Goal: Information Seeking & Learning: Check status

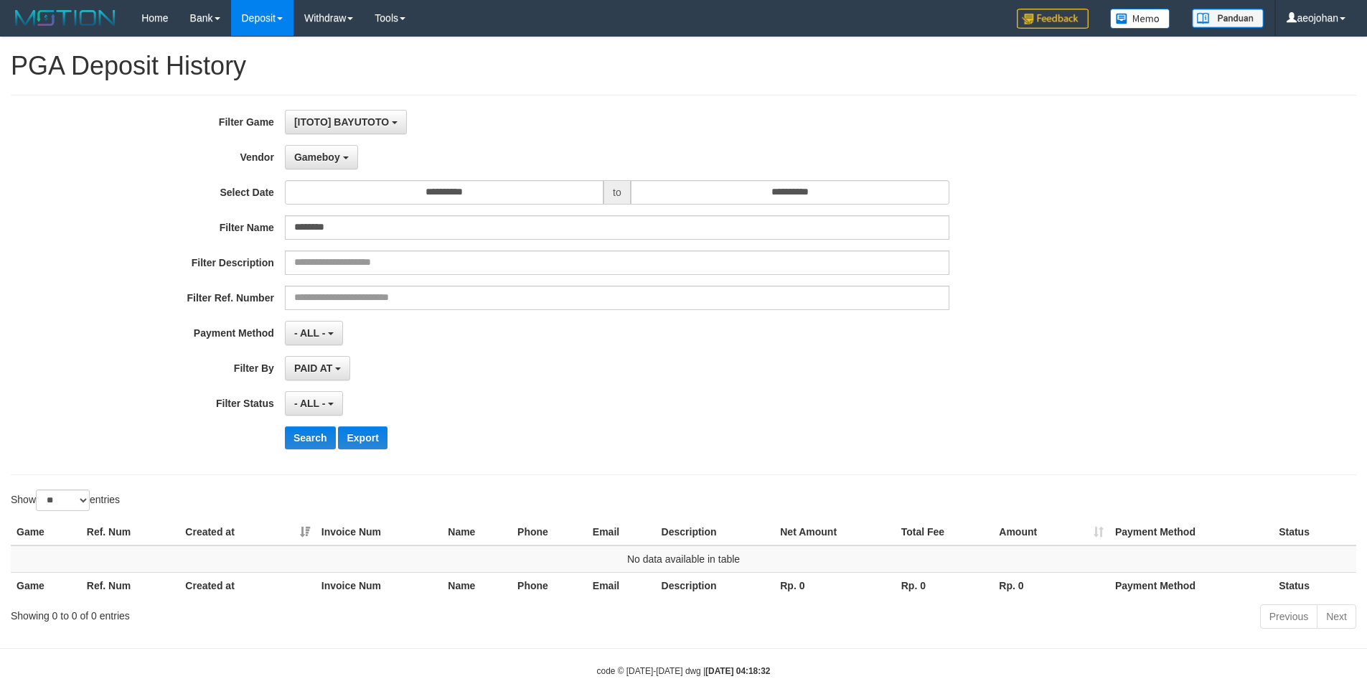
select select "***"
select select "**********"
select select "**"
click at [547, 133] on div "[ITOTO] BAYUTOTO SELECT GAME [ITOTO] AMAT4D [ITOTO] ASUSTOGEL [ITOTO] BAIM4D [I…" at bounding box center [617, 122] width 664 height 24
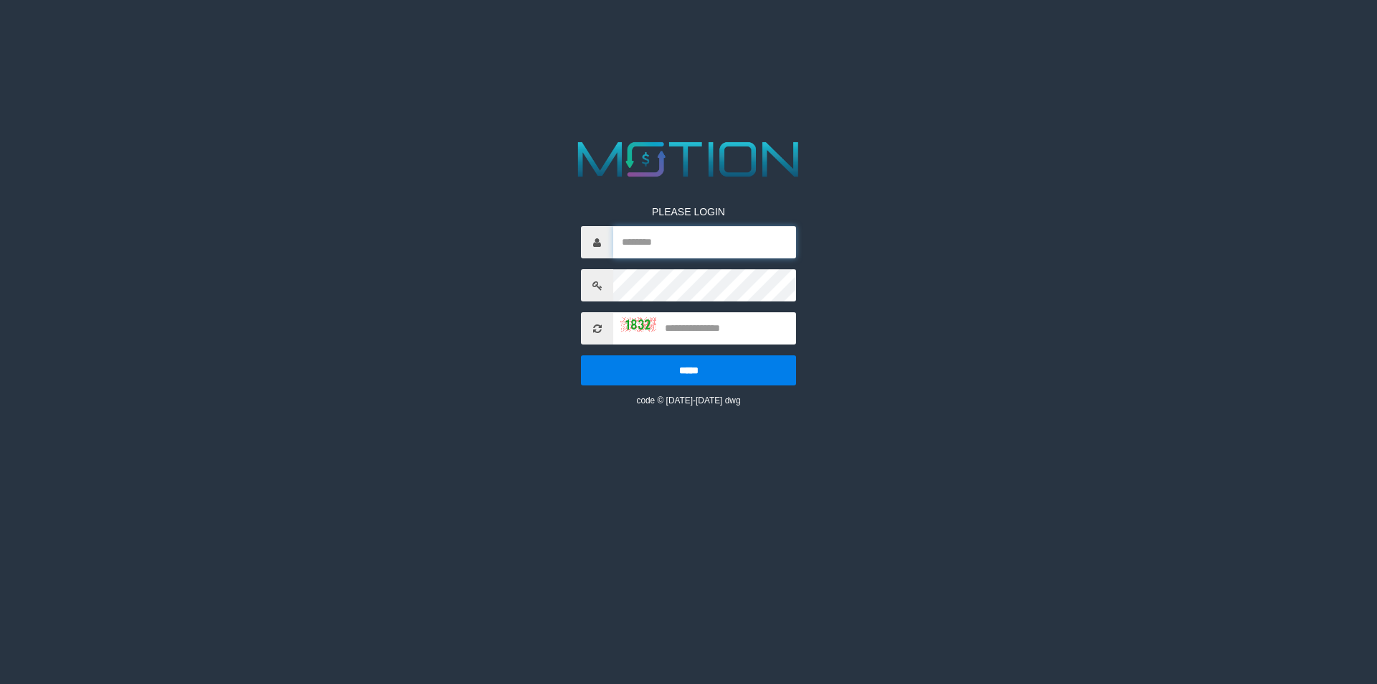
type input "********"
click at [705, 334] on input "text" at bounding box center [704, 328] width 183 height 32
type input "****"
click at [581, 355] on input "*****" at bounding box center [688, 370] width 215 height 30
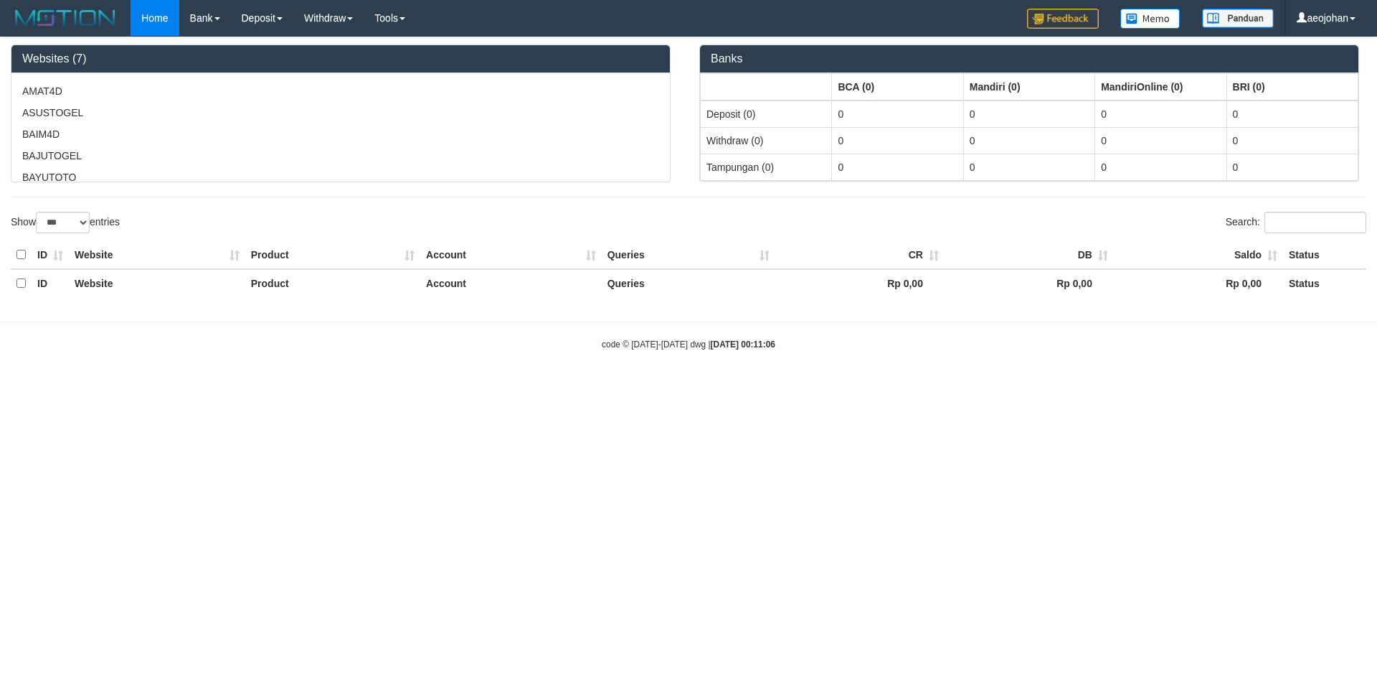
select select "***"
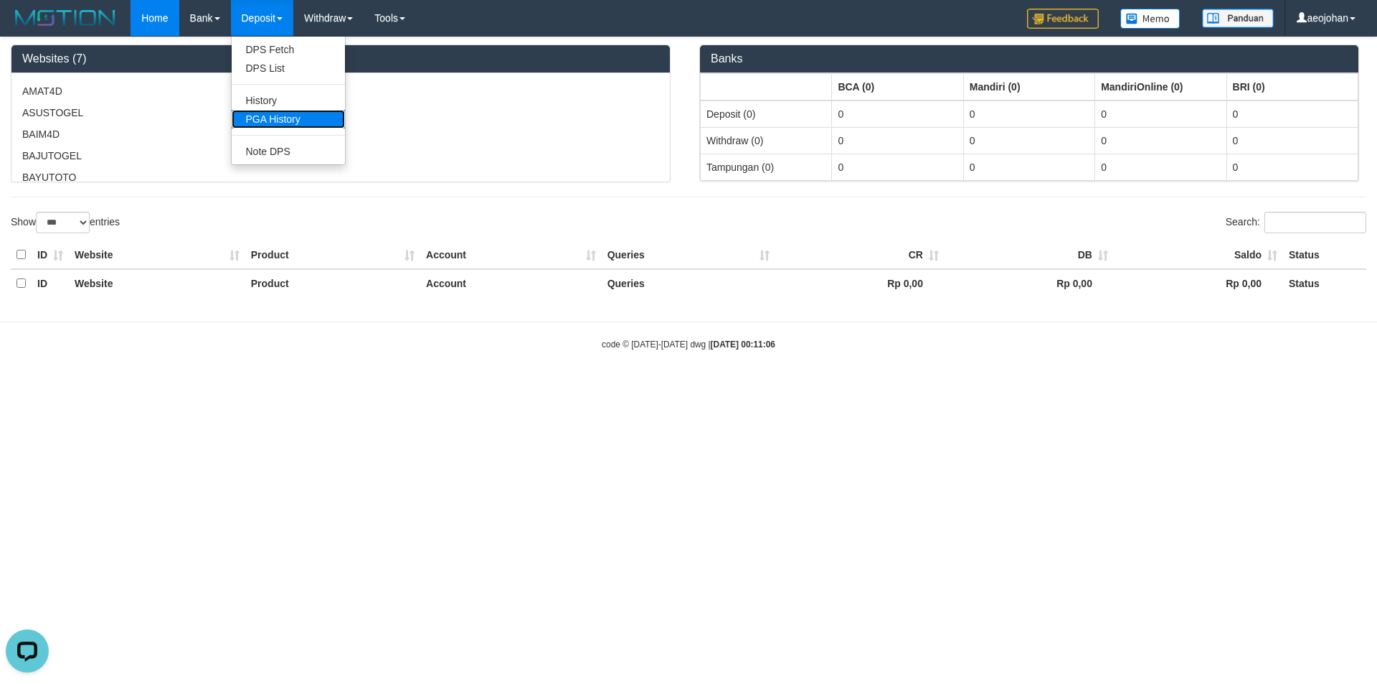
click at [273, 115] on link "PGA History" at bounding box center [288, 119] width 113 height 19
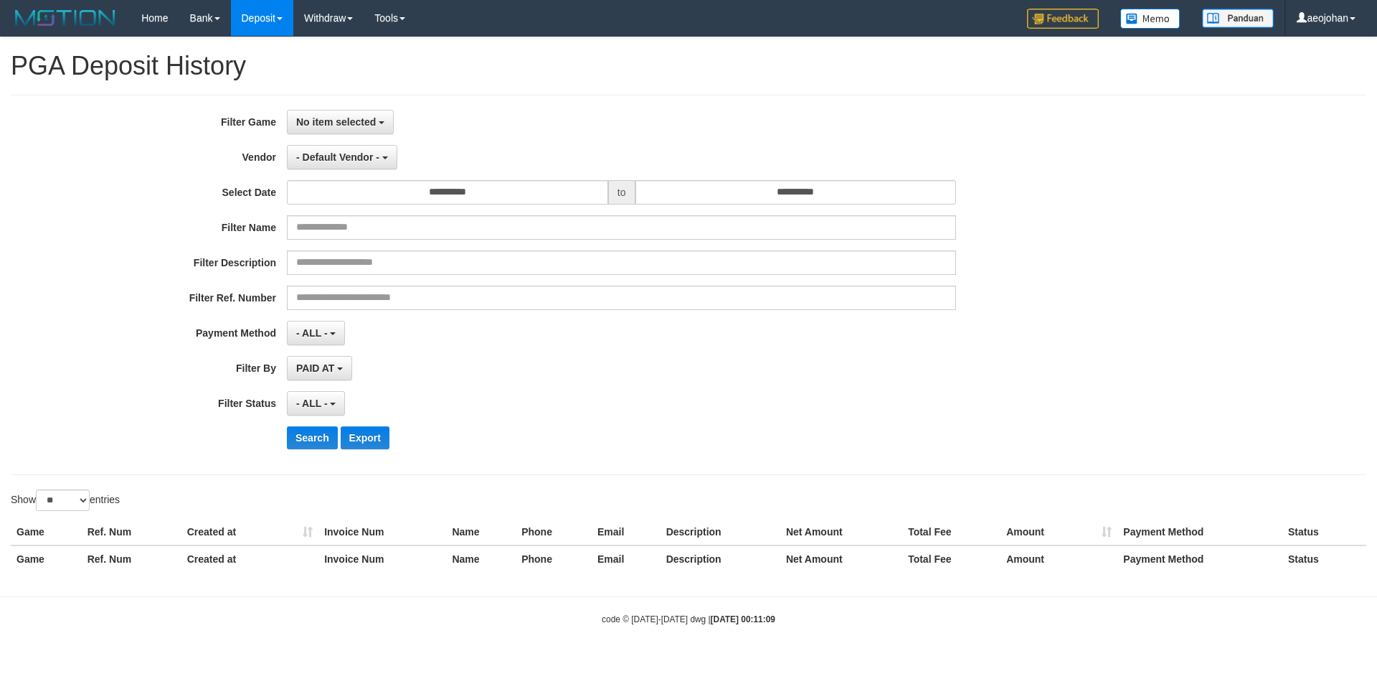
select select
select select "**"
click at [384, 117] on button "No item selected" at bounding box center [340, 122] width 107 height 24
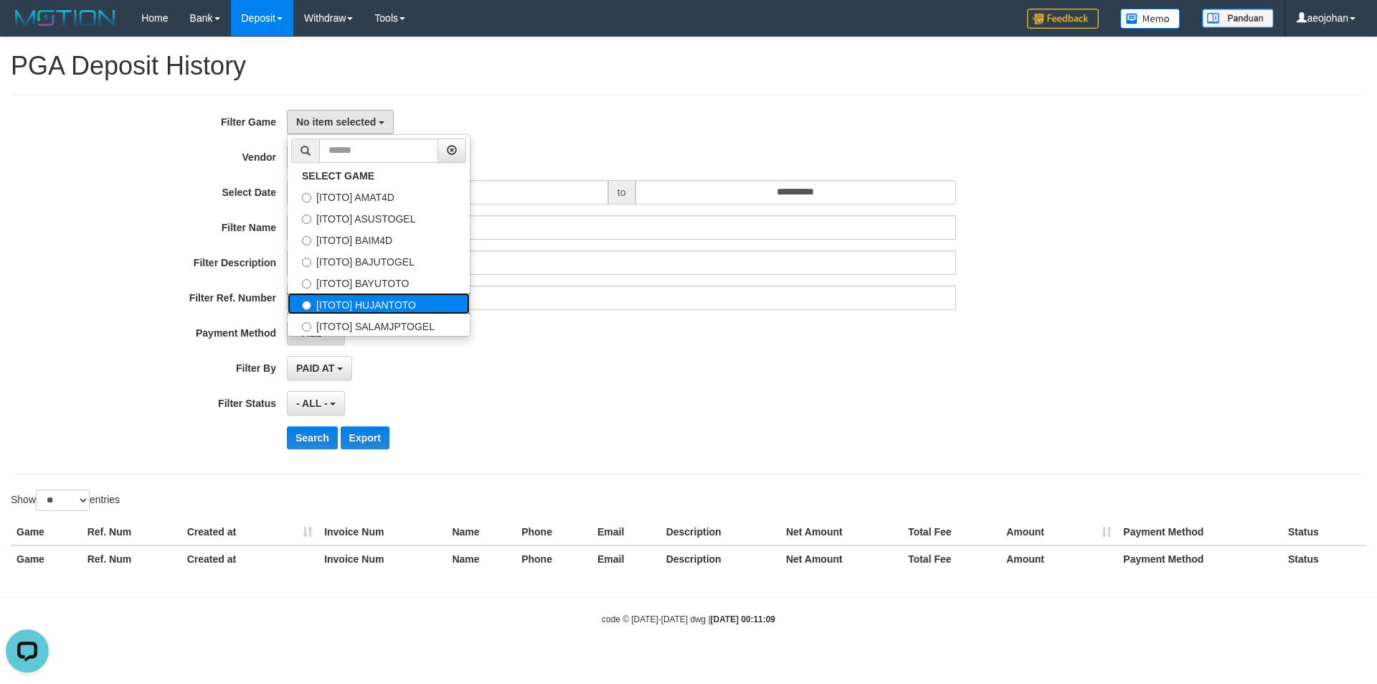
click at [387, 306] on label "[ITOTO] HUJANTOTO" at bounding box center [379, 304] width 182 height 22
select select "***"
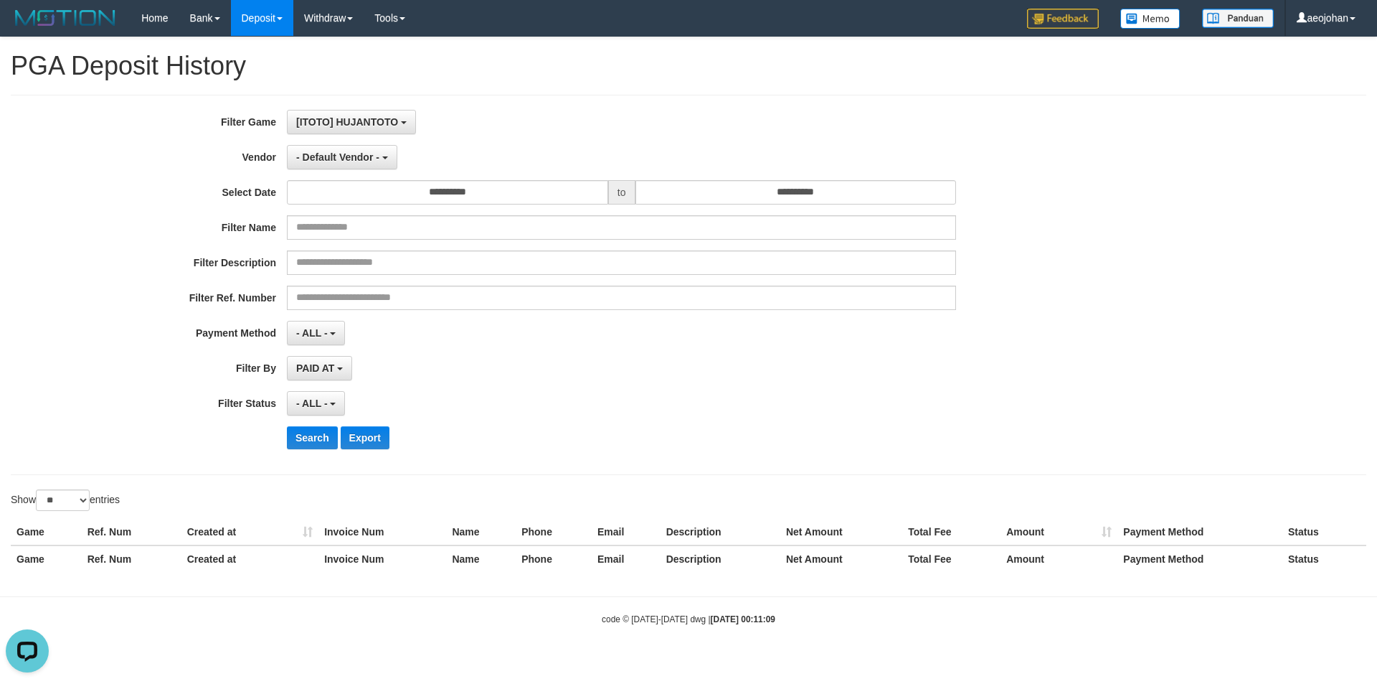
scroll to position [74, 0]
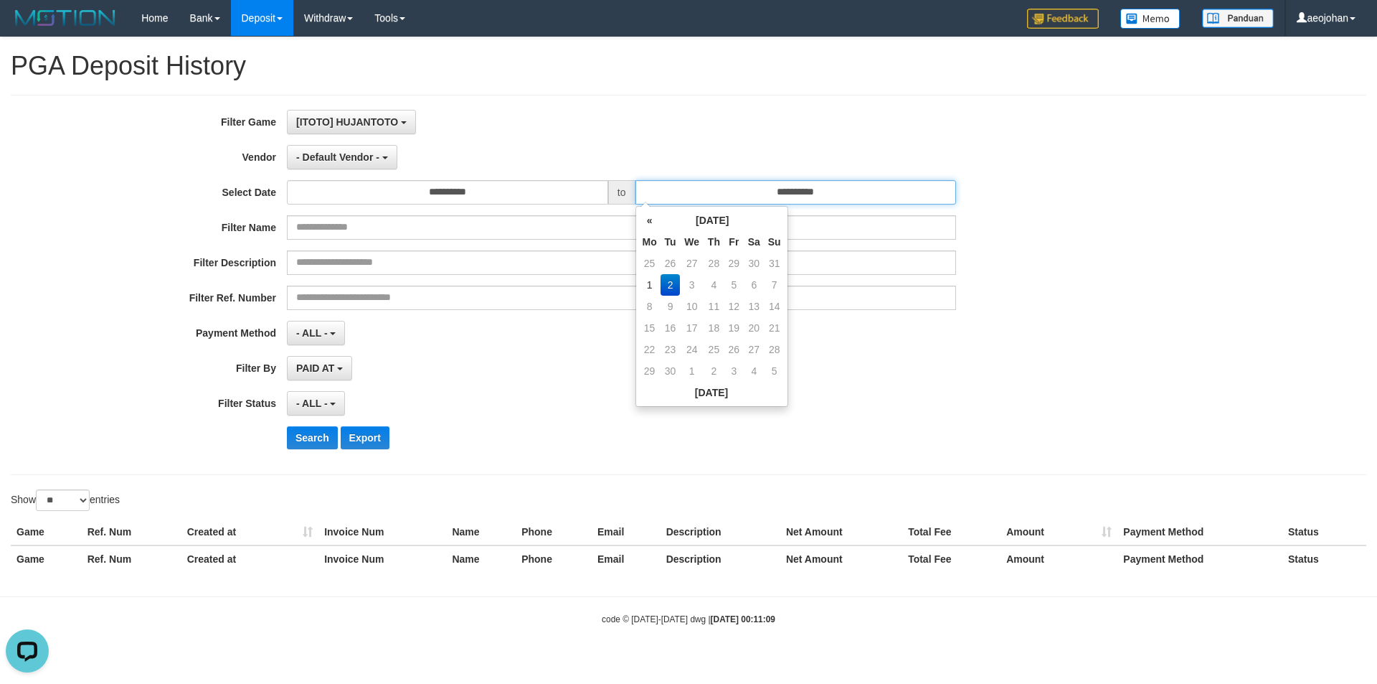
click at [766, 204] on input "**********" at bounding box center [796, 192] width 321 height 24
click at [646, 285] on td "1" at bounding box center [650, 285] width 22 height 22
type input "**********"
click at [552, 108] on div "**********" at bounding box center [689, 285] width 1356 height 380
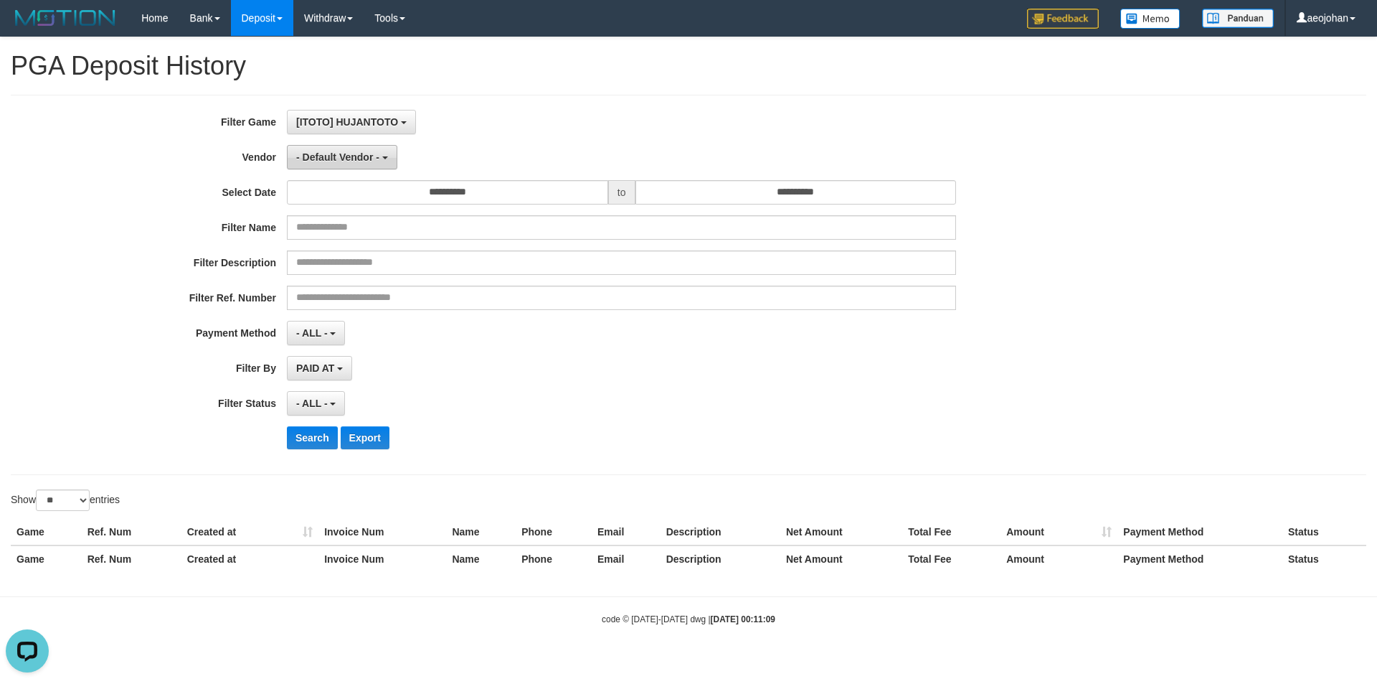
click at [313, 156] on span "- Default Vendor -" at bounding box center [337, 156] width 83 height 11
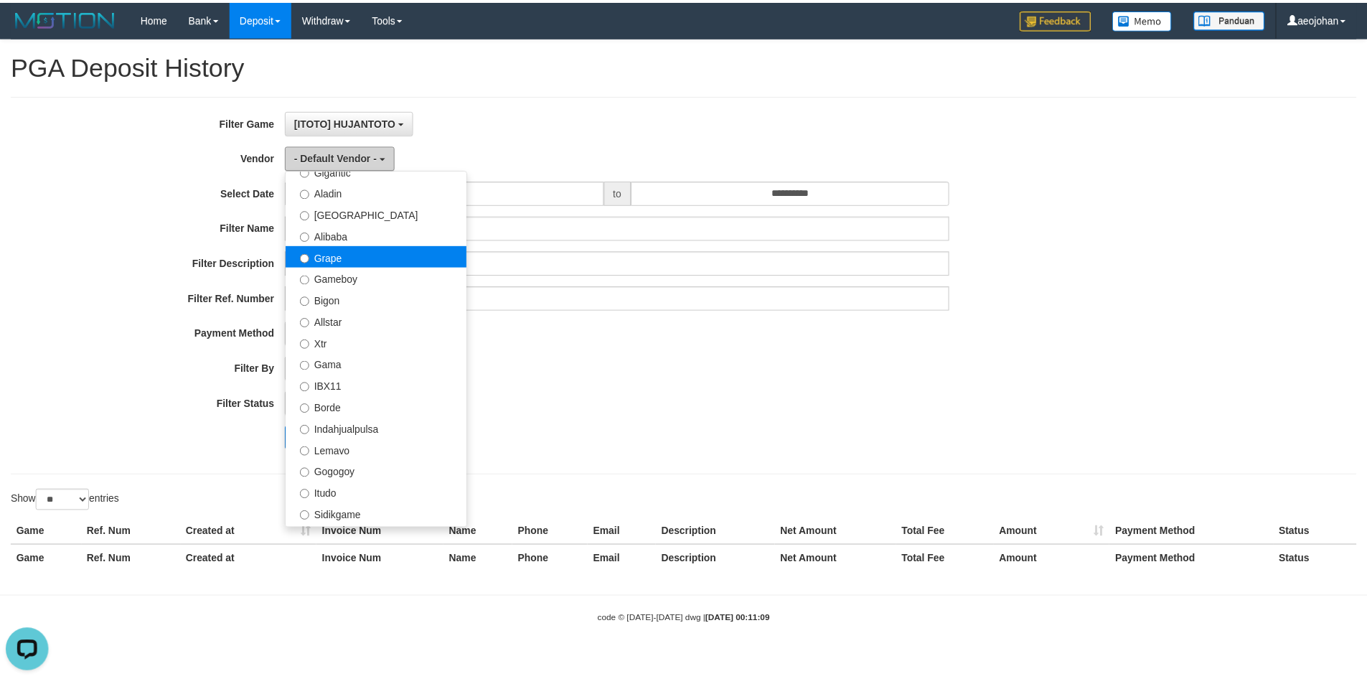
scroll to position [215, 0]
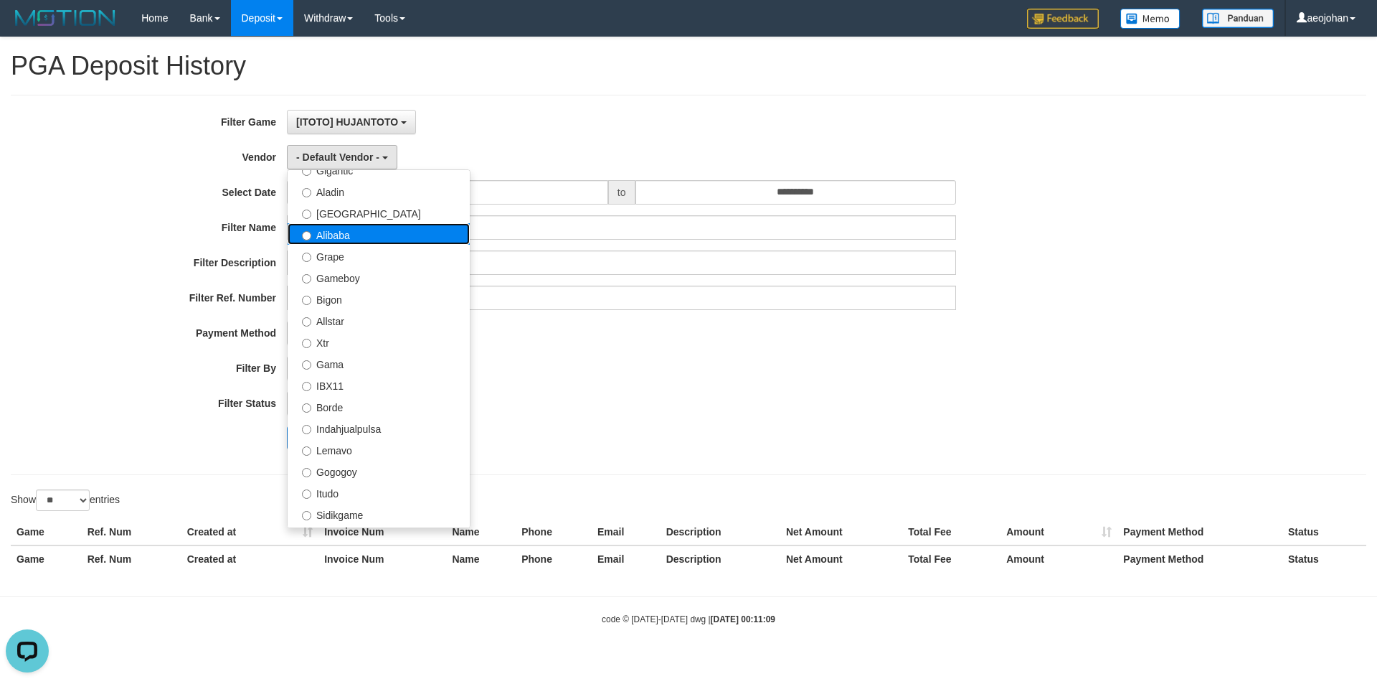
click at [363, 237] on label "Alibaba" at bounding box center [379, 234] width 182 height 22
select select "**********"
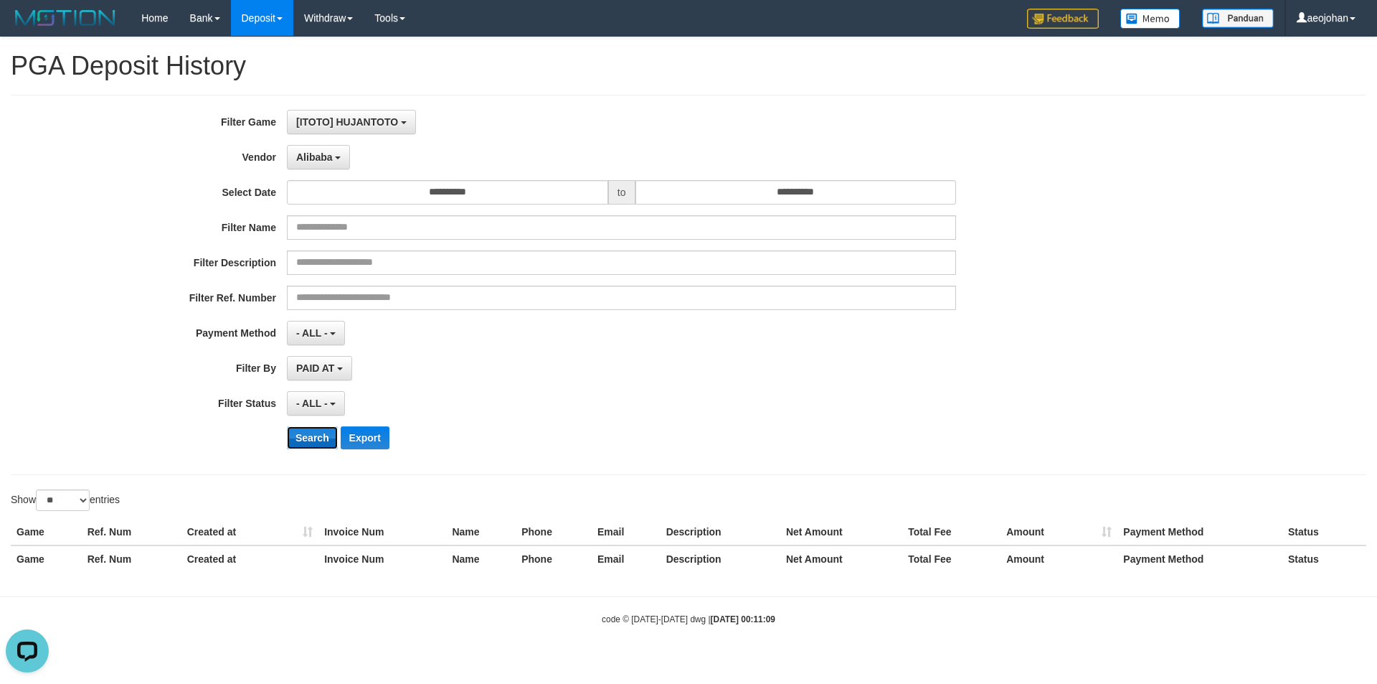
click at [306, 431] on button "Search" at bounding box center [312, 437] width 51 height 23
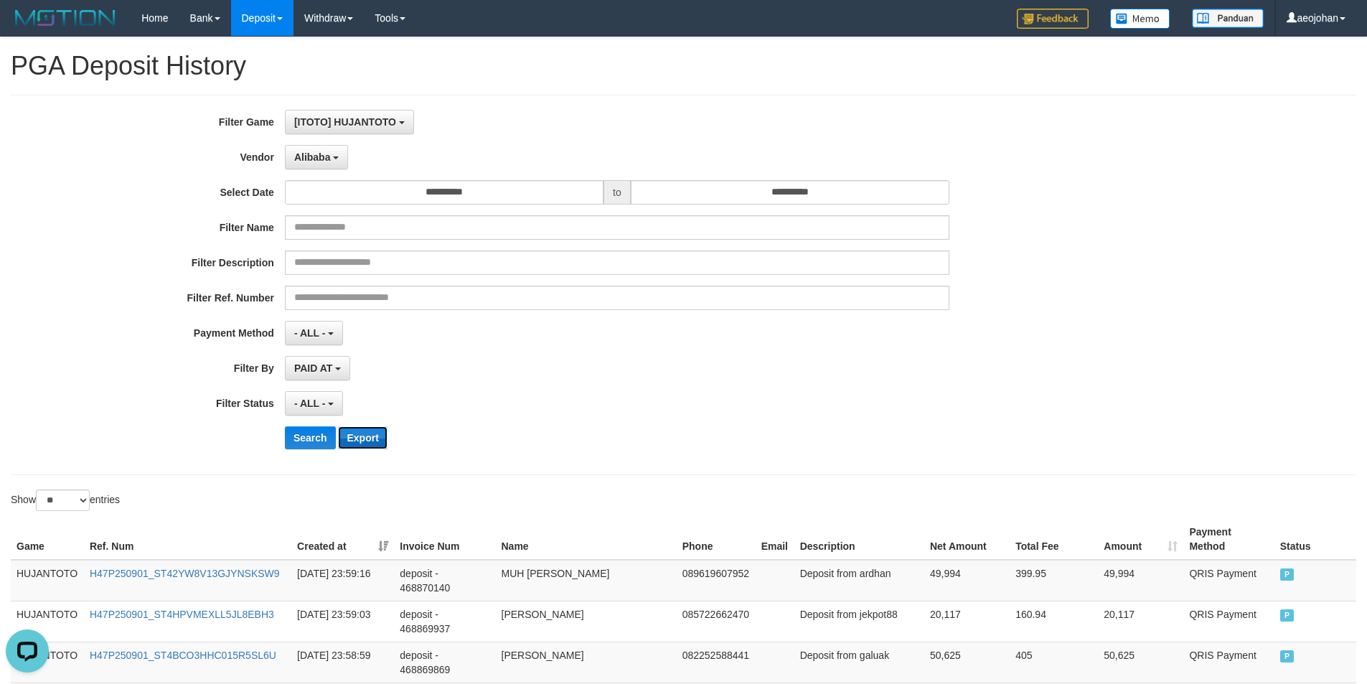
click at [369, 438] on button "Export" at bounding box center [362, 437] width 49 height 23
click at [318, 163] on button "Alibaba" at bounding box center [316, 157] width 63 height 24
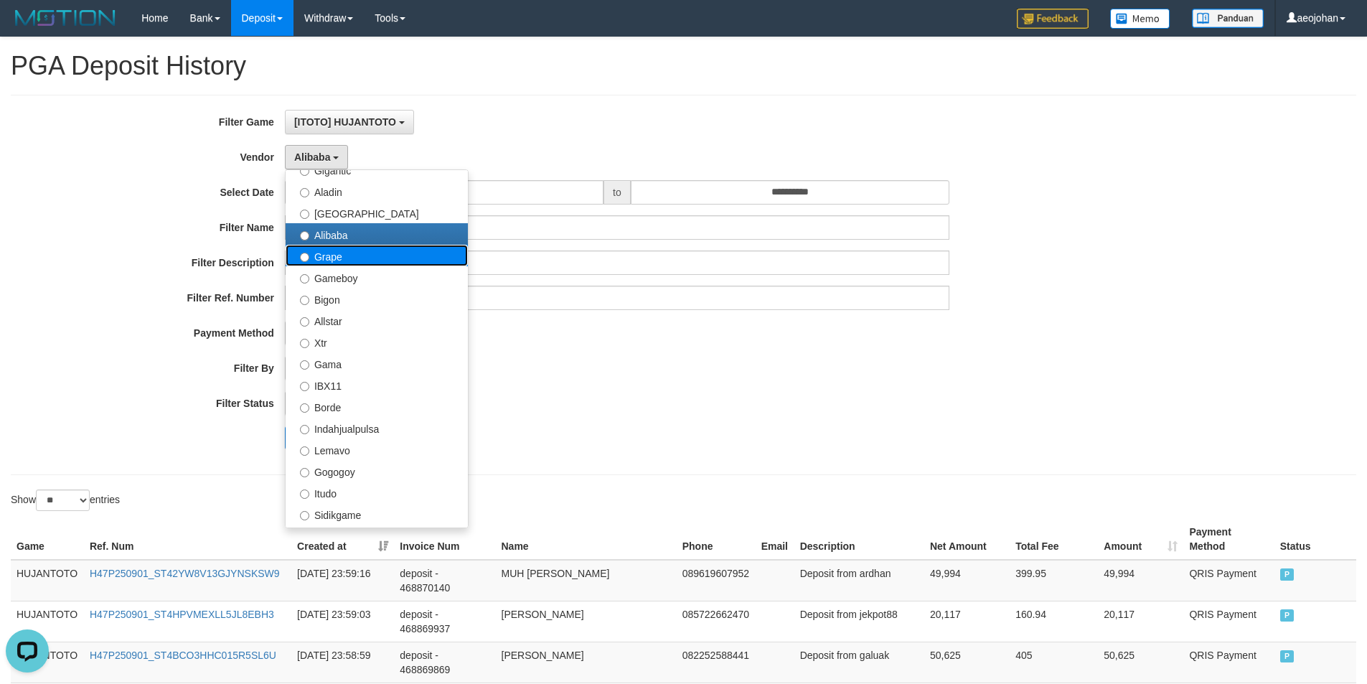
click at [316, 257] on label "Grape" at bounding box center [376, 256] width 182 height 22
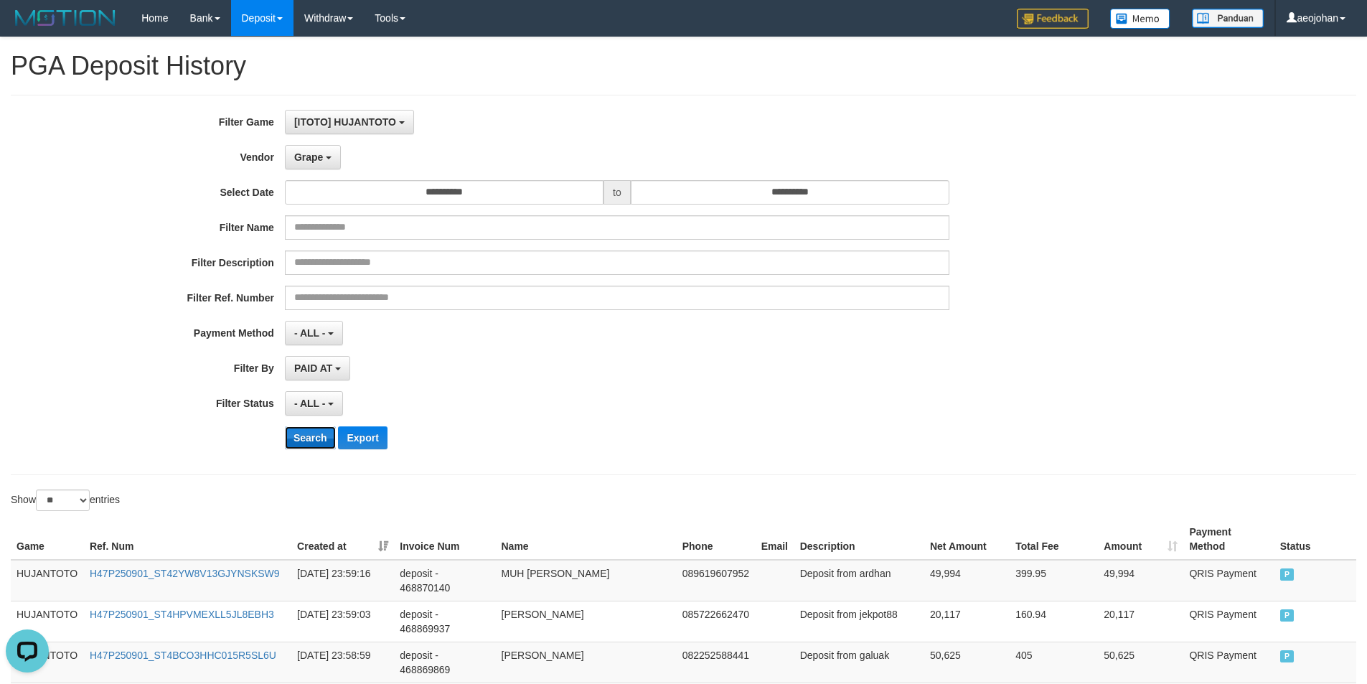
click at [306, 438] on button "Search" at bounding box center [310, 437] width 51 height 23
click at [367, 435] on button "Export" at bounding box center [362, 437] width 49 height 23
click at [305, 150] on button "Grape" at bounding box center [313, 157] width 56 height 24
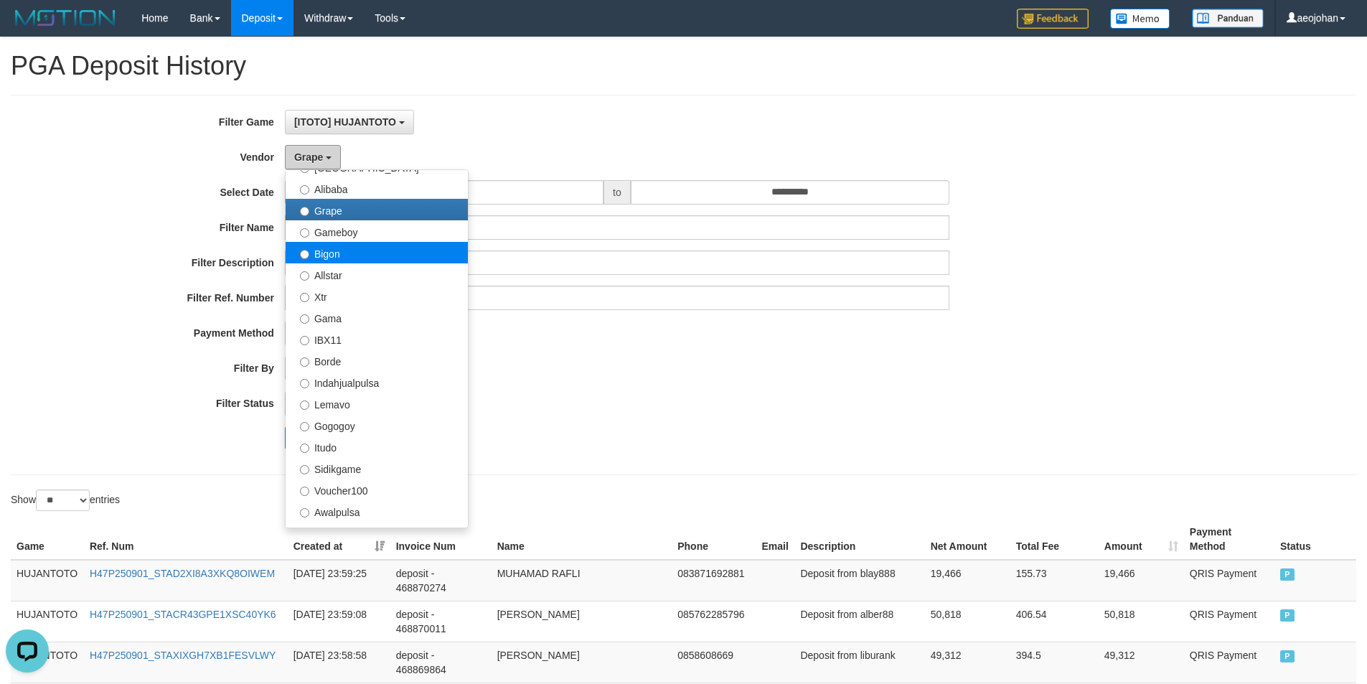
scroll to position [287, 0]
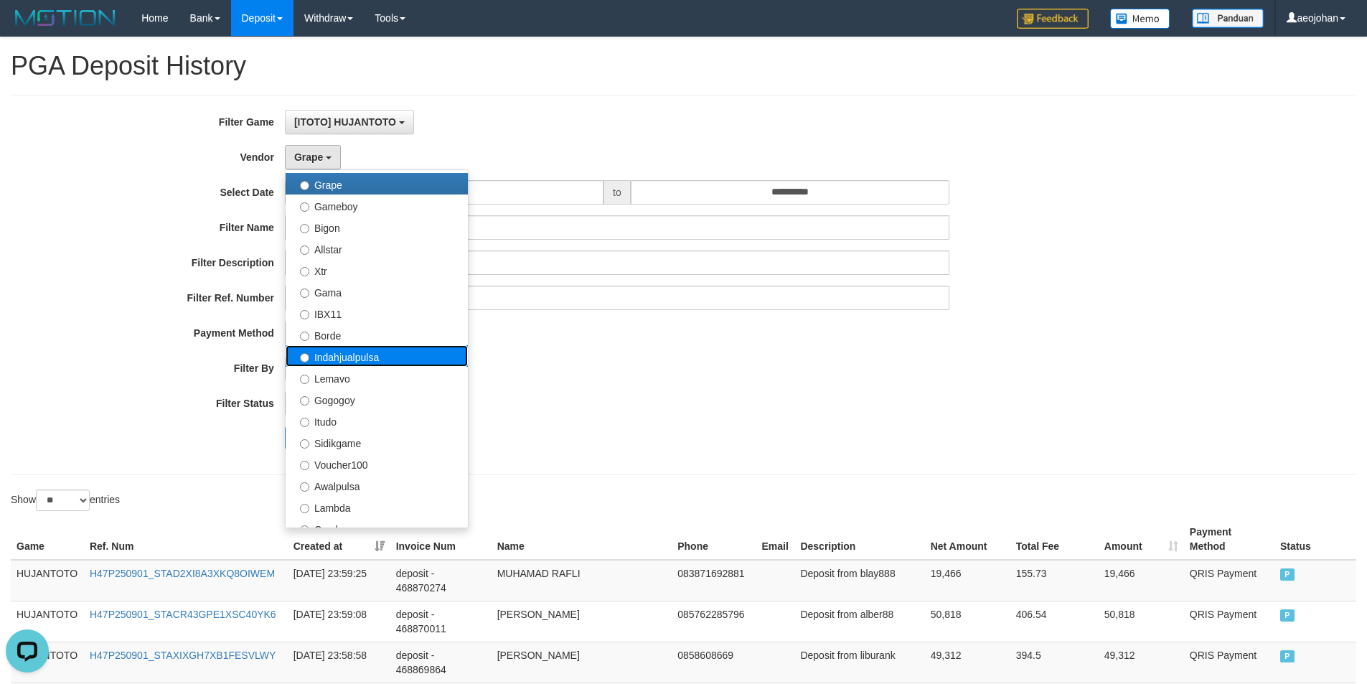
click at [357, 357] on label "Indahjualpulsa" at bounding box center [376, 356] width 182 height 22
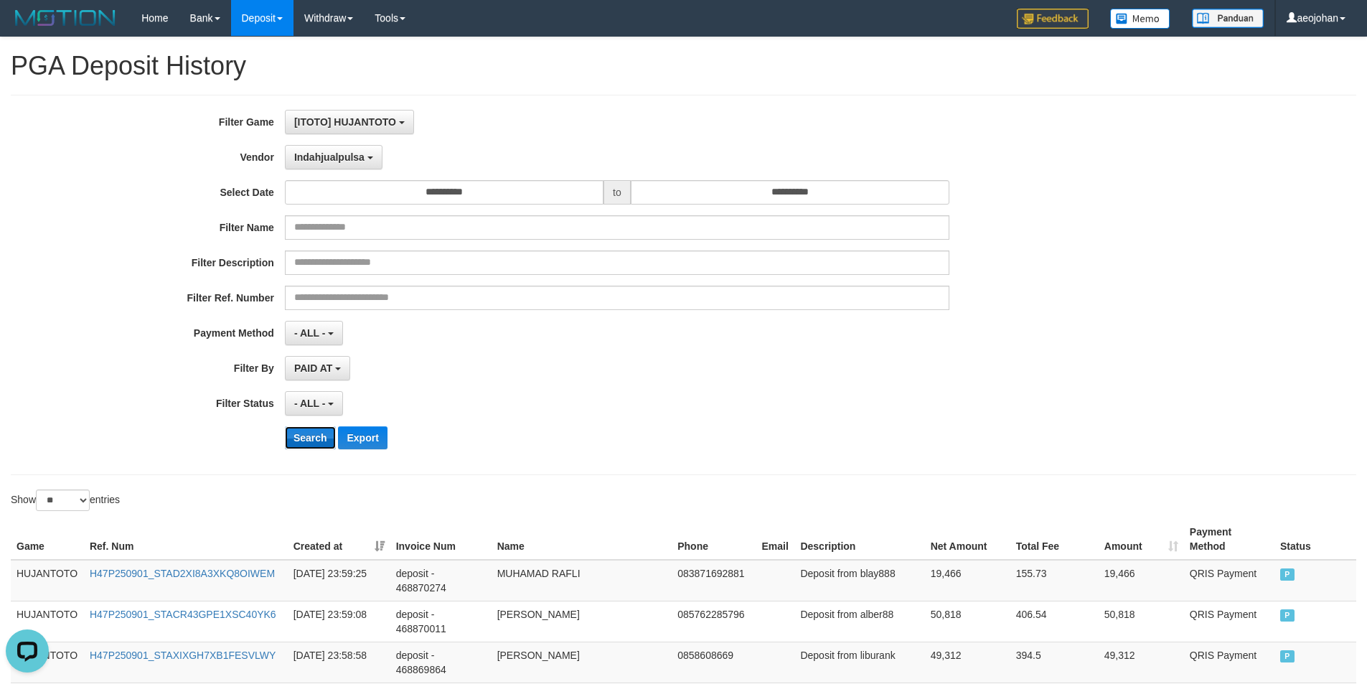
click at [311, 439] on button "Search" at bounding box center [310, 437] width 51 height 23
click at [360, 437] on button "Export" at bounding box center [362, 437] width 49 height 23
click at [327, 159] on span "Indahjualpulsa" at bounding box center [329, 156] width 70 height 11
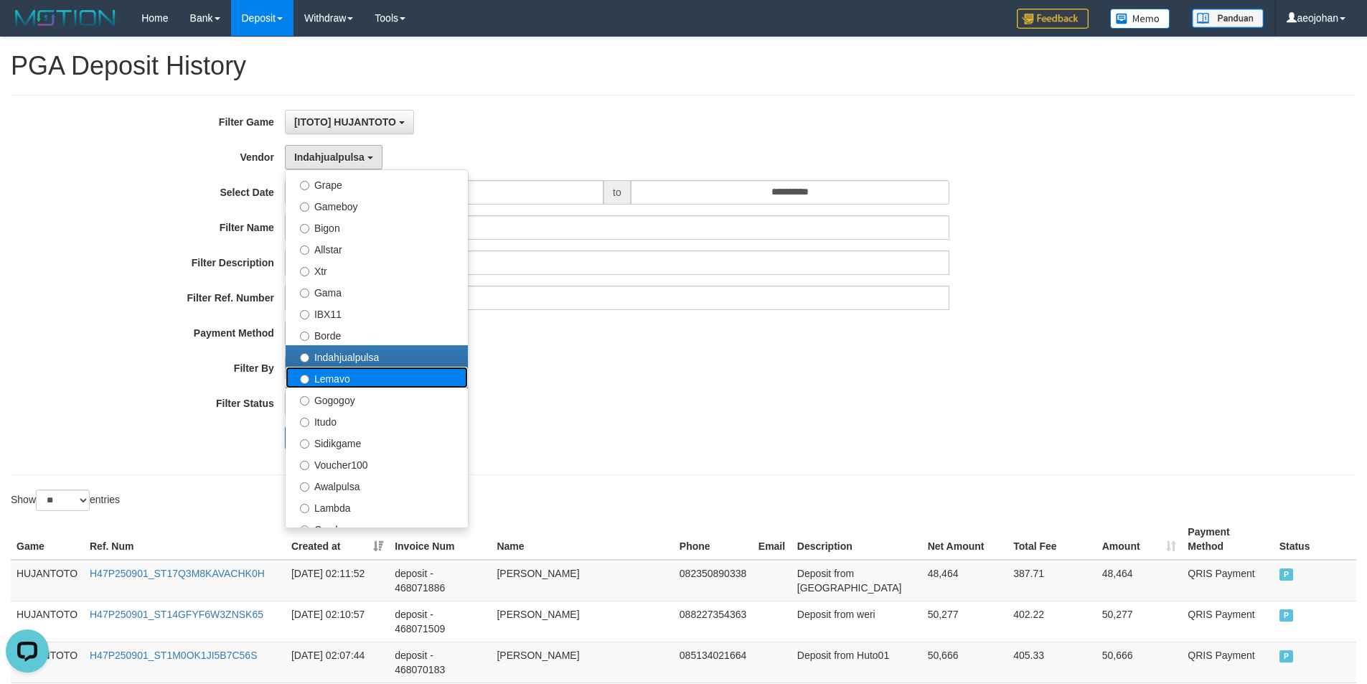
click at [329, 379] on label "Lemavo" at bounding box center [376, 378] width 182 height 22
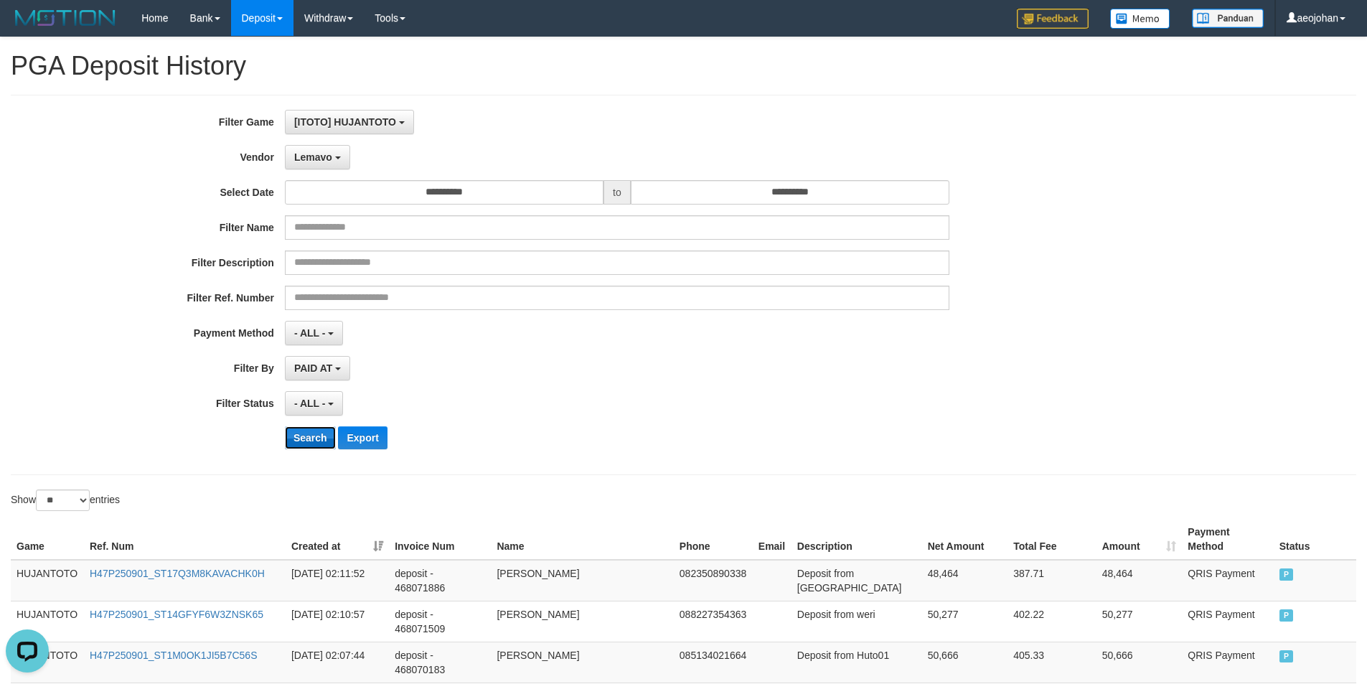
click at [305, 436] on button "Search" at bounding box center [310, 437] width 51 height 23
click at [369, 440] on button "Export" at bounding box center [362, 437] width 49 height 23
click at [330, 158] on span "Lemavo" at bounding box center [313, 156] width 38 height 11
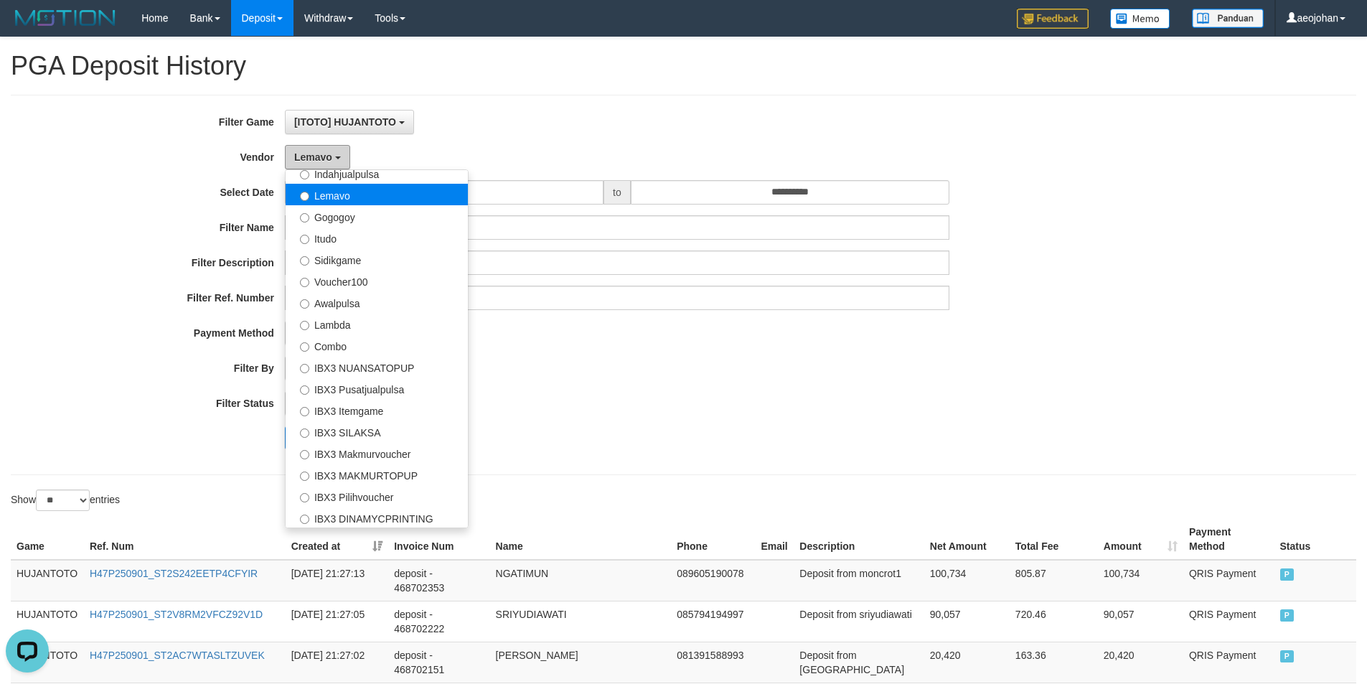
scroll to position [471, 0]
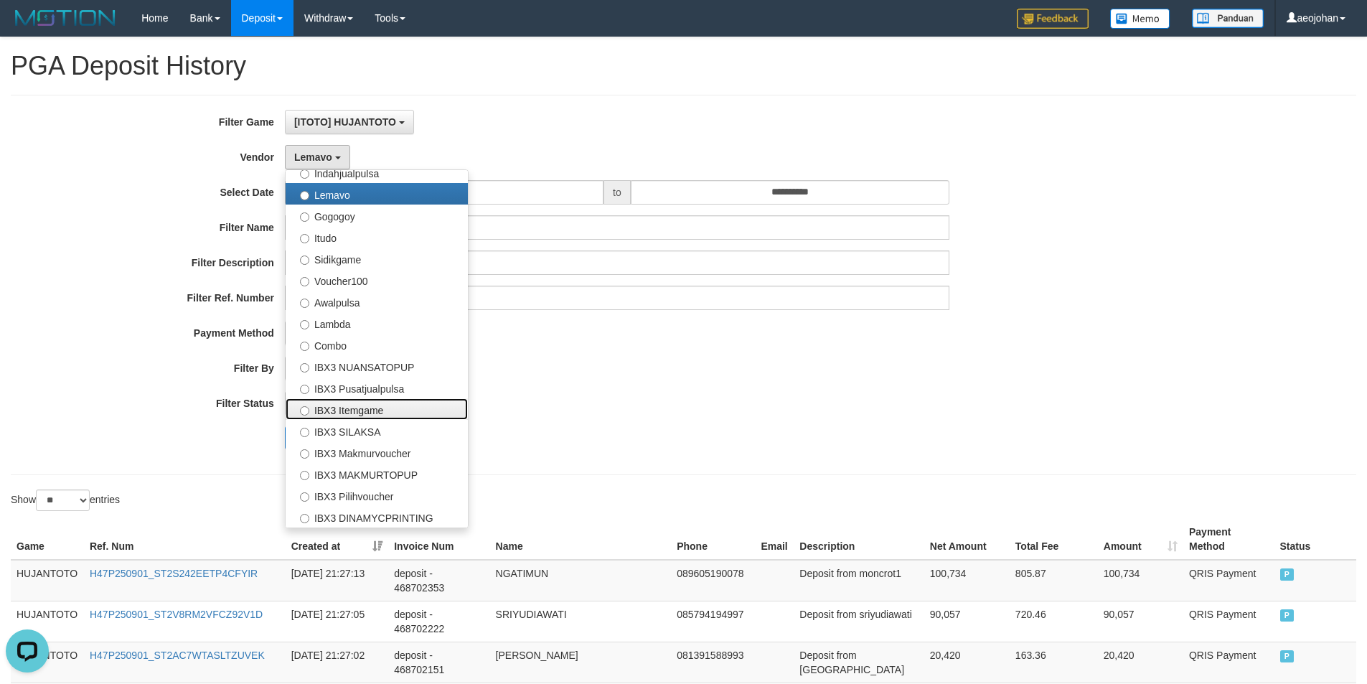
click at [372, 408] on label "IBX3 Itemgame" at bounding box center [376, 409] width 182 height 22
select select "**********"
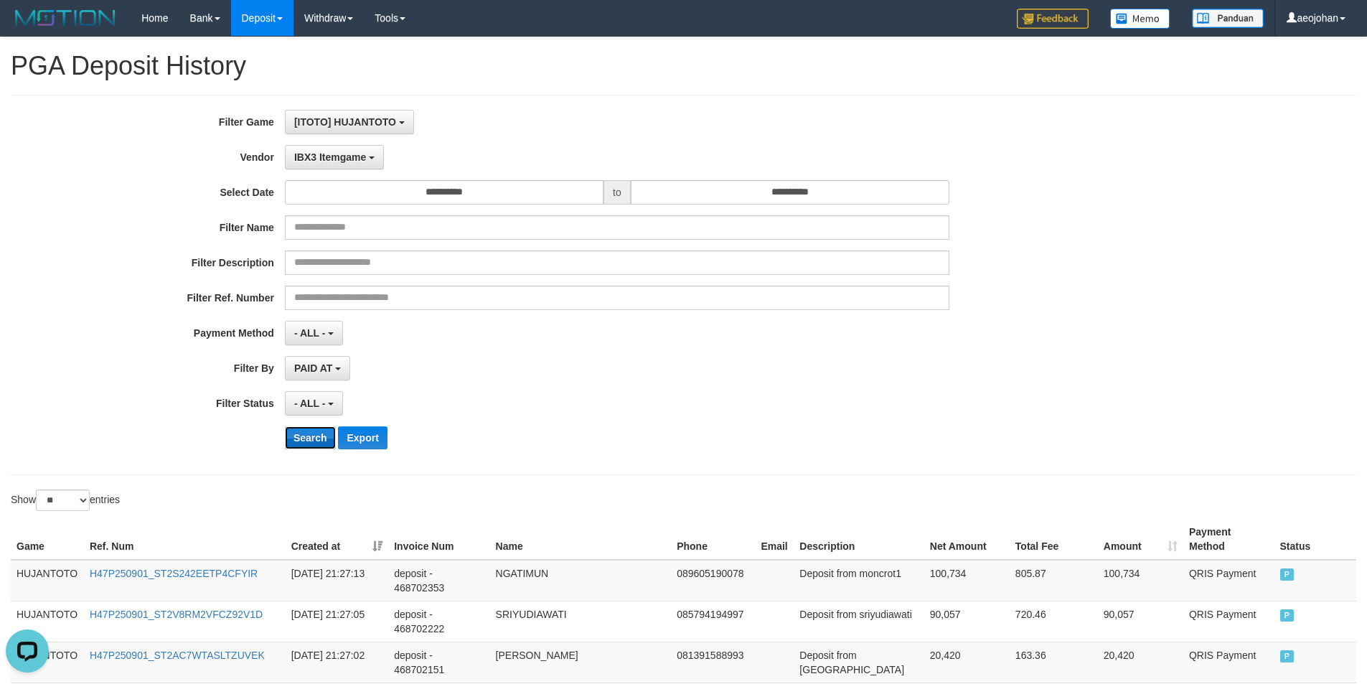
click at [316, 435] on button "Search" at bounding box center [310, 437] width 51 height 23
drag, startPoint x: 371, startPoint y: 435, endPoint x: 379, endPoint y: 435, distance: 7.9
click at [374, 435] on button "Export" at bounding box center [362, 437] width 49 height 23
click at [370, 117] on span "[ITOTO] HUJANTOTO" at bounding box center [345, 121] width 102 height 11
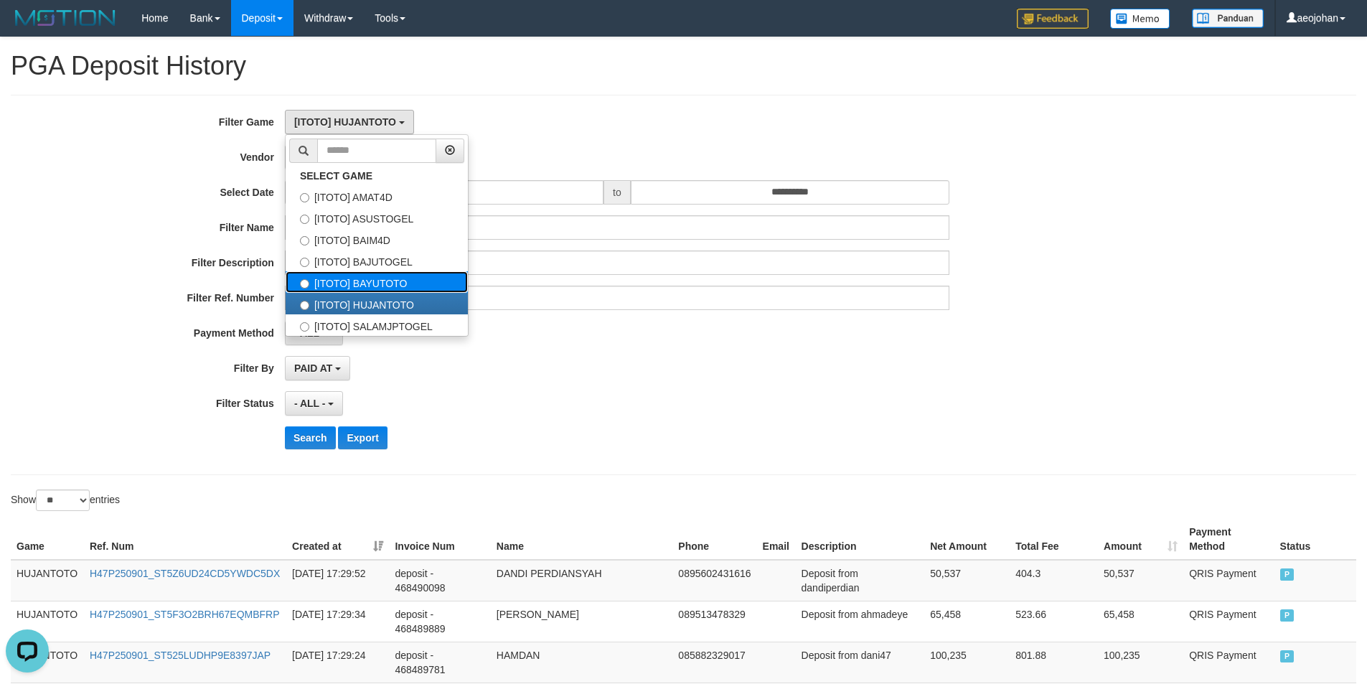
click at [401, 284] on label "[ITOTO] BAYUTOTO" at bounding box center [376, 282] width 182 height 22
select select "***"
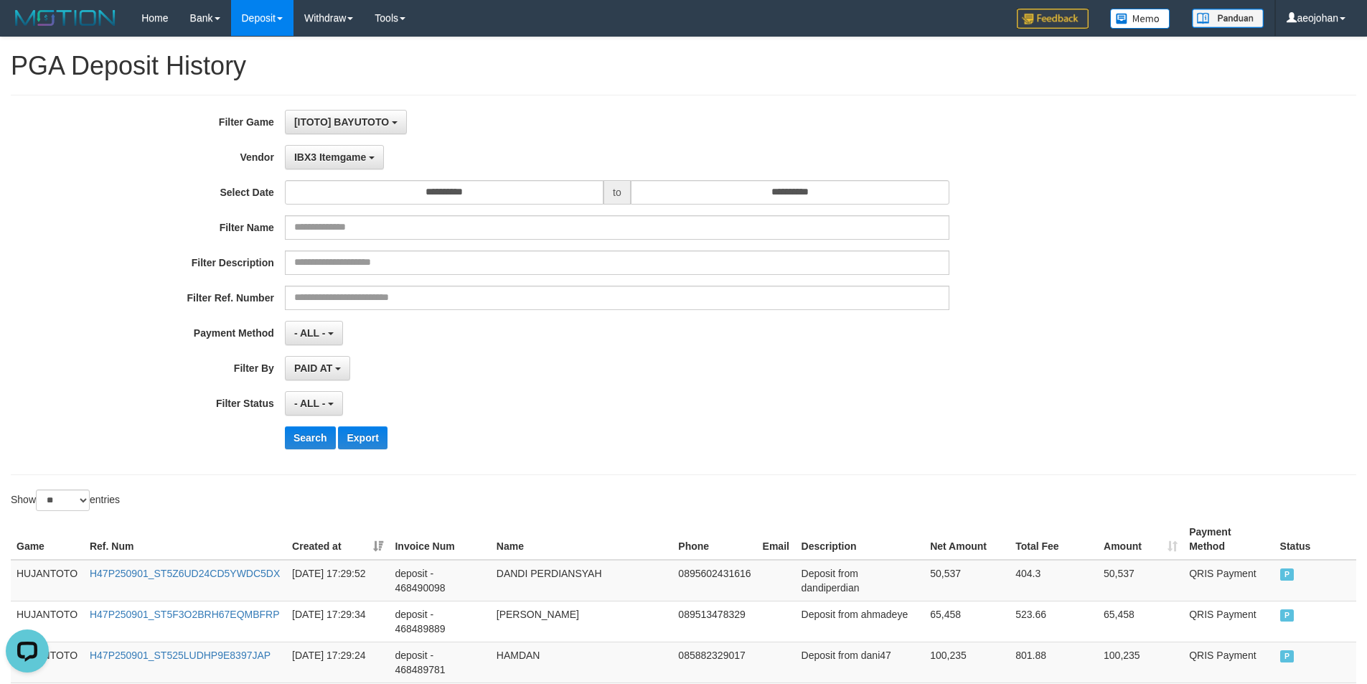
scroll to position [73, 0]
click at [344, 152] on span "IBX3 Itemgame" at bounding box center [330, 156] width 72 height 11
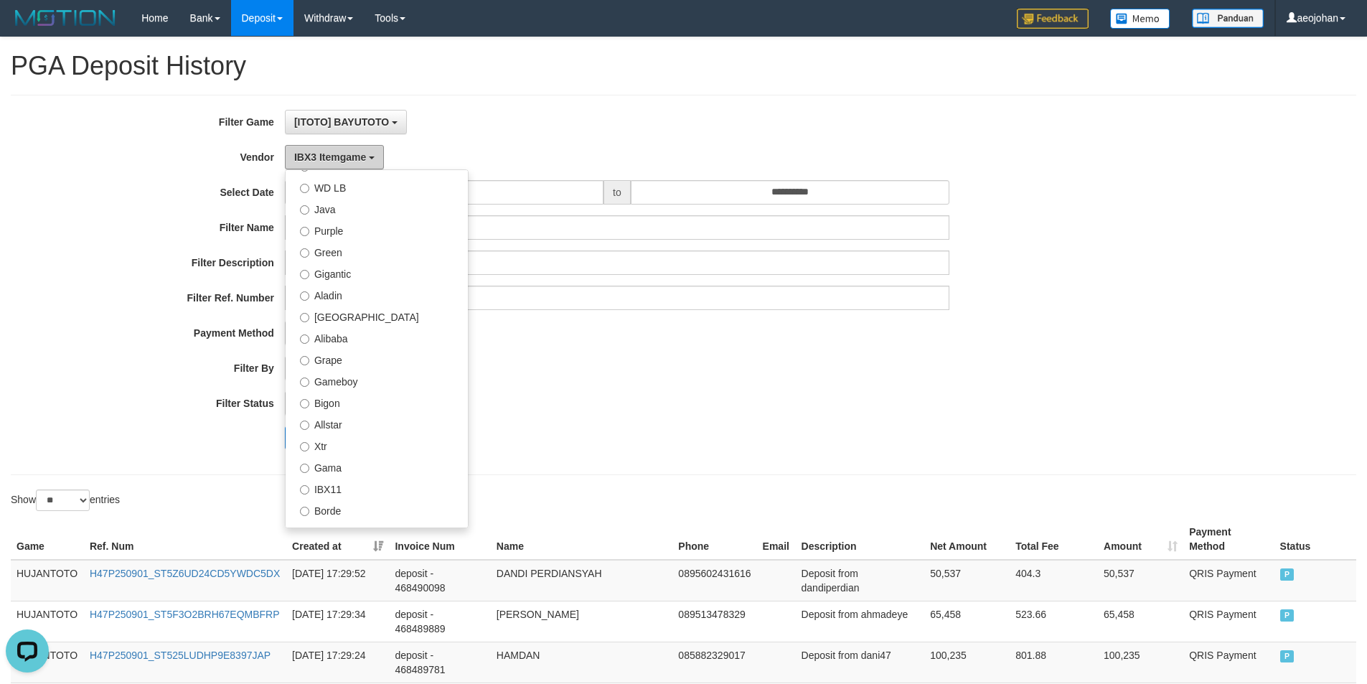
scroll to position [184, 0]
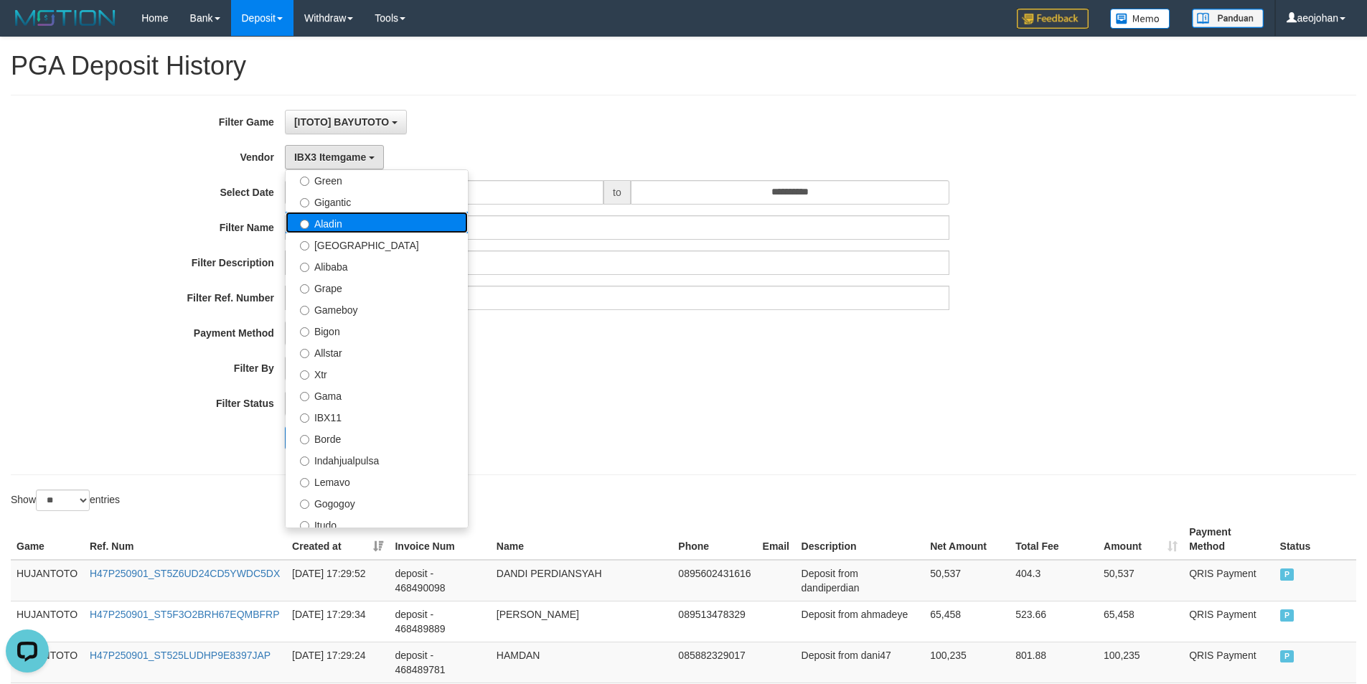
click at [343, 225] on label "Aladin" at bounding box center [376, 223] width 182 height 22
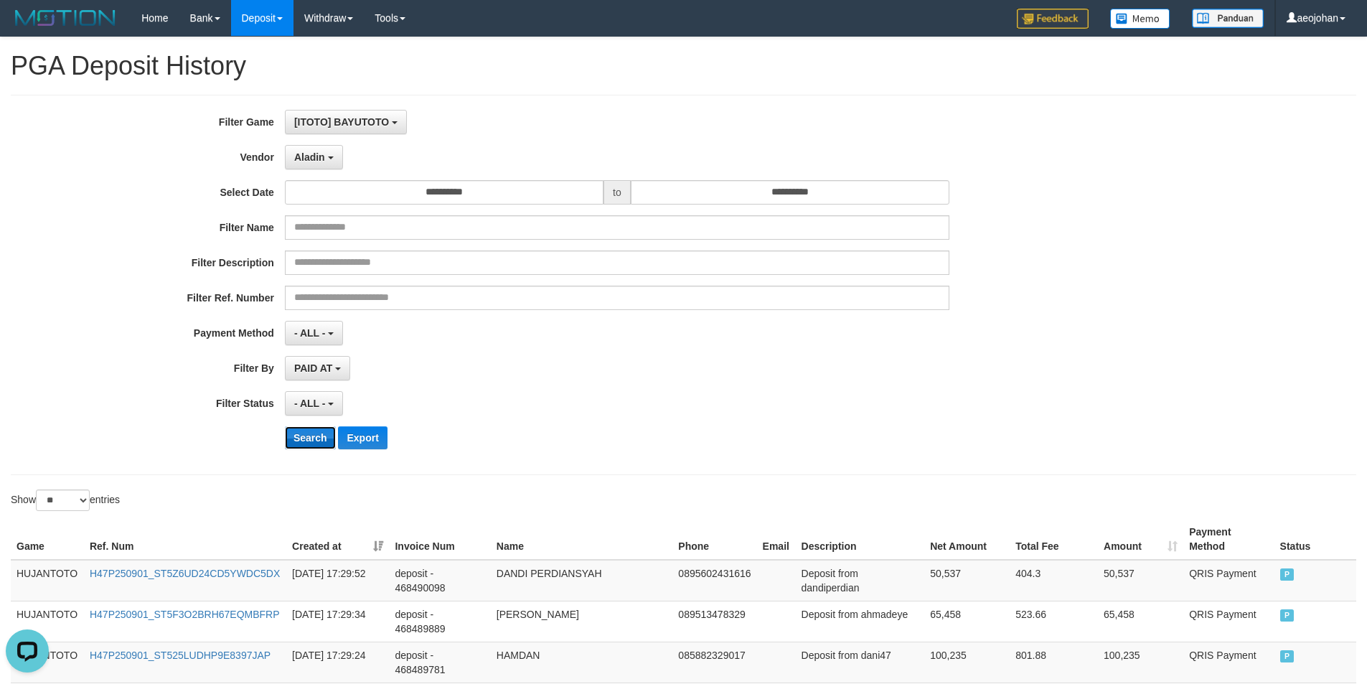
click at [311, 438] on button "Search" at bounding box center [310, 437] width 51 height 23
click at [372, 437] on button "Export" at bounding box center [362, 437] width 49 height 23
click at [310, 151] on span "Aladin" at bounding box center [309, 156] width 31 height 11
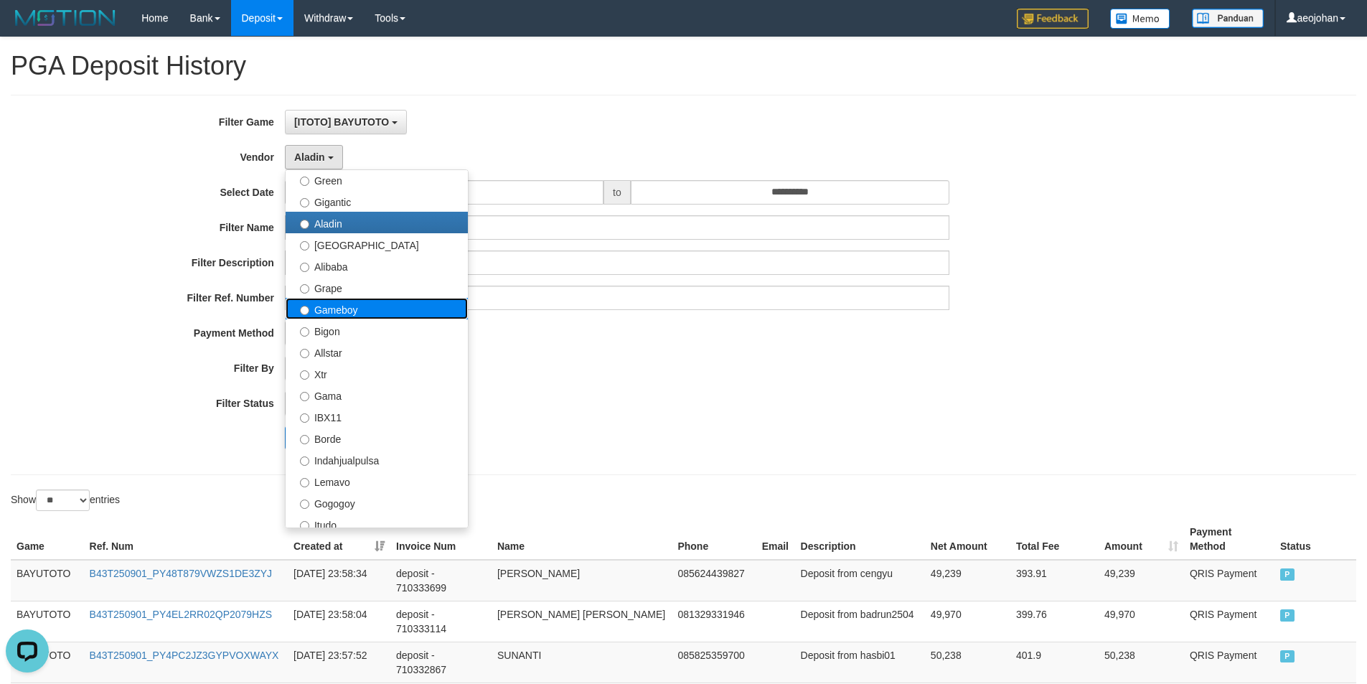
click at [364, 313] on label "Gameboy" at bounding box center [376, 309] width 182 height 22
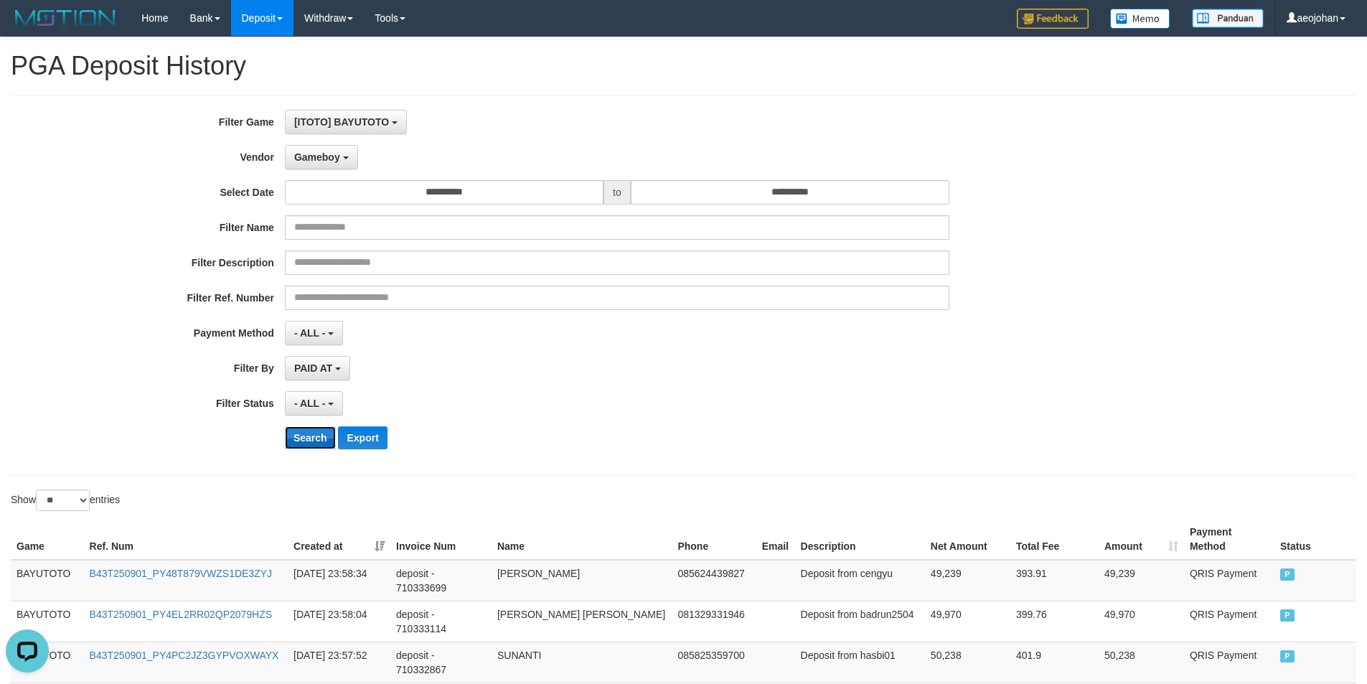
click at [316, 444] on button "Search" at bounding box center [310, 437] width 51 height 23
click at [370, 443] on button "Export" at bounding box center [362, 437] width 49 height 23
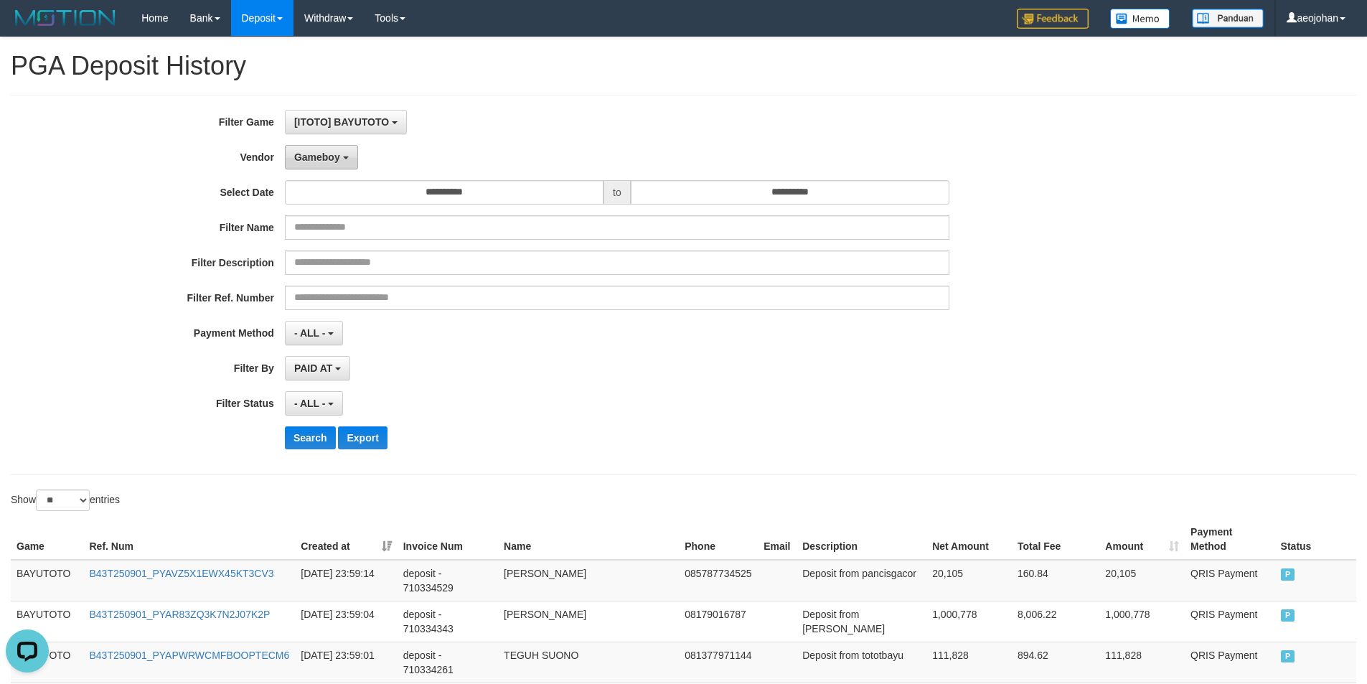
click at [318, 161] on span "Gameboy" at bounding box center [317, 156] width 46 height 11
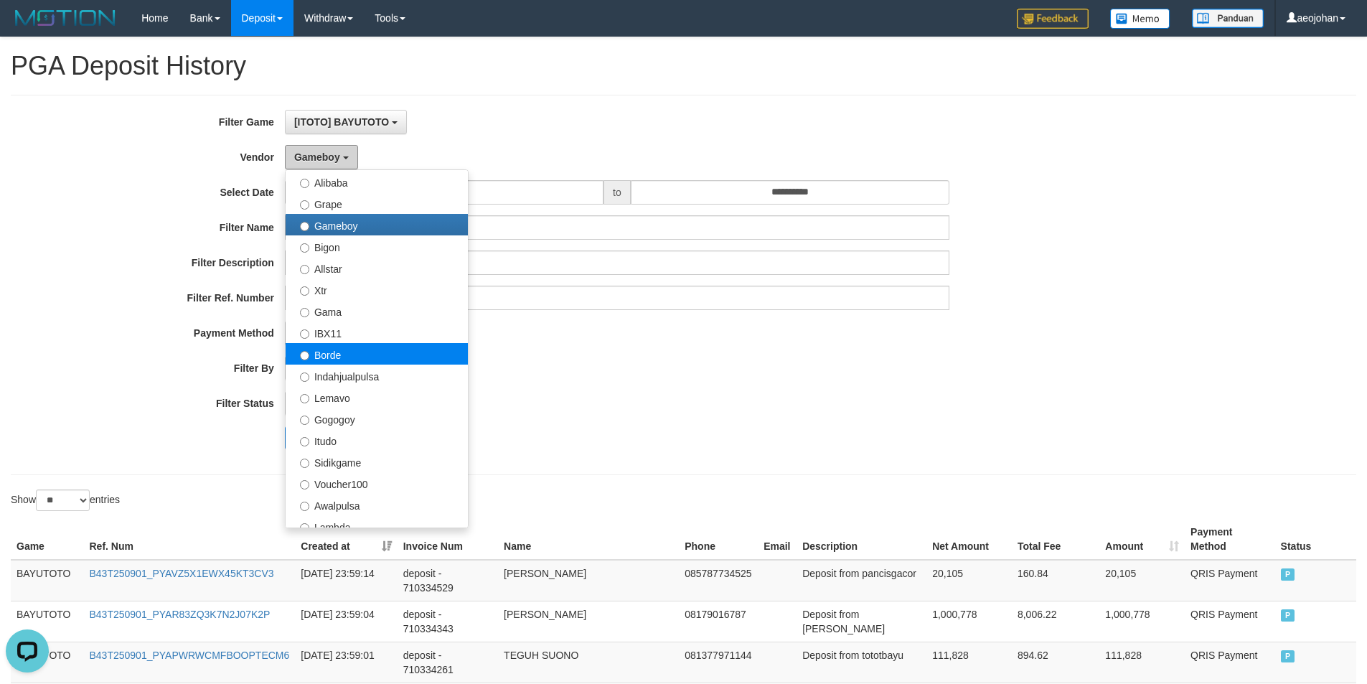
scroll to position [471, 0]
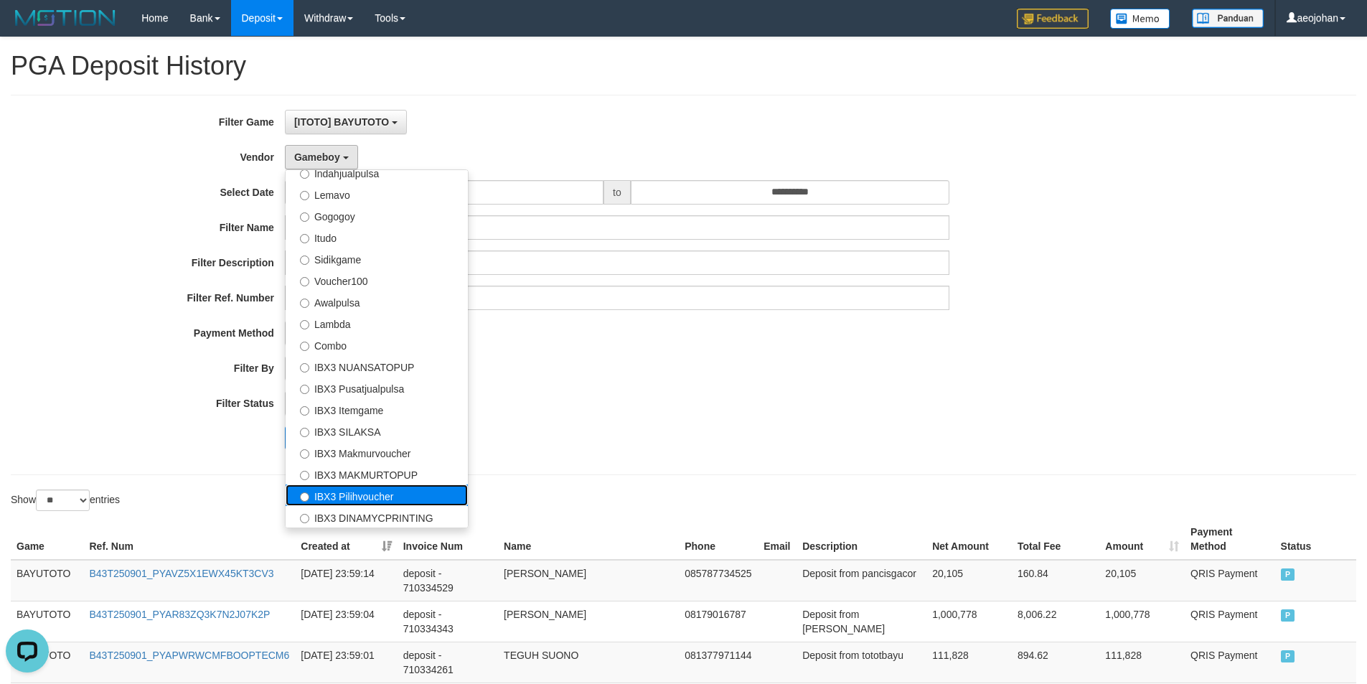
click at [374, 492] on label "IBX3 Pilihvoucher" at bounding box center [376, 495] width 182 height 22
select select "**********"
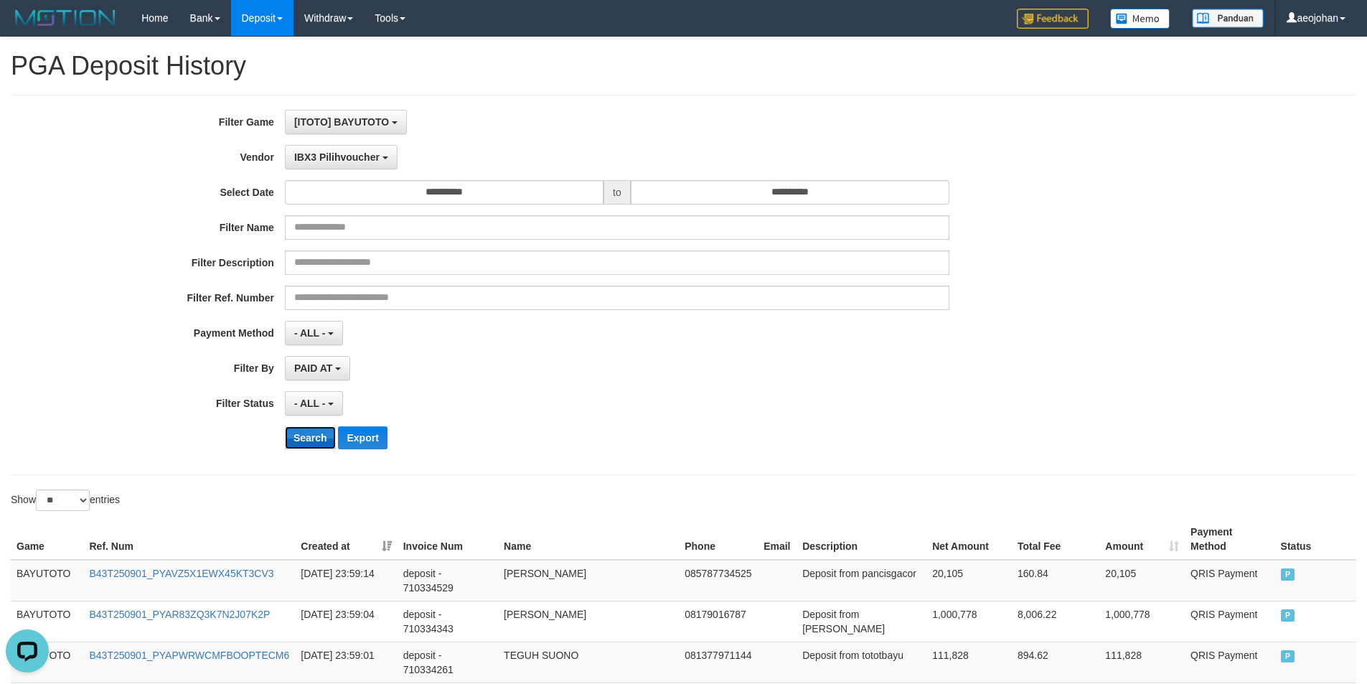
click at [306, 433] on button "Search" at bounding box center [310, 437] width 51 height 23
click at [362, 431] on button "Export" at bounding box center [362, 437] width 49 height 23
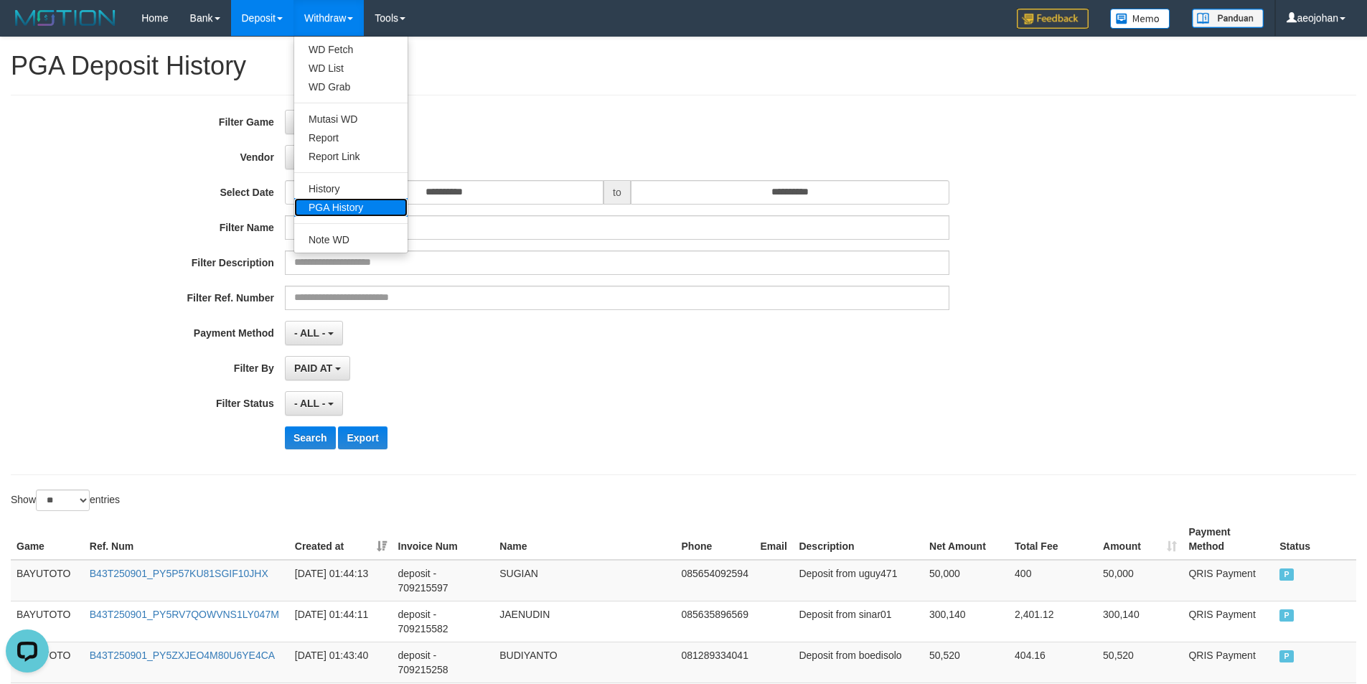
click at [346, 208] on link "PGA History" at bounding box center [350, 207] width 113 height 19
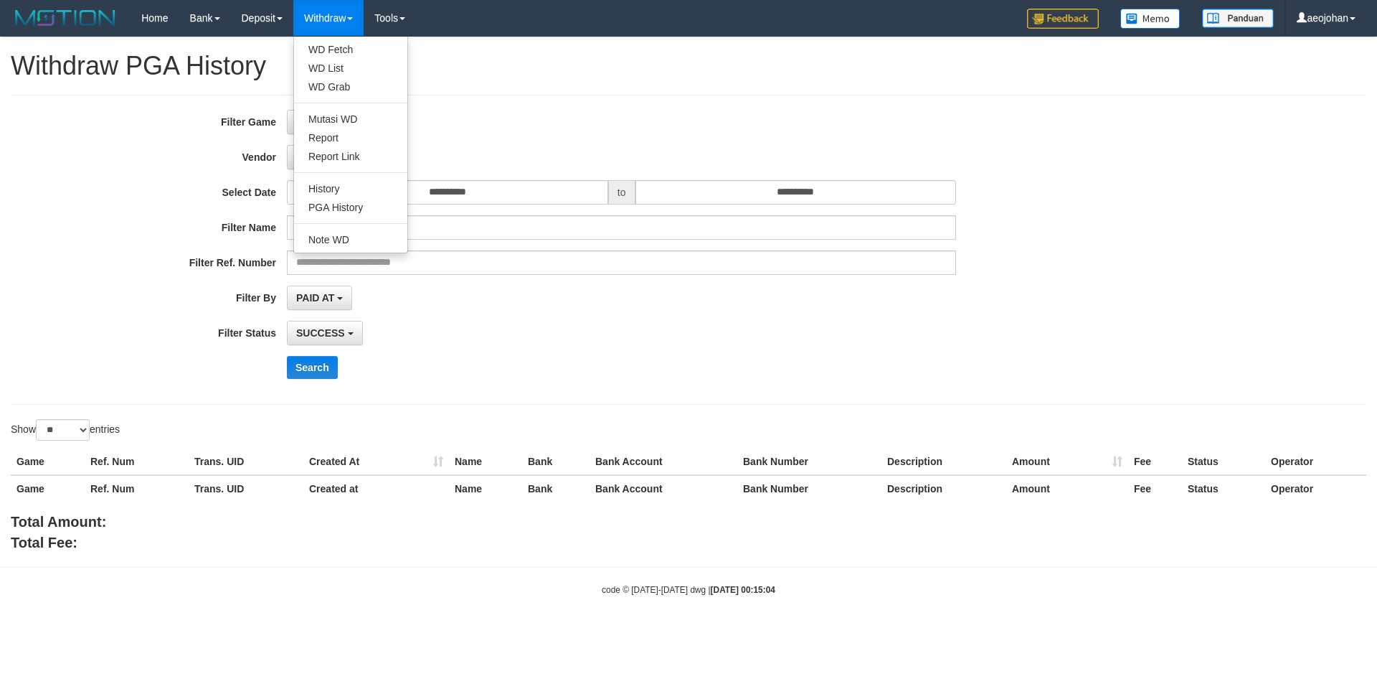
select select
select select "**"
click at [275, 118] on label "Filter Game" at bounding box center [143, 119] width 287 height 19
click at [306, 121] on span "No item selected" at bounding box center [336, 121] width 80 height 11
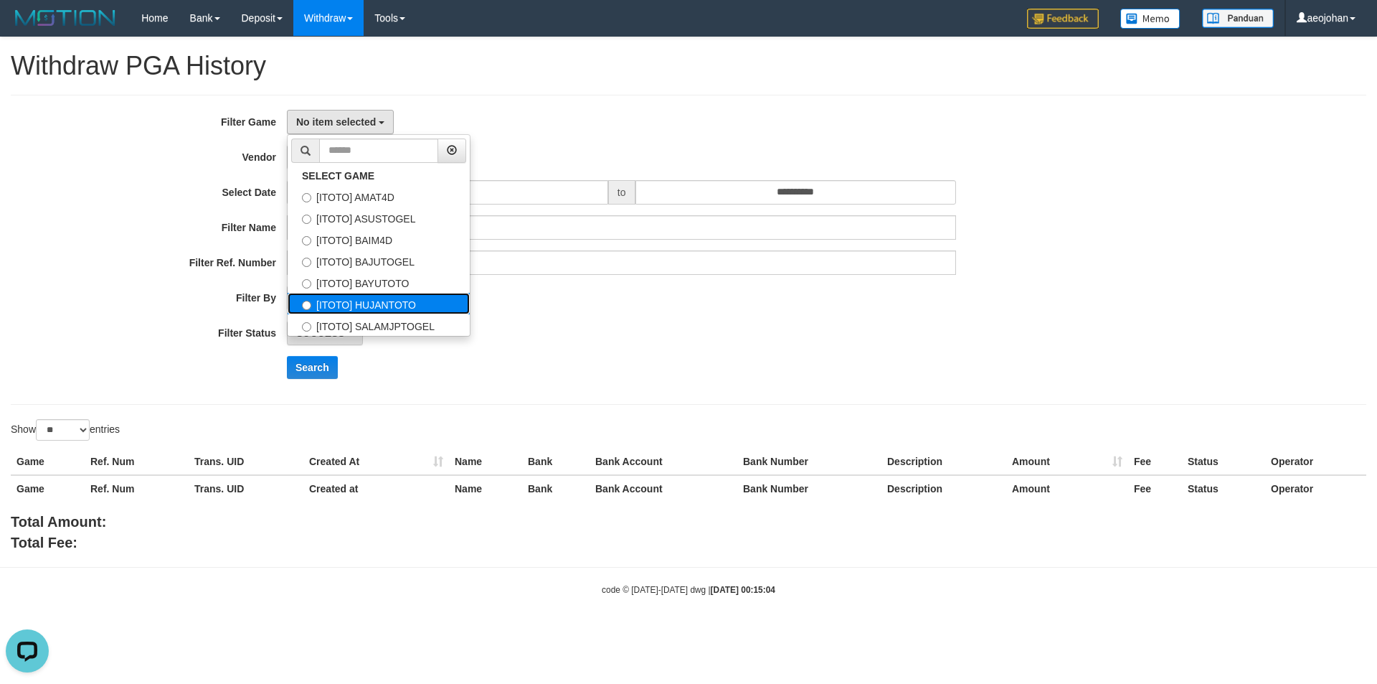
click at [382, 301] on label "[ITOTO] HUJANTOTO" at bounding box center [379, 304] width 182 height 22
select select "***"
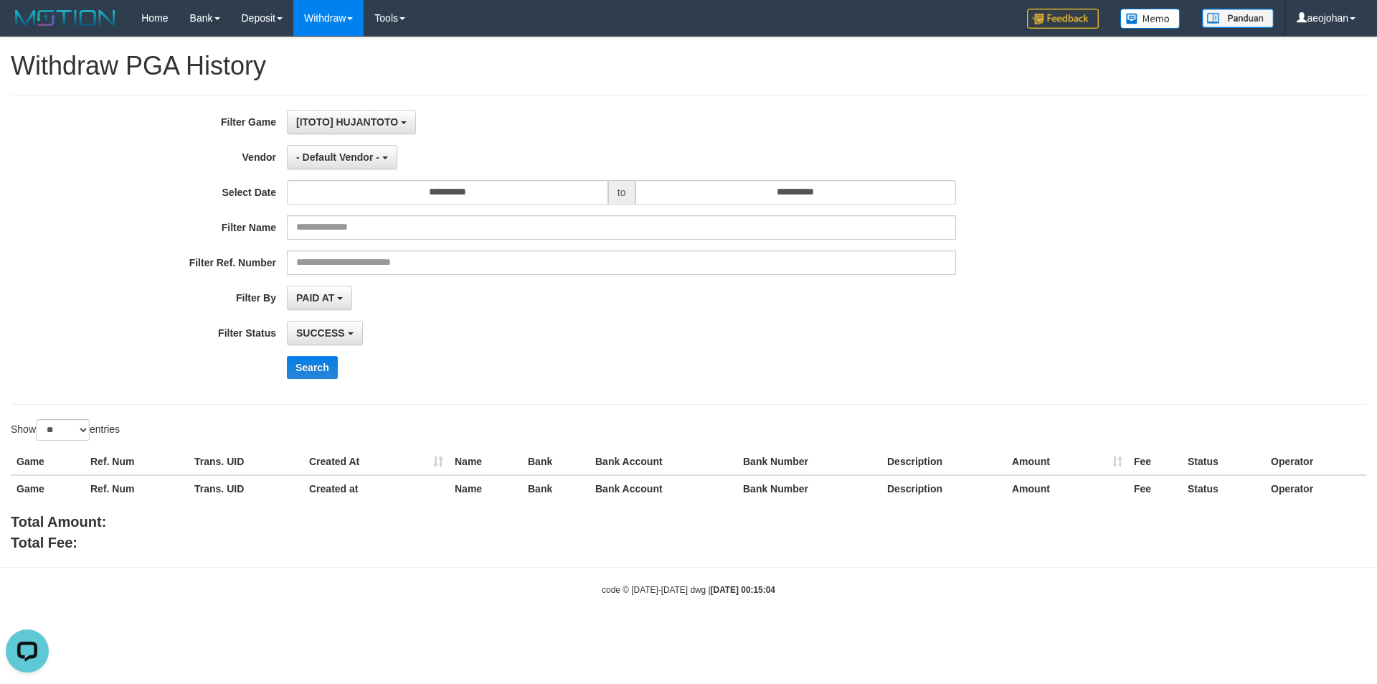
scroll to position [74, 0]
click at [683, 207] on div "**********" at bounding box center [574, 250] width 1148 height 280
click at [692, 193] on input "**********" at bounding box center [796, 192] width 321 height 24
click at [652, 278] on td "1" at bounding box center [650, 285] width 22 height 22
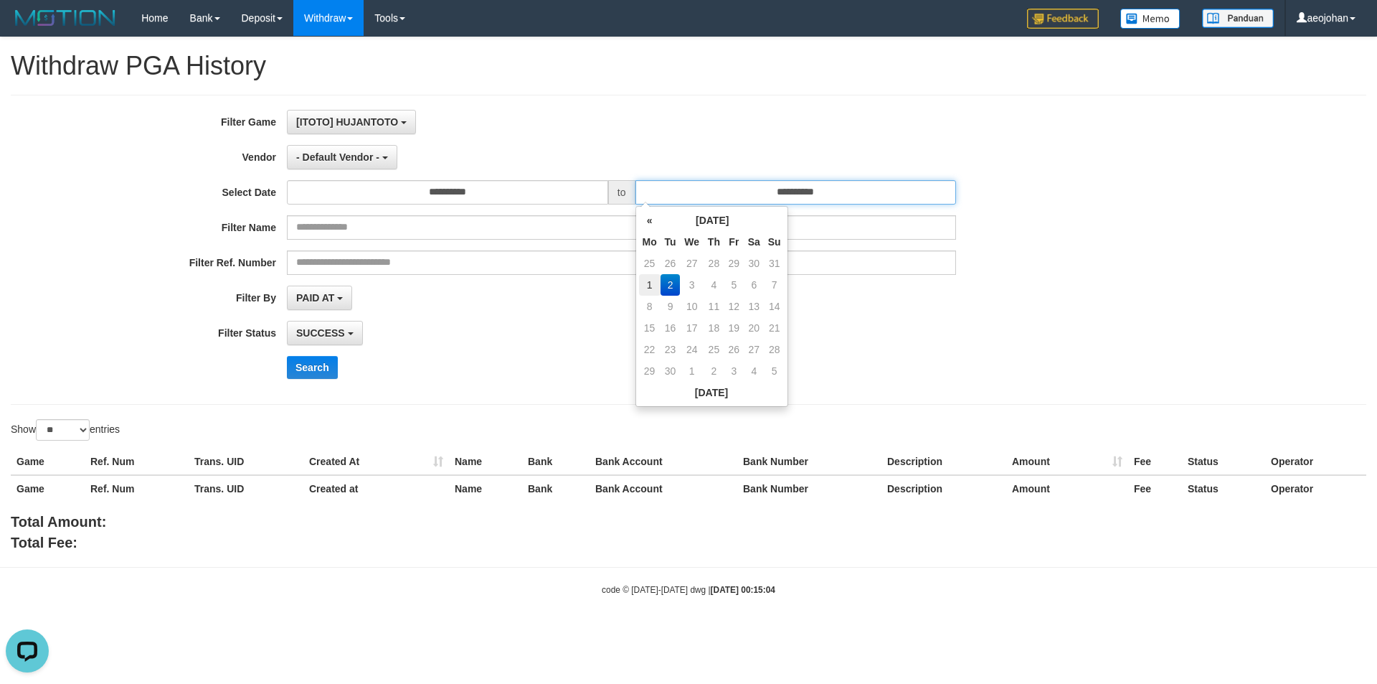
type input "**********"
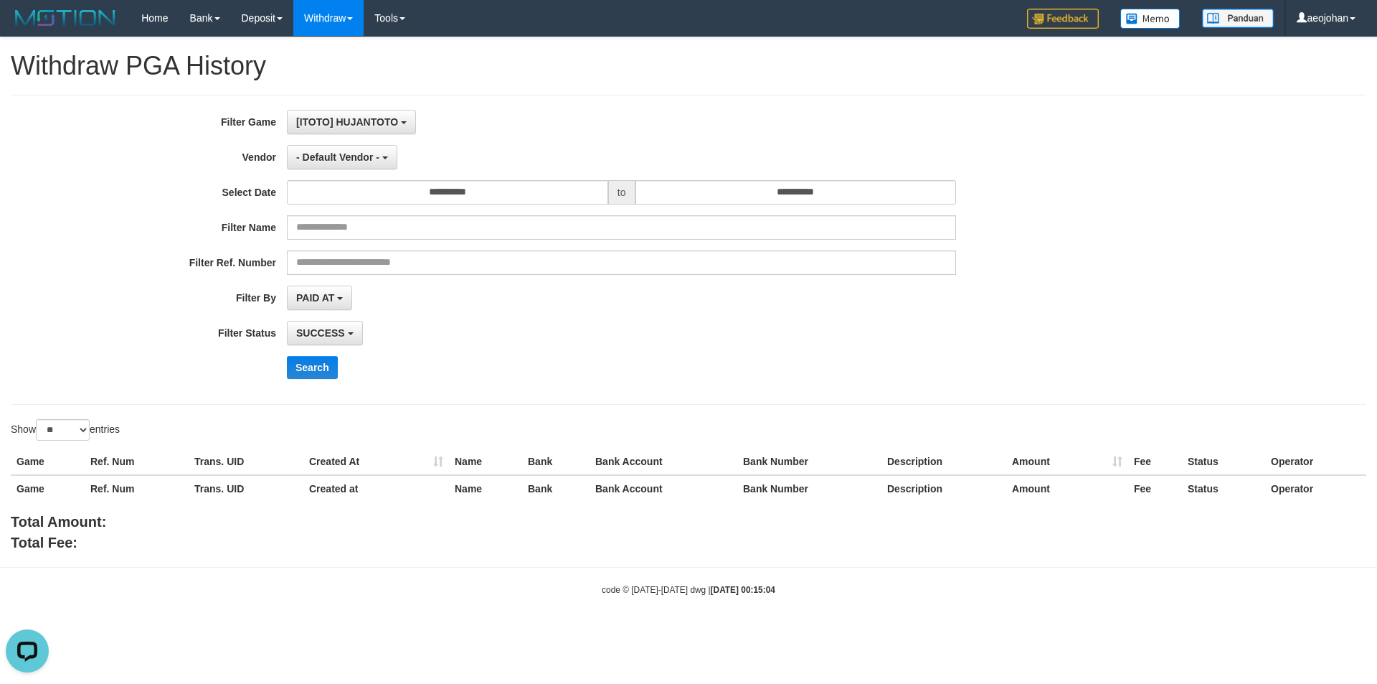
click at [590, 105] on div "**********" at bounding box center [689, 250] width 1356 height 310
click at [359, 154] on span "- Default Vendor -" at bounding box center [337, 156] width 83 height 11
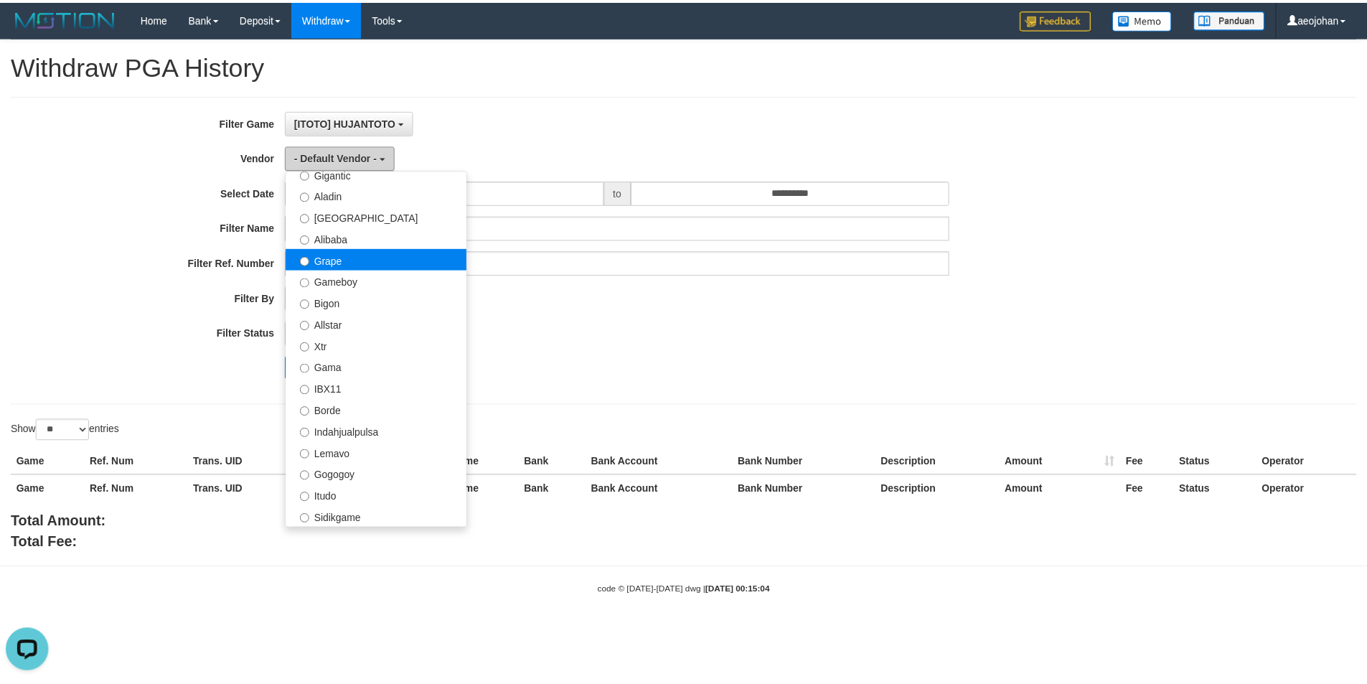
scroll to position [215, 0]
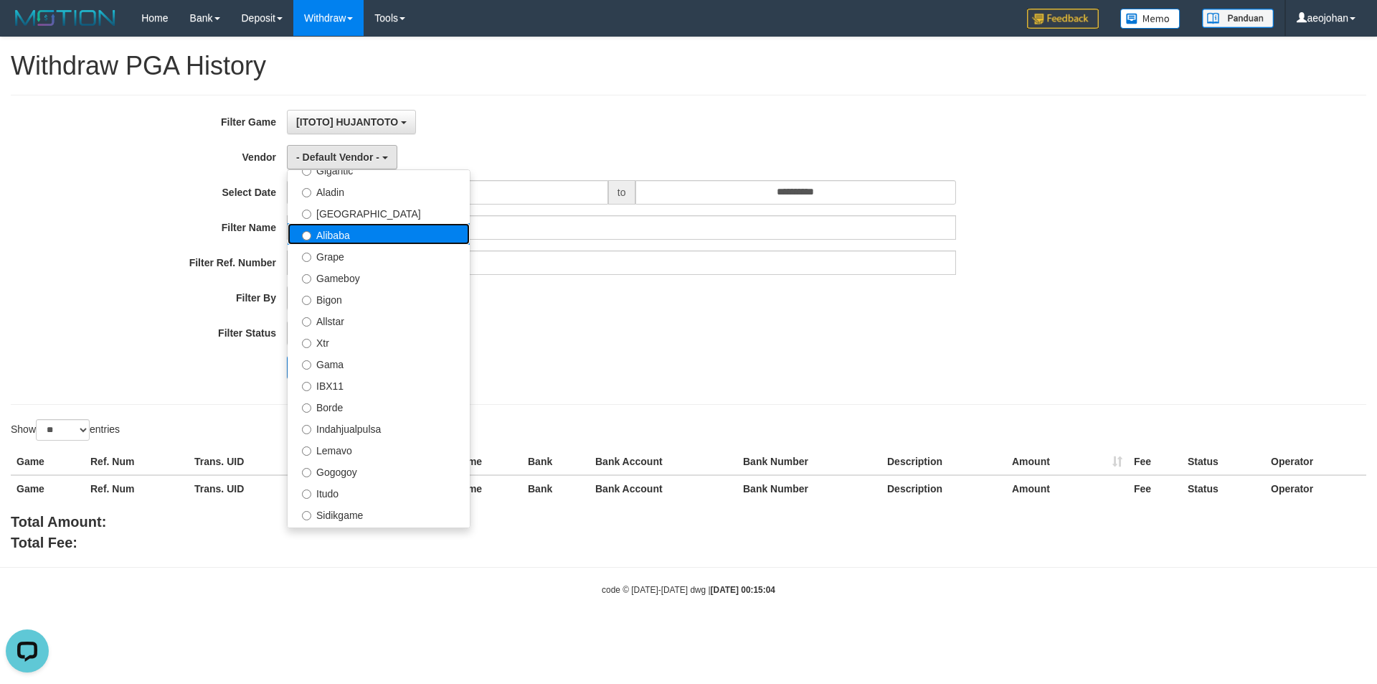
click at [370, 229] on label "Alibaba" at bounding box center [379, 234] width 182 height 22
select select "**********"
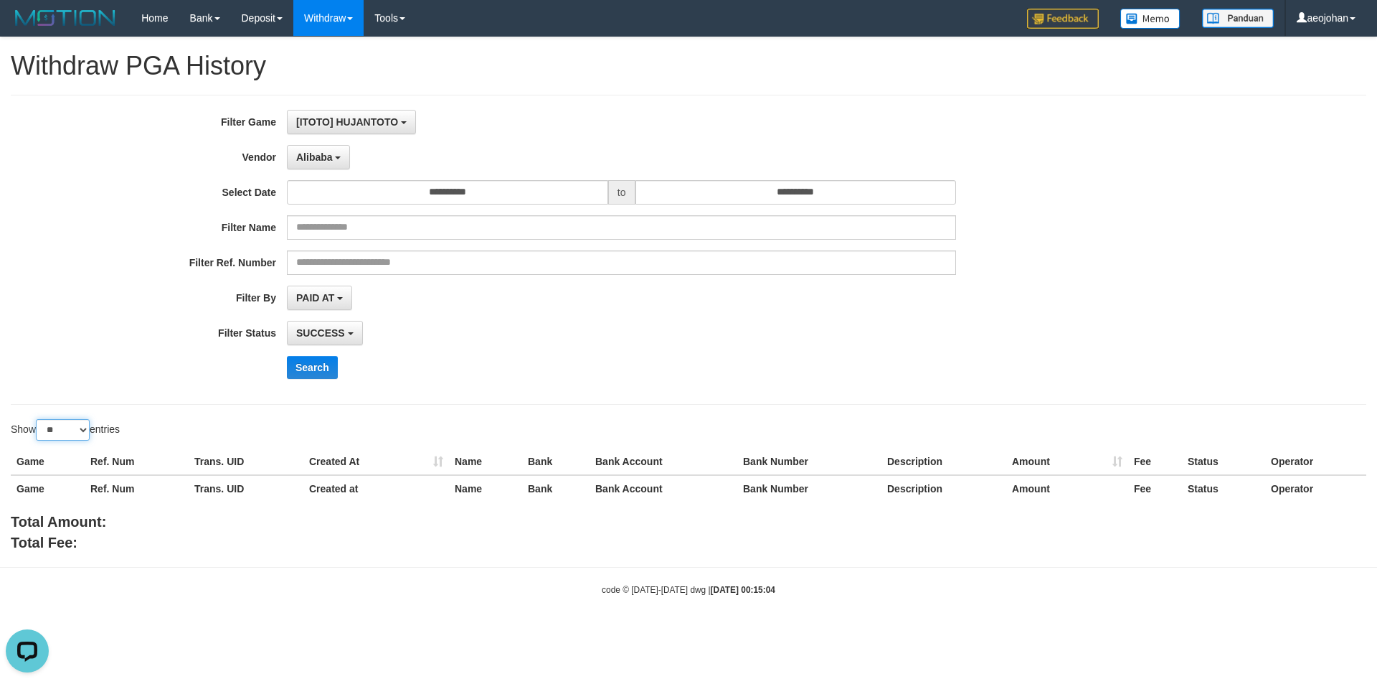
click at [76, 427] on select "** ** ** ***" at bounding box center [63, 430] width 54 height 22
select select "***"
click at [38, 419] on select "** ** ** ***" at bounding box center [63, 430] width 54 height 22
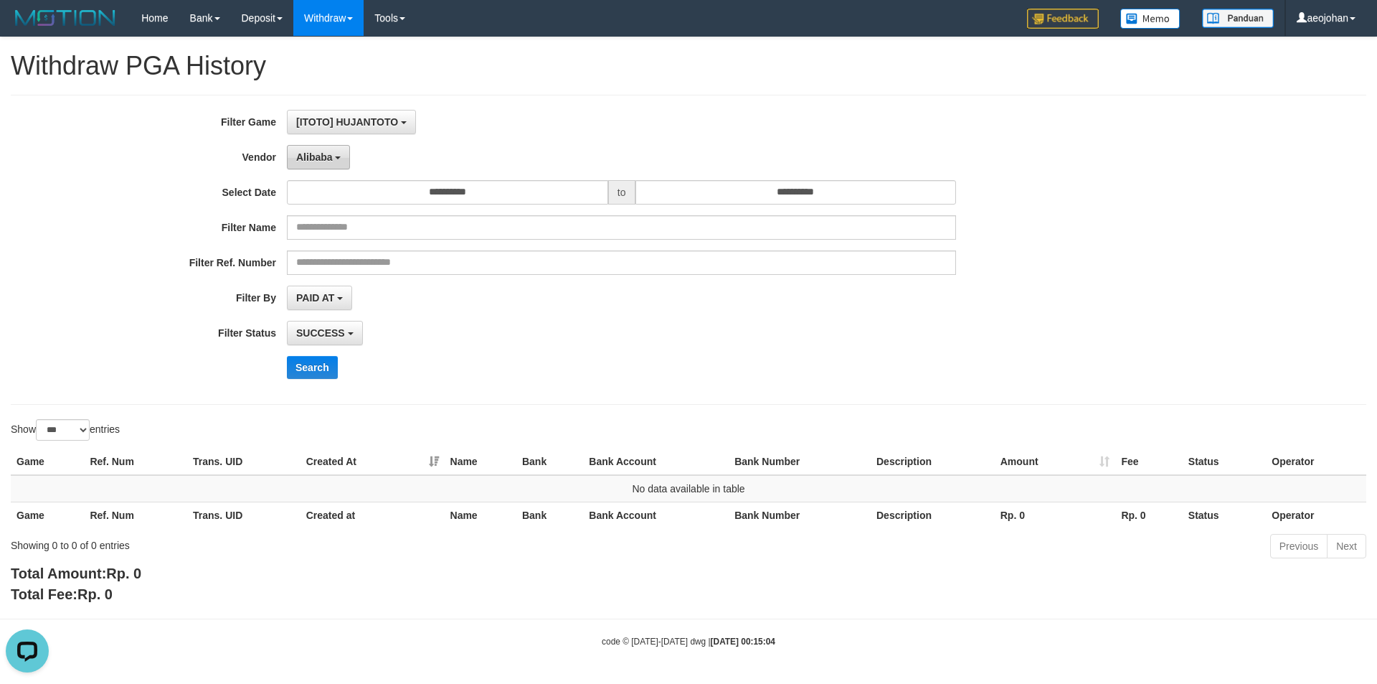
click at [330, 159] on span "Alibaba" at bounding box center [314, 156] width 37 height 11
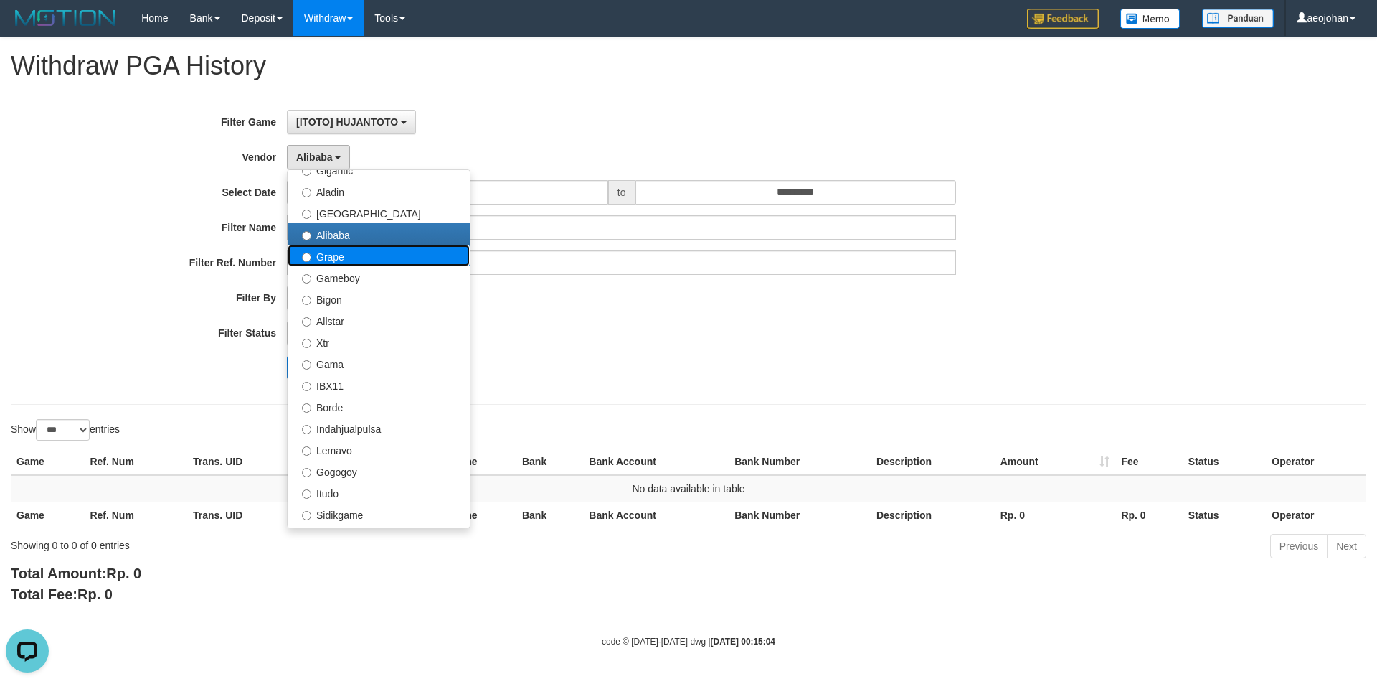
click at [344, 252] on label "Grape" at bounding box center [379, 256] width 182 height 22
select select "**********"
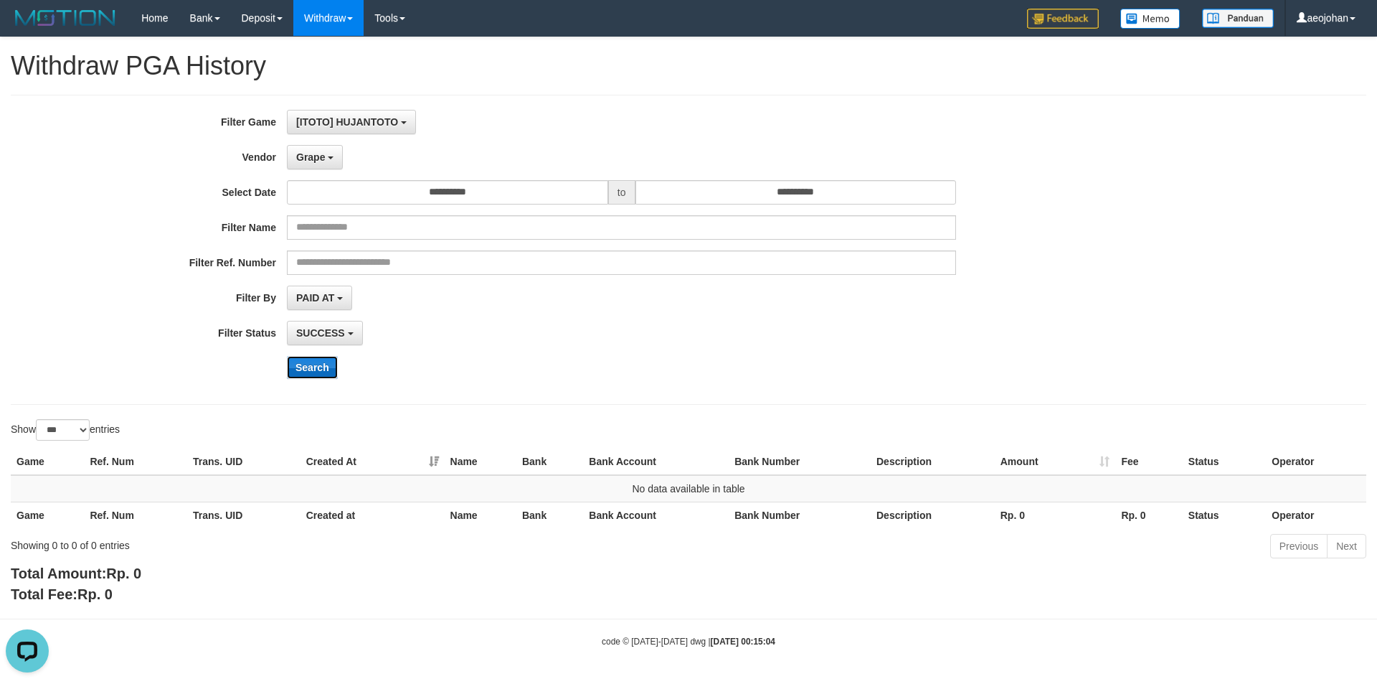
click at [307, 366] on button "Search" at bounding box center [312, 367] width 51 height 23
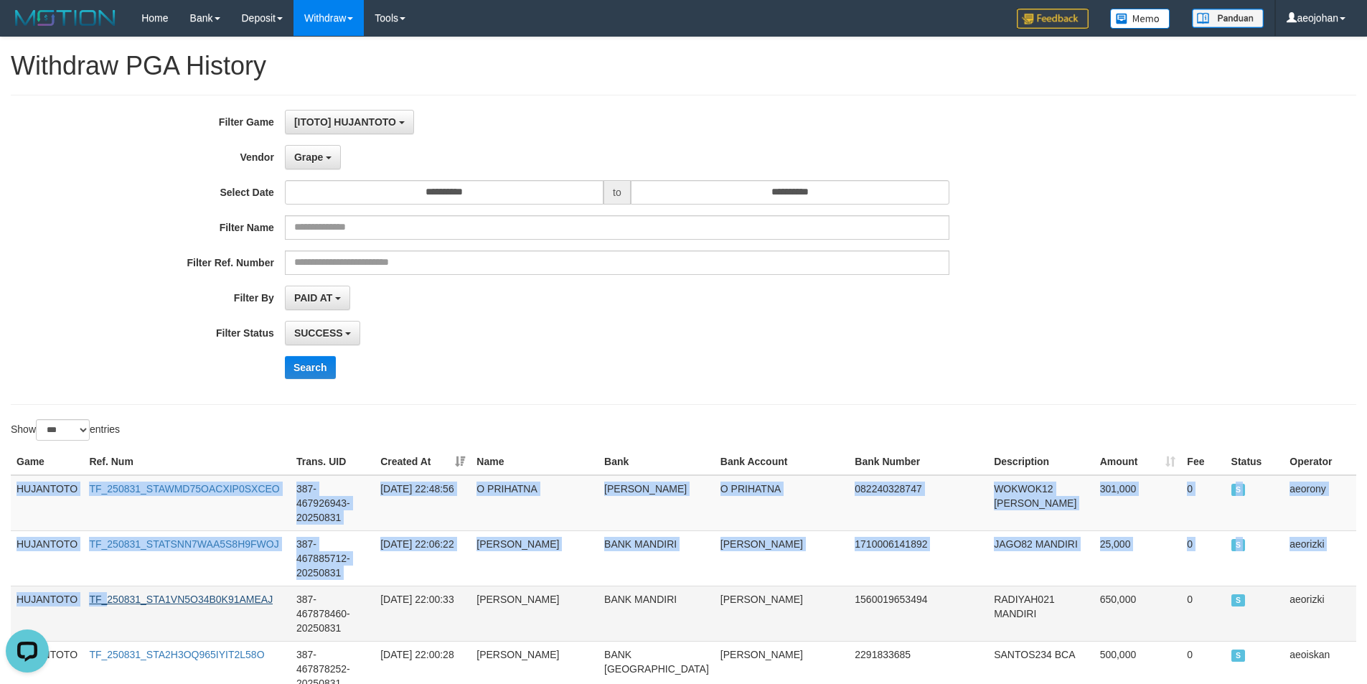
drag, startPoint x: 17, startPoint y: 486, endPoint x: 108, endPoint y: 567, distance: 121.4
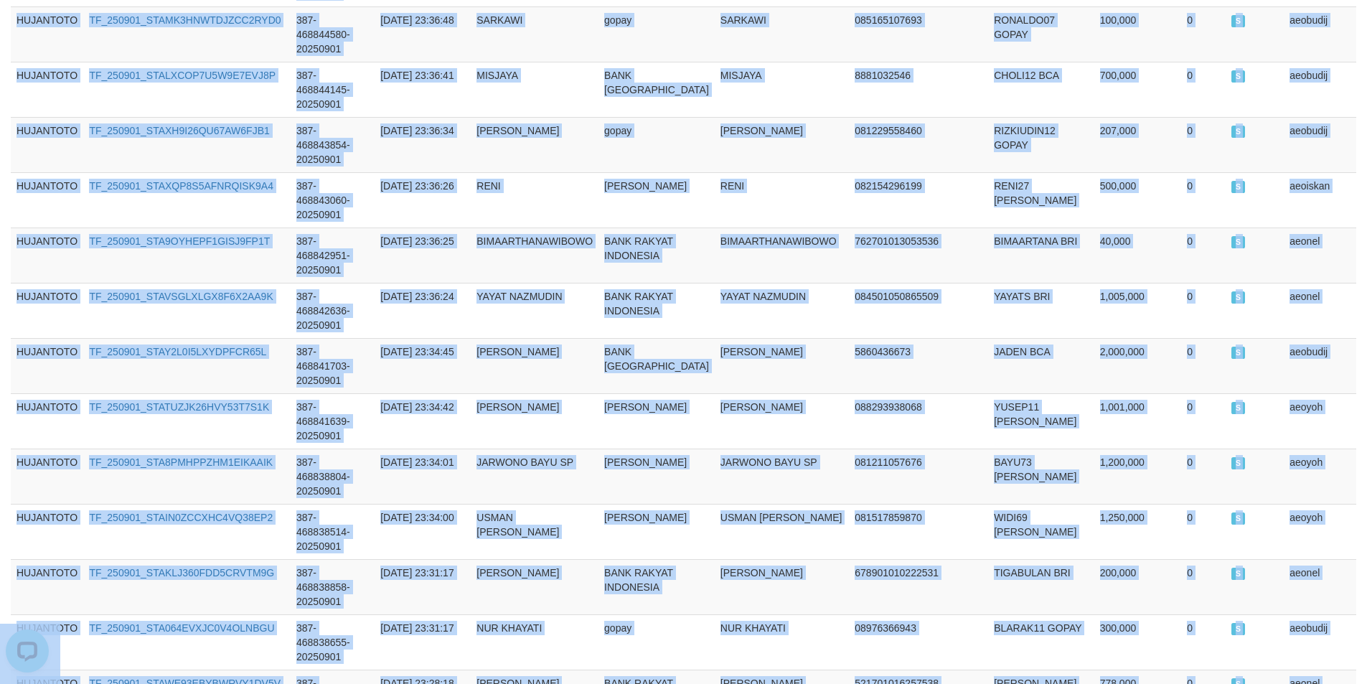
scroll to position [4521, 0]
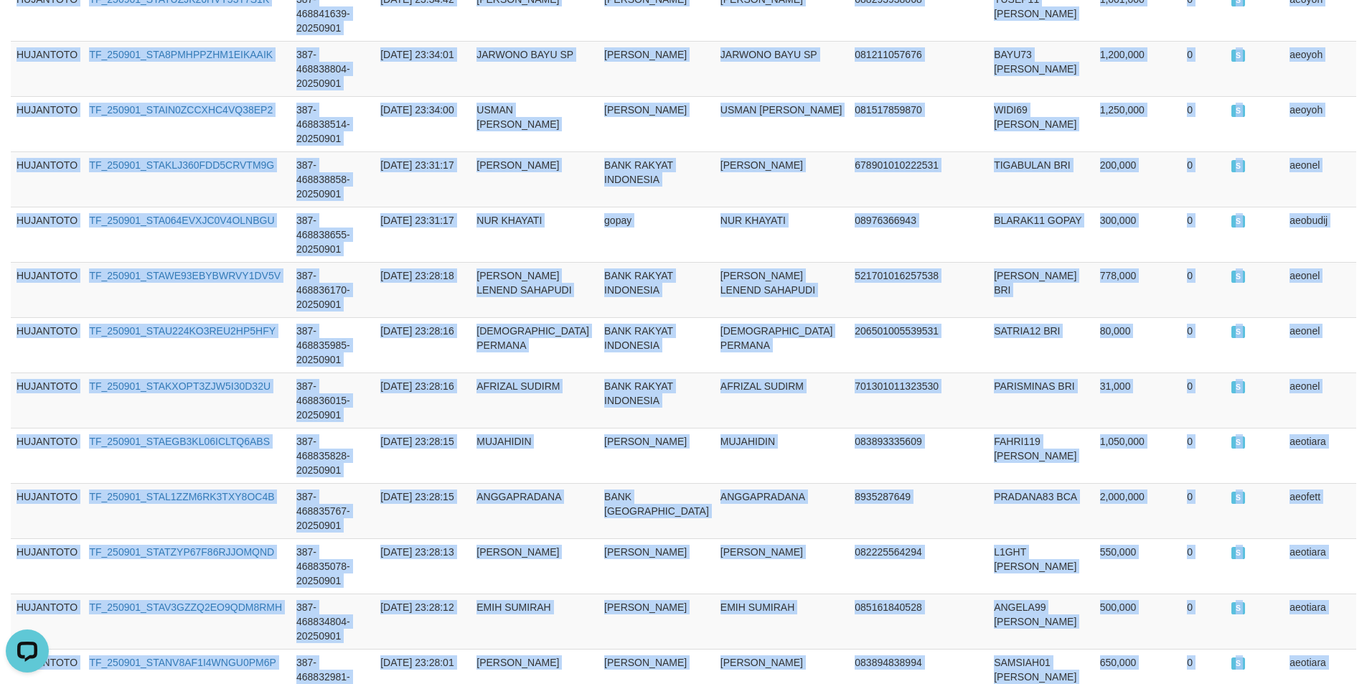
copy tbody "HUJANTOTO TF_250831_STAWMD75OACXIP0SXCEO 387-467926943-20250831 2025-08-31 22:4…"
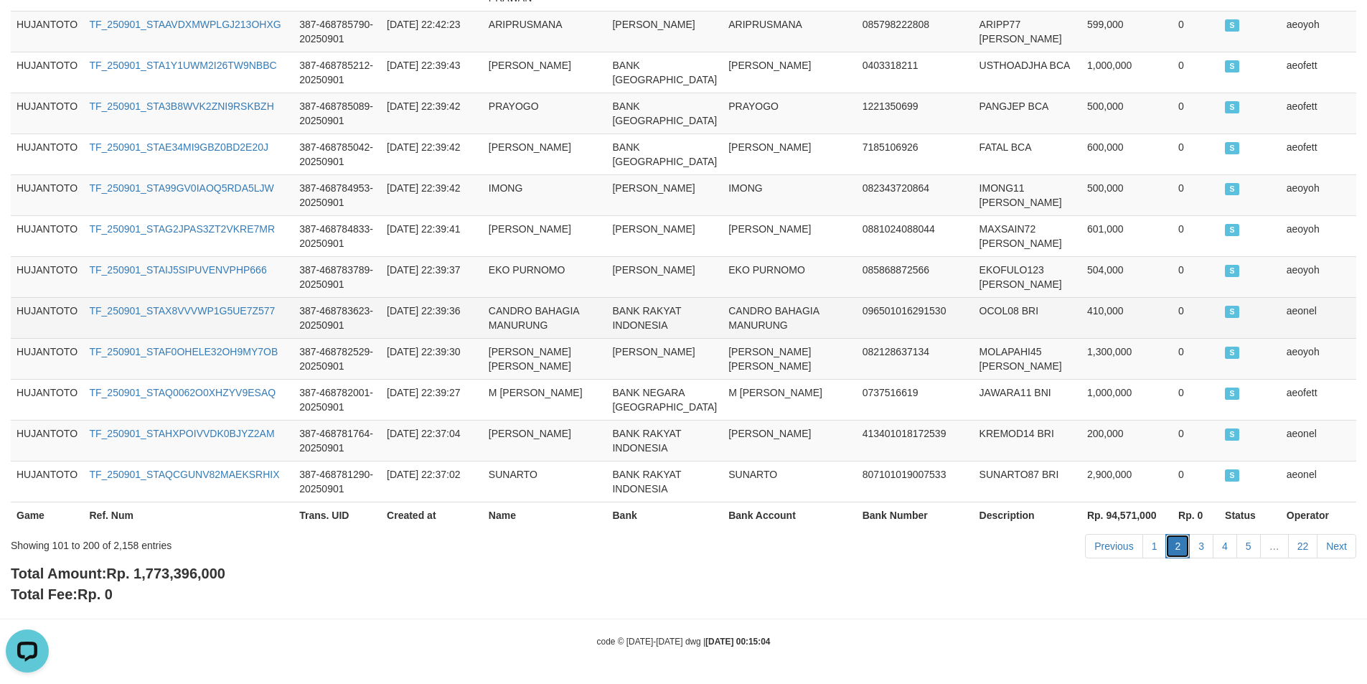
scroll to position [0, 0]
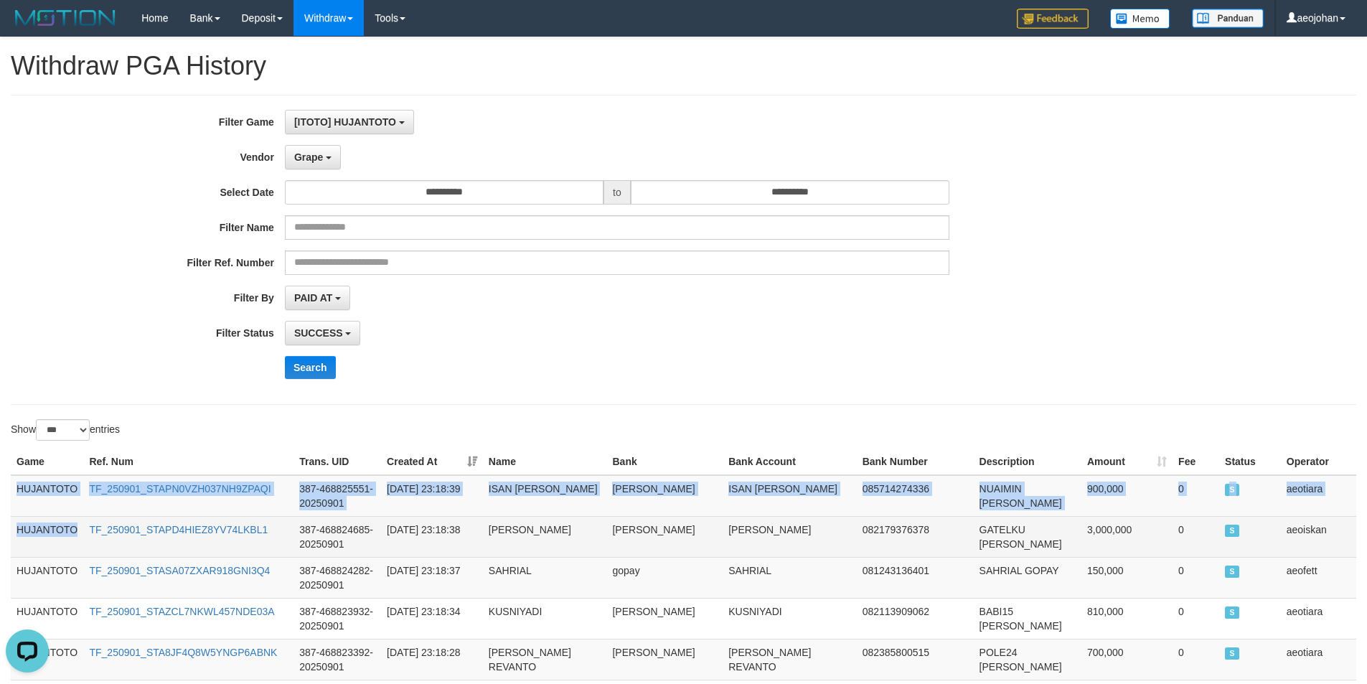
drag, startPoint x: 16, startPoint y: 489, endPoint x: 83, endPoint y: 551, distance: 91.4
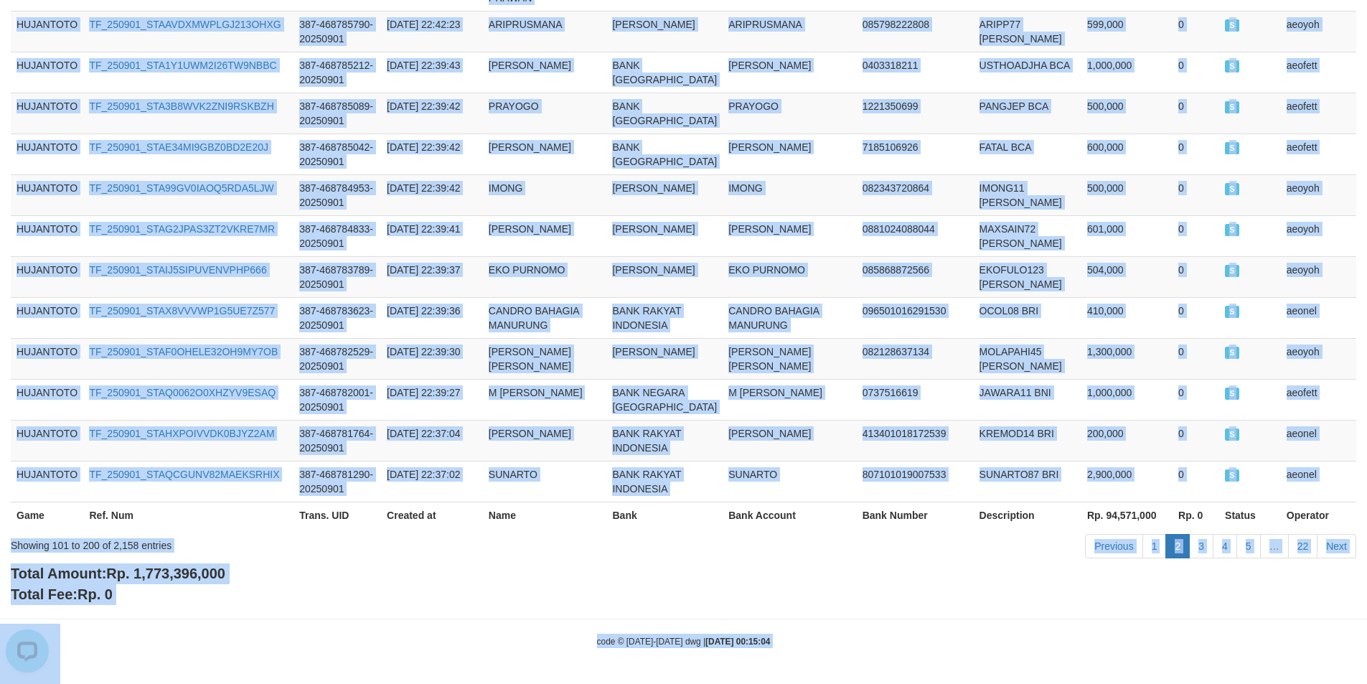
scroll to position [4722, 0]
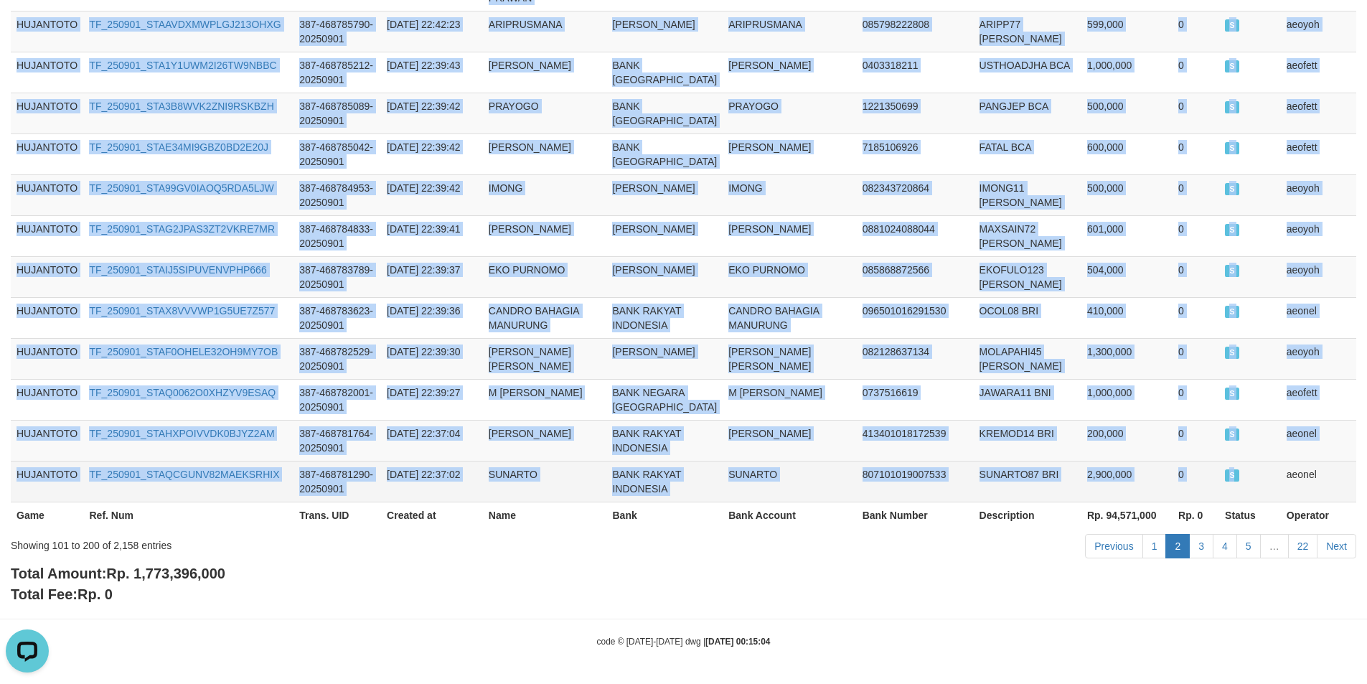
click at [1240, 461] on td "S" at bounding box center [1250, 481] width 62 height 41
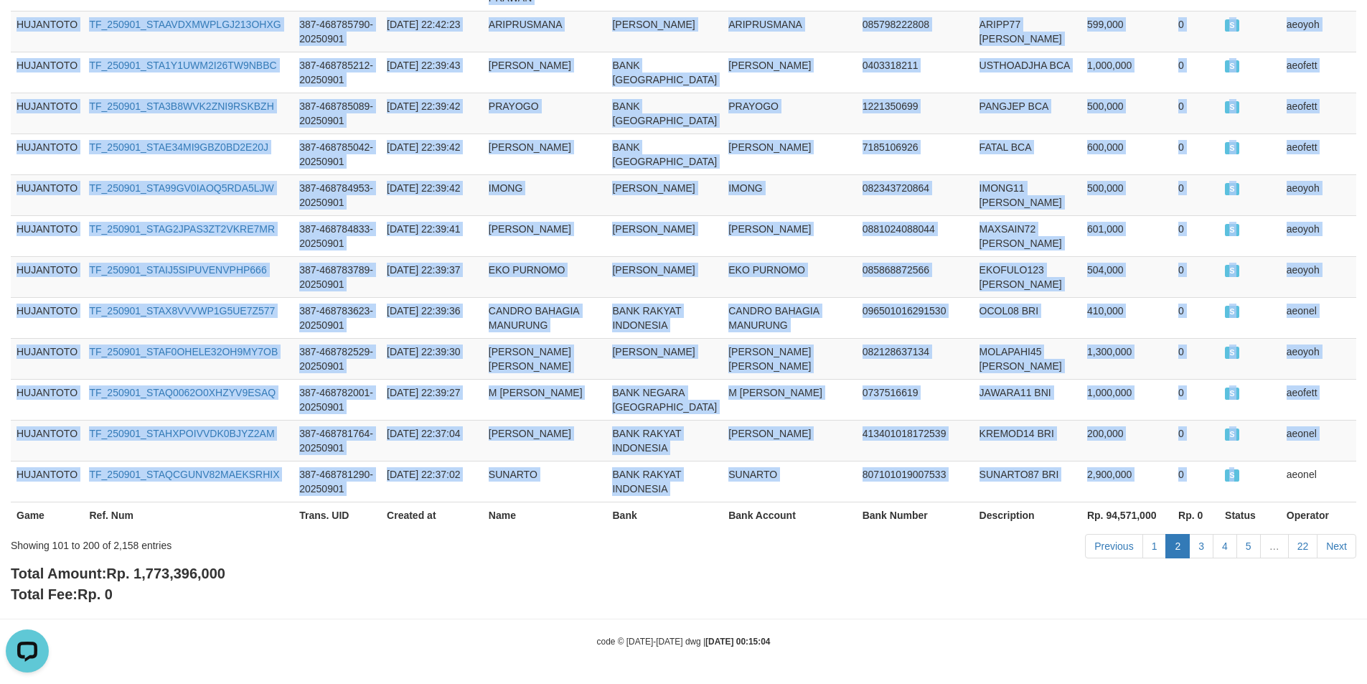
copy tbody "HUJANTOTO TF_250901_STAPN0VZH037NH9ZPAQI 387-468825551-20250901 2025-09-01 23:1…"
click at [1199, 541] on link "3" at bounding box center [1201, 546] width 24 height 24
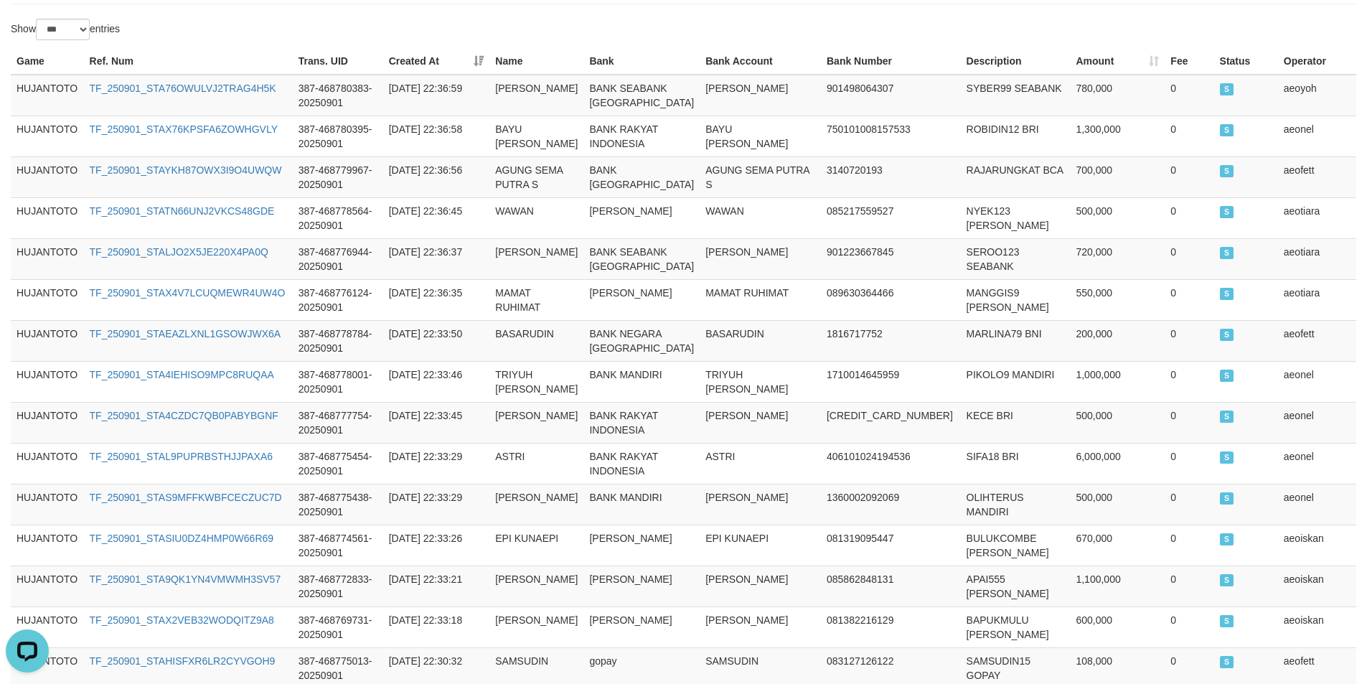
scroll to position [0, 0]
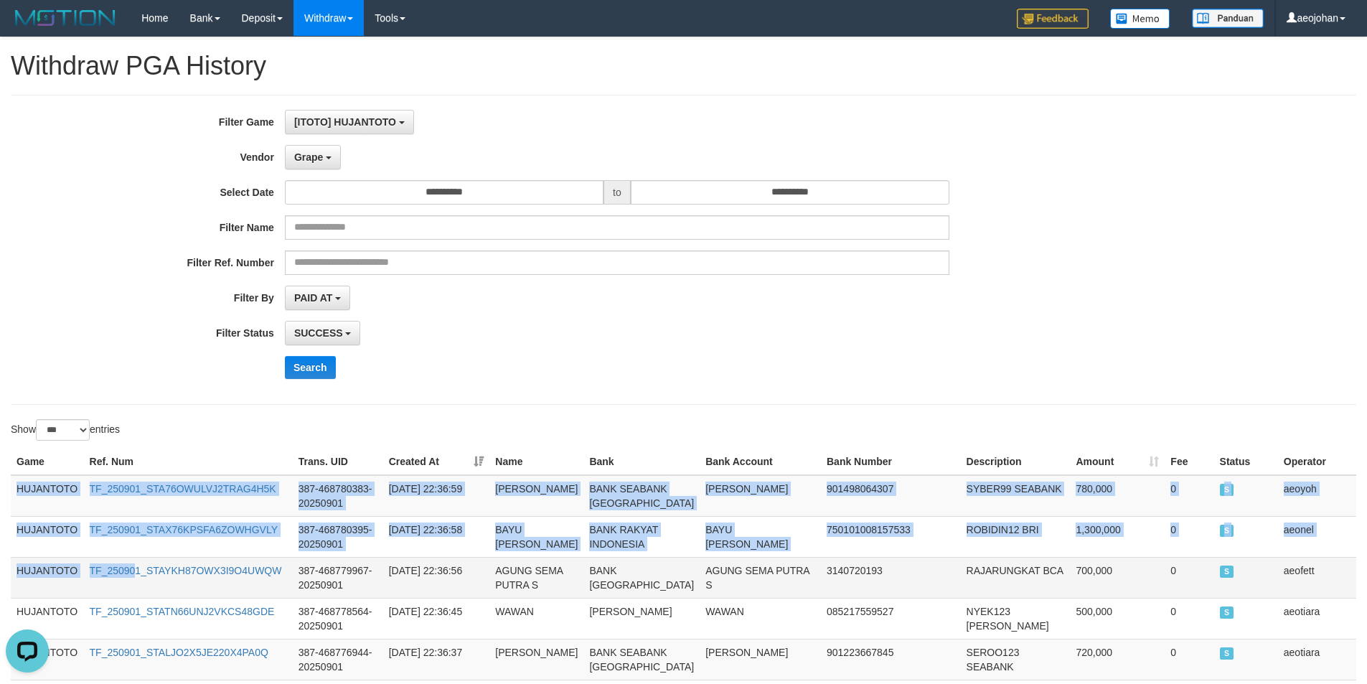
drag, startPoint x: 18, startPoint y: 489, endPoint x: 133, endPoint y: 589, distance: 152.0
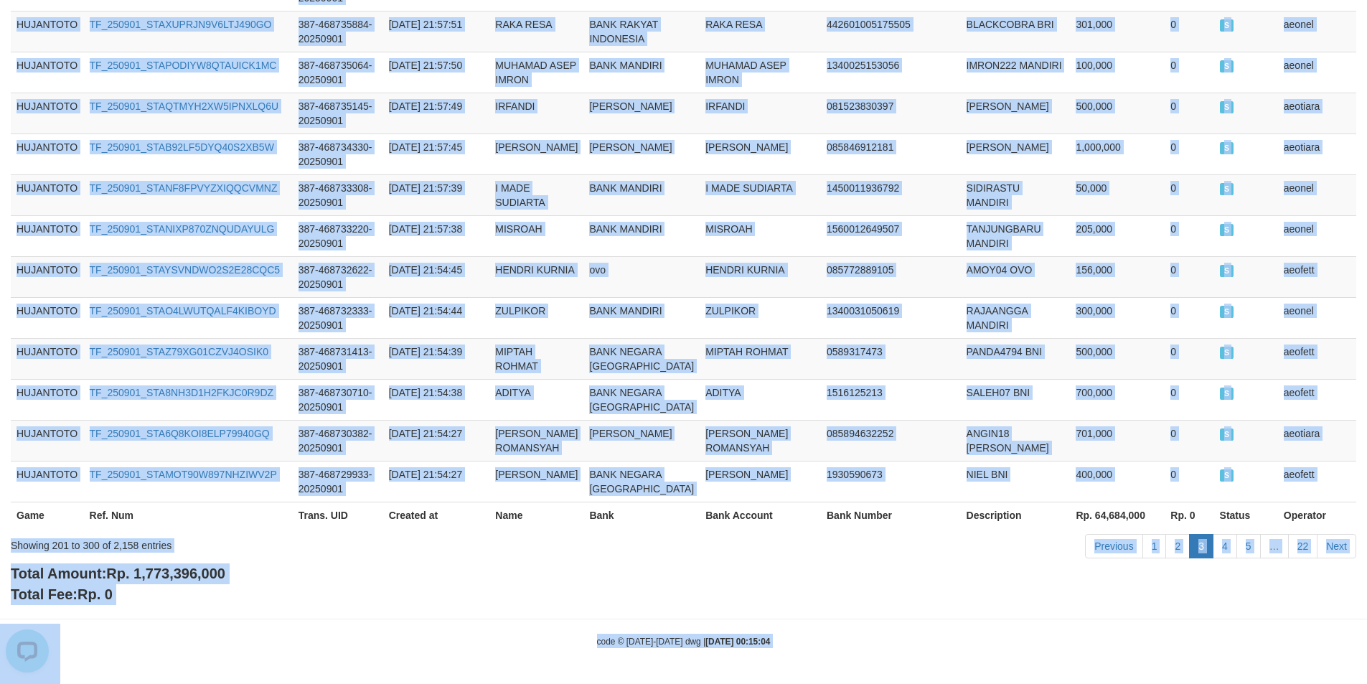
scroll to position [4722, 0]
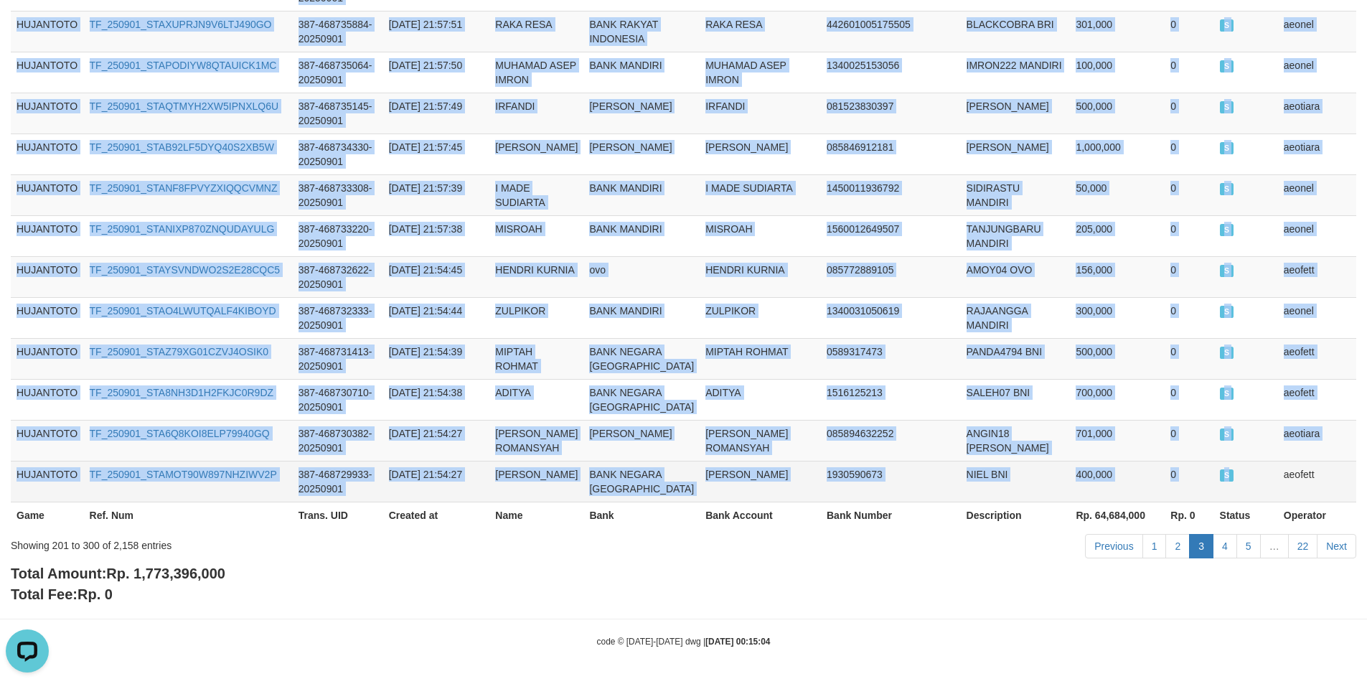
click at [1219, 469] on span "S" at bounding box center [1226, 475] width 14 height 12
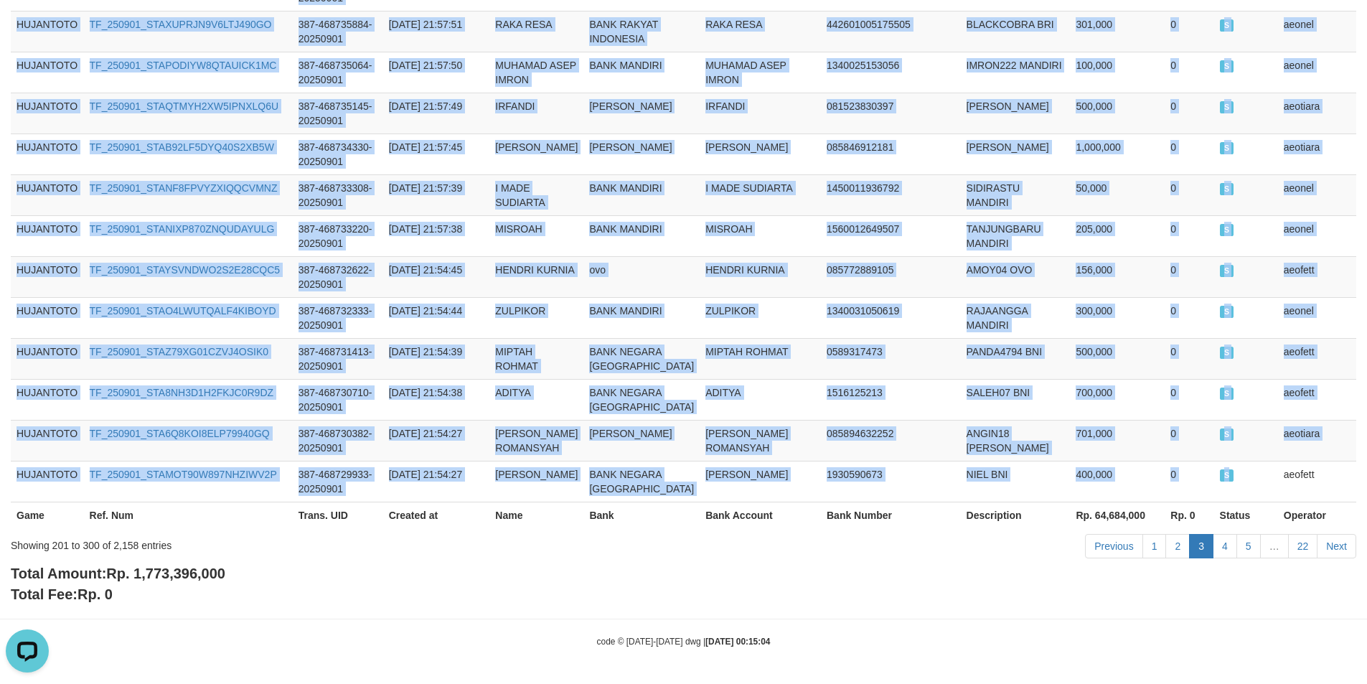
copy tbody "HUJANTOTO TF_250901_STA76OWULVJ2TRAG4H5K 387-468780383-20250901 2025-09-01 22:3…"
click at [1227, 542] on link "4" at bounding box center [1224, 546] width 24 height 24
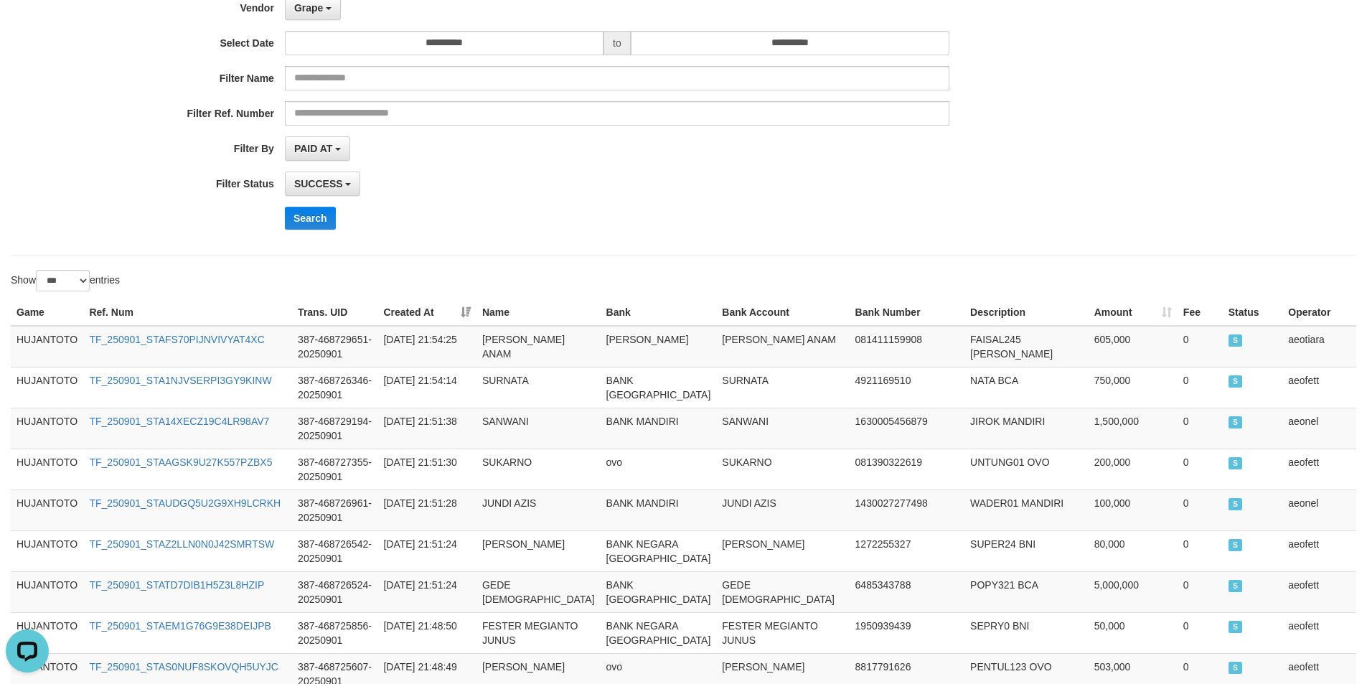
scroll to position [0, 0]
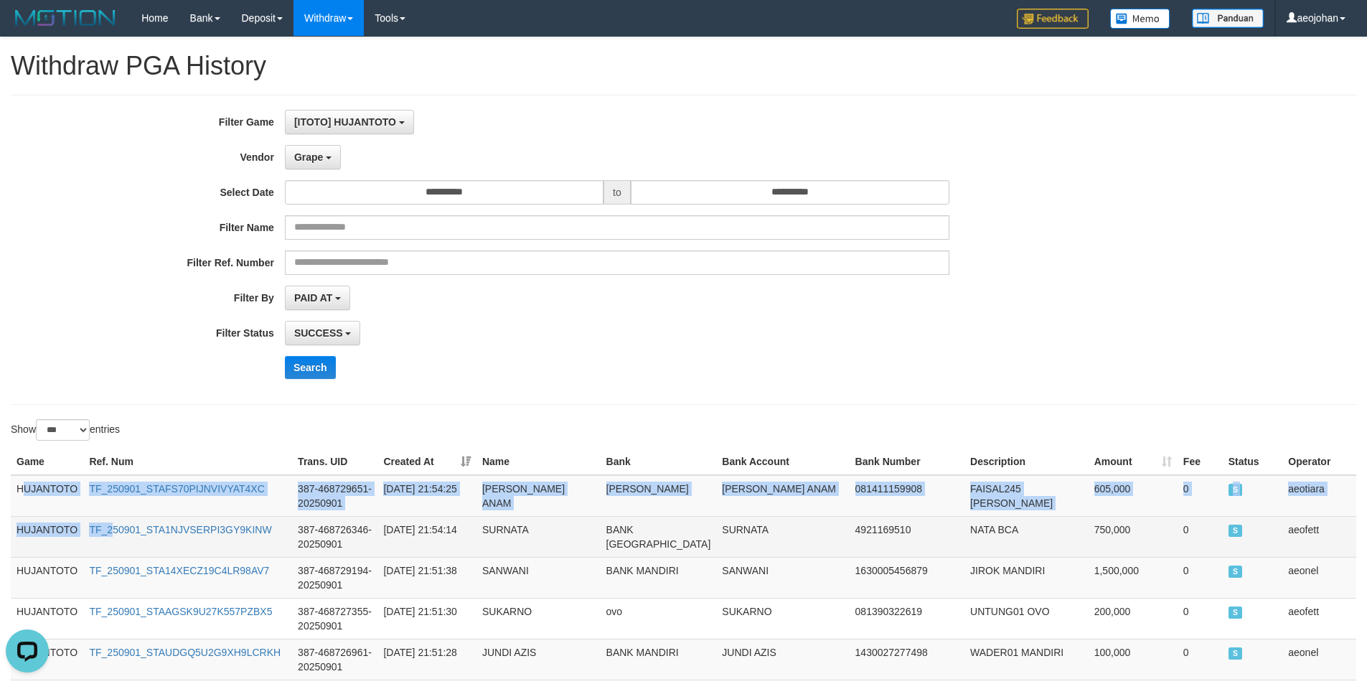
drag, startPoint x: 21, startPoint y: 486, endPoint x: 113, endPoint y: 557, distance: 116.1
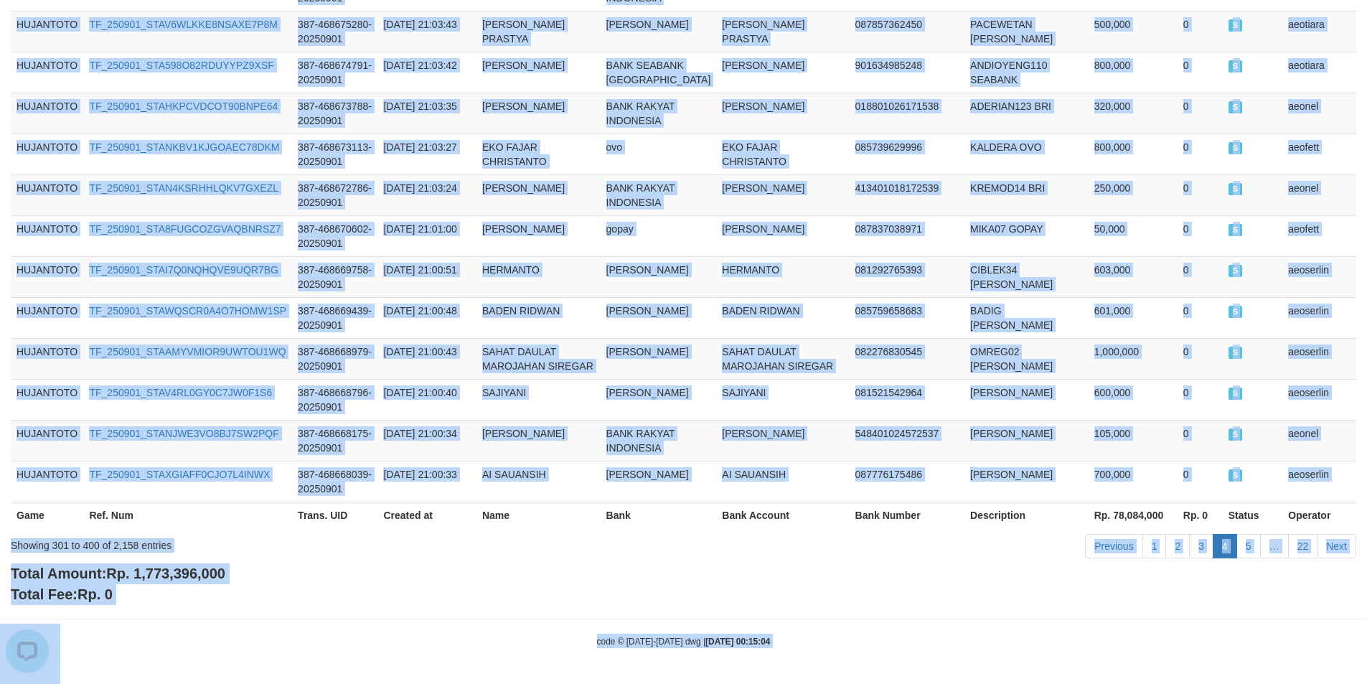
scroll to position [4607, 0]
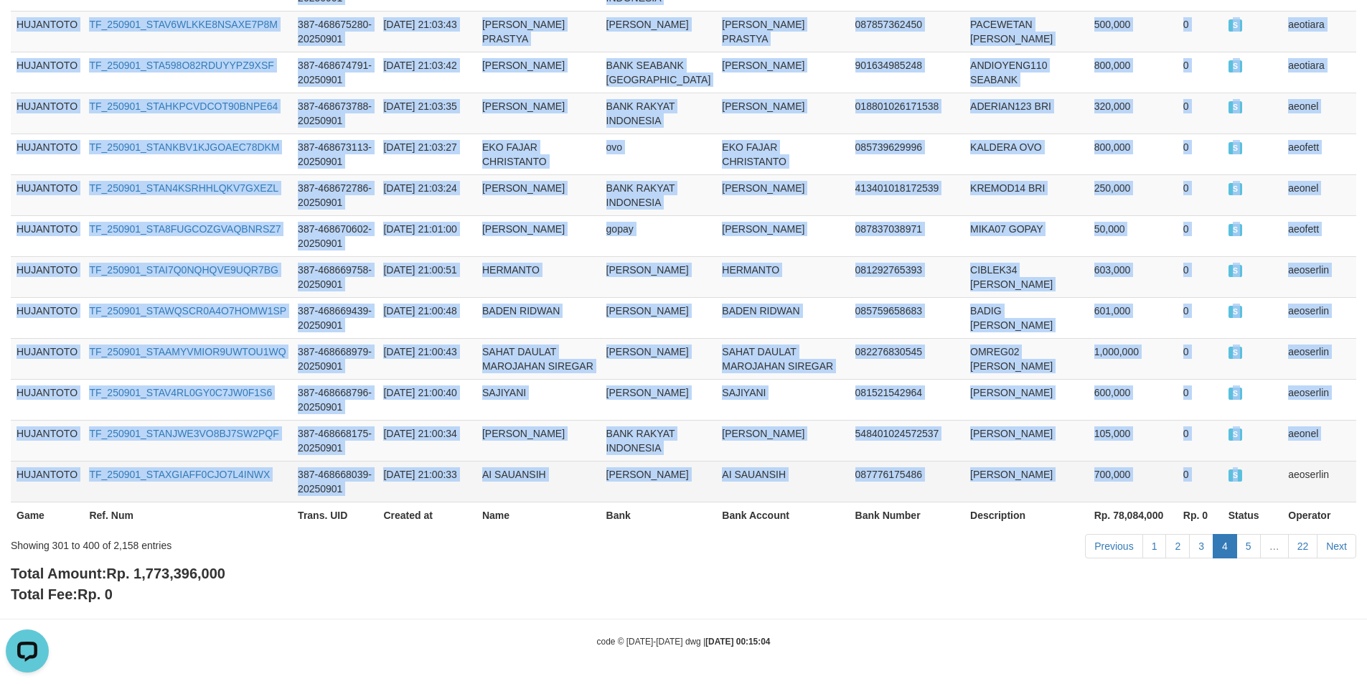
click at [1228, 473] on td "S" at bounding box center [1252, 481] width 60 height 41
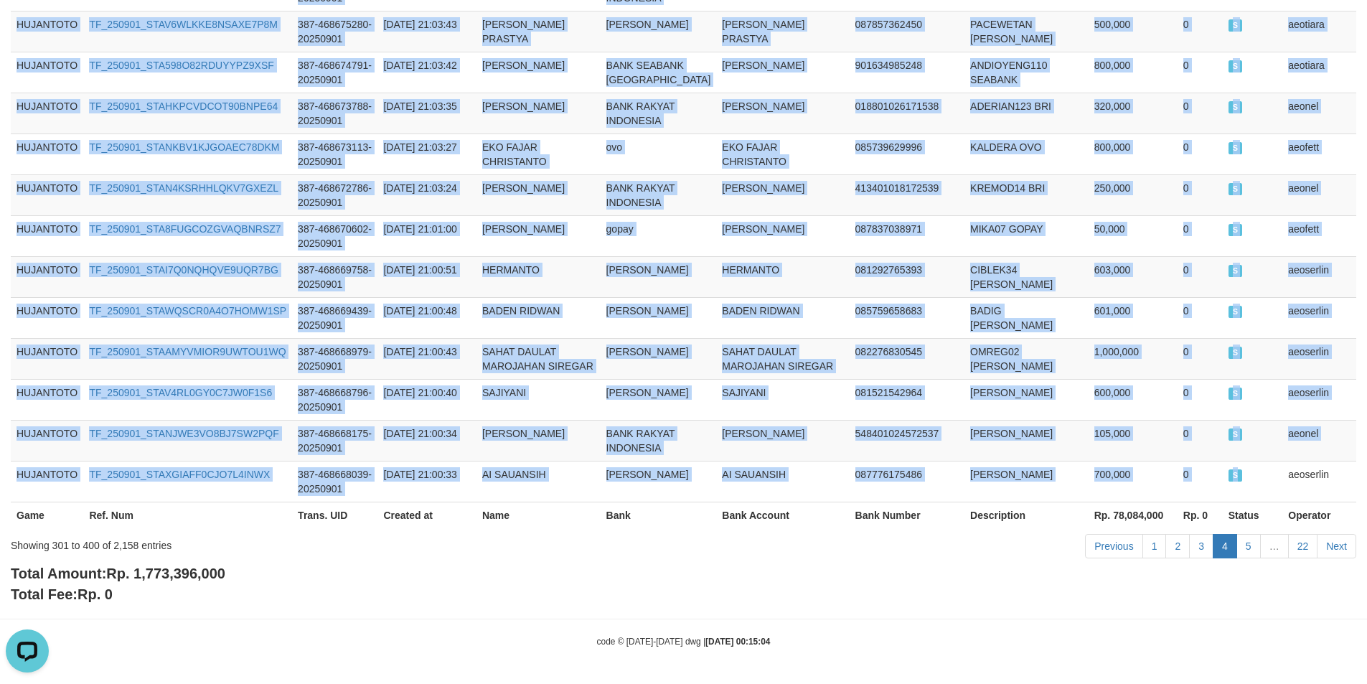
copy tbody "UJANTOTO TF_250901_STAFS70PIJNVIVYAT4XC 387-468729651-20250901 2025-09-01 21:54…"
click at [1240, 544] on link "5" at bounding box center [1248, 546] width 24 height 24
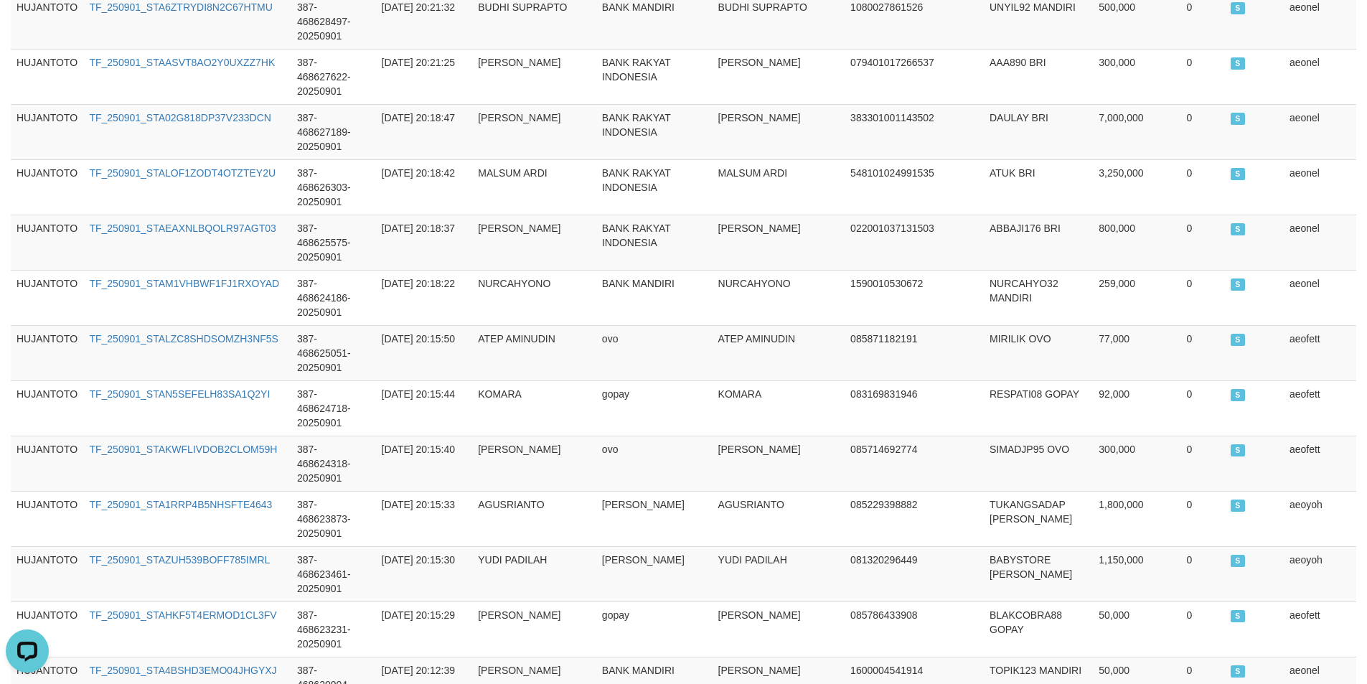
scroll to position [0, 0]
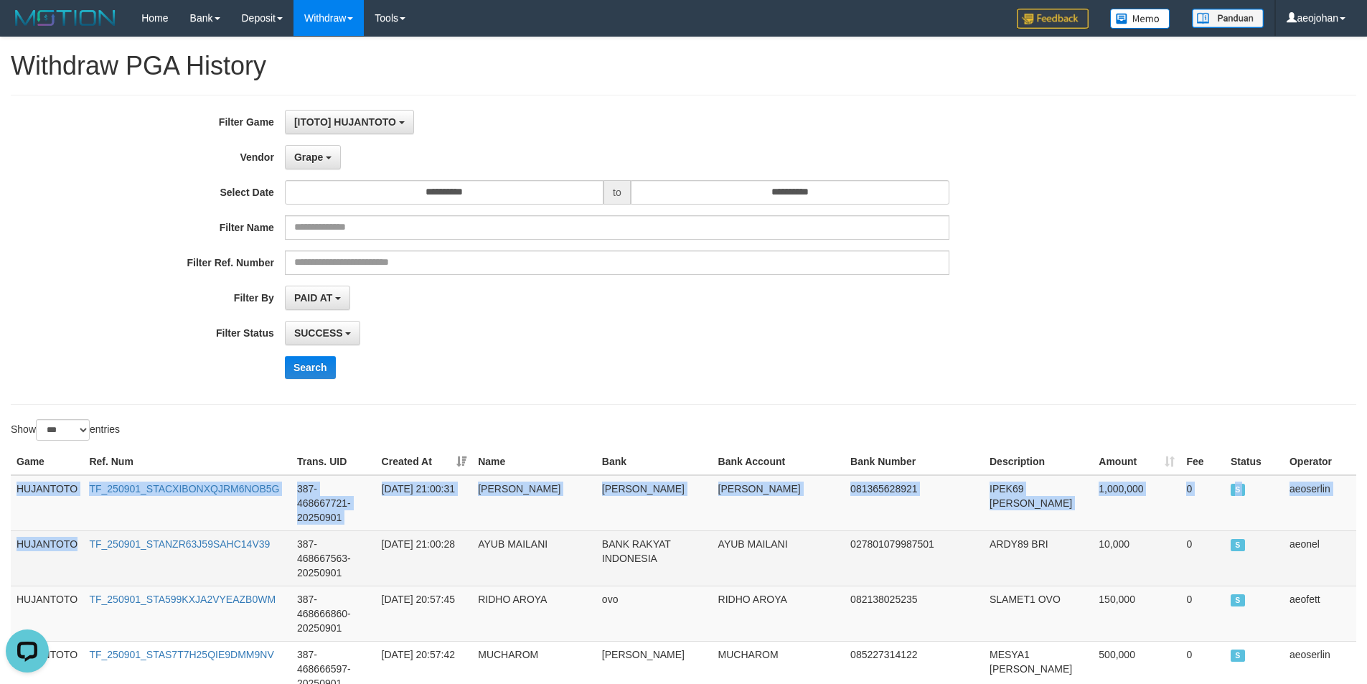
drag, startPoint x: 19, startPoint y: 489, endPoint x: 92, endPoint y: 547, distance: 93.4
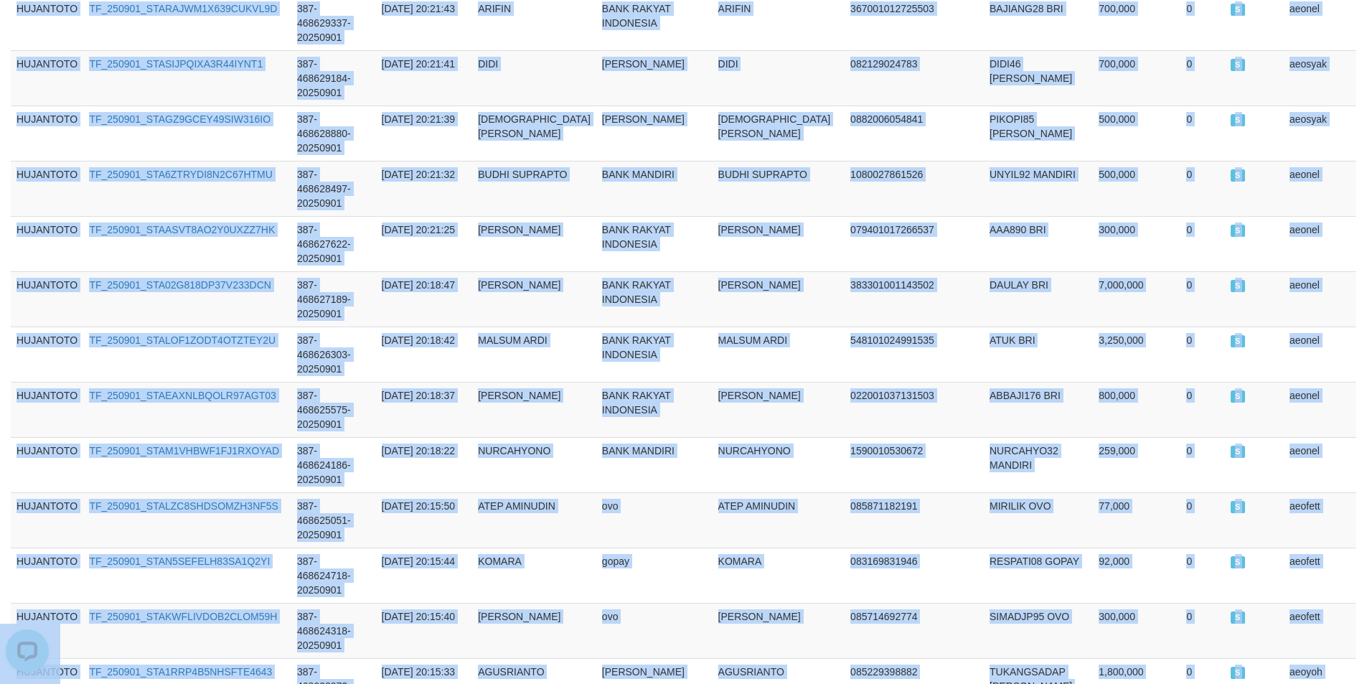
scroll to position [4679, 0]
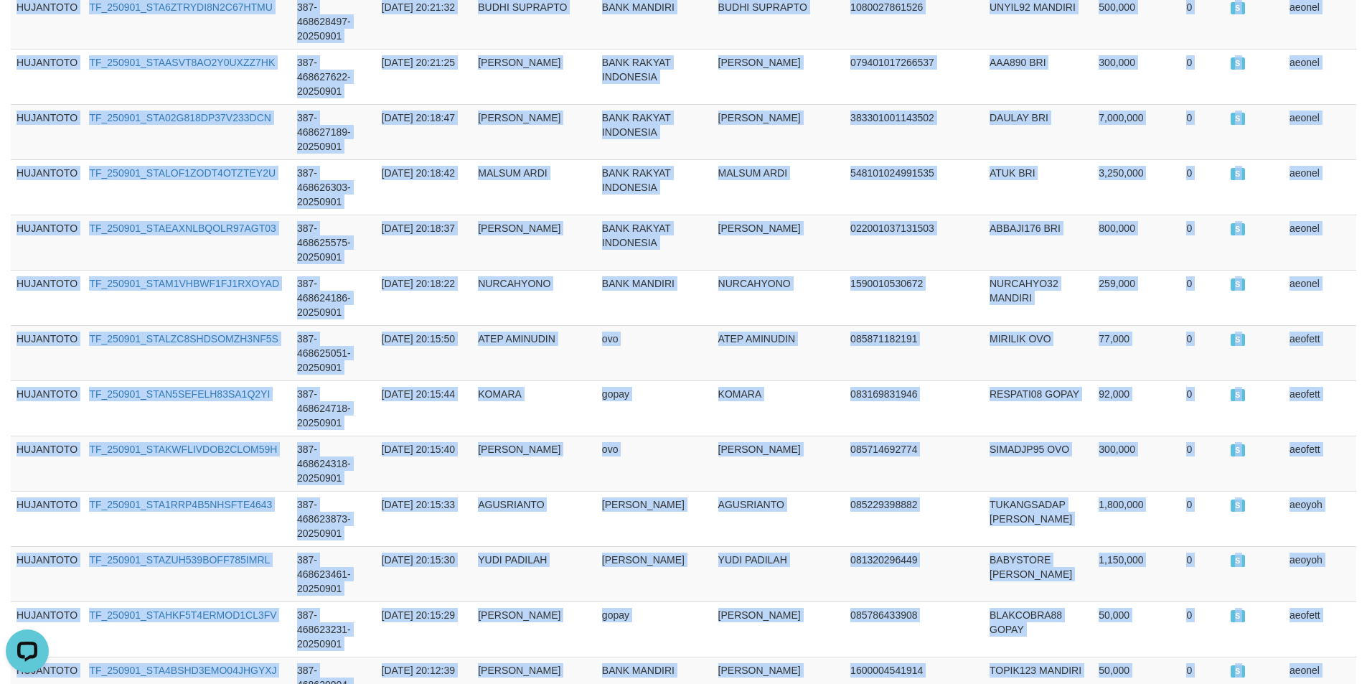
copy tbody "HUJANTOTO TF_250901_STACXIBONXQJRM6NOB5G 387-468667721-20250901 2025-09-01 21:0…"
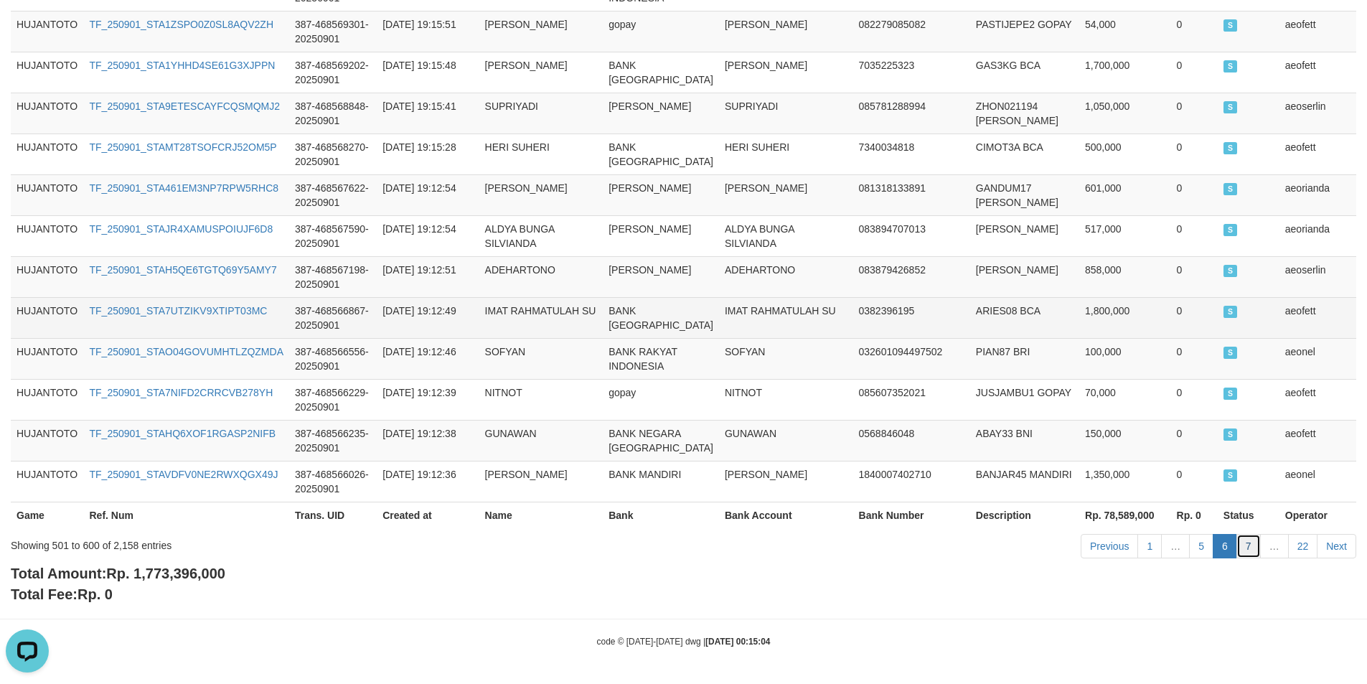
scroll to position [0, 0]
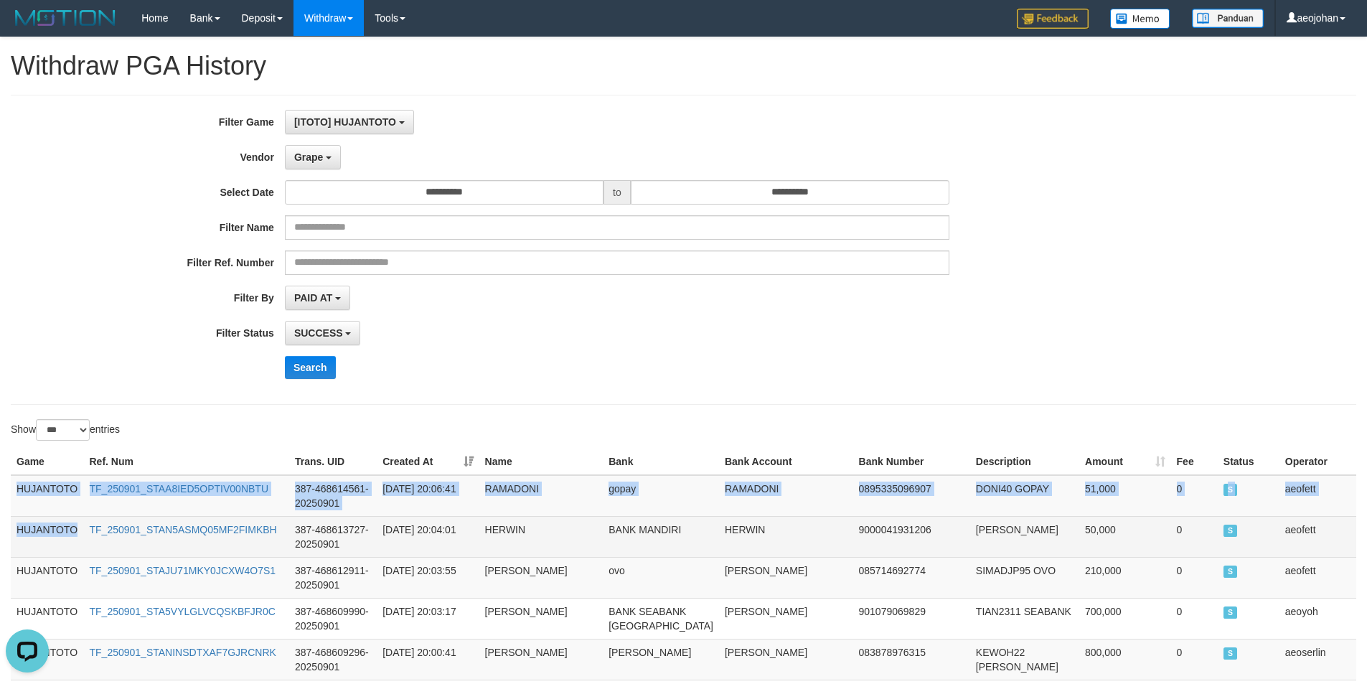
drag, startPoint x: 20, startPoint y: 488, endPoint x: 86, endPoint y: 539, distance: 83.8
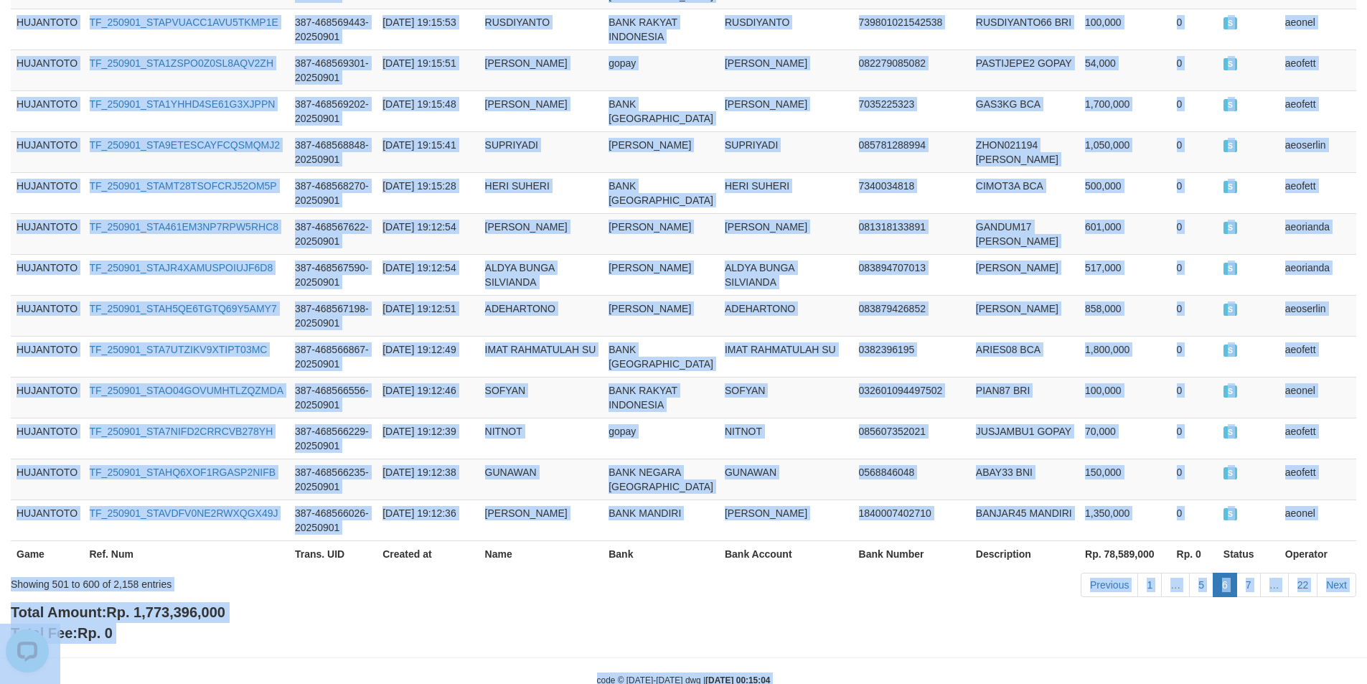
scroll to position [4679, 0]
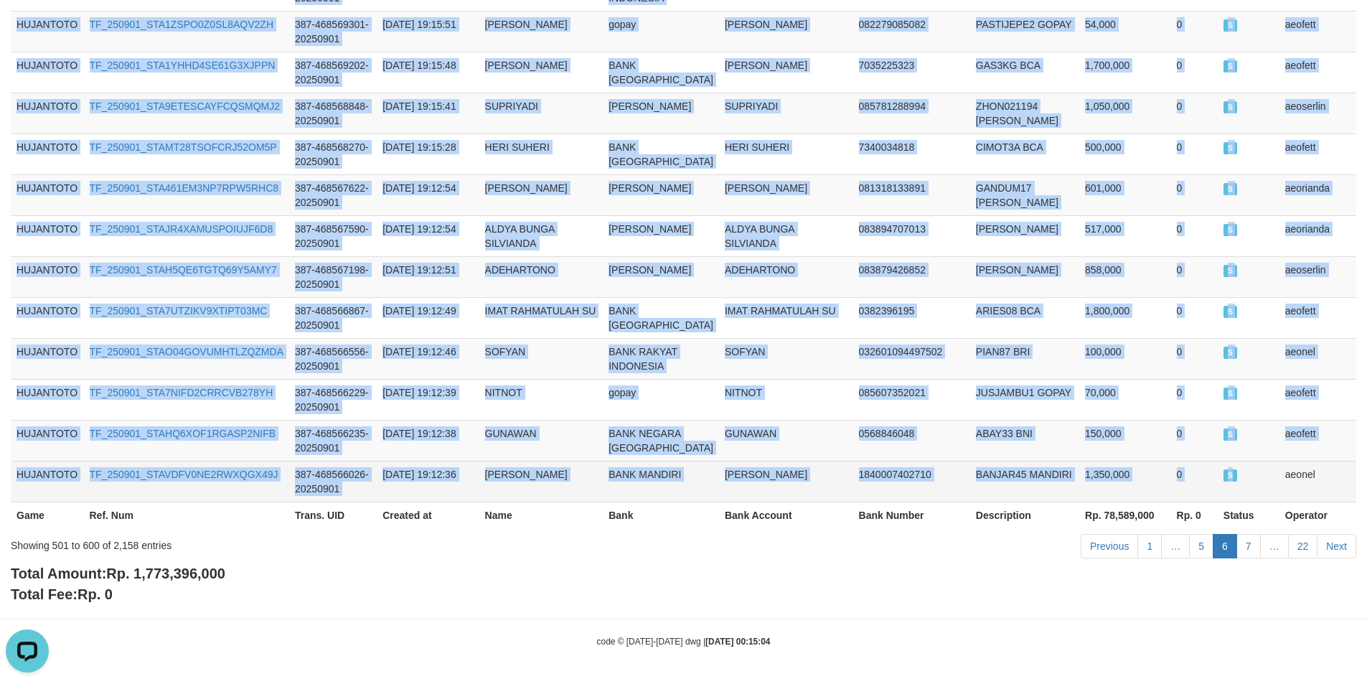
click at [1236, 486] on td "S" at bounding box center [1248, 481] width 62 height 41
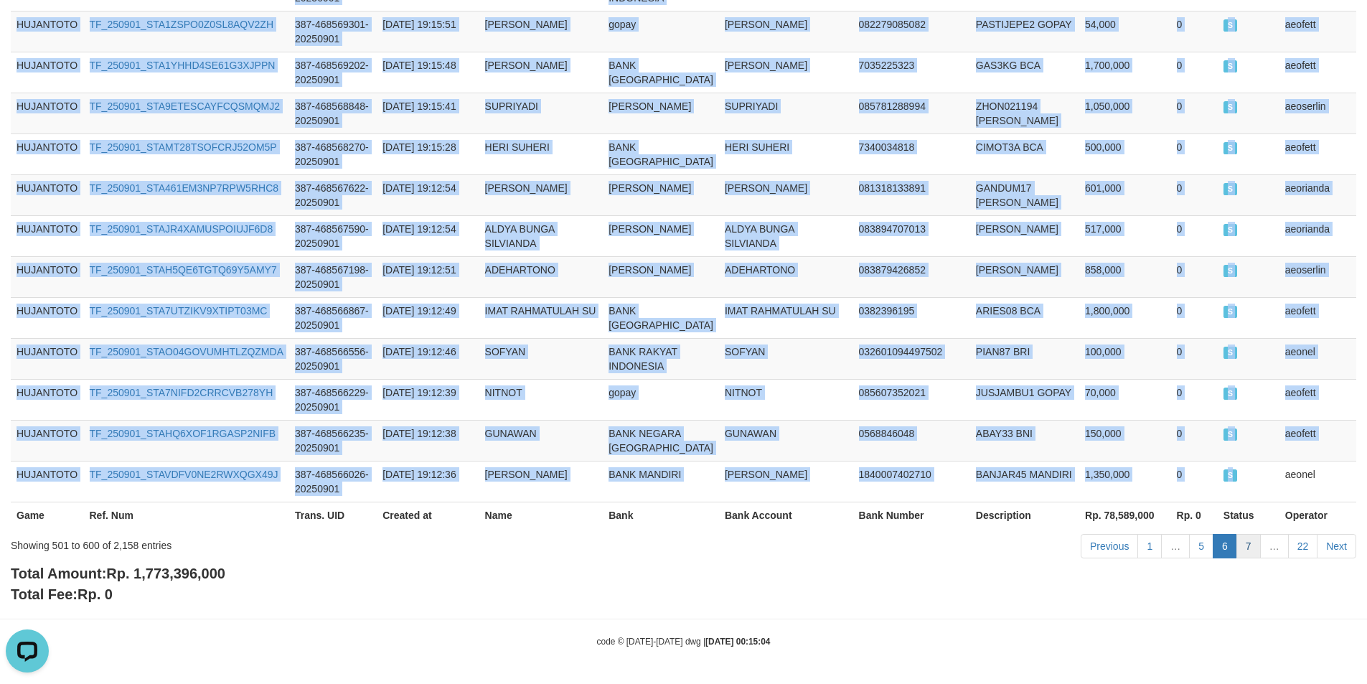
copy tbody "HUJANTOTO TF_250901_STAA8IED5OPTIV00NBTU 387-468614561-20250901 2025-09-01 20:0…"
click at [1250, 544] on link "7" at bounding box center [1248, 546] width 24 height 24
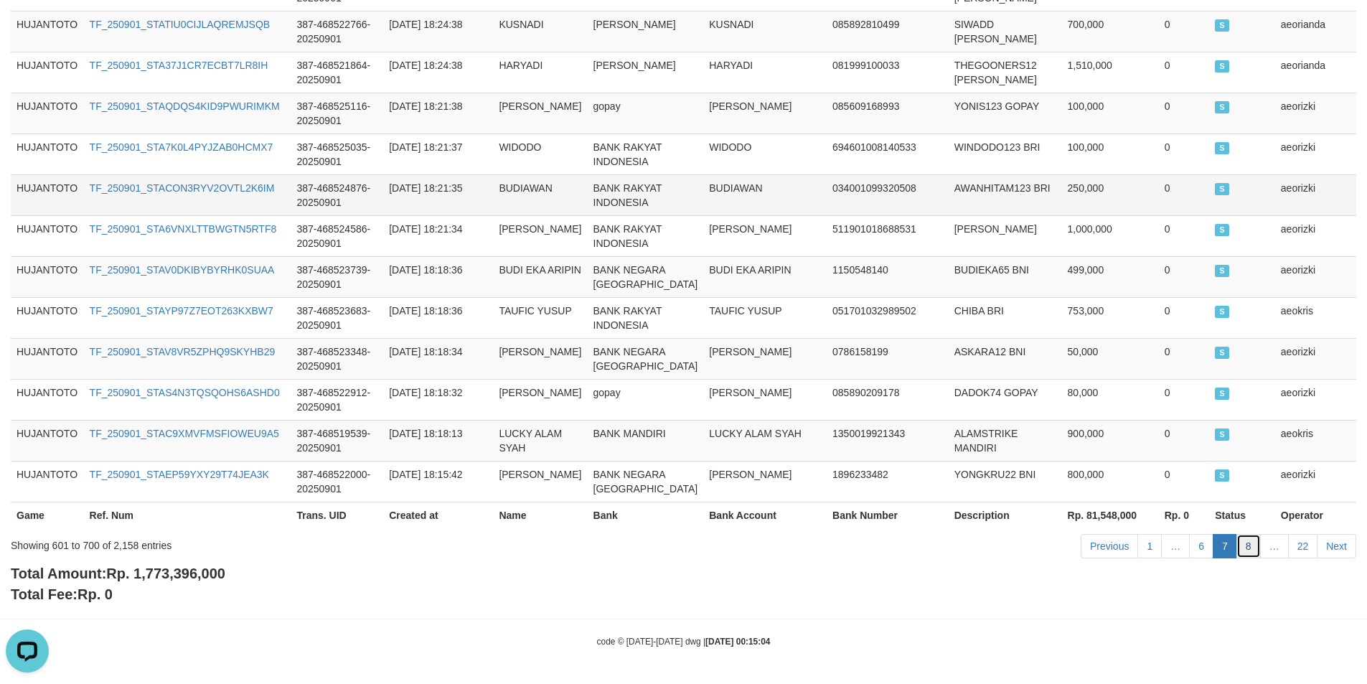
scroll to position [0, 0]
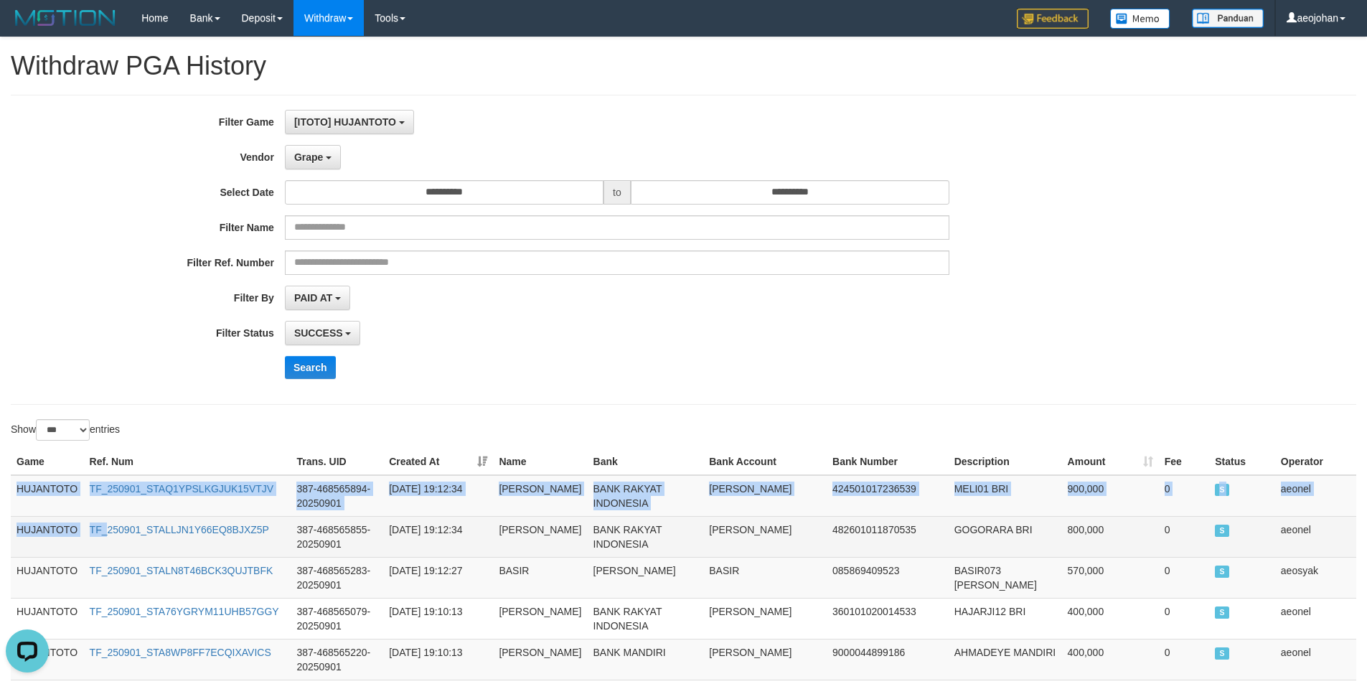
drag, startPoint x: 19, startPoint y: 490, endPoint x: 108, endPoint y: 558, distance: 112.1
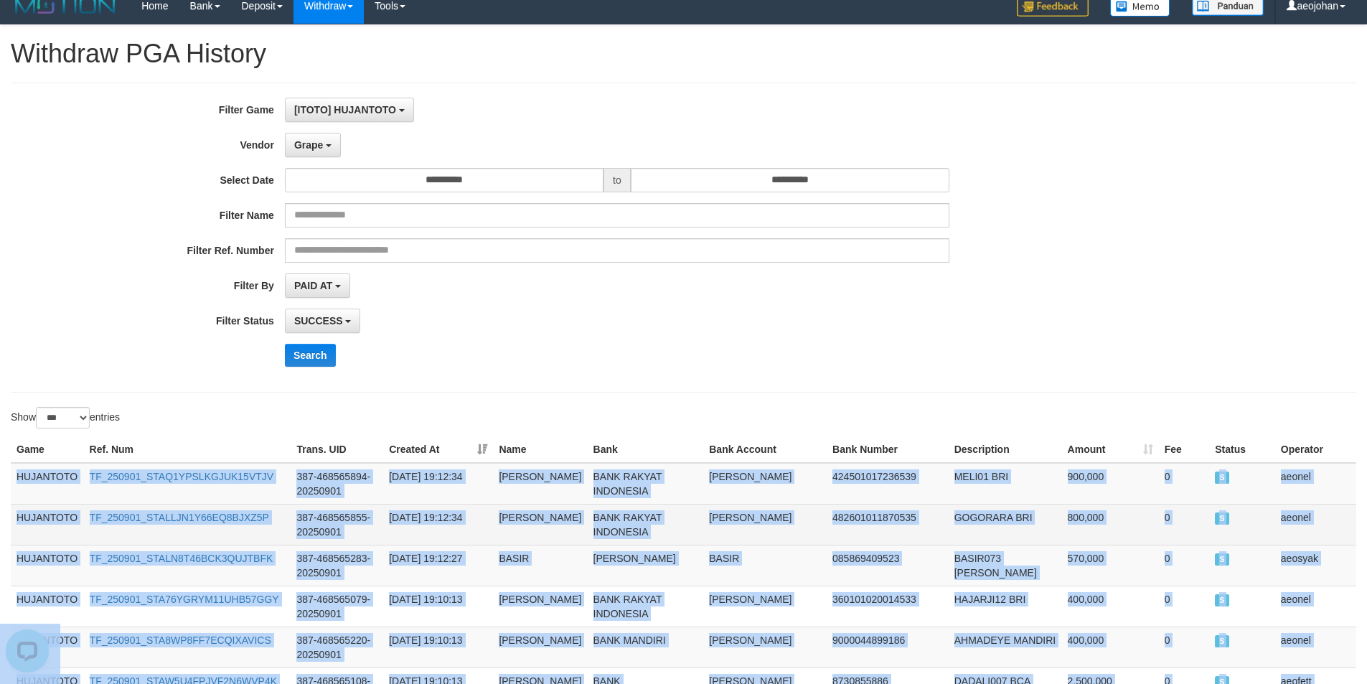
scroll to position [4665, 0]
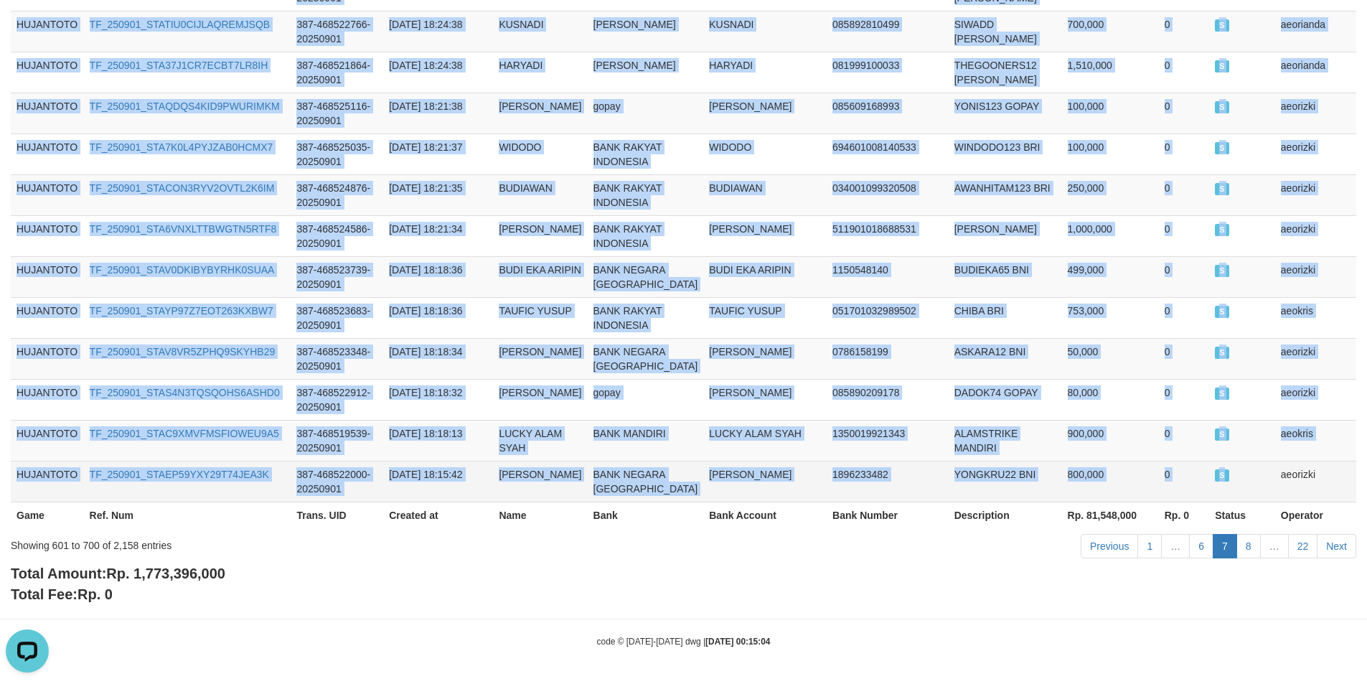
click at [1246, 461] on td "S" at bounding box center [1242, 481] width 66 height 41
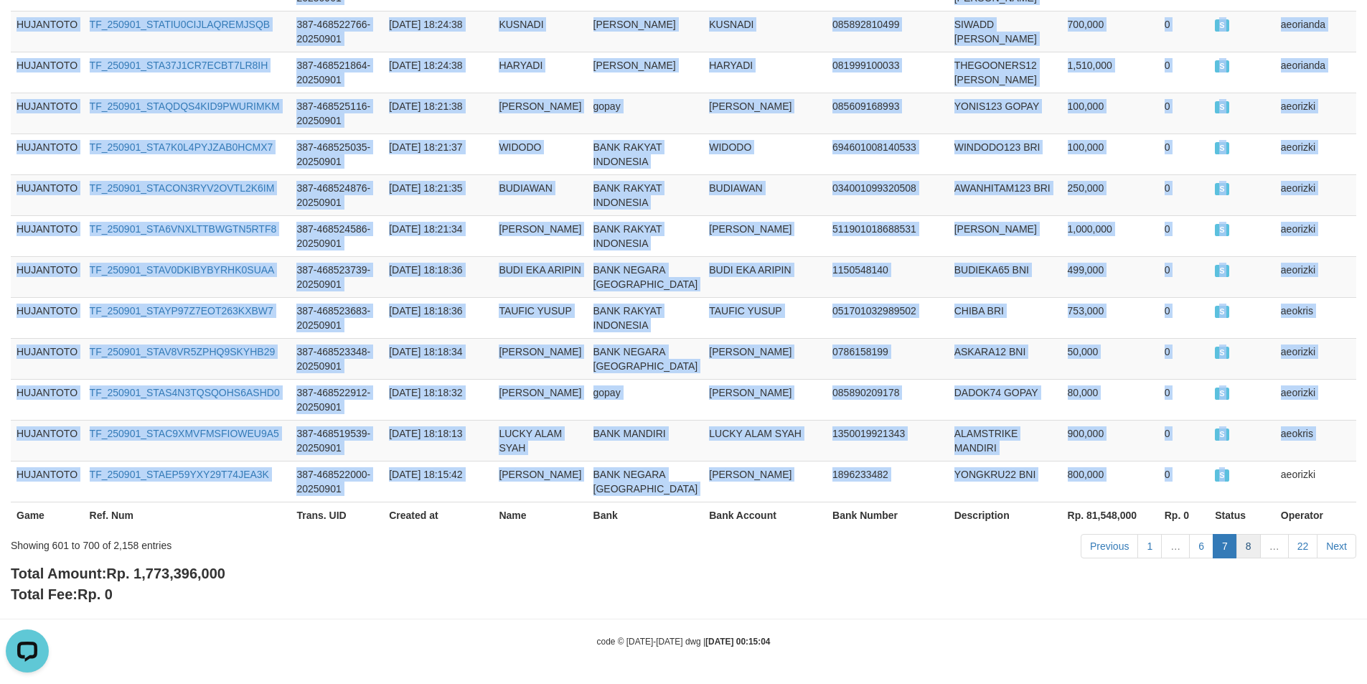
copy tbody "HUJANTOTO TF_250901_STAQ1YPSLKGJUK15VTJV 387-468565894-20250901 2025-09-01 19:1…"
click at [1247, 543] on link "8" at bounding box center [1248, 546] width 24 height 24
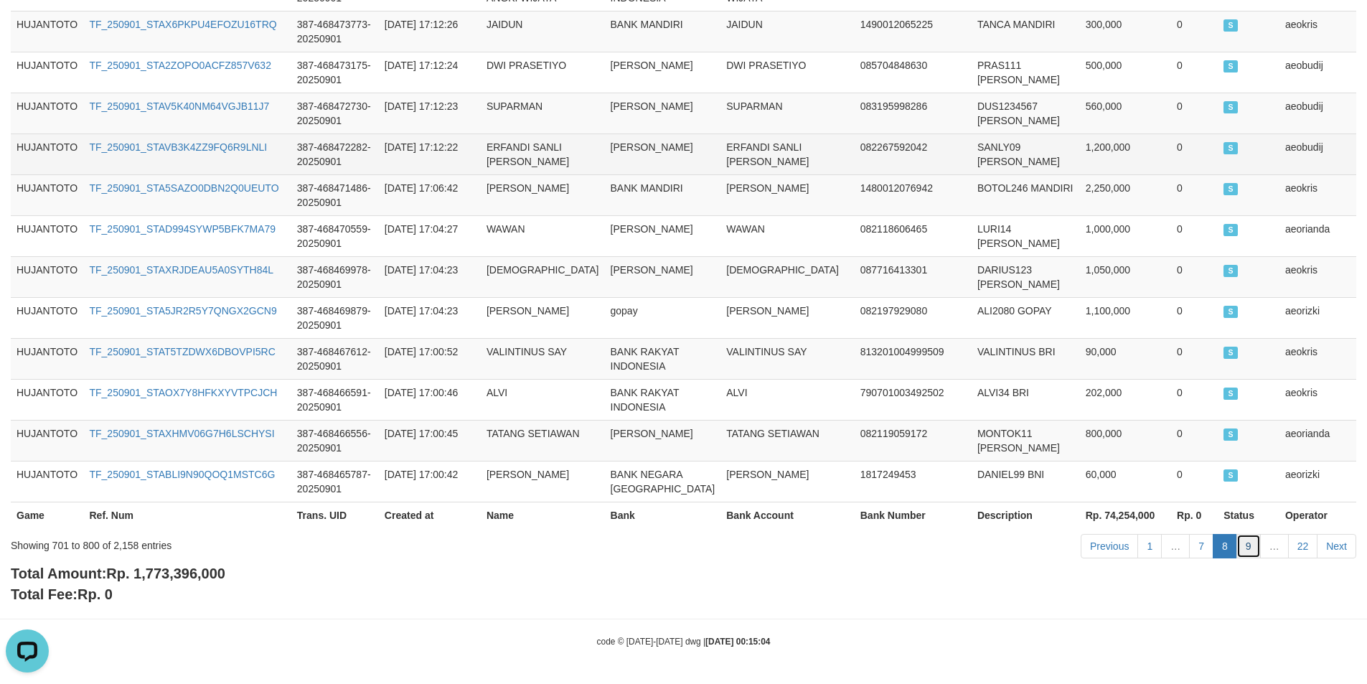
scroll to position [0, 0]
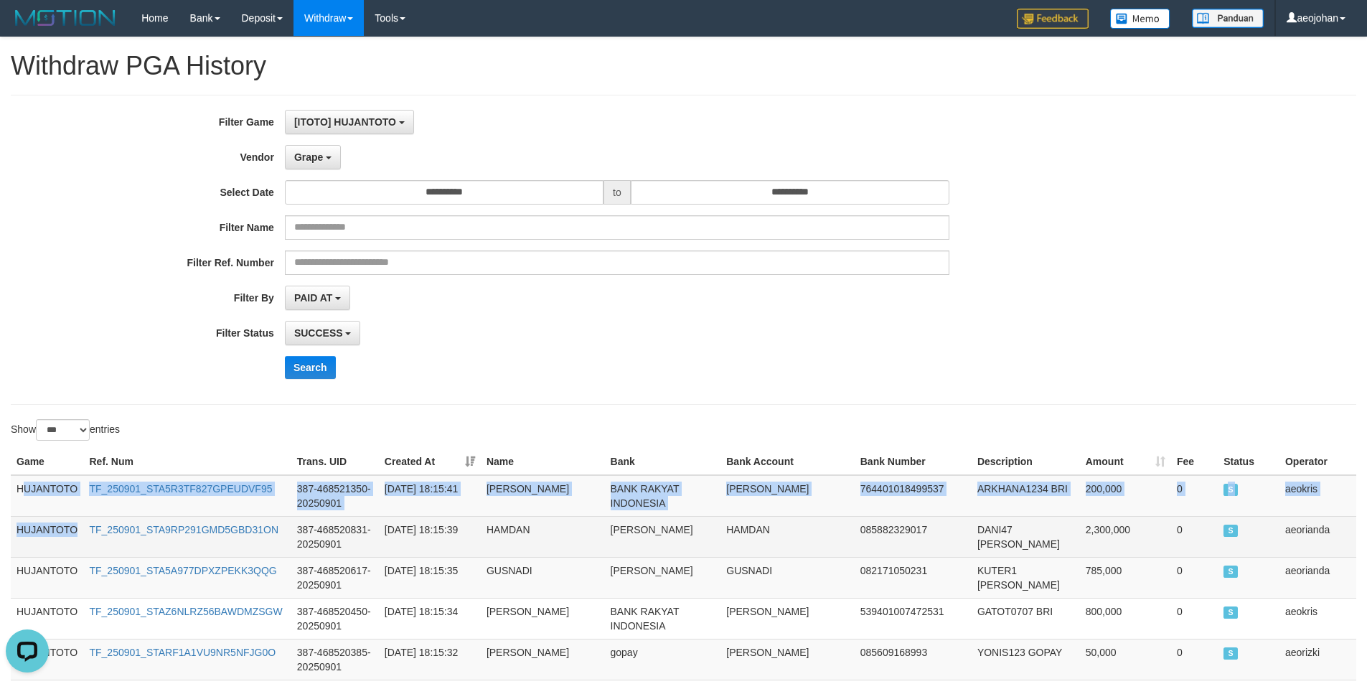
drag, startPoint x: 21, startPoint y: 484, endPoint x: 78, endPoint y: 549, distance: 86.4
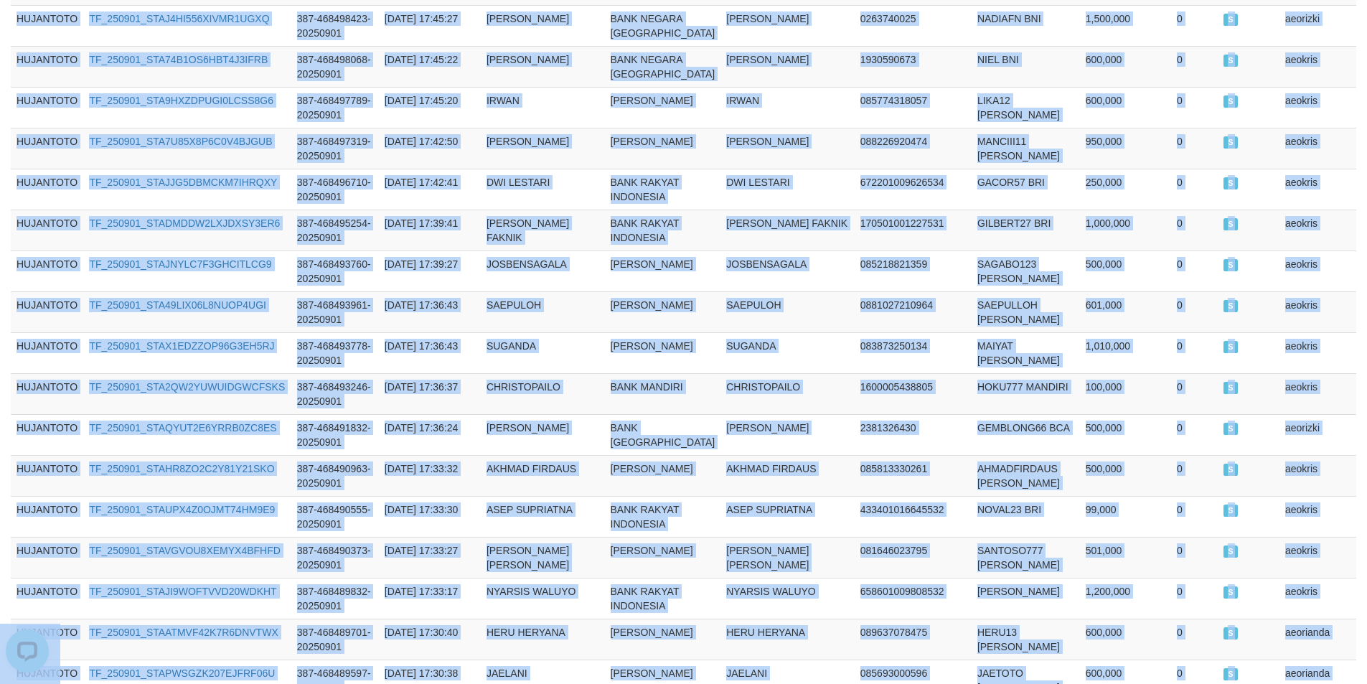
scroll to position [4693, 0]
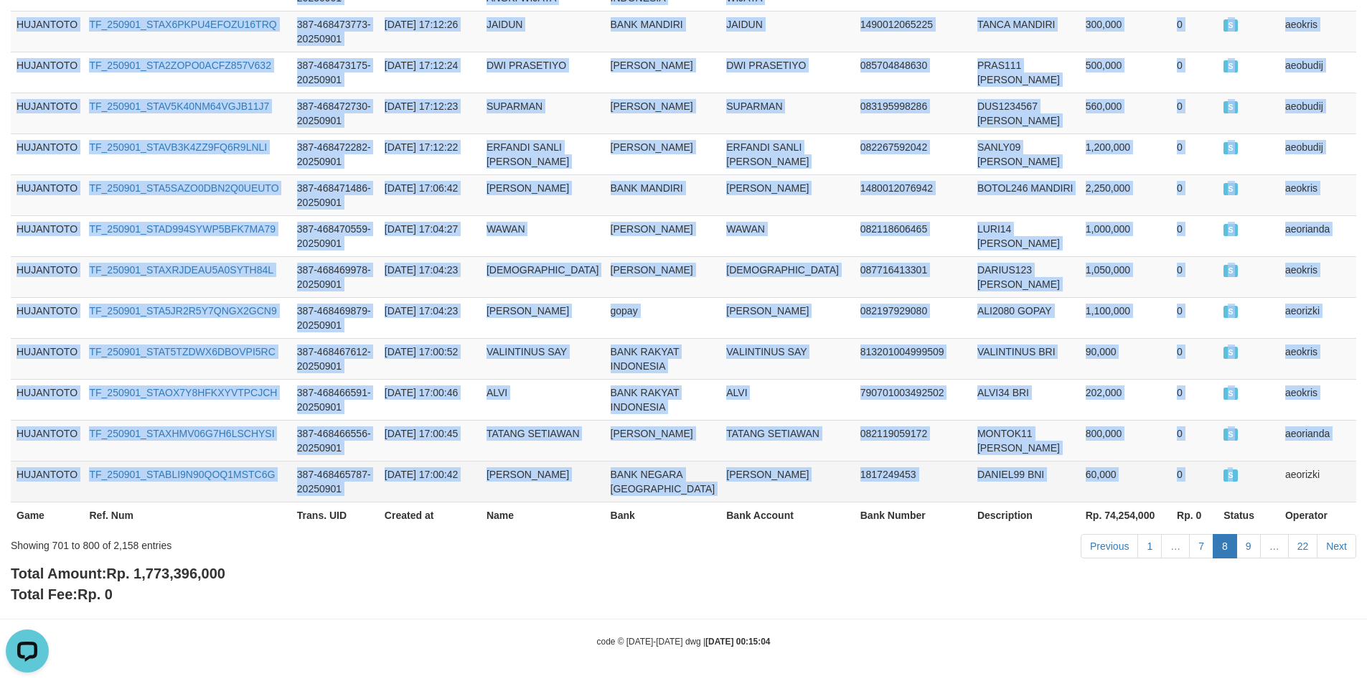
click at [1236, 461] on td "S" at bounding box center [1248, 481] width 62 height 41
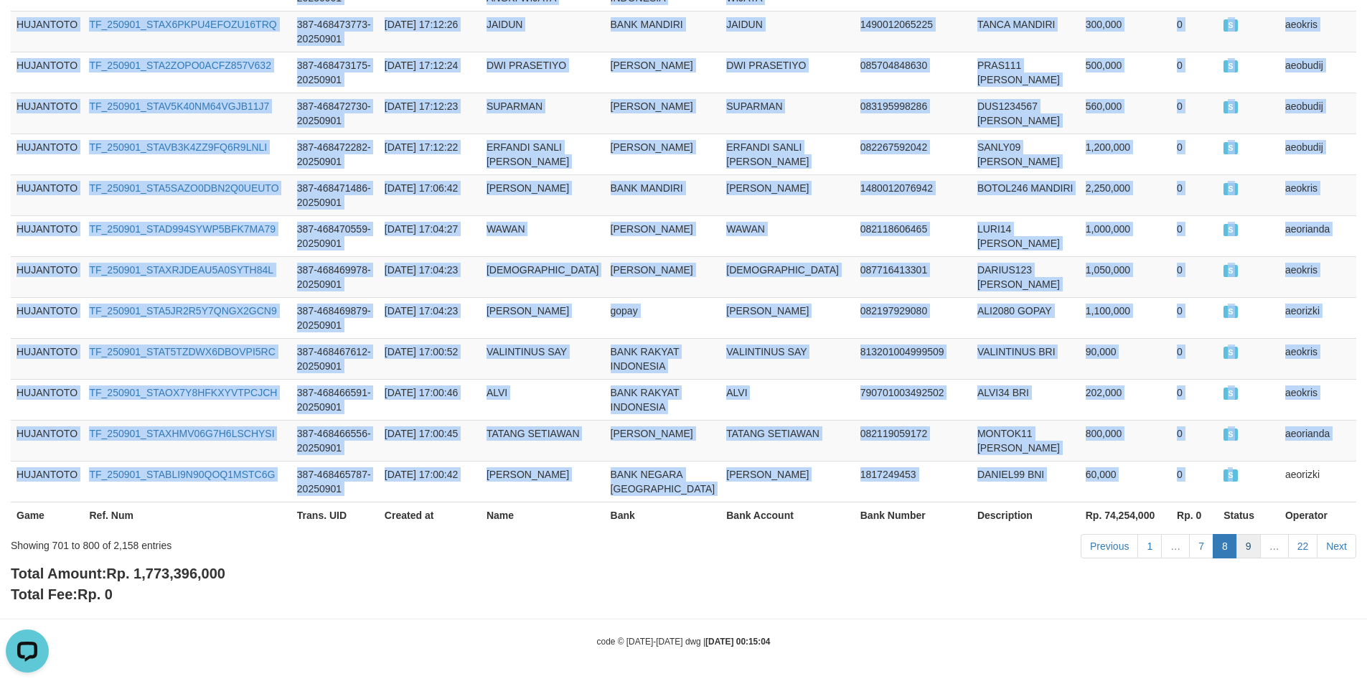
copy tbody "UJANTOTO TF_250901_STA5R3TF827GPEUDVF95 387-468521350-20250901 2025-09-01 18:15…"
click at [1242, 549] on link "9" at bounding box center [1248, 546] width 24 height 24
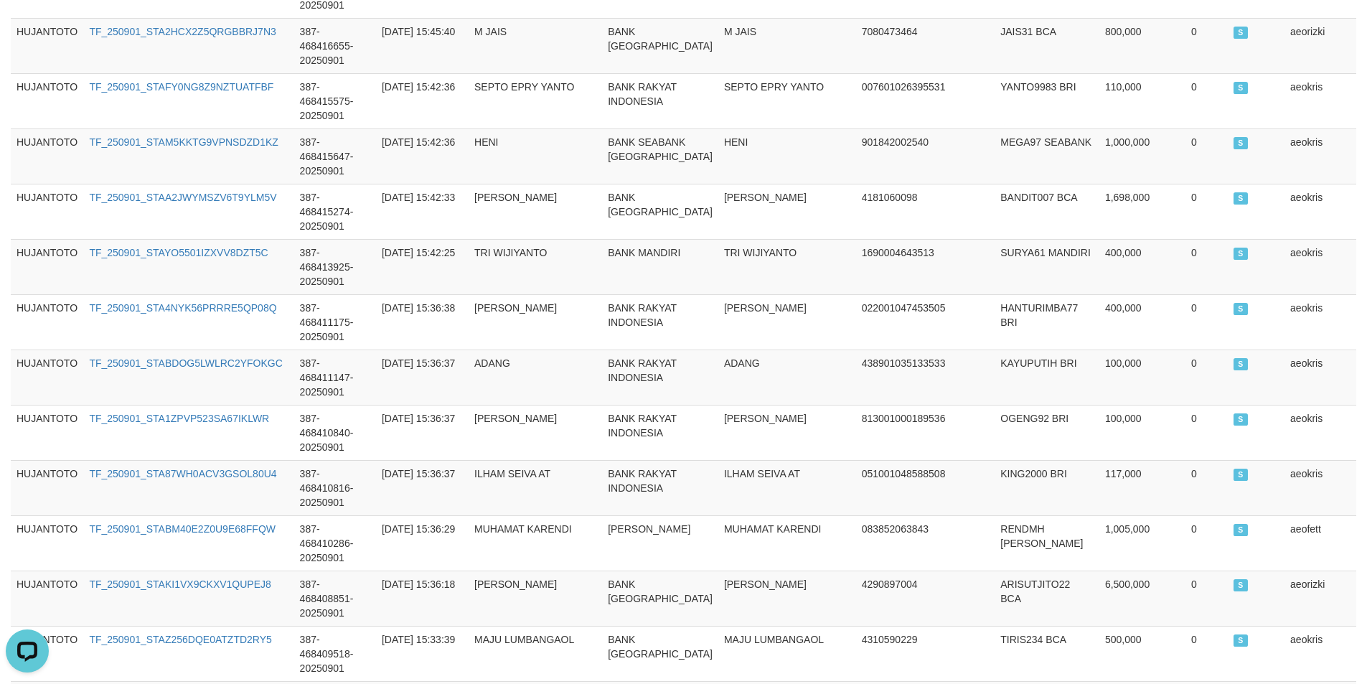
scroll to position [0, 0]
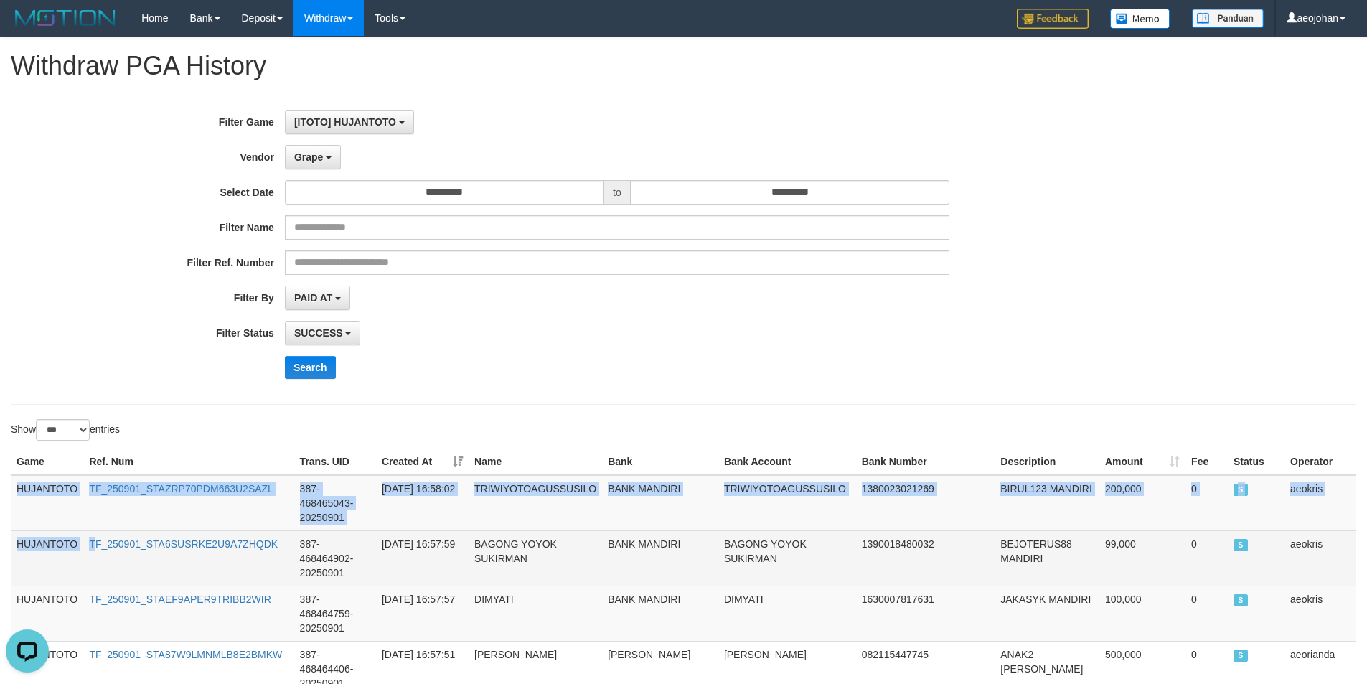
drag, startPoint x: 19, startPoint y: 492, endPoint x: 98, endPoint y: 549, distance: 97.1
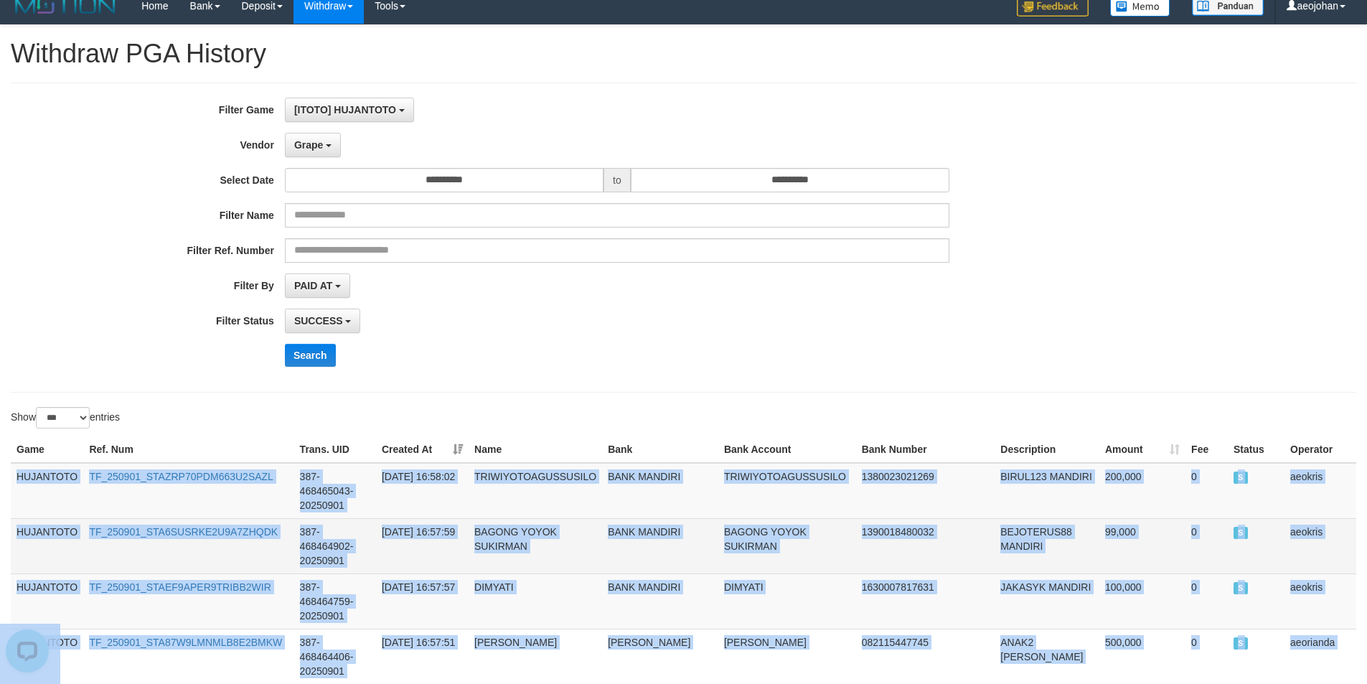
scroll to position [4765, 0]
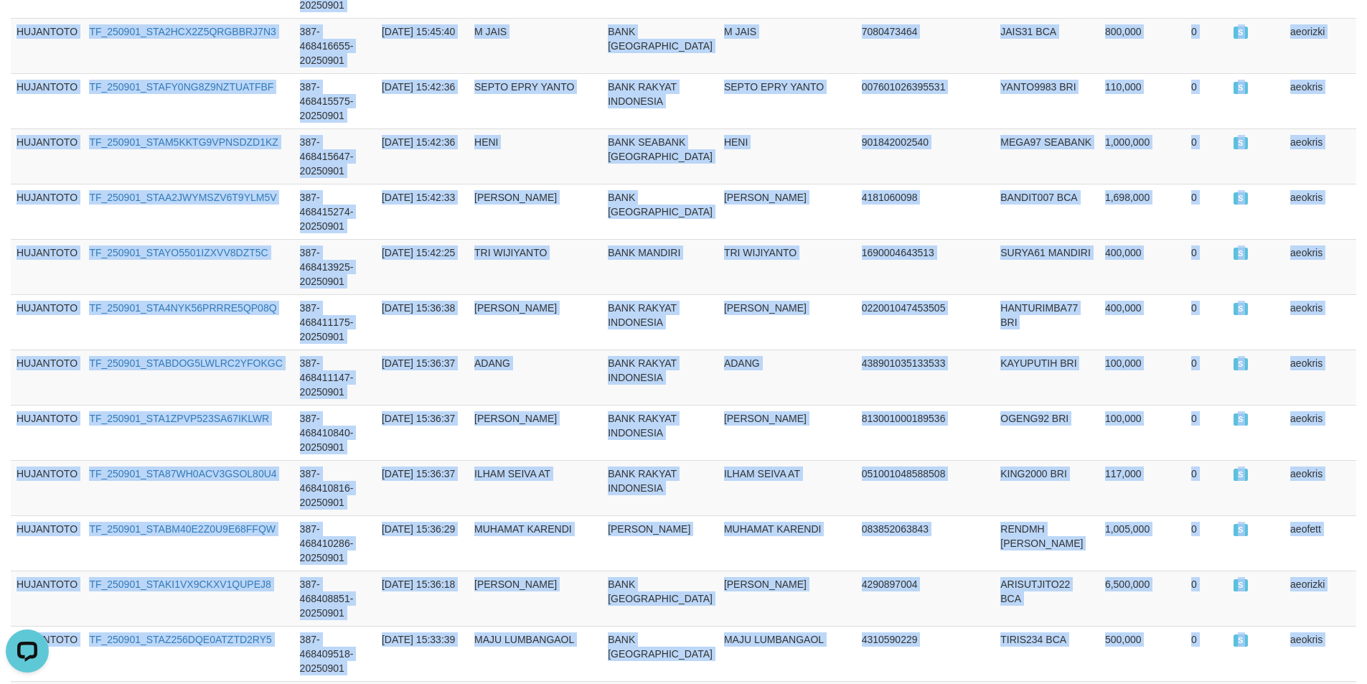
copy tbody "HUJANTOTO TF_250901_STAZRP70PDM663U2SAZL 387-468465043-20250901 2025-09-01 16:5…"
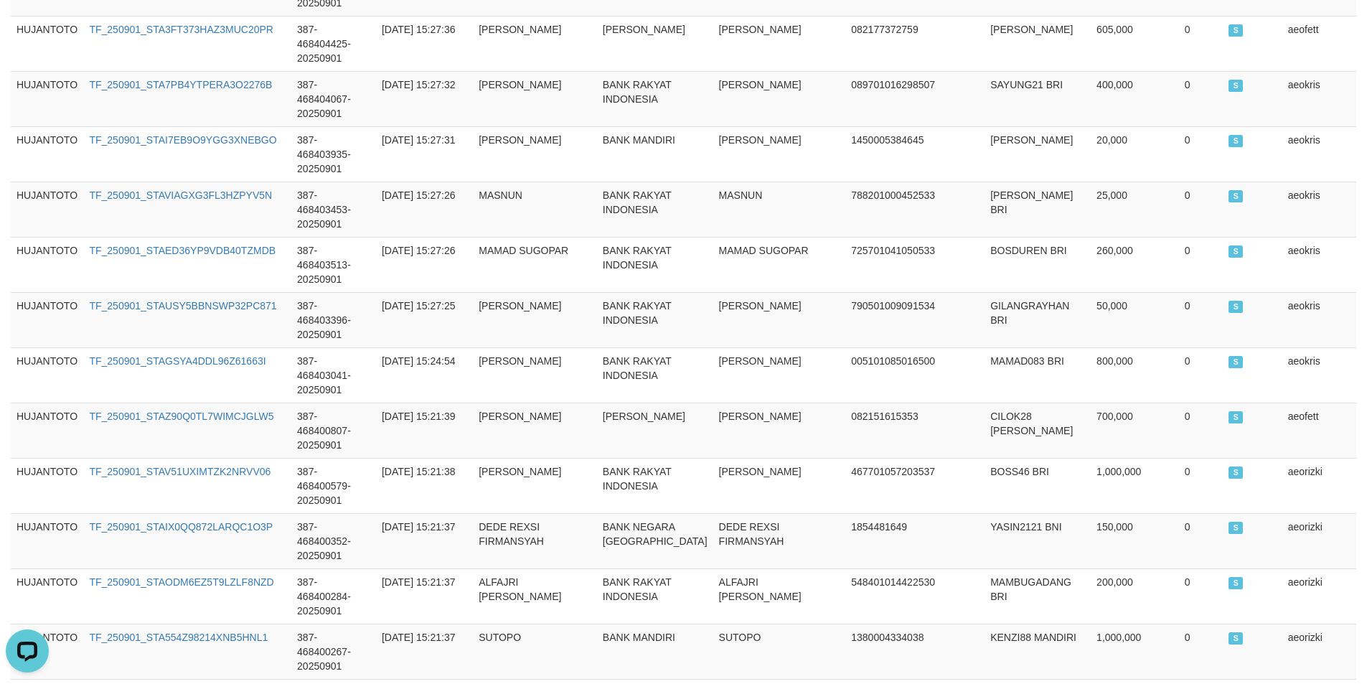
scroll to position [0, 0]
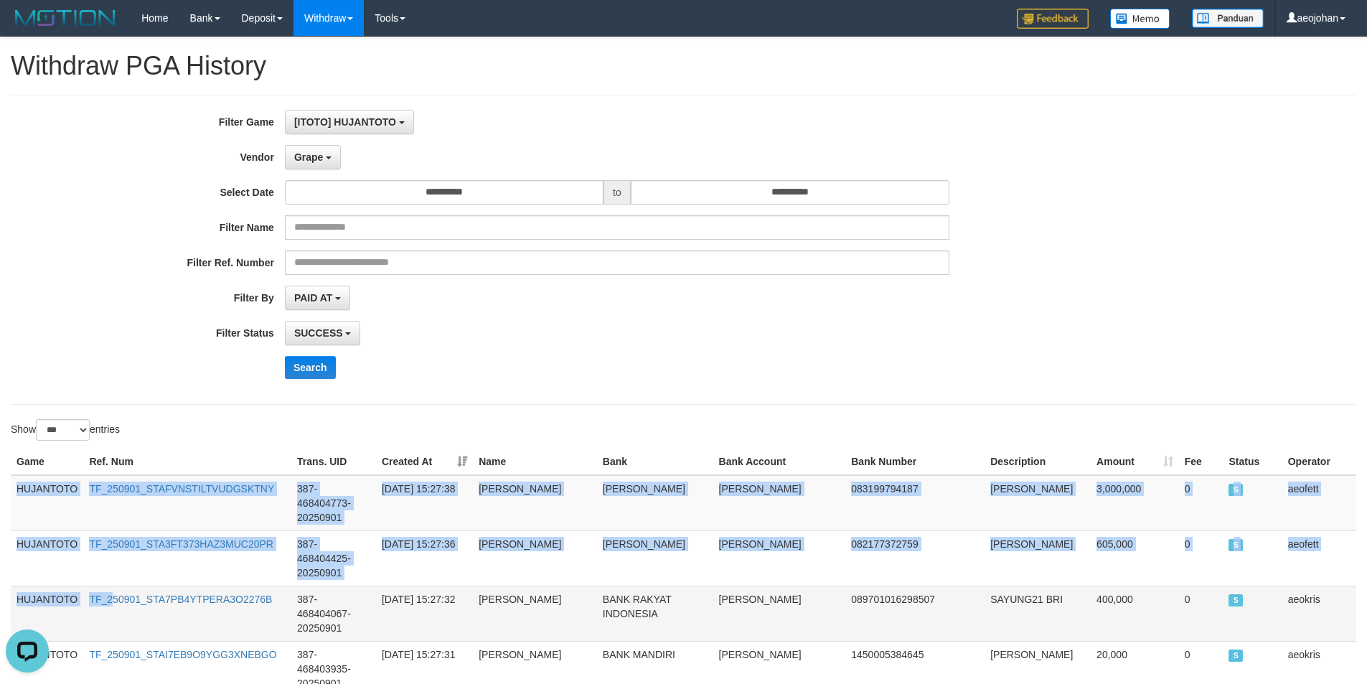
drag, startPoint x: 19, startPoint y: 490, endPoint x: 115, endPoint y: 559, distance: 118.2
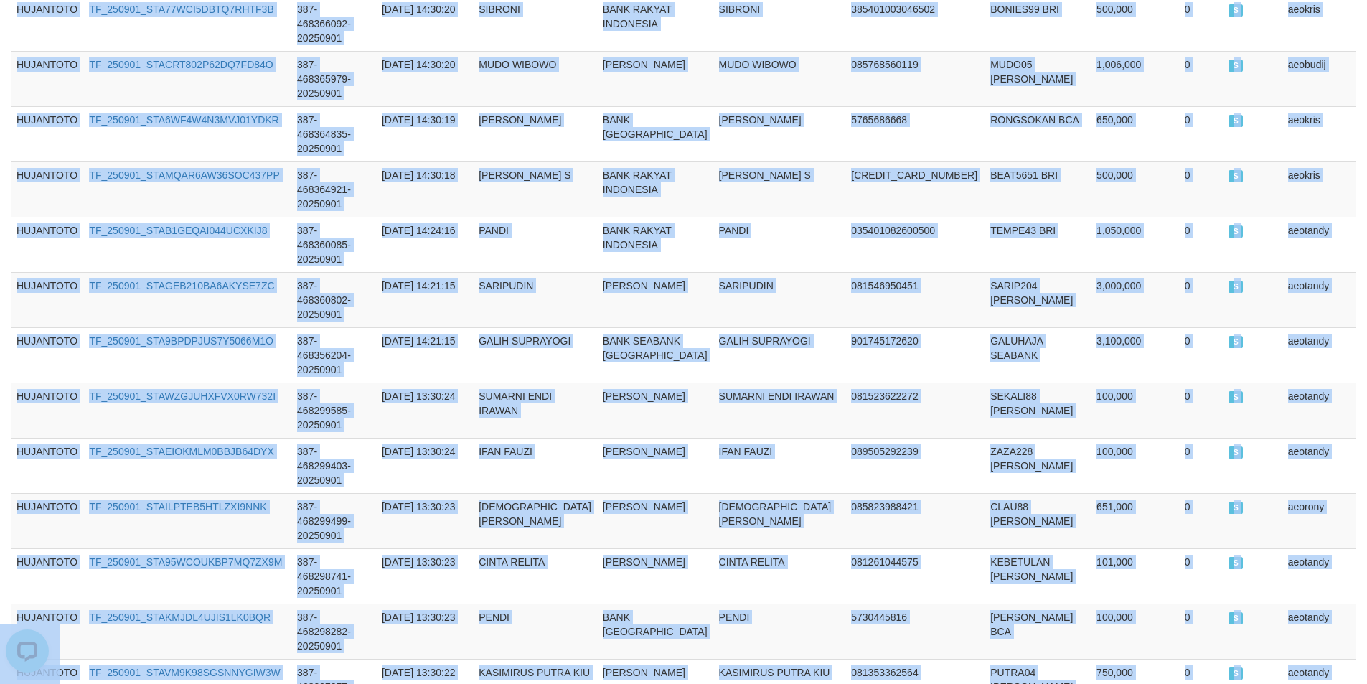
scroll to position [4765, 0]
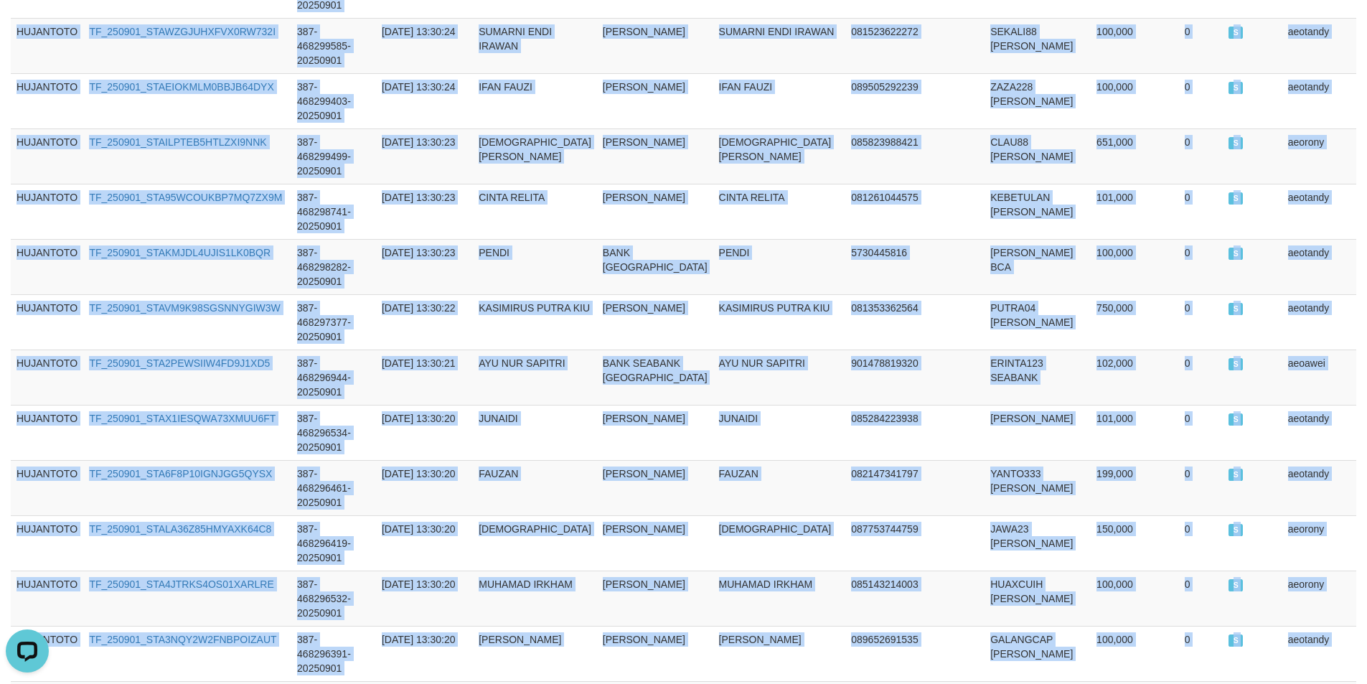
copy tbody "HUJANTOTO TF_250901_STAFVNSTILTVUDGSKTNY 387-468404773-20250901 2025-09-01 15:2…"
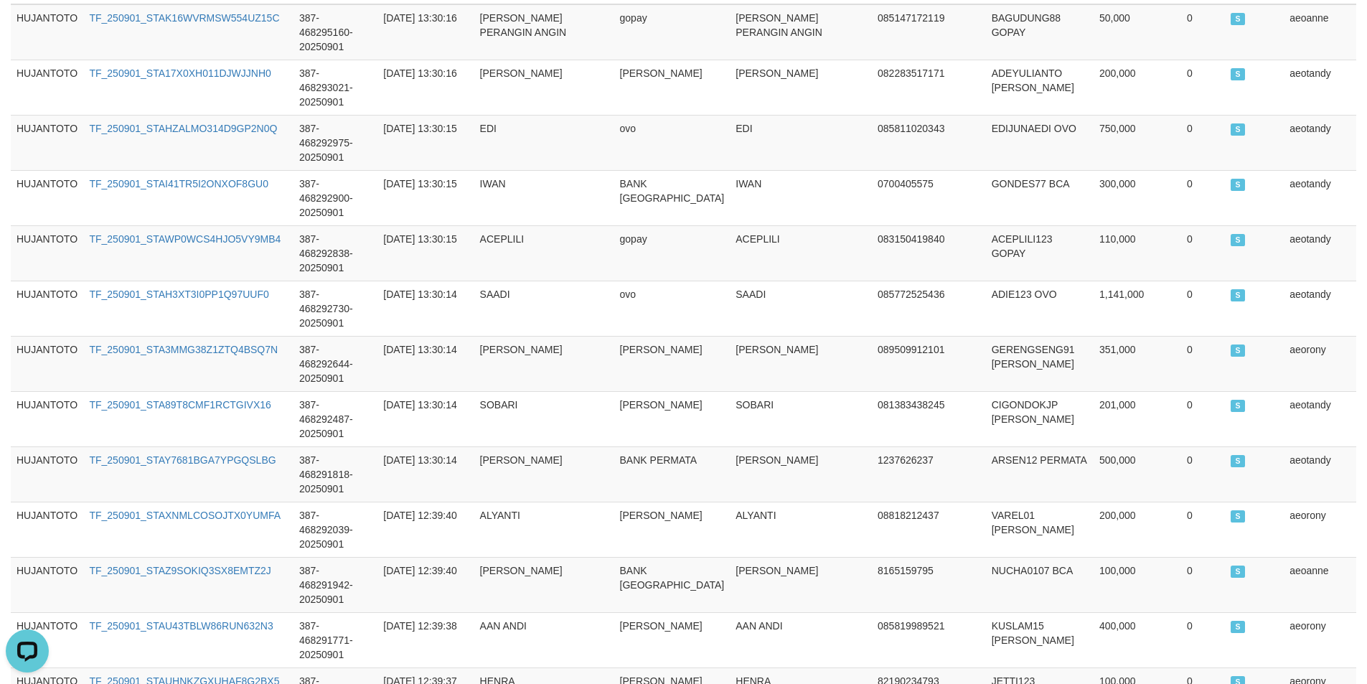
scroll to position [0, 0]
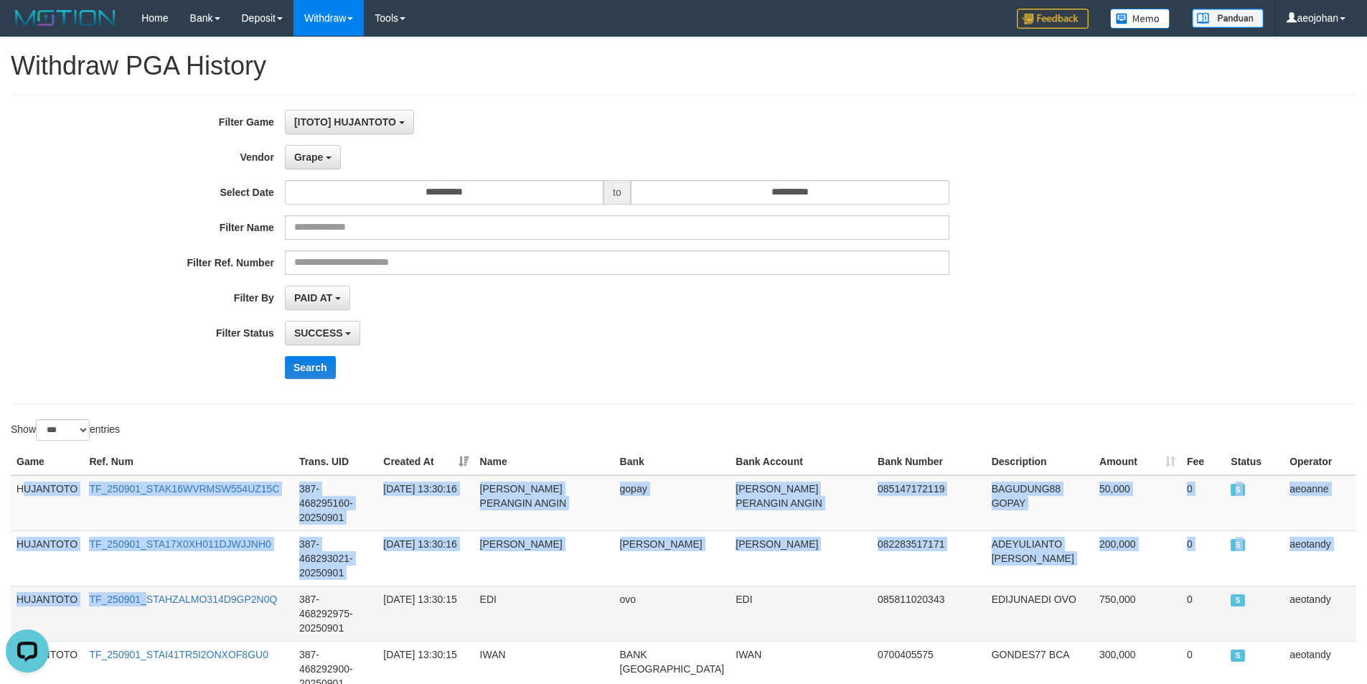
drag, startPoint x: 24, startPoint y: 489, endPoint x: 145, endPoint y: 585, distance: 154.2
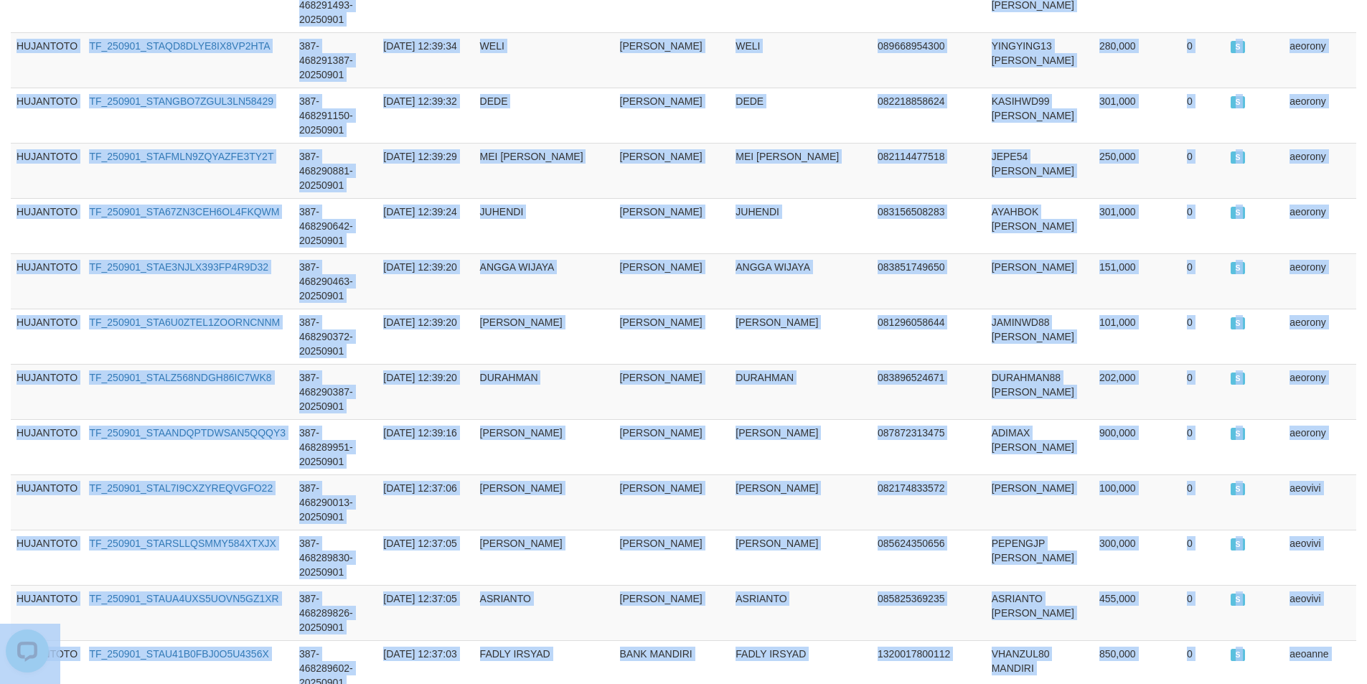
scroll to position [4349, 0]
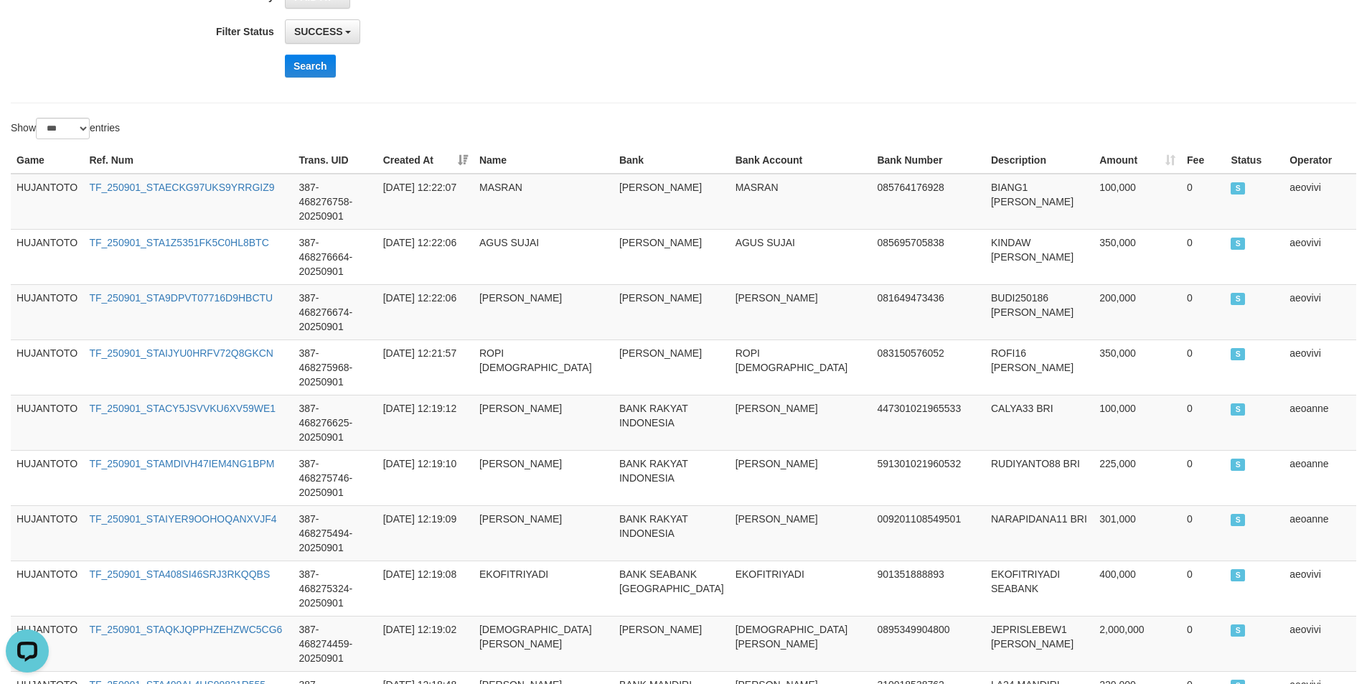
scroll to position [0, 0]
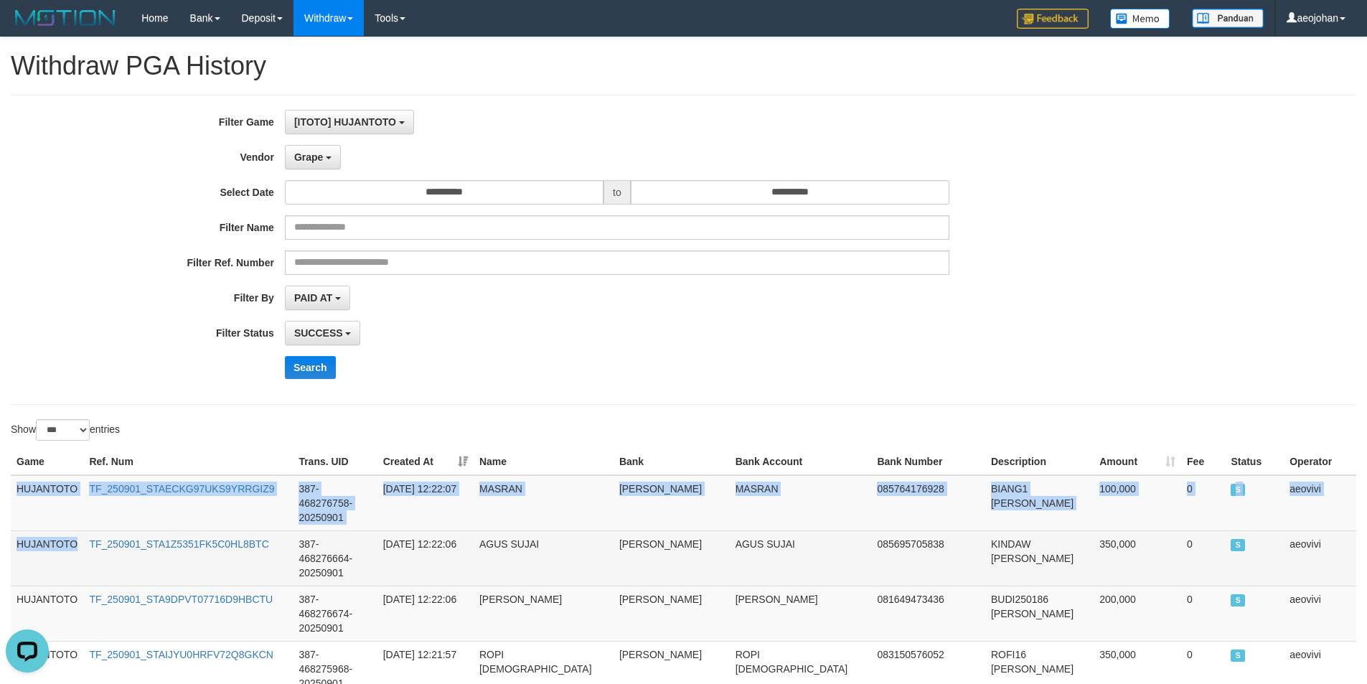
drag, startPoint x: 19, startPoint y: 489, endPoint x: 82, endPoint y: 544, distance: 83.9
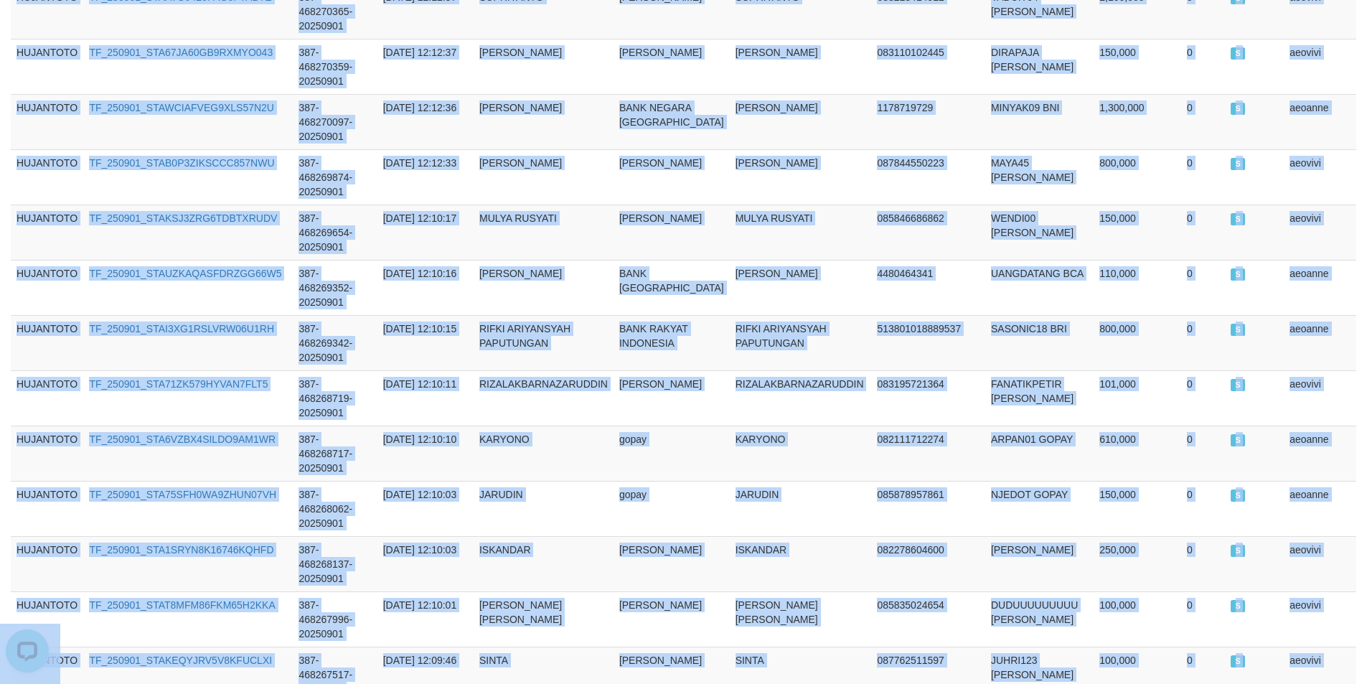
scroll to position [4564, 0]
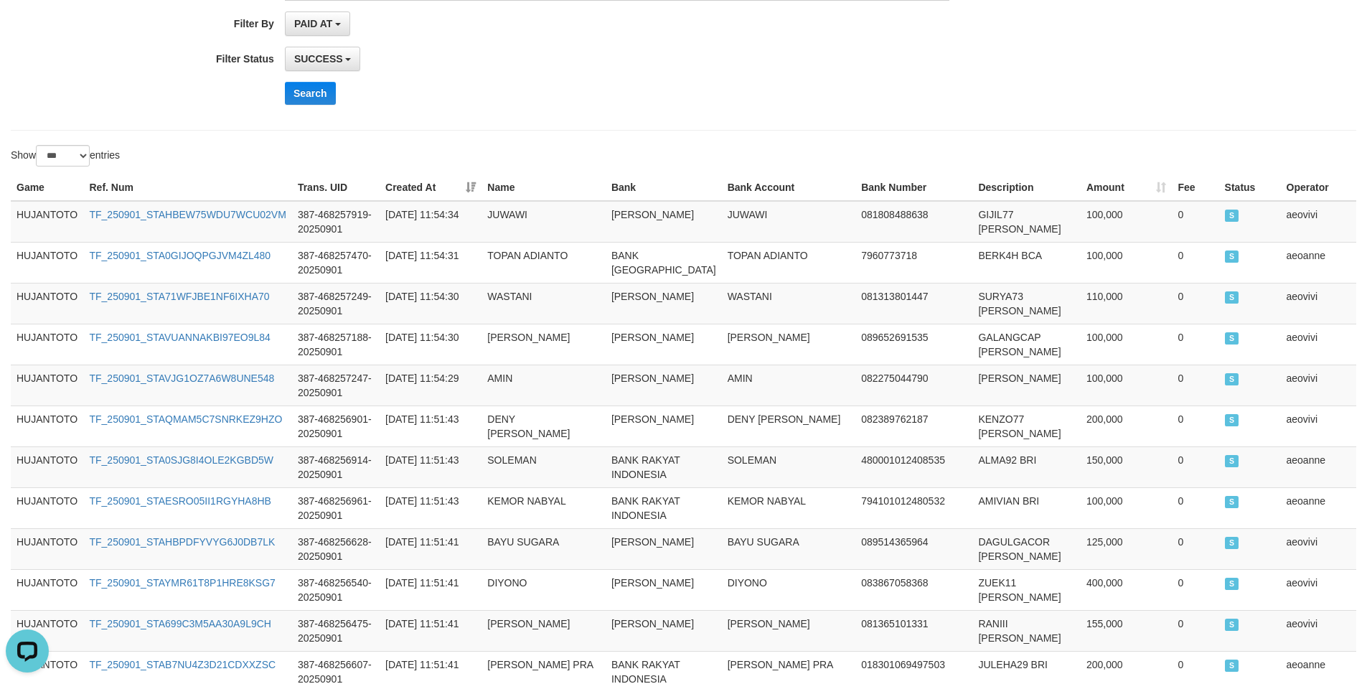
scroll to position [0, 0]
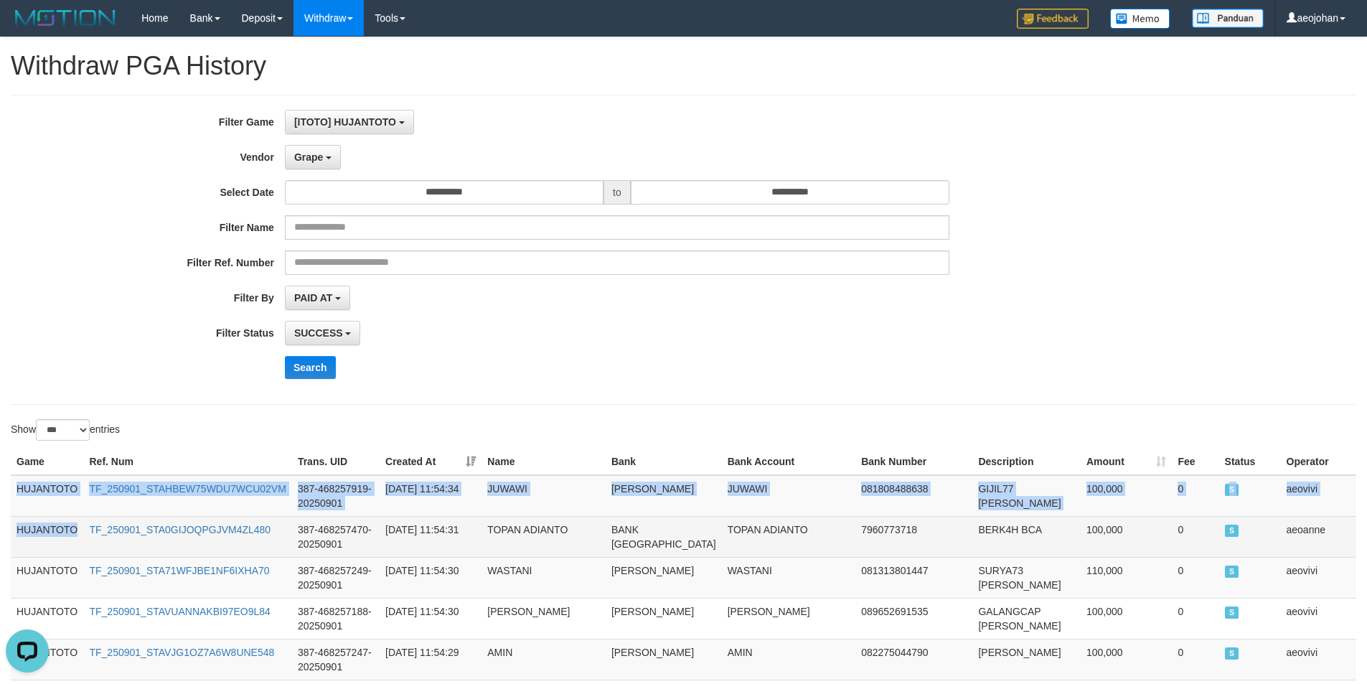
drag, startPoint x: 19, startPoint y: 489, endPoint x: 76, endPoint y: 565, distance: 95.3
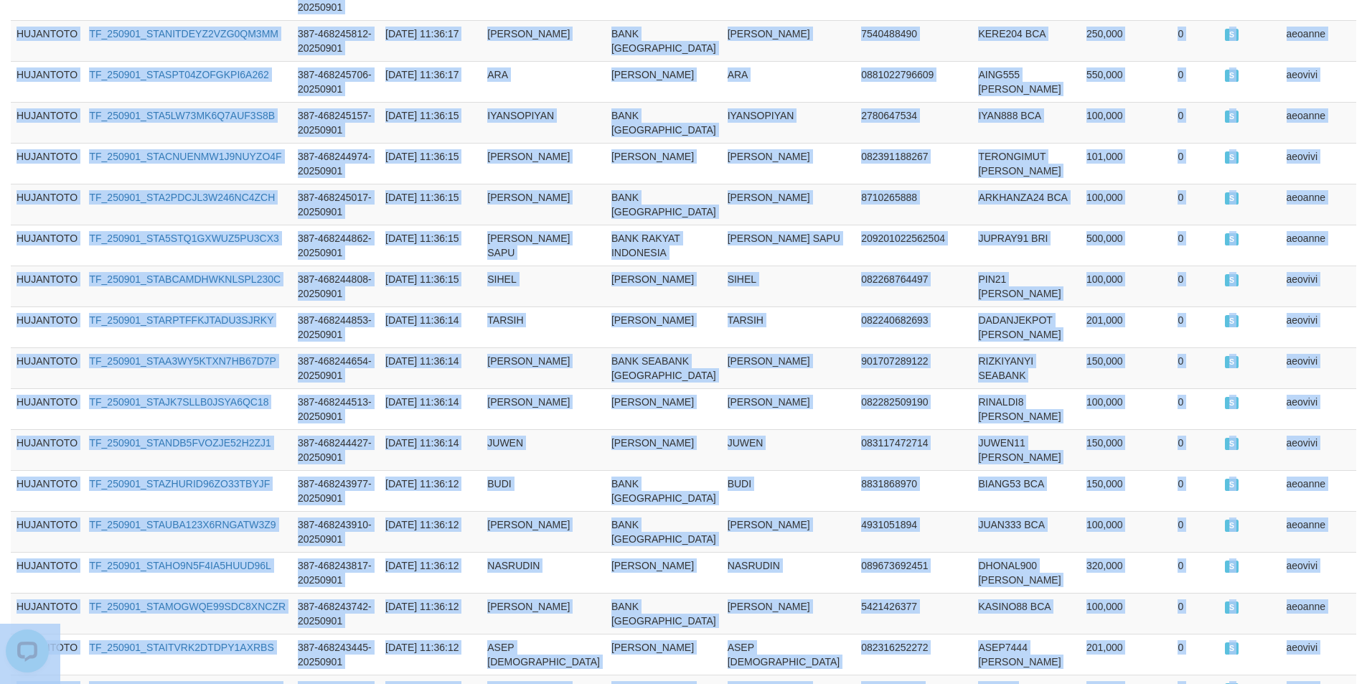
scroll to position [4550, 0]
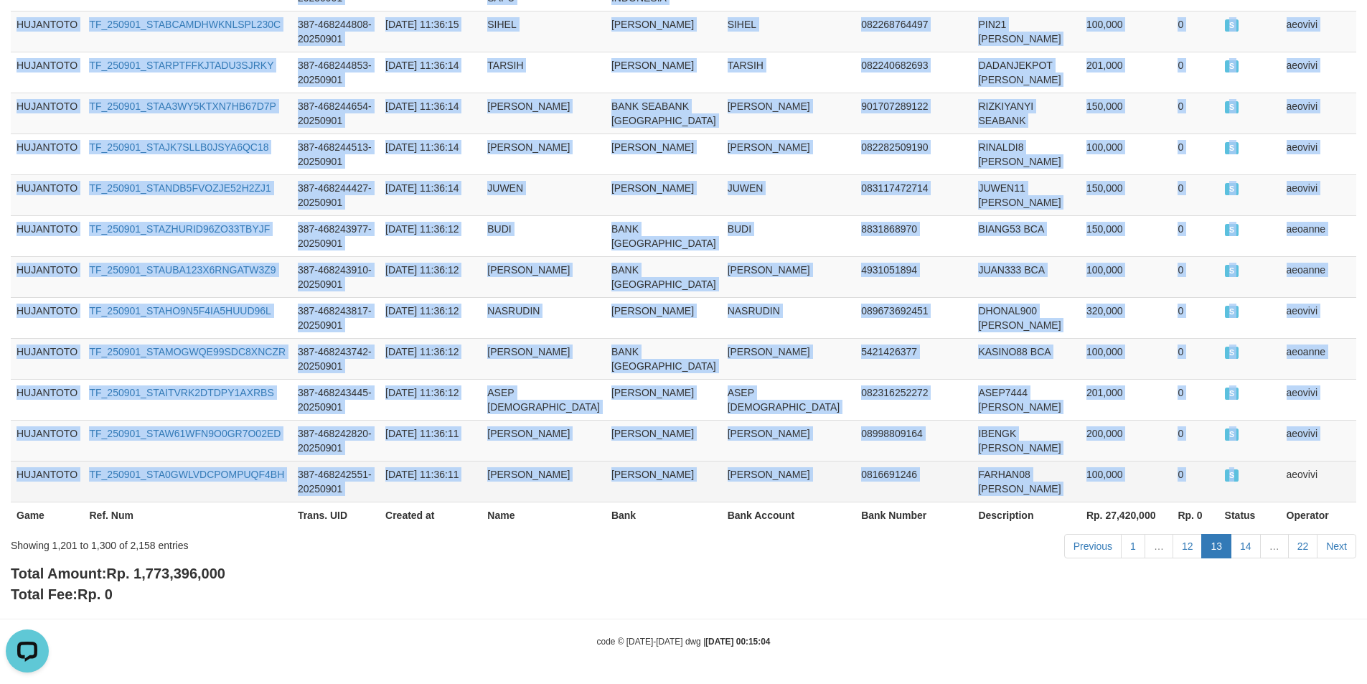
click at [1230, 473] on td "S" at bounding box center [1250, 481] width 62 height 41
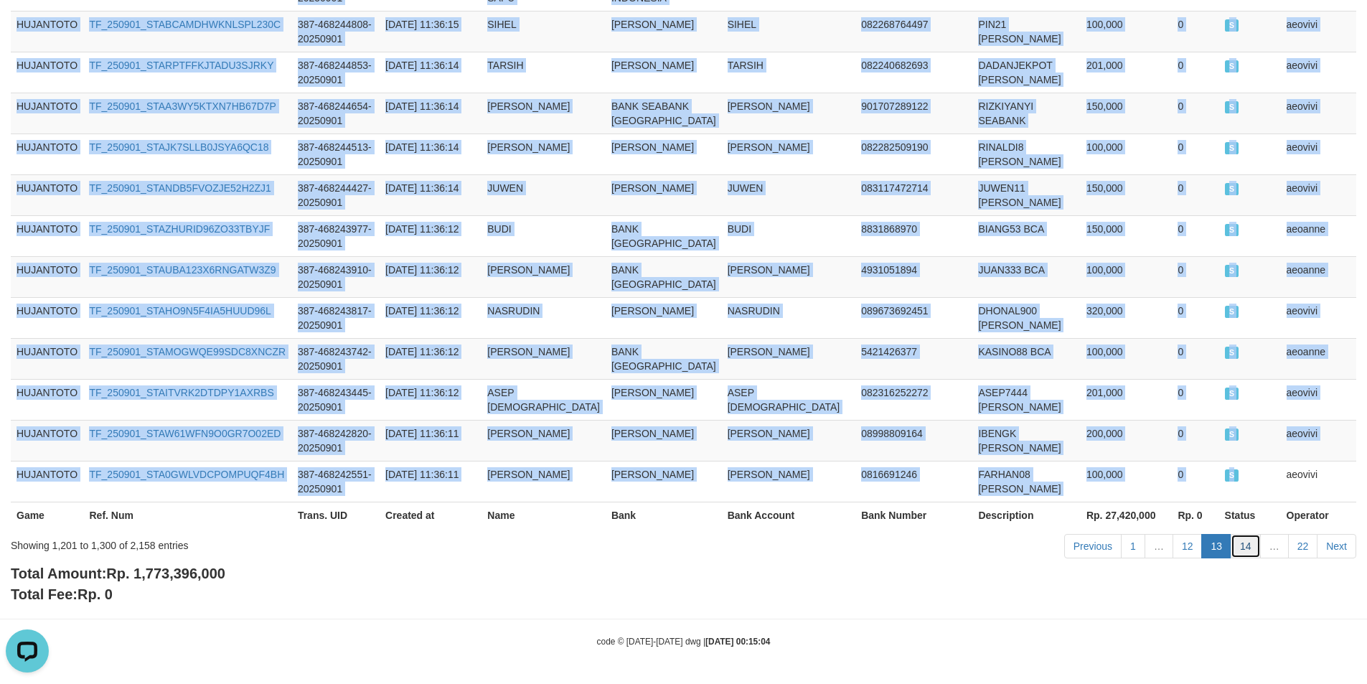
click at [1241, 541] on link "14" at bounding box center [1245, 546] width 30 height 24
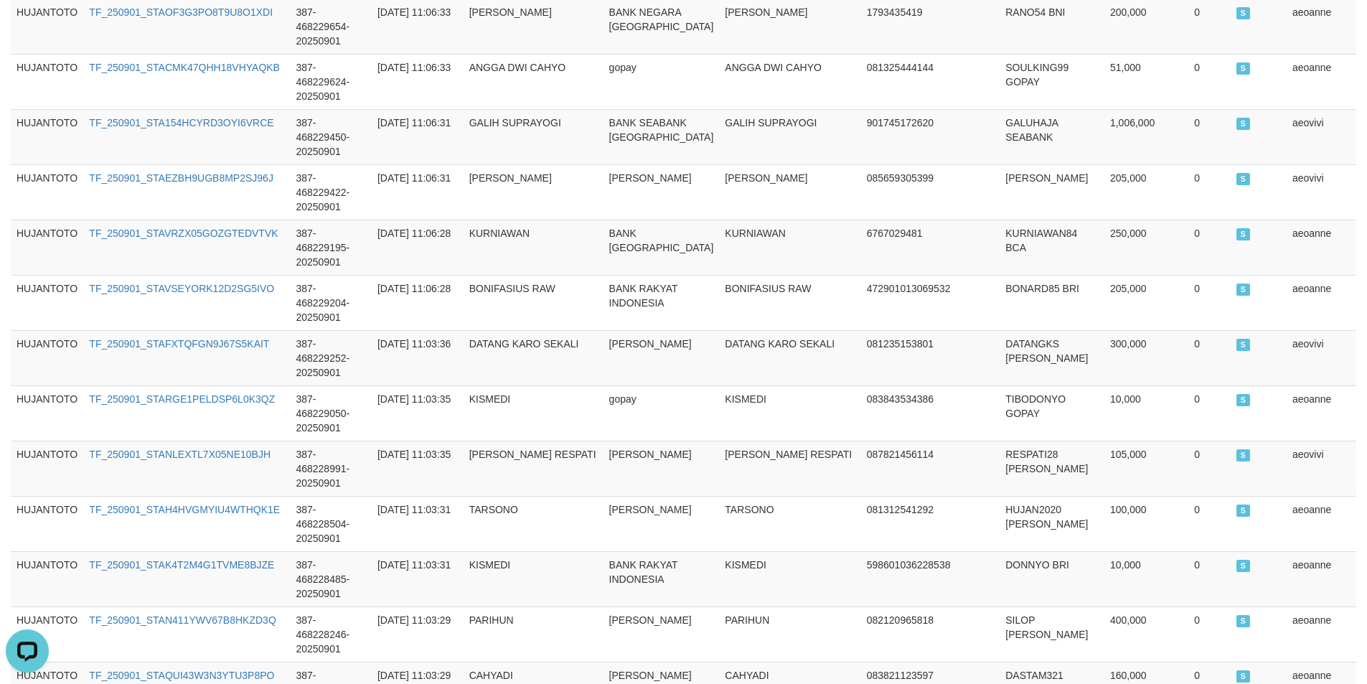
scroll to position [0, 0]
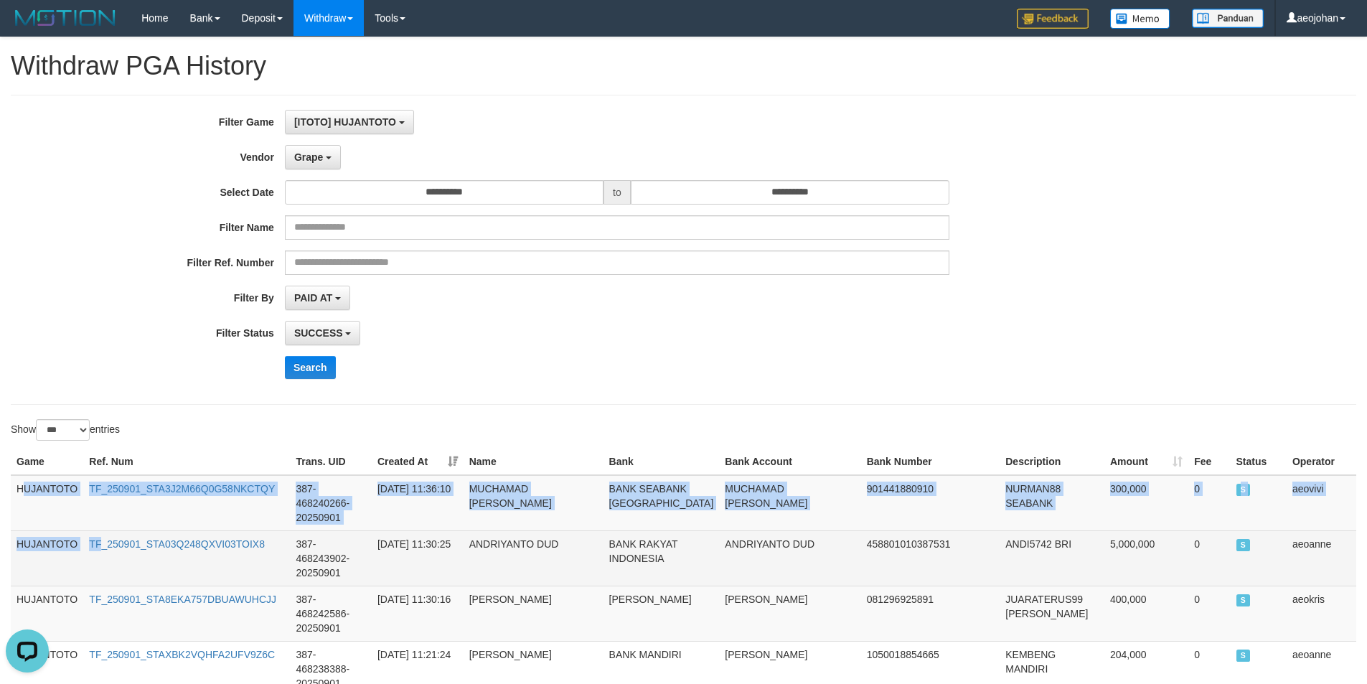
drag, startPoint x: 22, startPoint y: 491, endPoint x: 99, endPoint y: 567, distance: 109.1
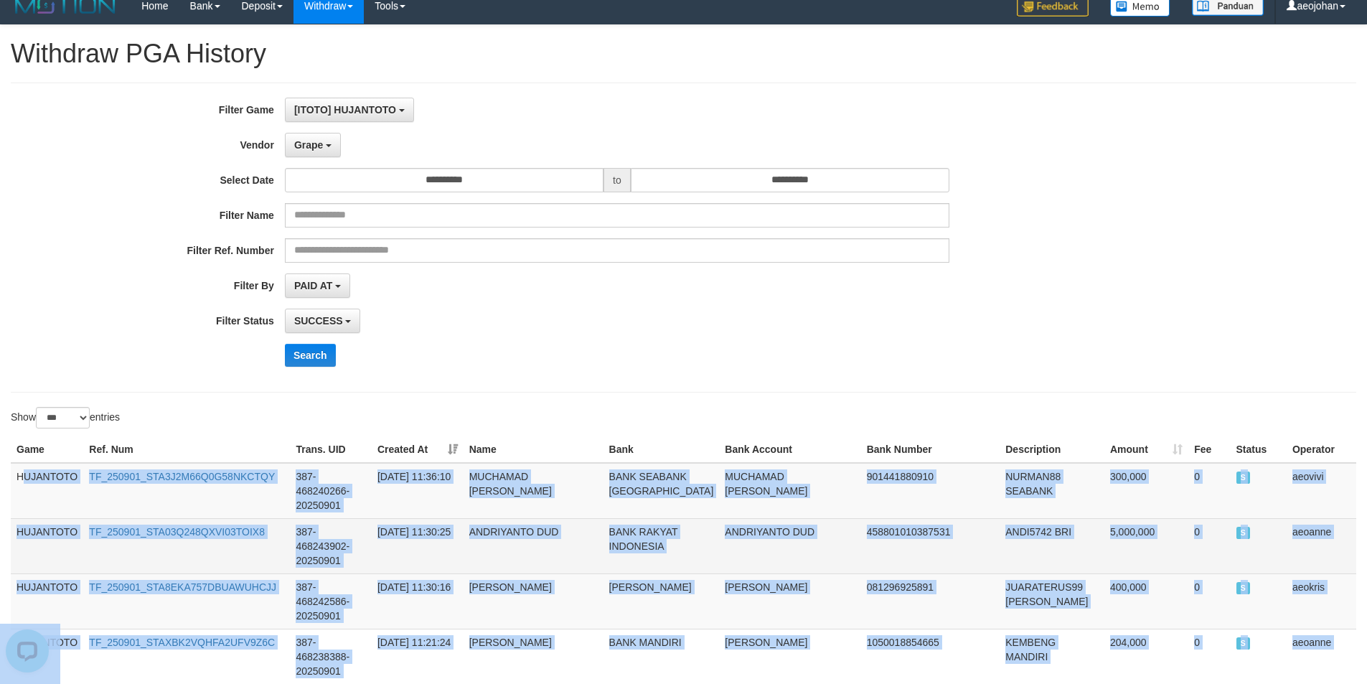
scroll to position [4421, 0]
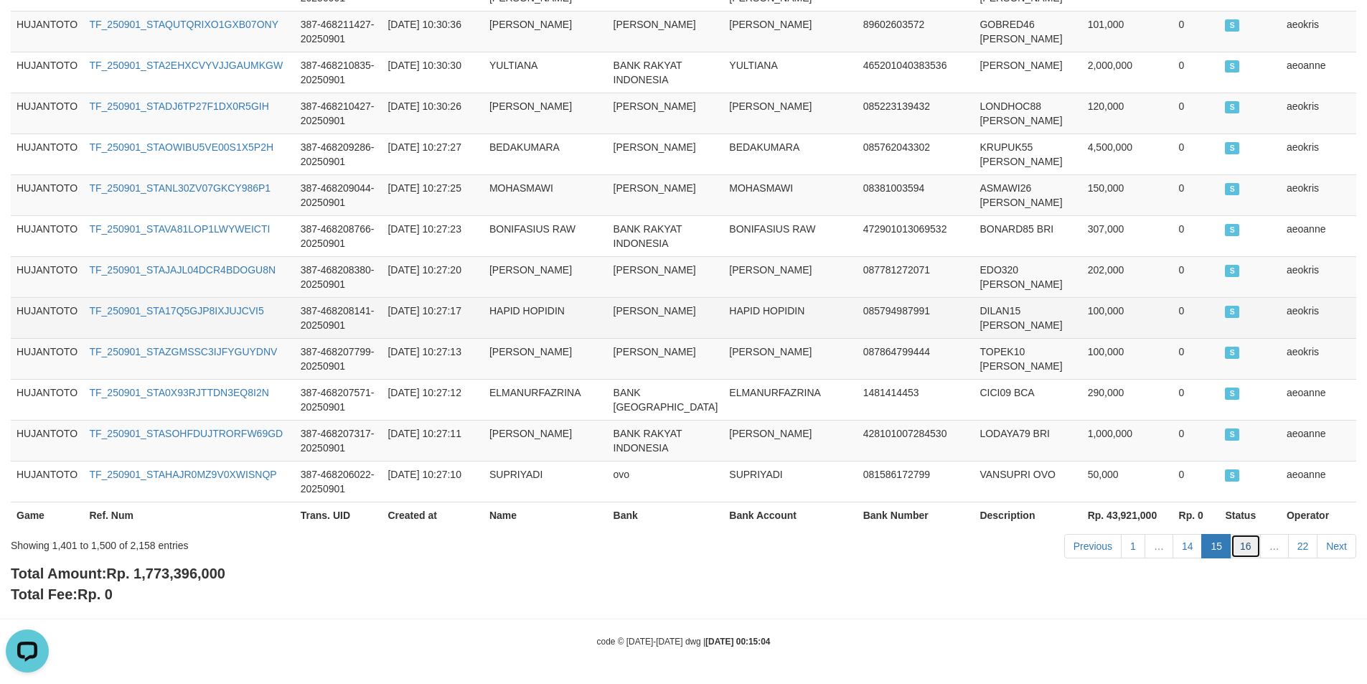
scroll to position [0, 0]
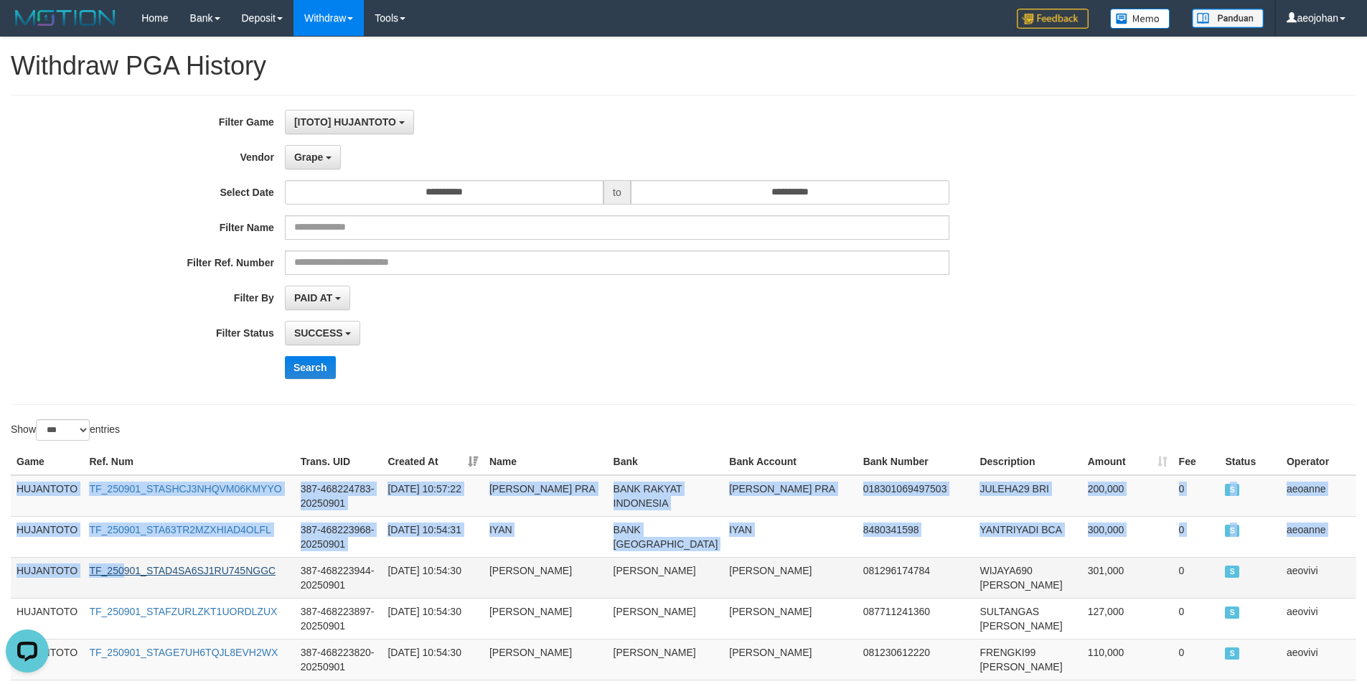
drag, startPoint x: 16, startPoint y: 490, endPoint x: 123, endPoint y: 595, distance: 149.6
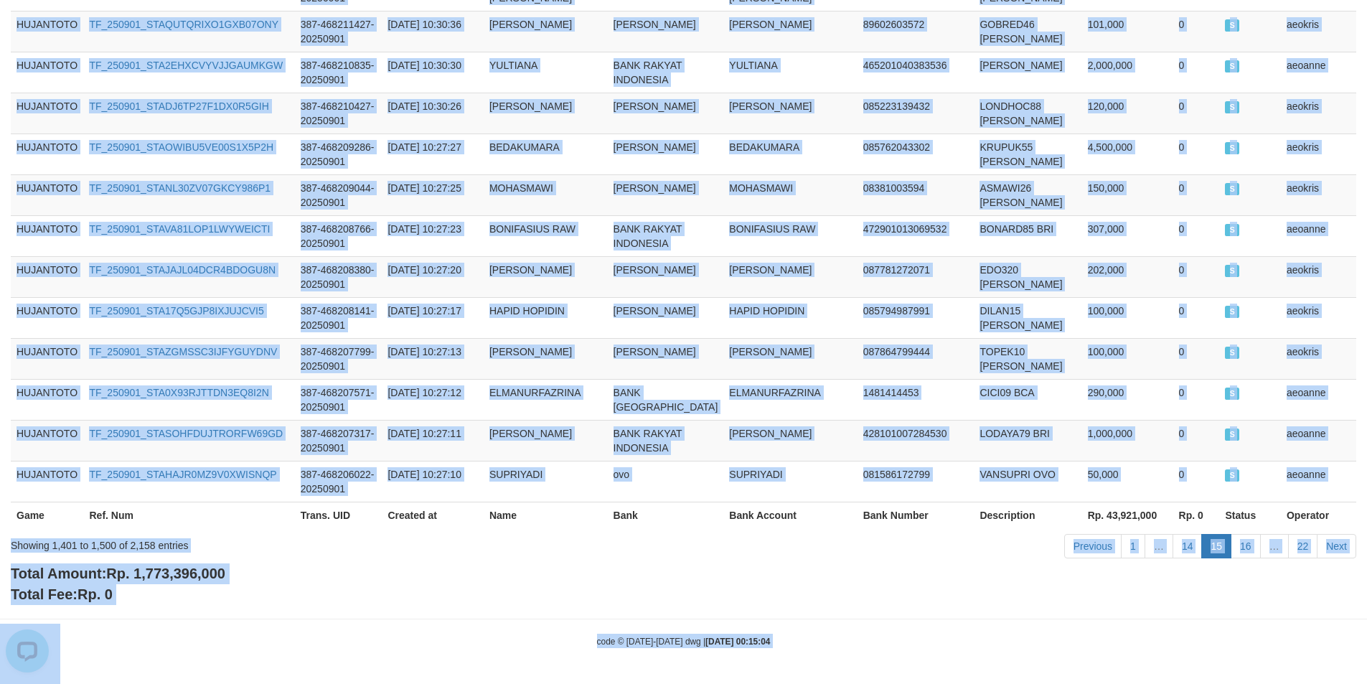
scroll to position [4536, 0]
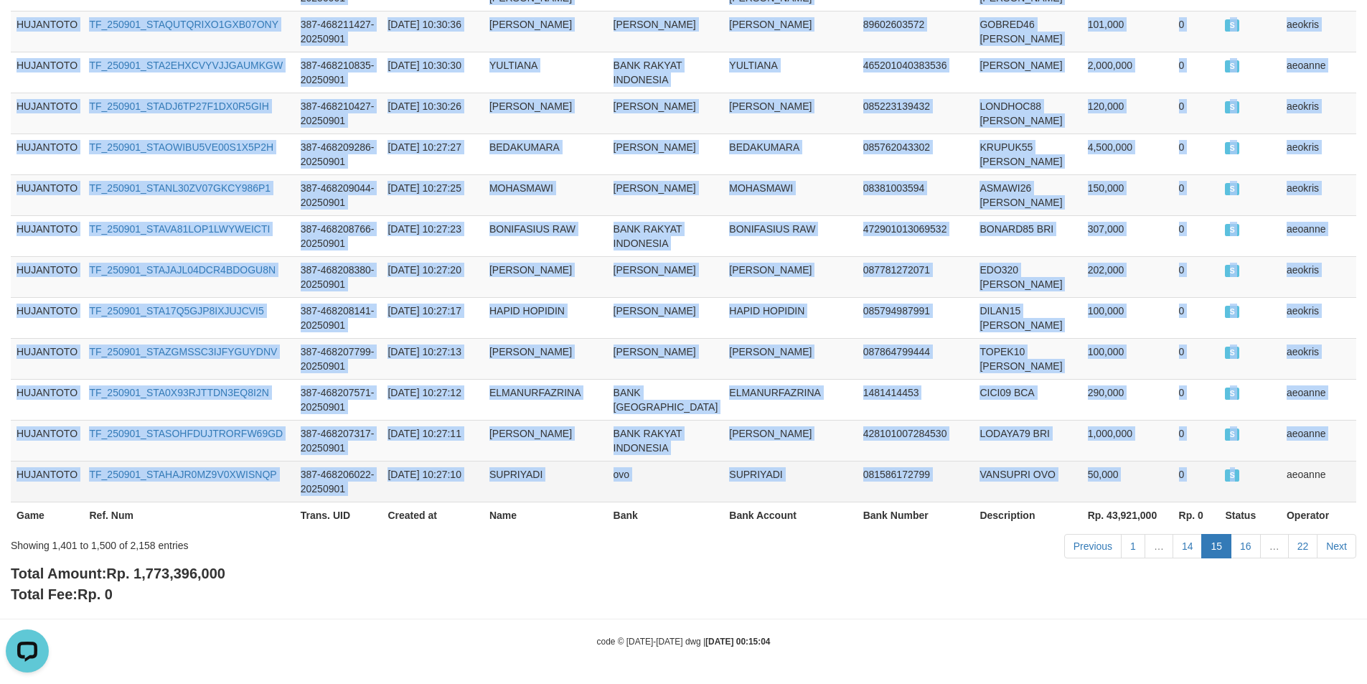
click at [1252, 478] on td "S" at bounding box center [1250, 481] width 62 height 41
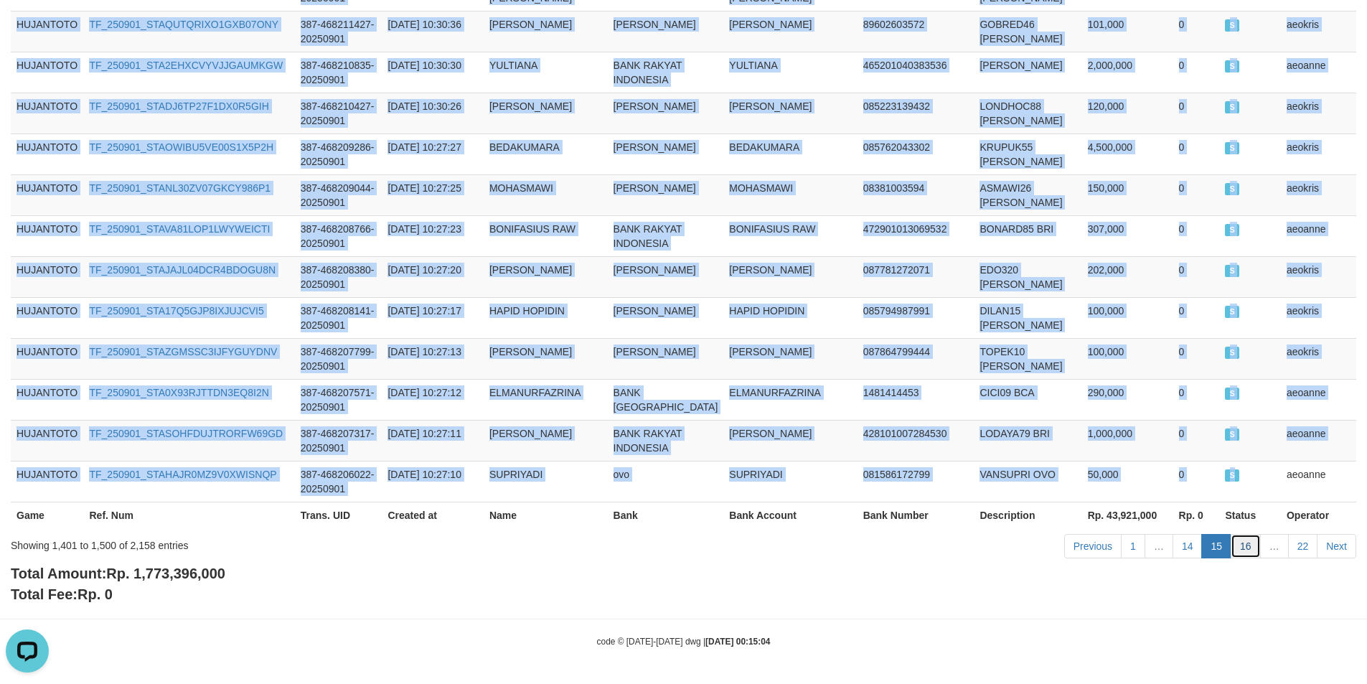
click at [1244, 545] on link "16" at bounding box center [1245, 546] width 30 height 24
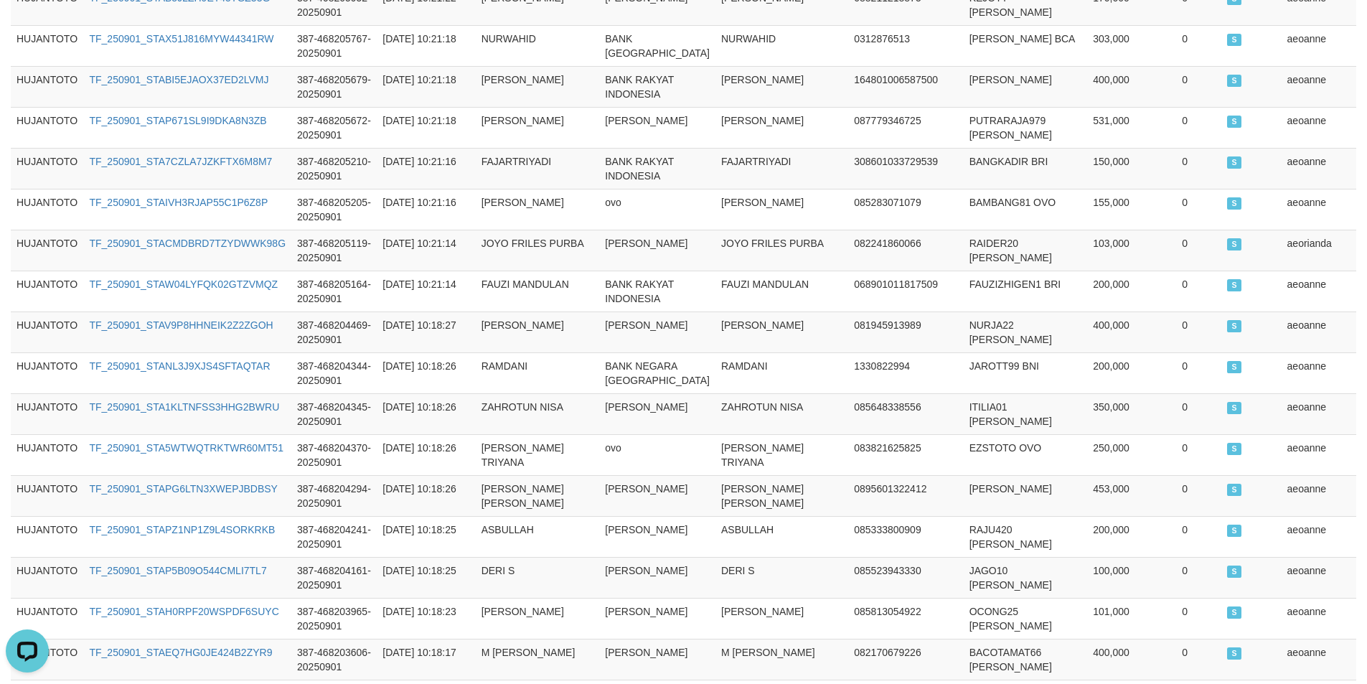
scroll to position [0, 0]
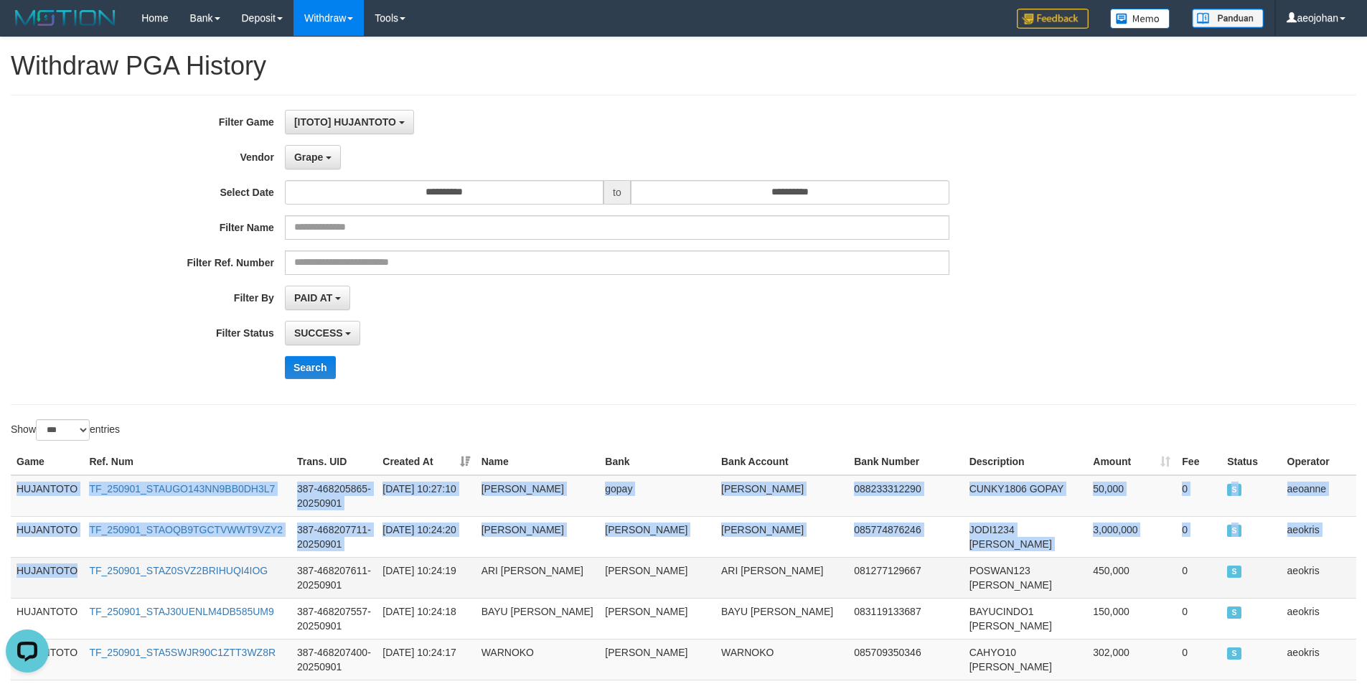
drag, startPoint x: 17, startPoint y: 490, endPoint x: 84, endPoint y: 560, distance: 96.4
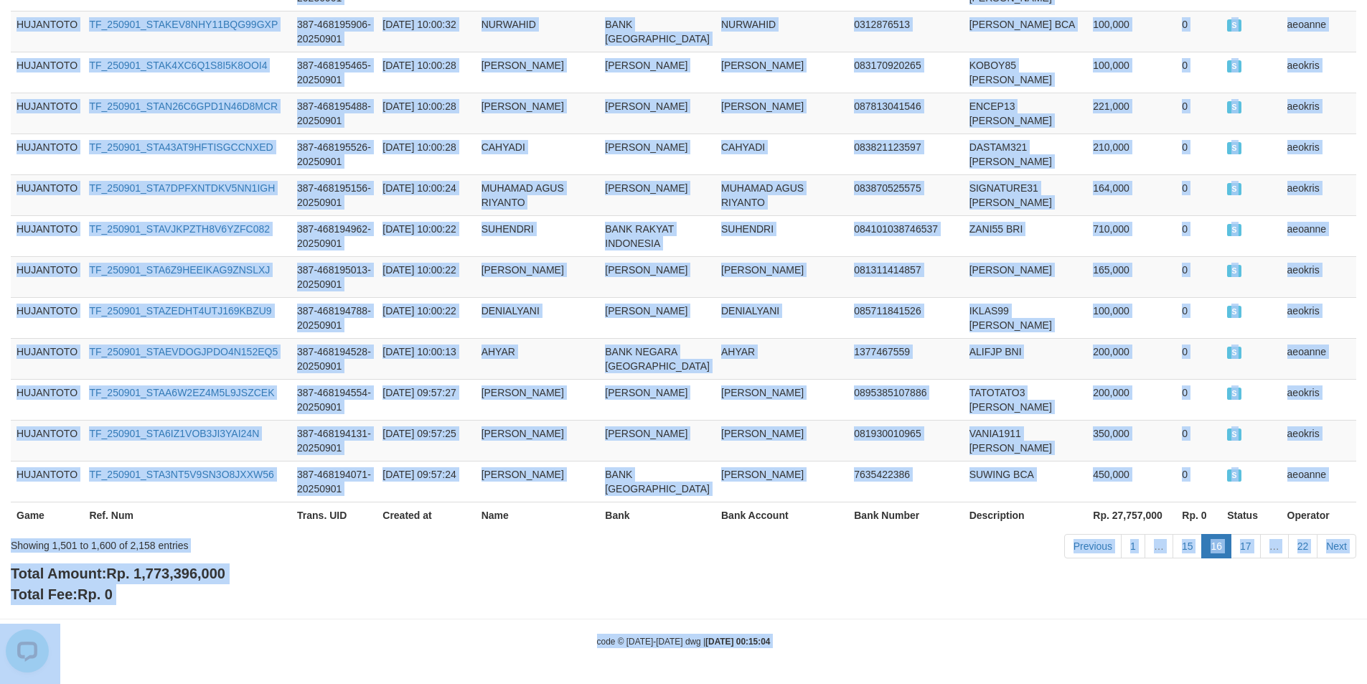
scroll to position [4536, 0]
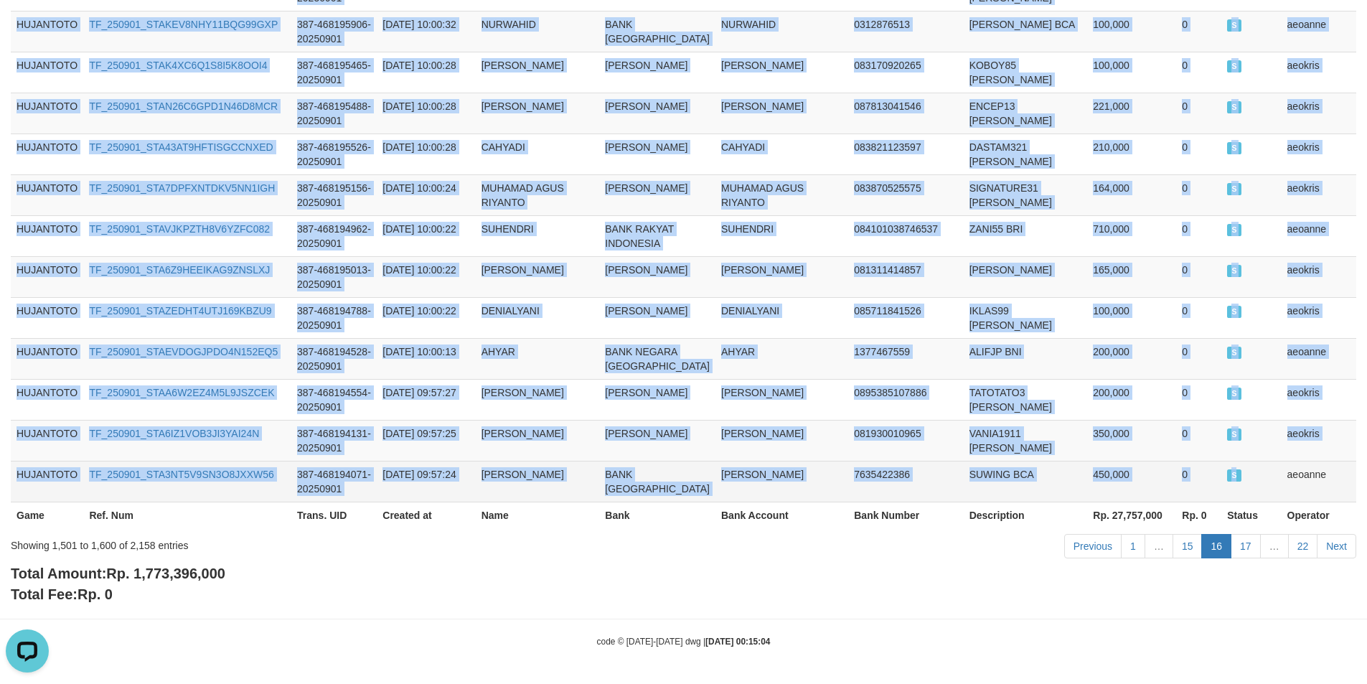
click at [1229, 461] on td "S" at bounding box center [1251, 481] width 60 height 41
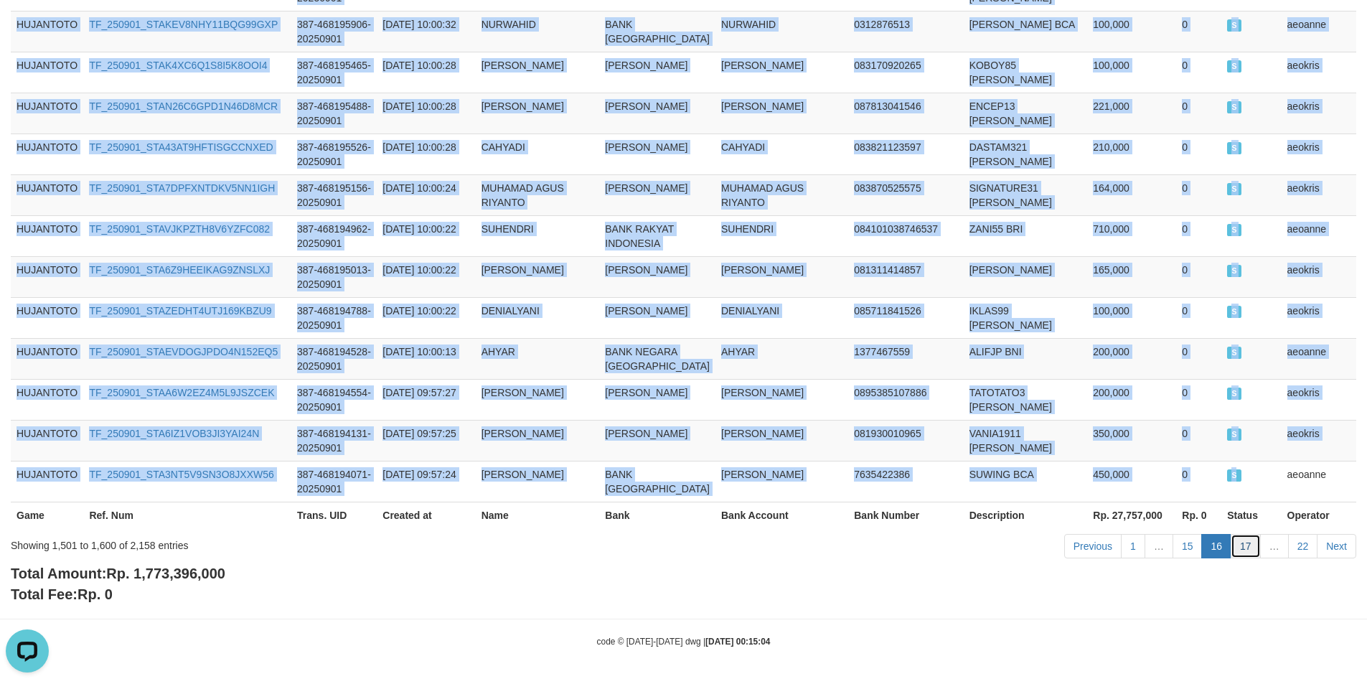
click at [1244, 547] on link "17" at bounding box center [1245, 546] width 30 height 24
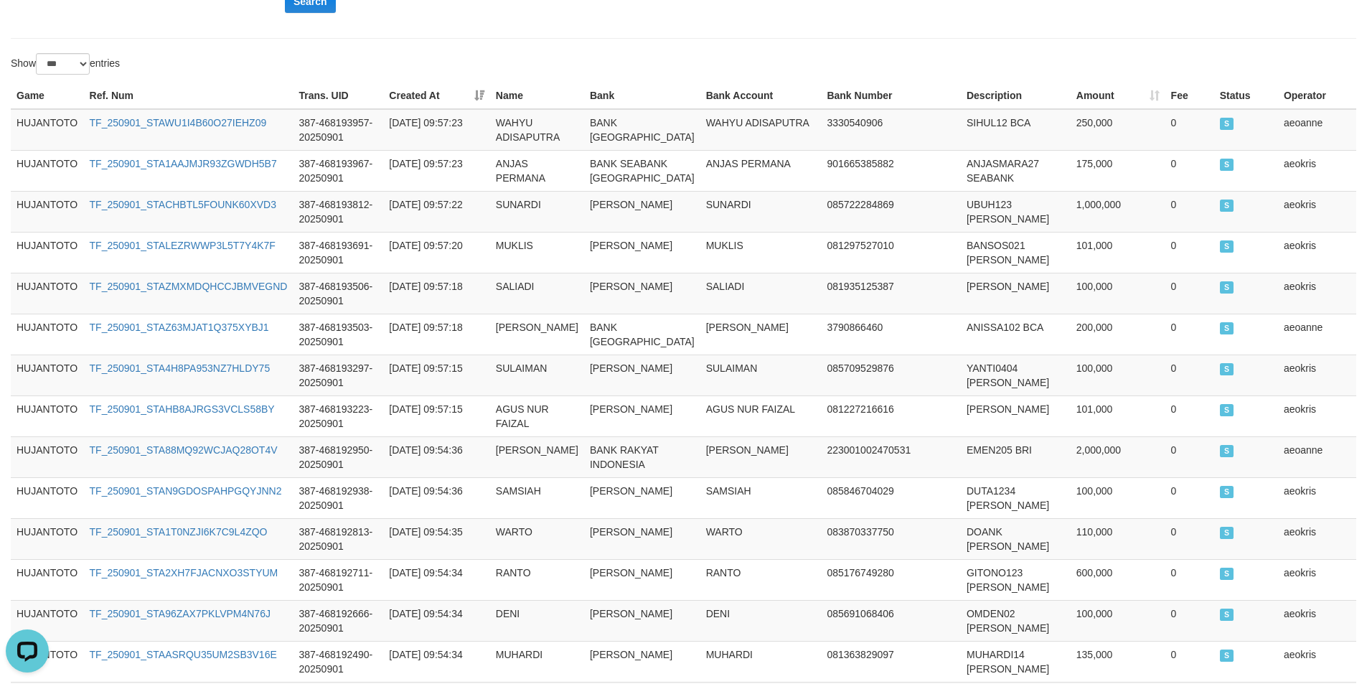
scroll to position [0, 0]
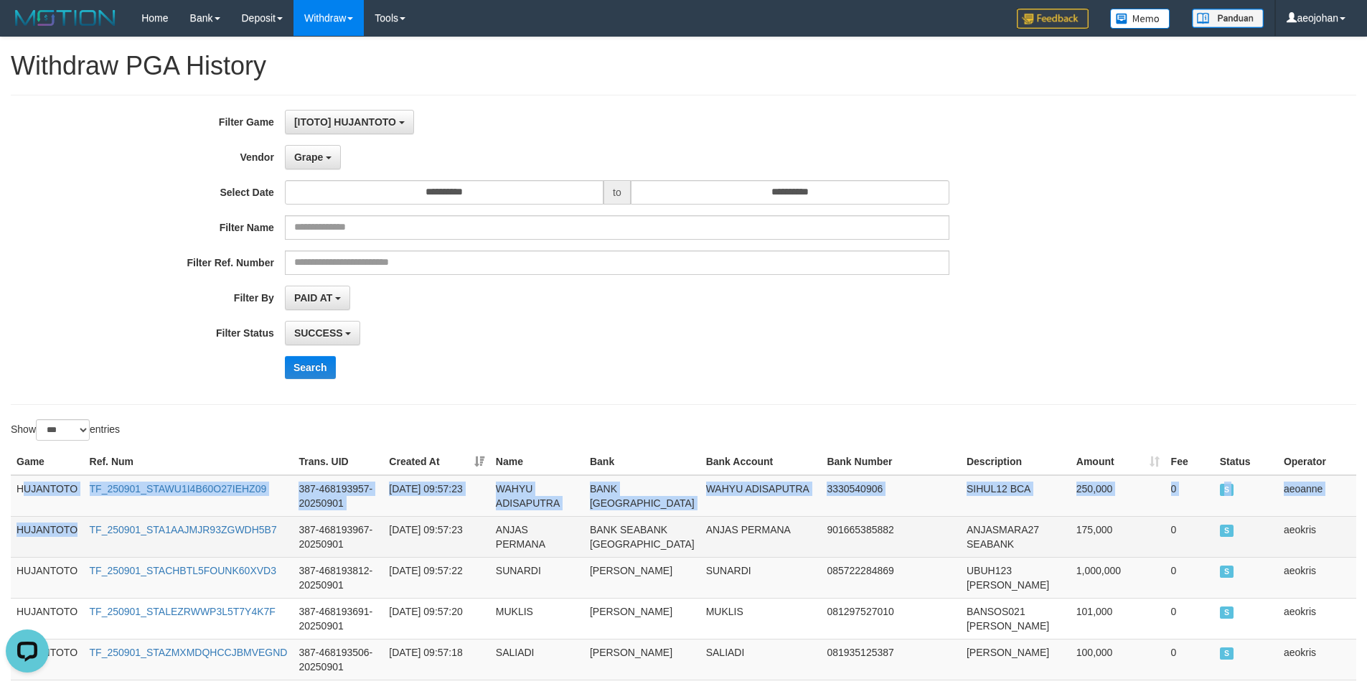
drag, startPoint x: 23, startPoint y: 483, endPoint x: 93, endPoint y: 562, distance: 104.7
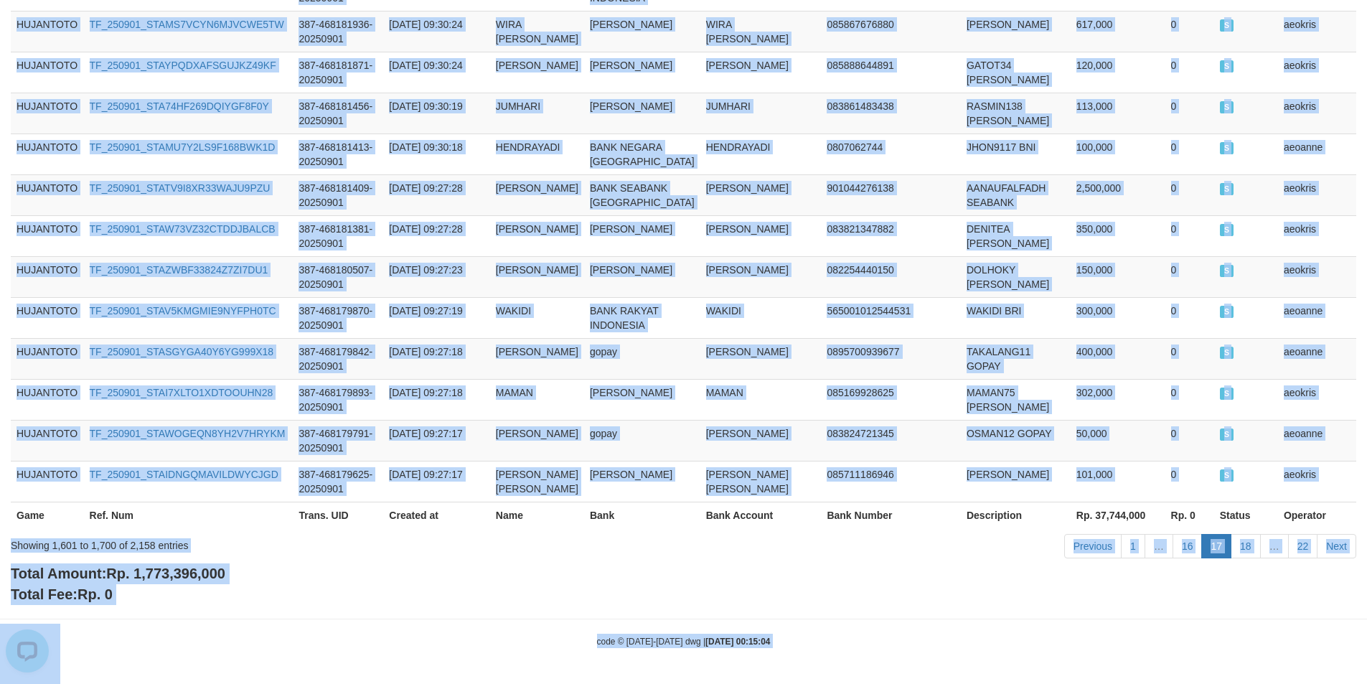
scroll to position [4550, 0]
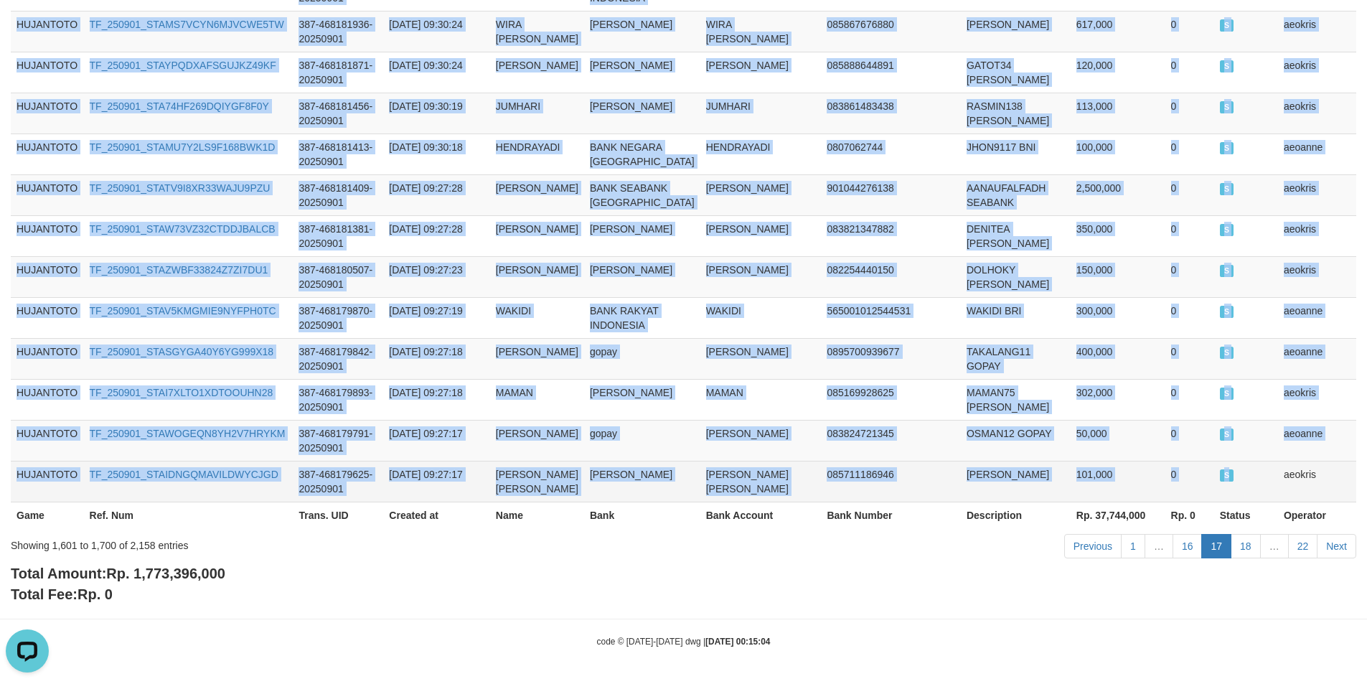
click at [1247, 476] on td "S" at bounding box center [1246, 481] width 64 height 41
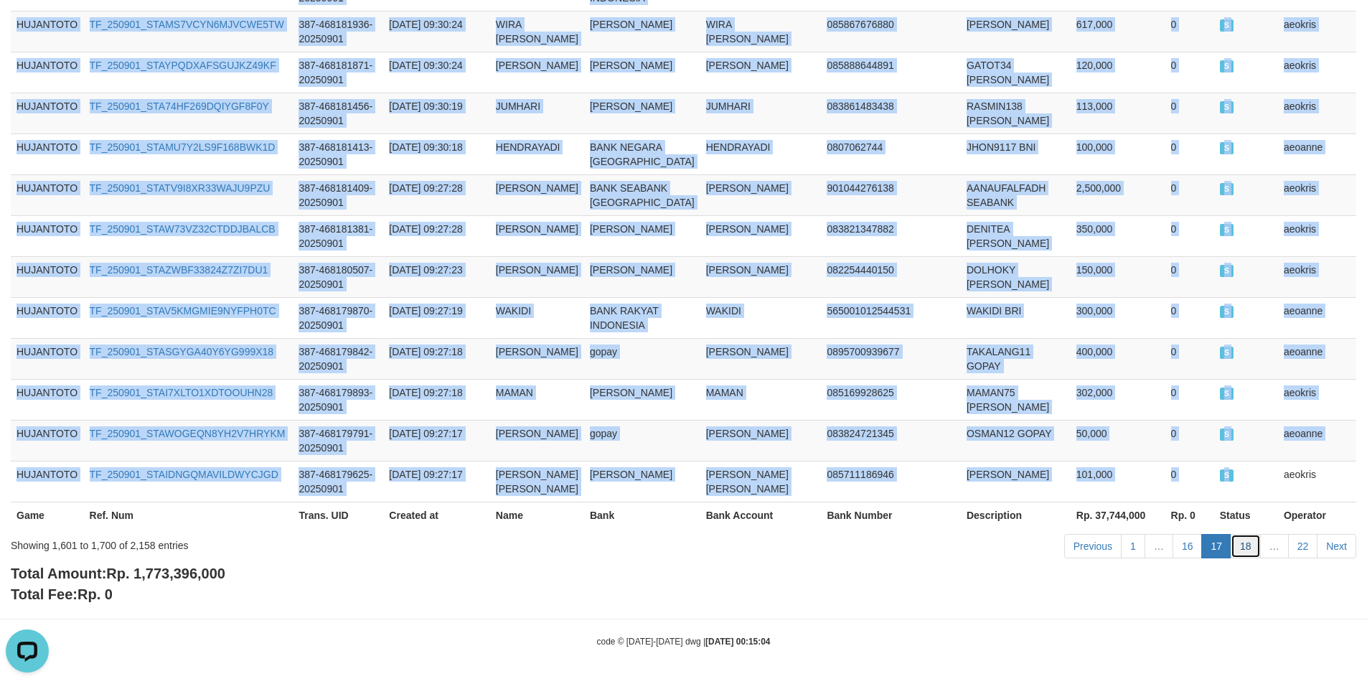
click at [1242, 544] on link "18" at bounding box center [1245, 546] width 30 height 24
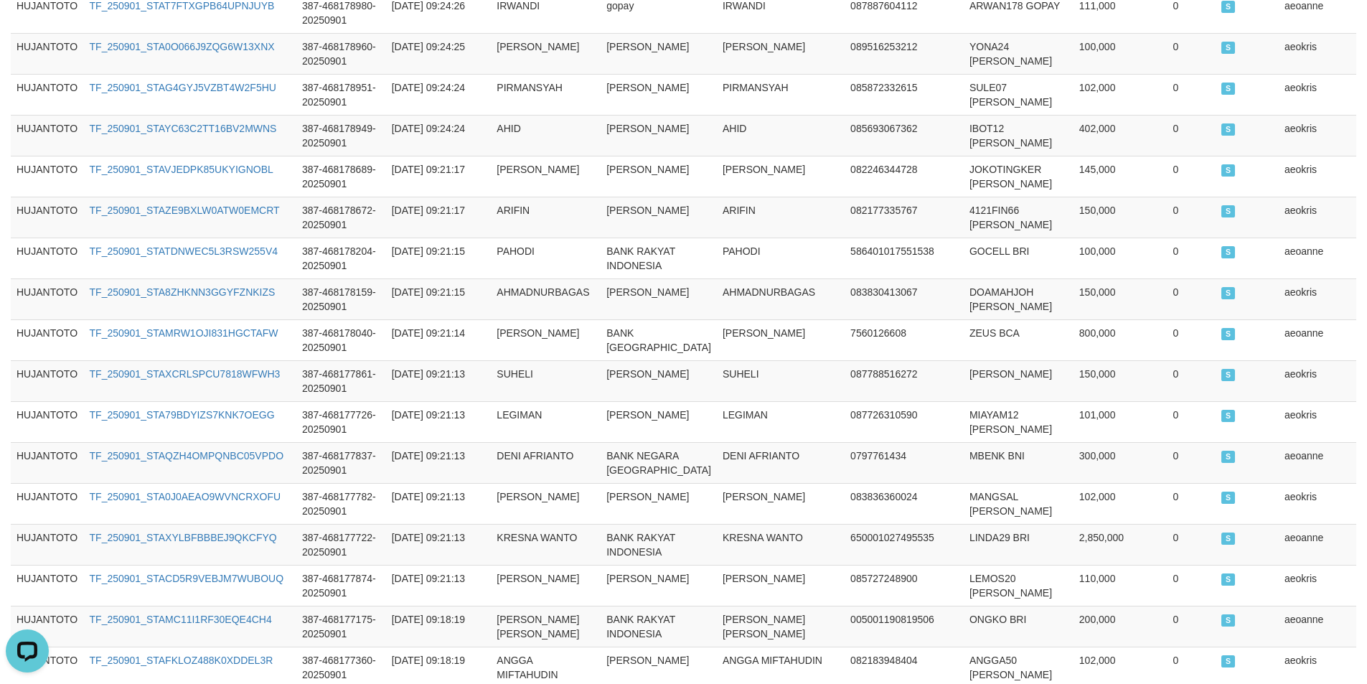
scroll to position [0, 0]
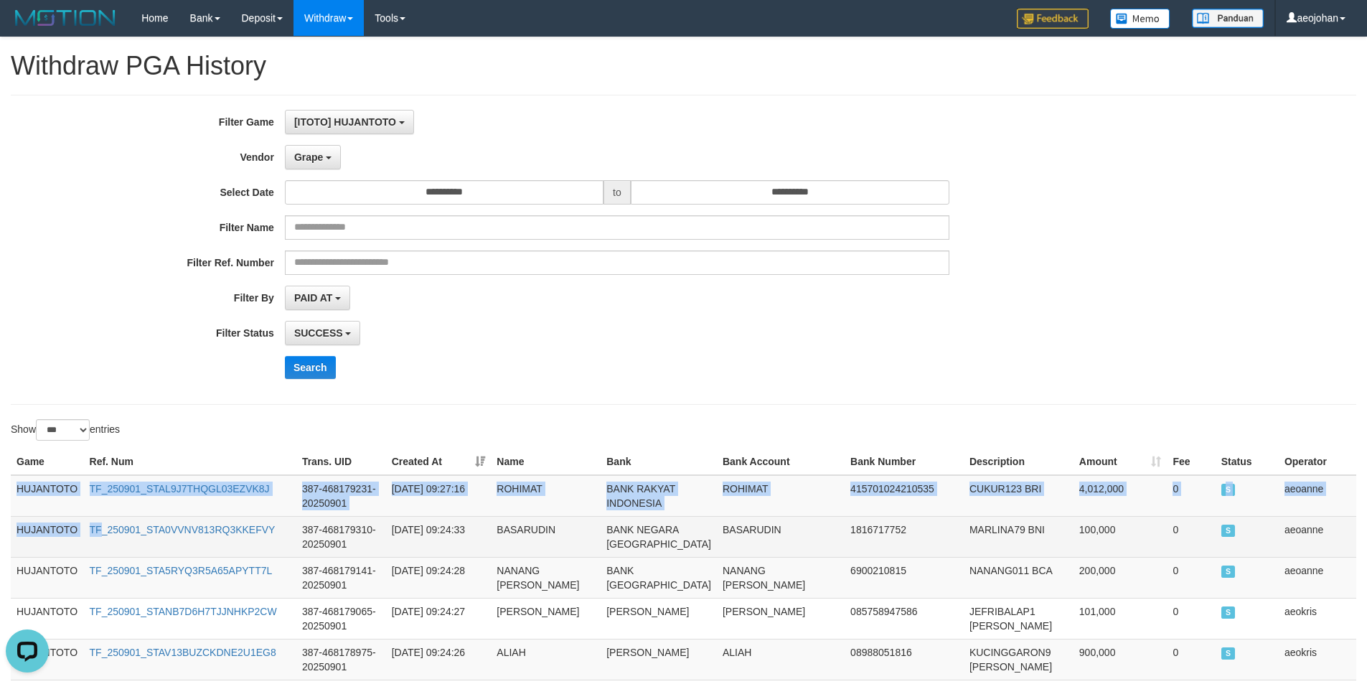
drag, startPoint x: 18, startPoint y: 489, endPoint x: 103, endPoint y: 570, distance: 117.2
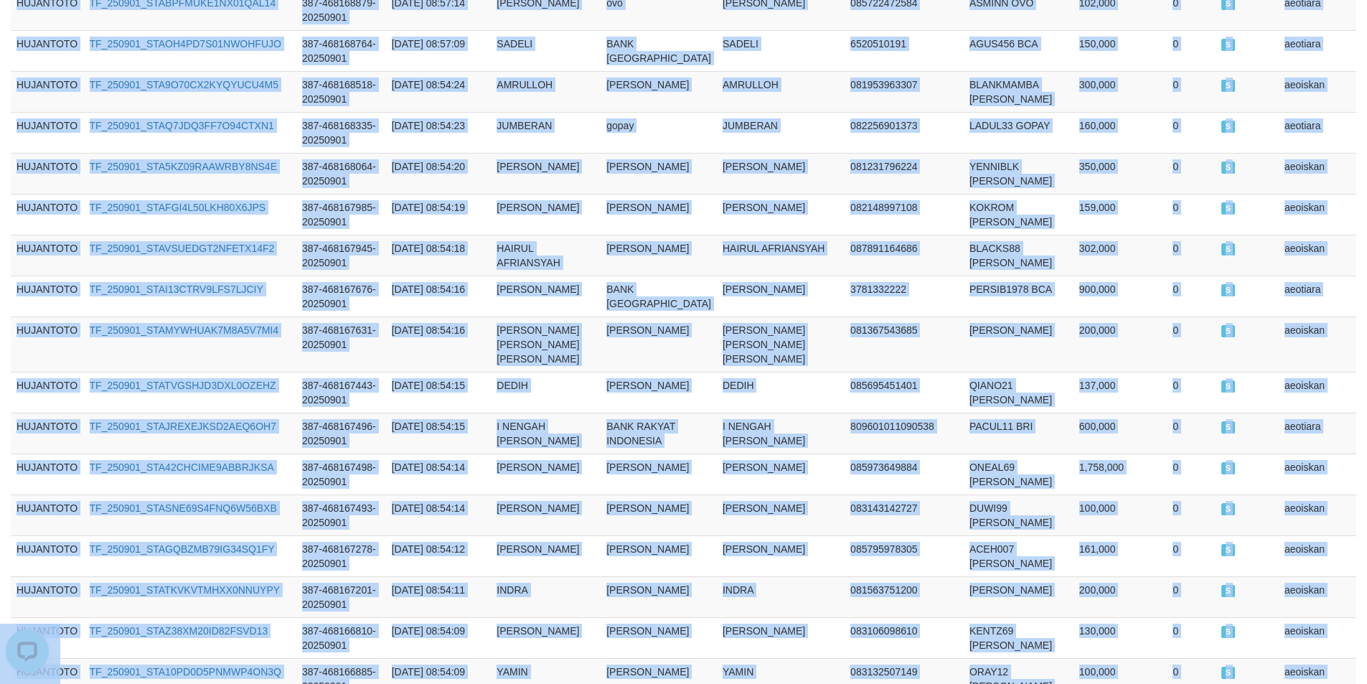
scroll to position [4478, 0]
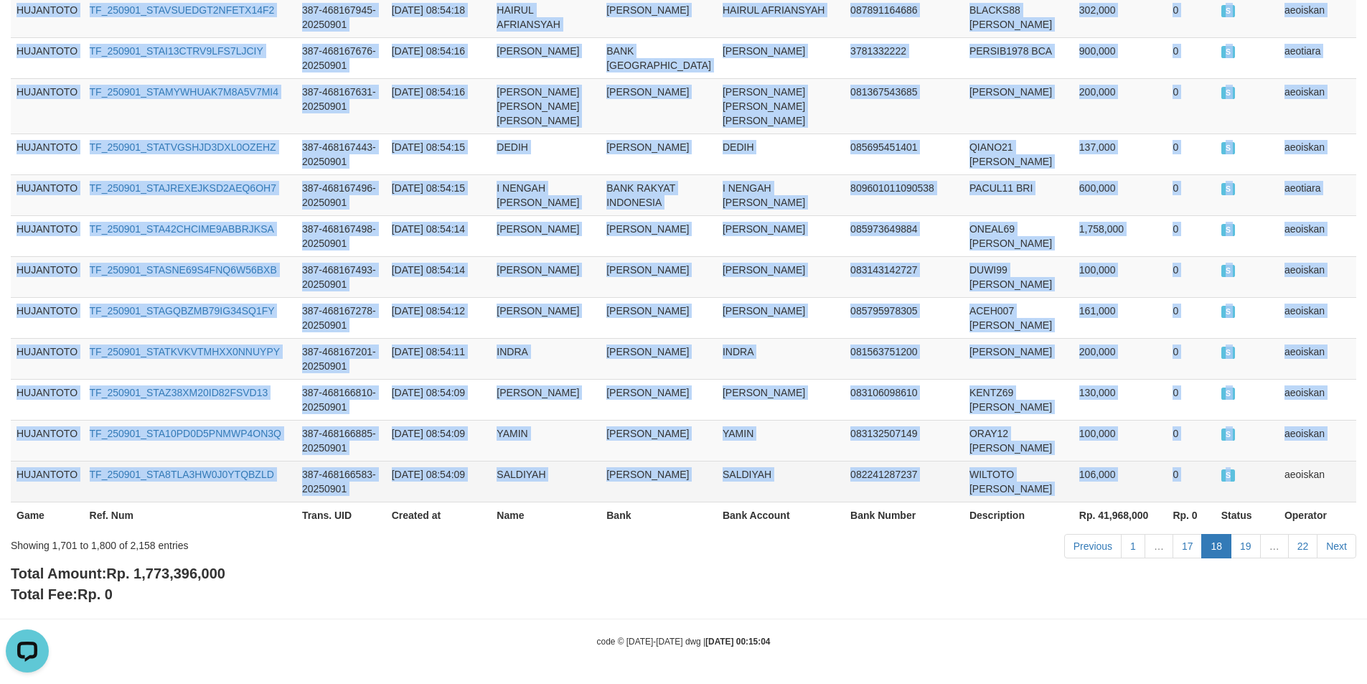
click at [1255, 477] on td "S" at bounding box center [1246, 481] width 63 height 41
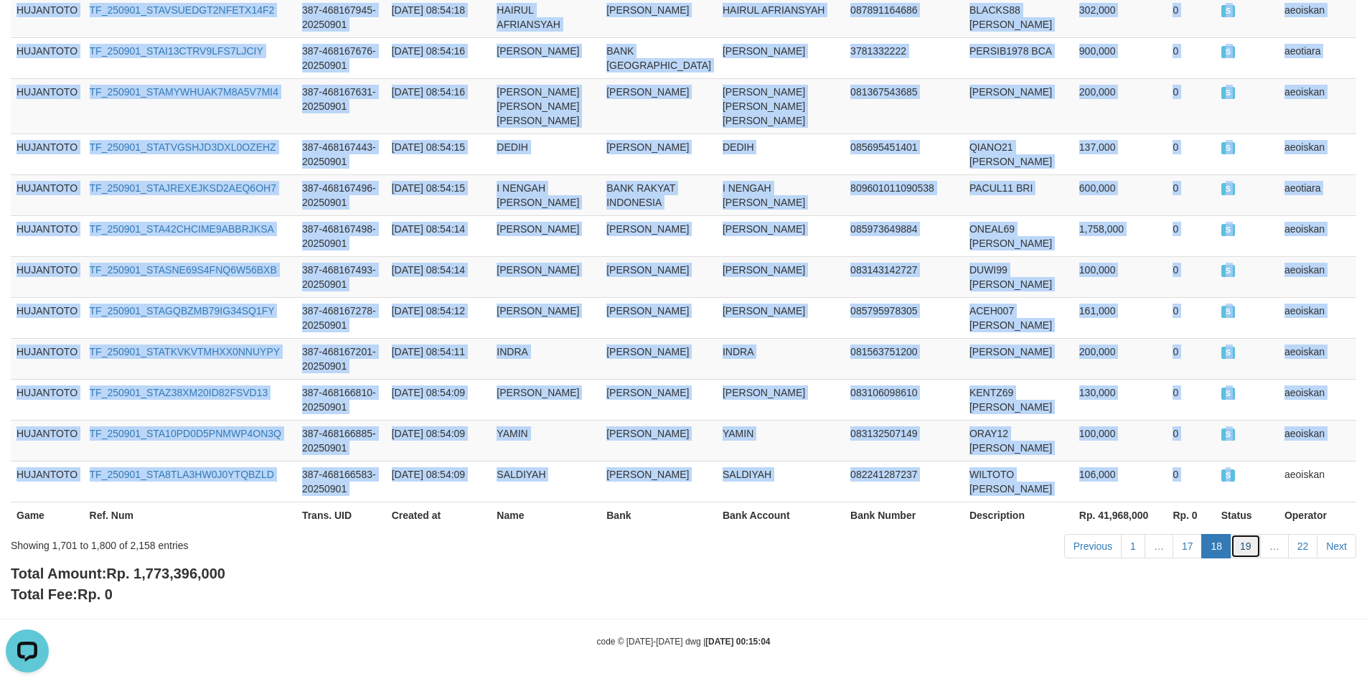
click at [1250, 539] on link "19" at bounding box center [1245, 546] width 30 height 24
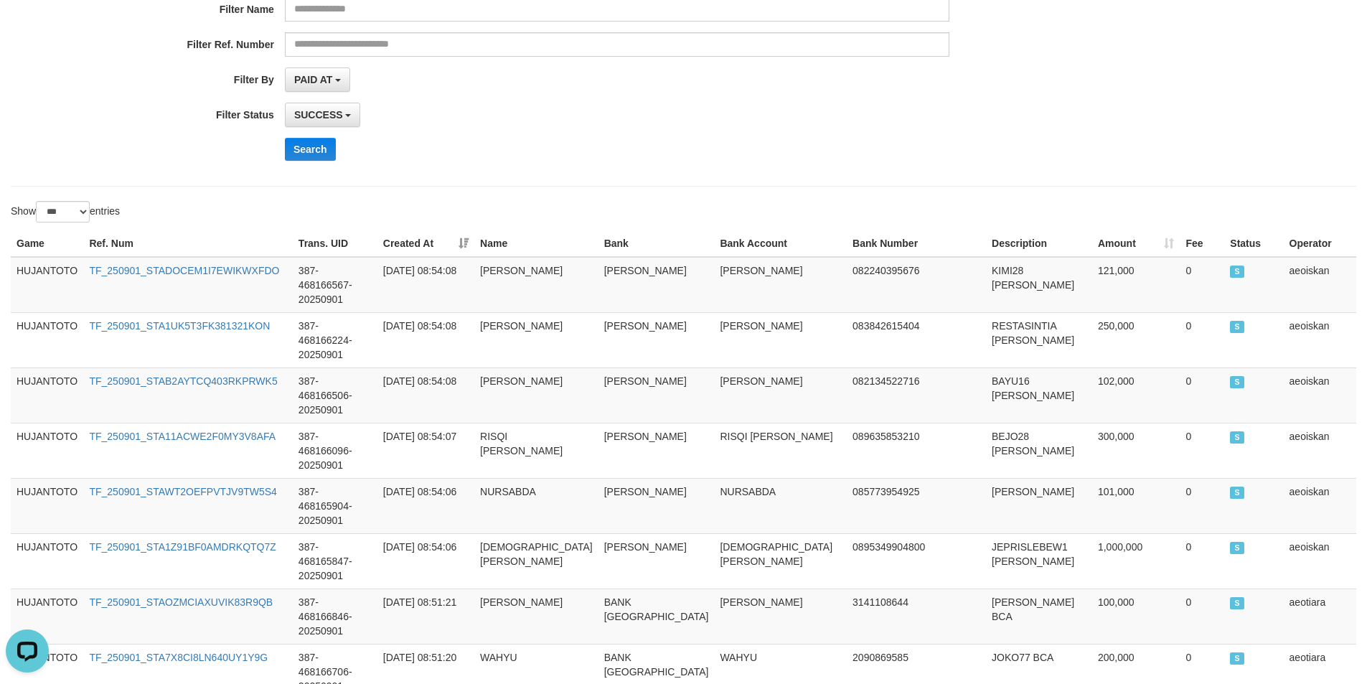
scroll to position [0, 0]
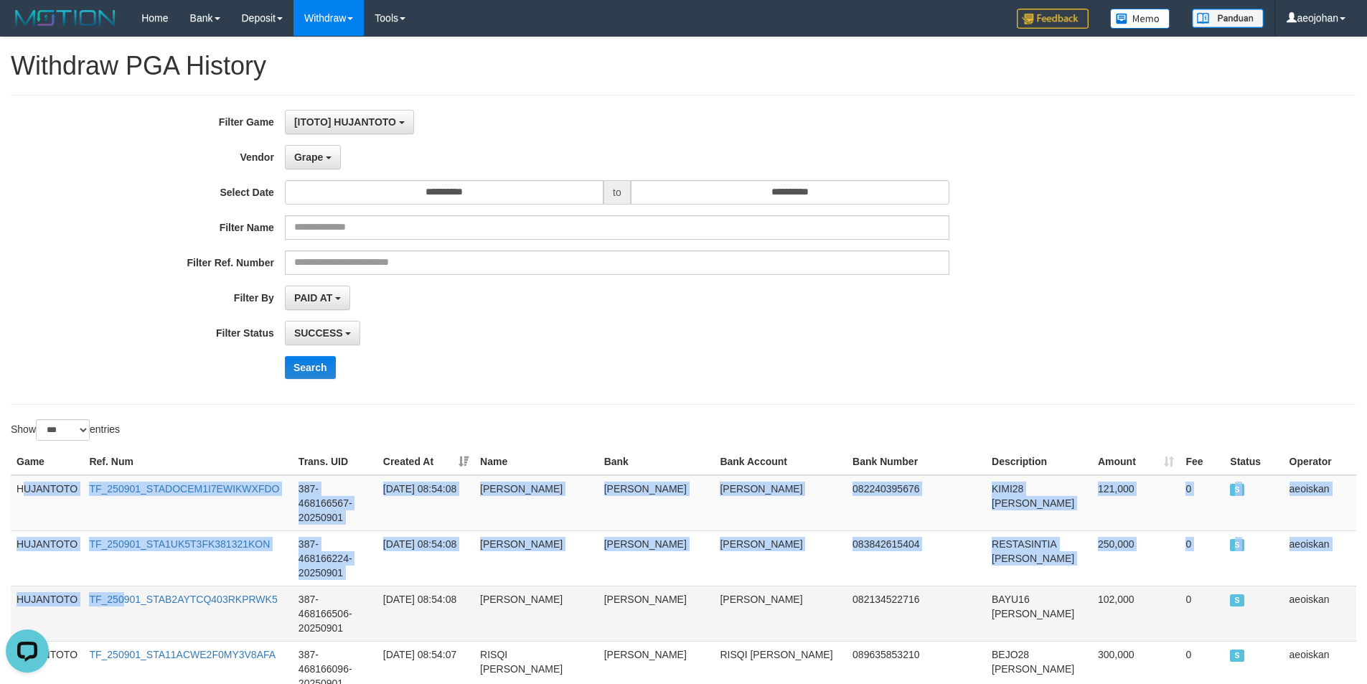
drag, startPoint x: 22, startPoint y: 488, endPoint x: 124, endPoint y: 579, distance: 136.7
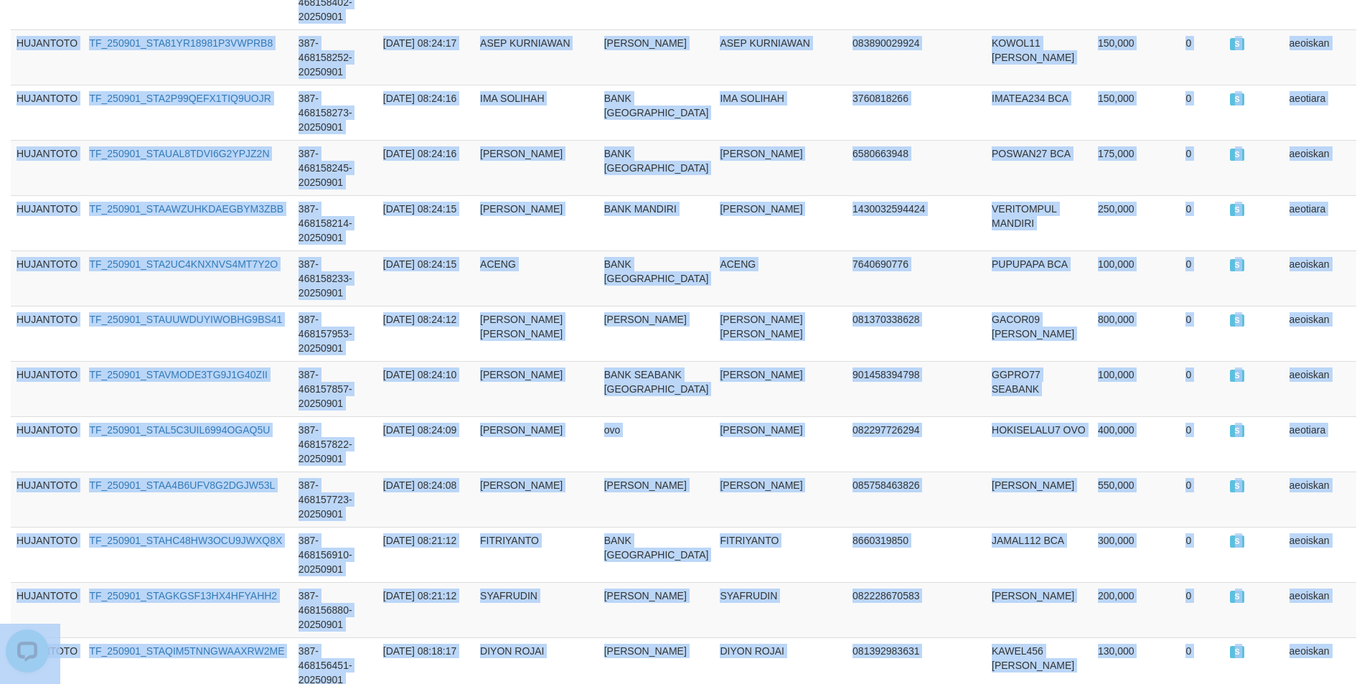
scroll to position [4751, 0]
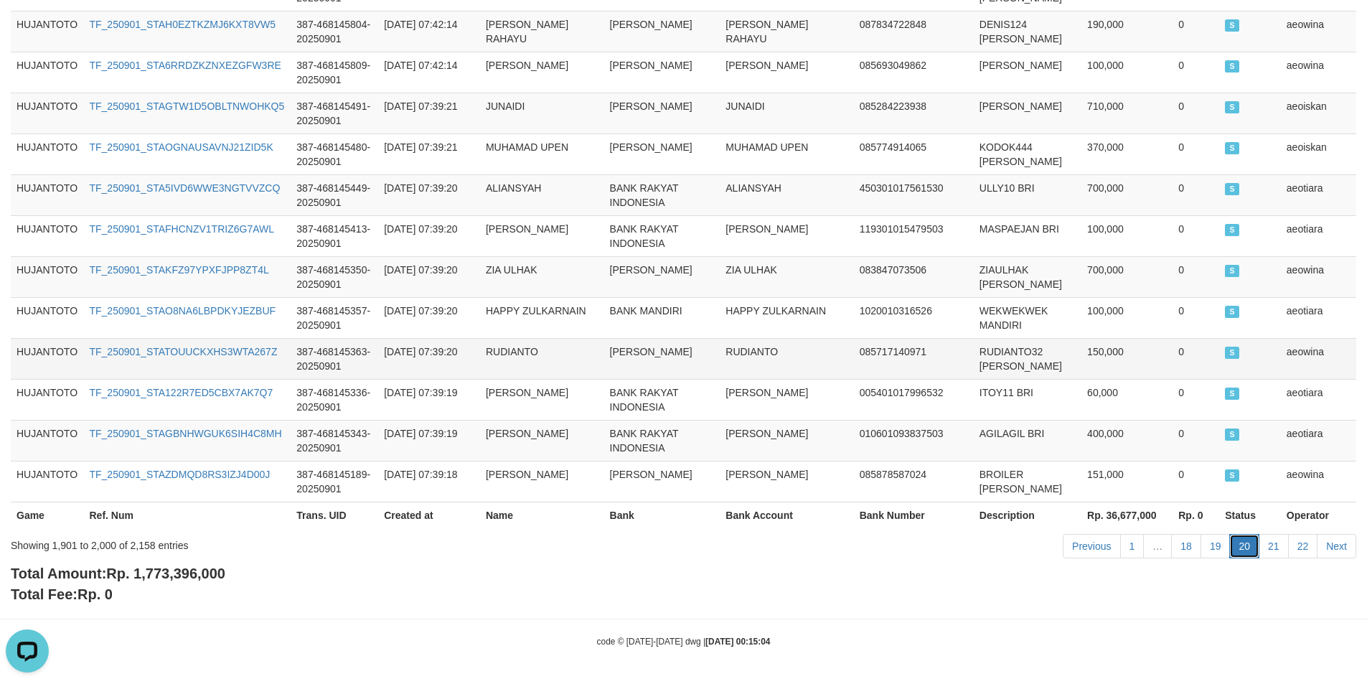
scroll to position [0, 0]
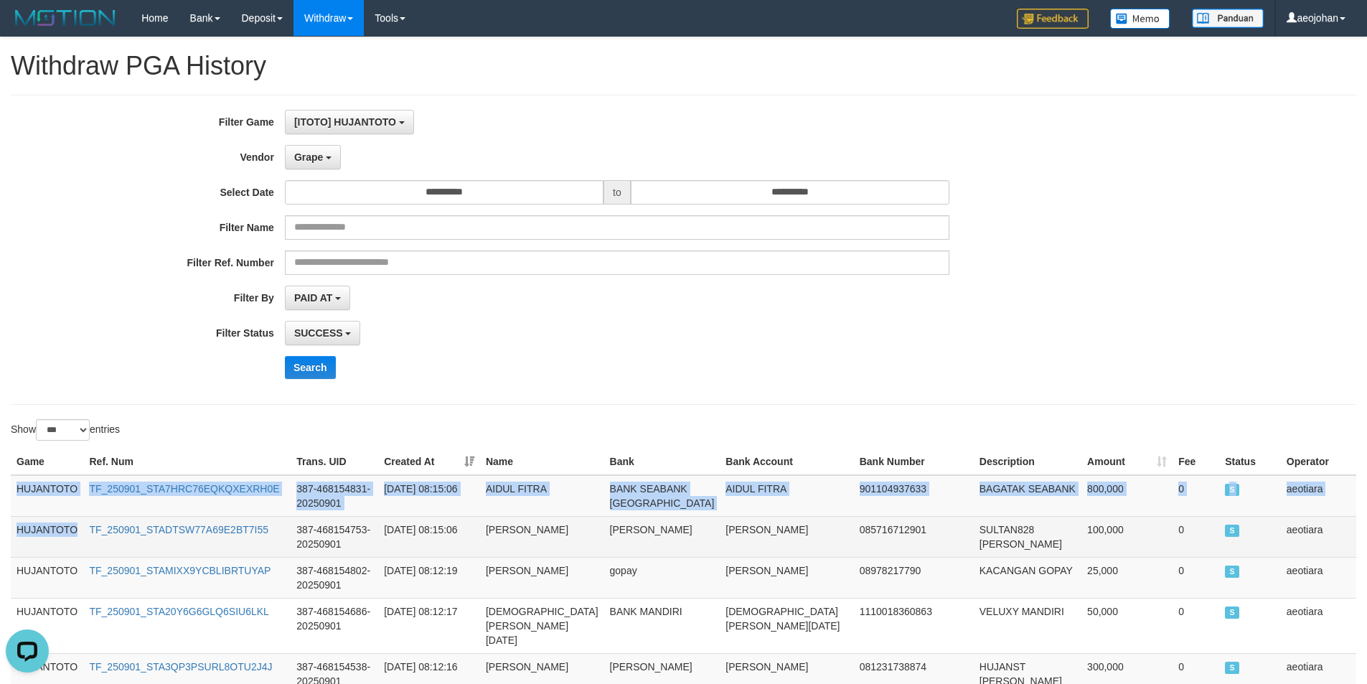
drag, startPoint x: 19, startPoint y: 488, endPoint x: 80, endPoint y: 542, distance: 81.9
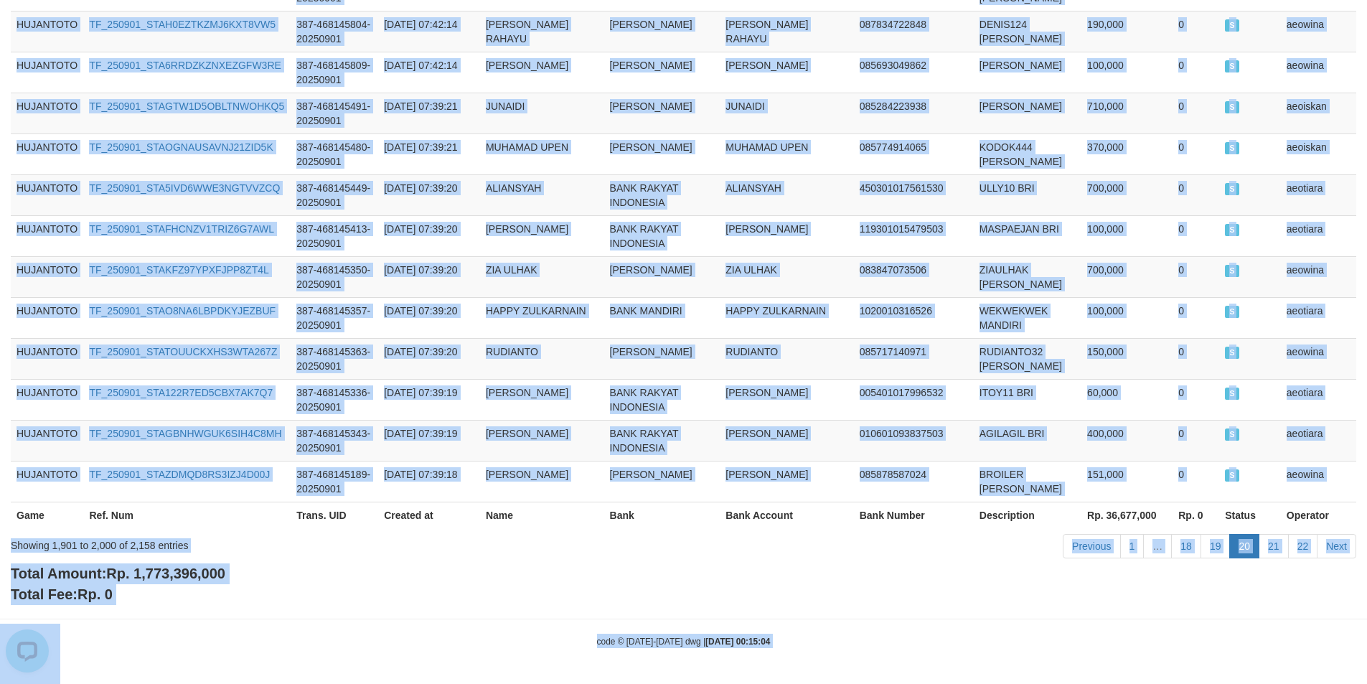
scroll to position [4493, 0]
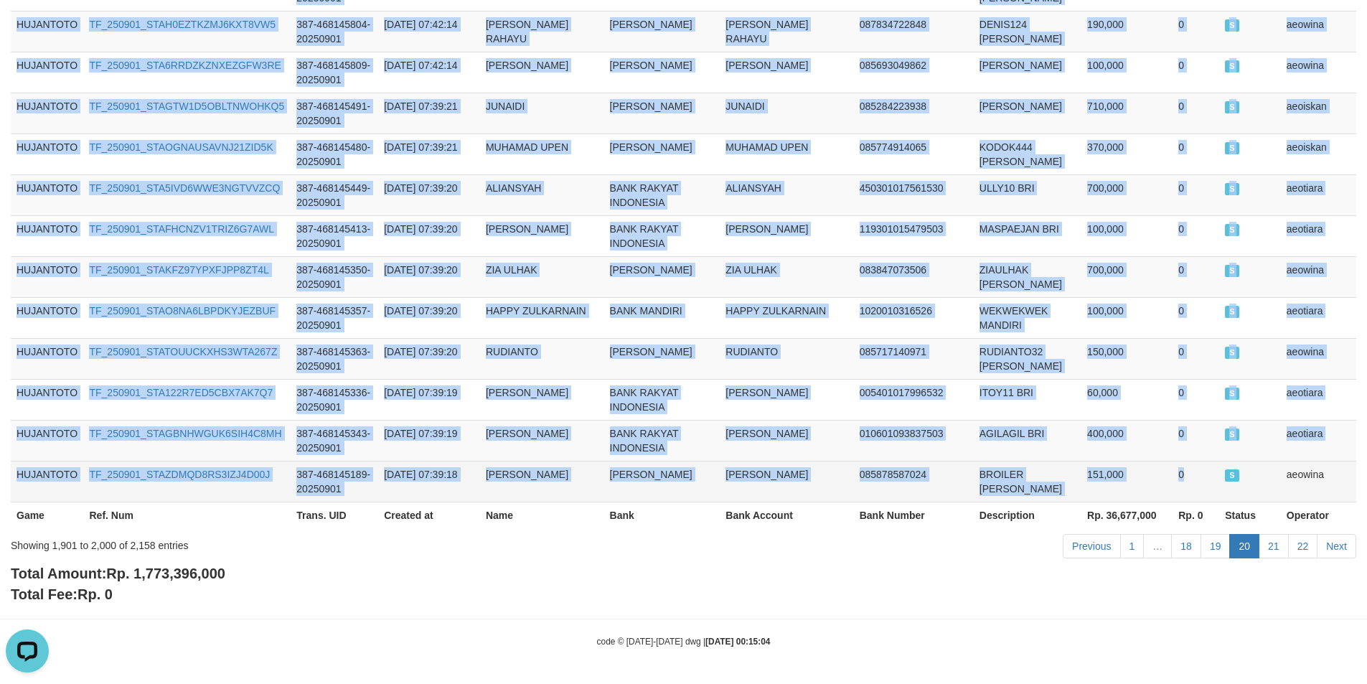
click at [1224, 471] on span "S" at bounding box center [1231, 475] width 14 height 12
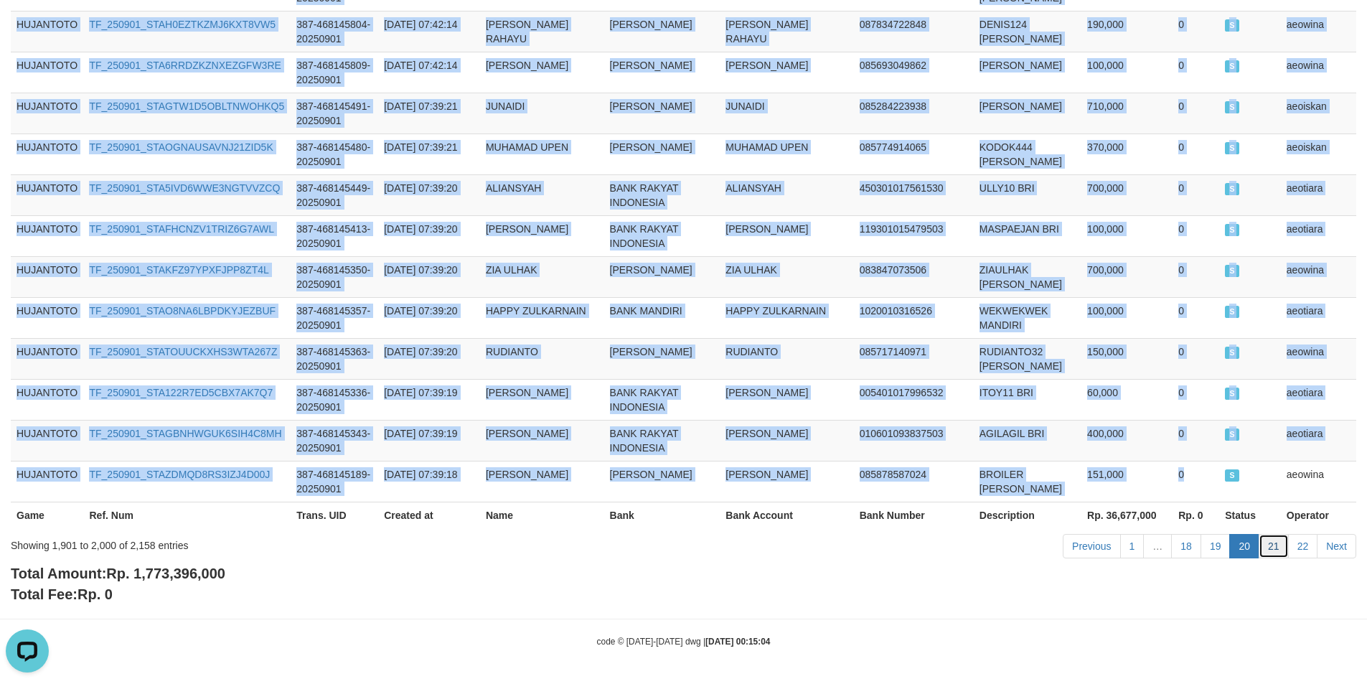
click at [1273, 543] on link "21" at bounding box center [1273, 546] width 30 height 24
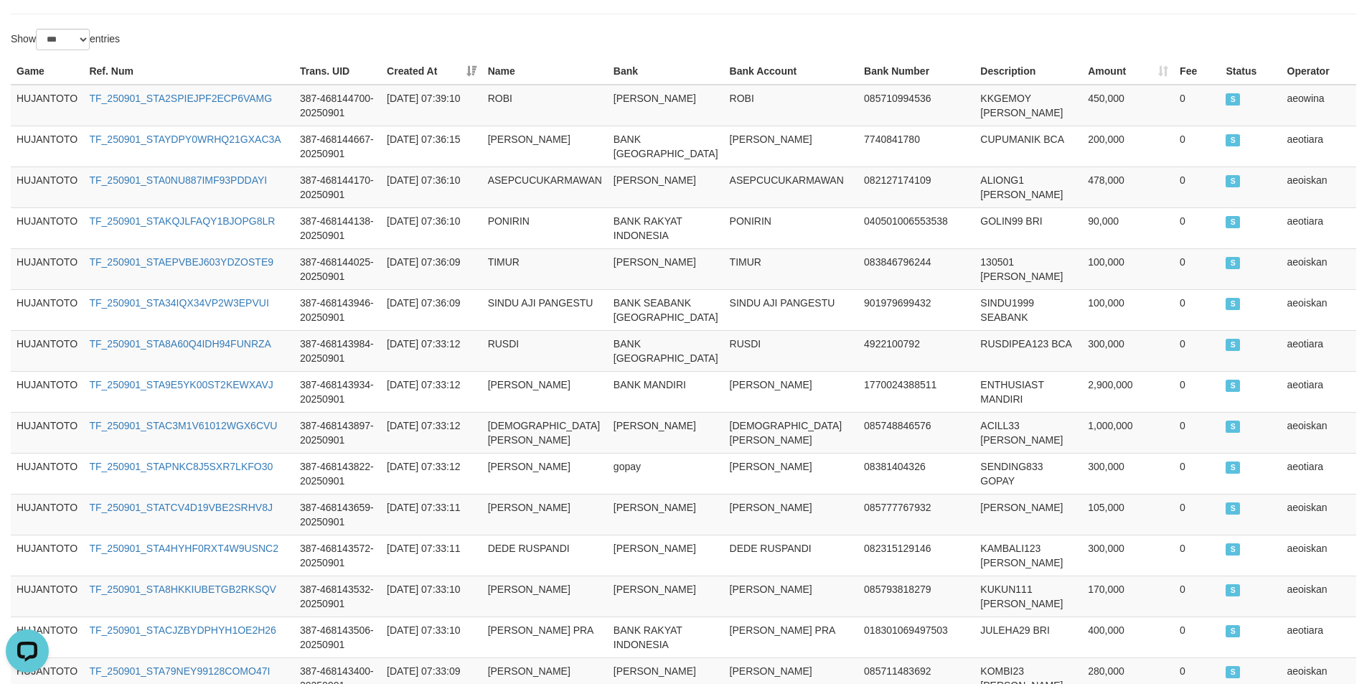
scroll to position [0, 0]
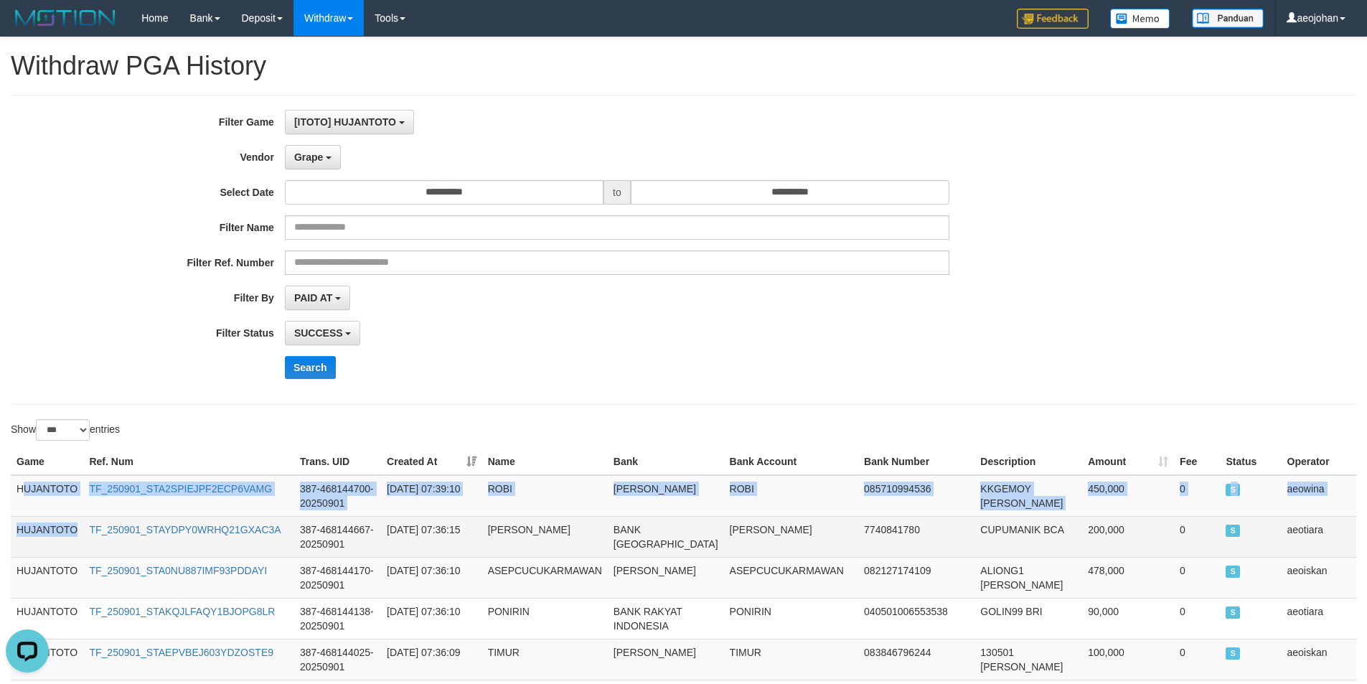
drag, startPoint x: 21, startPoint y: 489, endPoint x: 77, endPoint y: 552, distance: 84.4
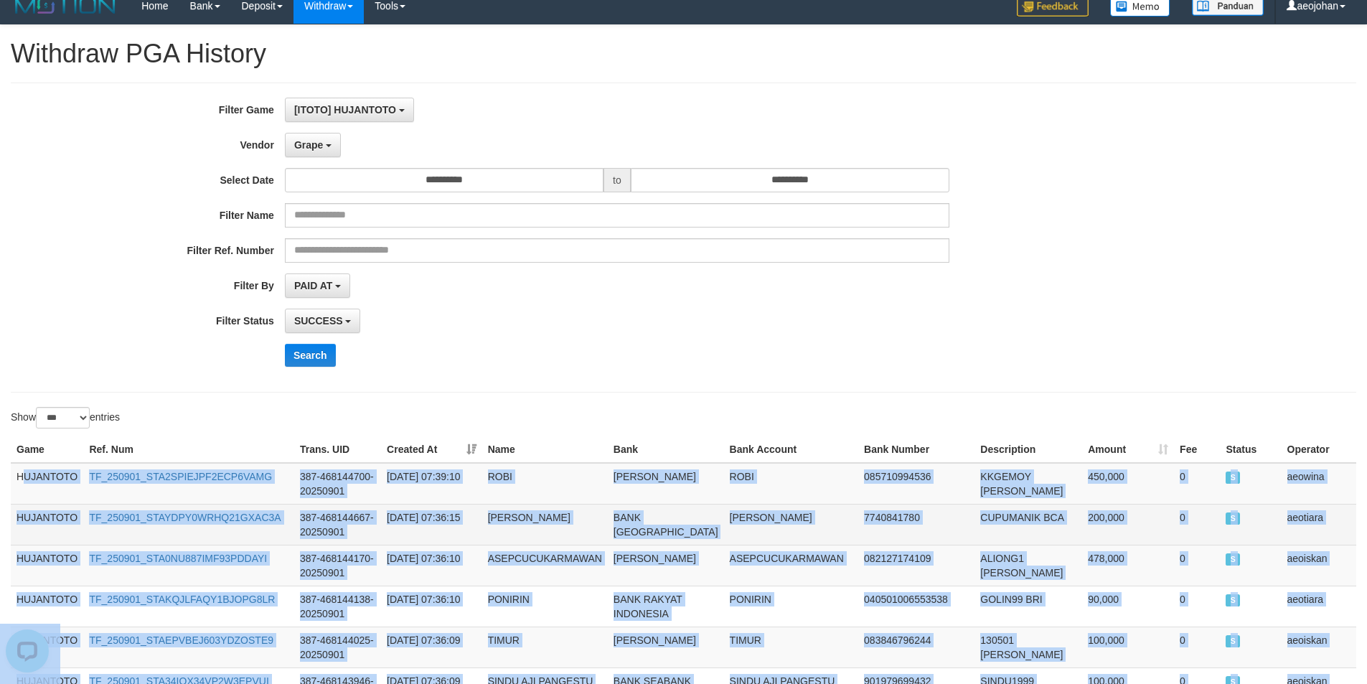
scroll to position [4737, 0]
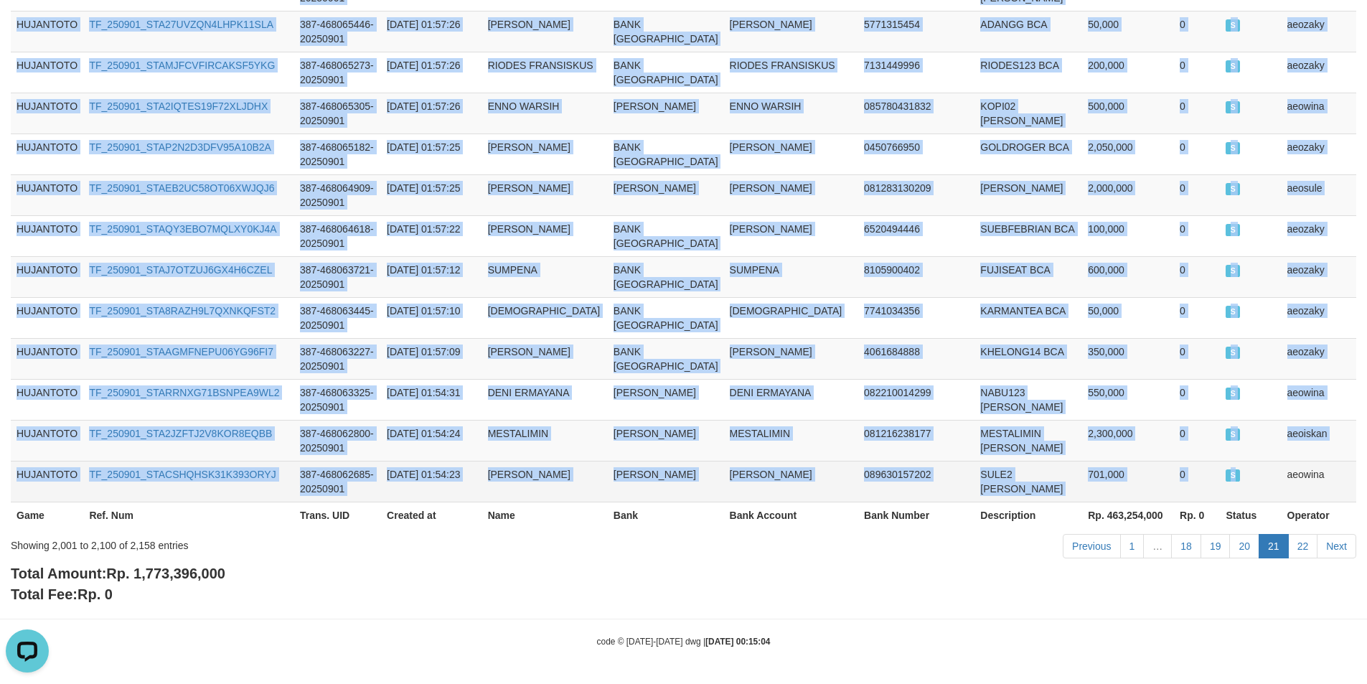
click at [1234, 476] on td "S" at bounding box center [1249, 481] width 61 height 41
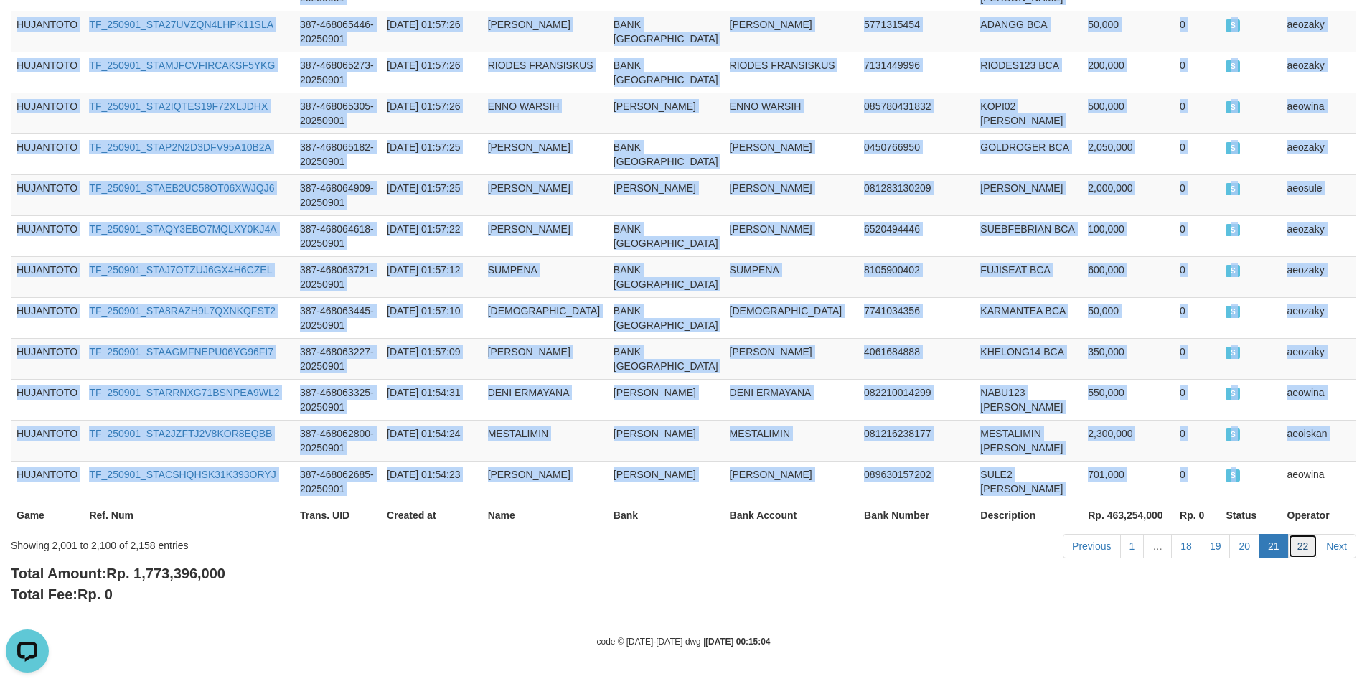
click at [1299, 547] on link "22" at bounding box center [1303, 546] width 30 height 24
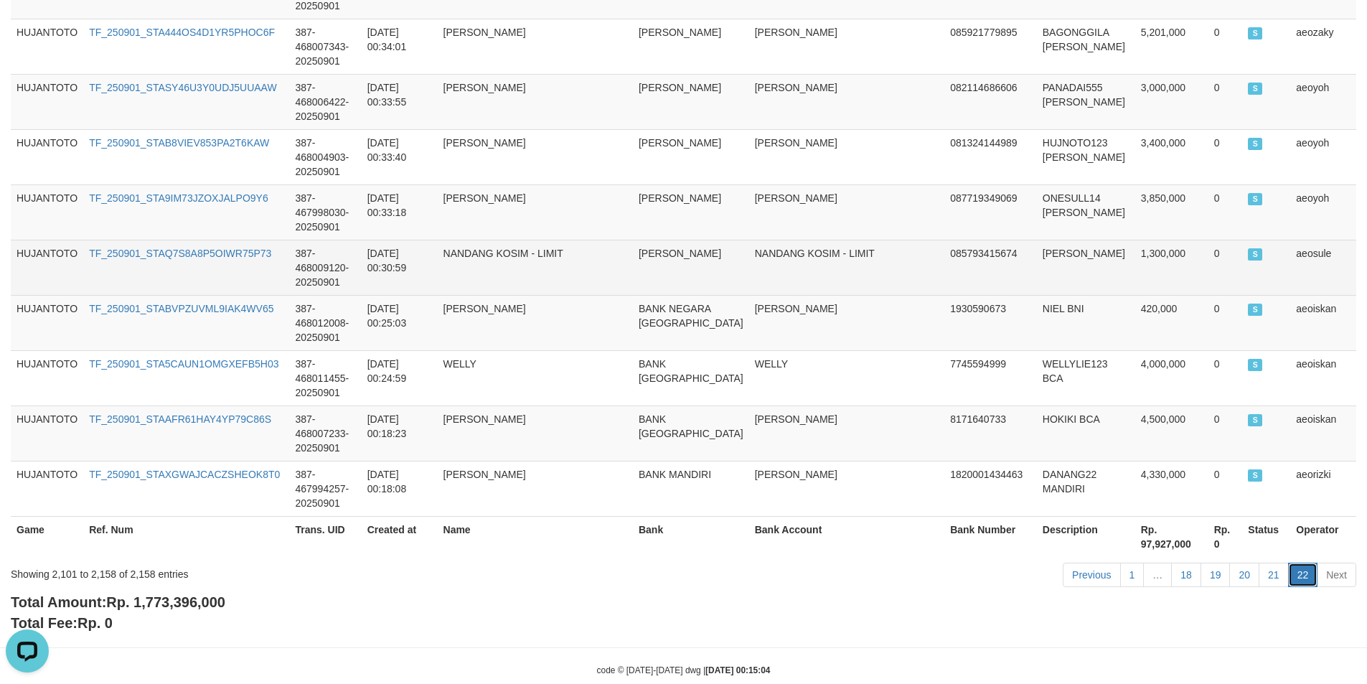
scroll to position [0, 0]
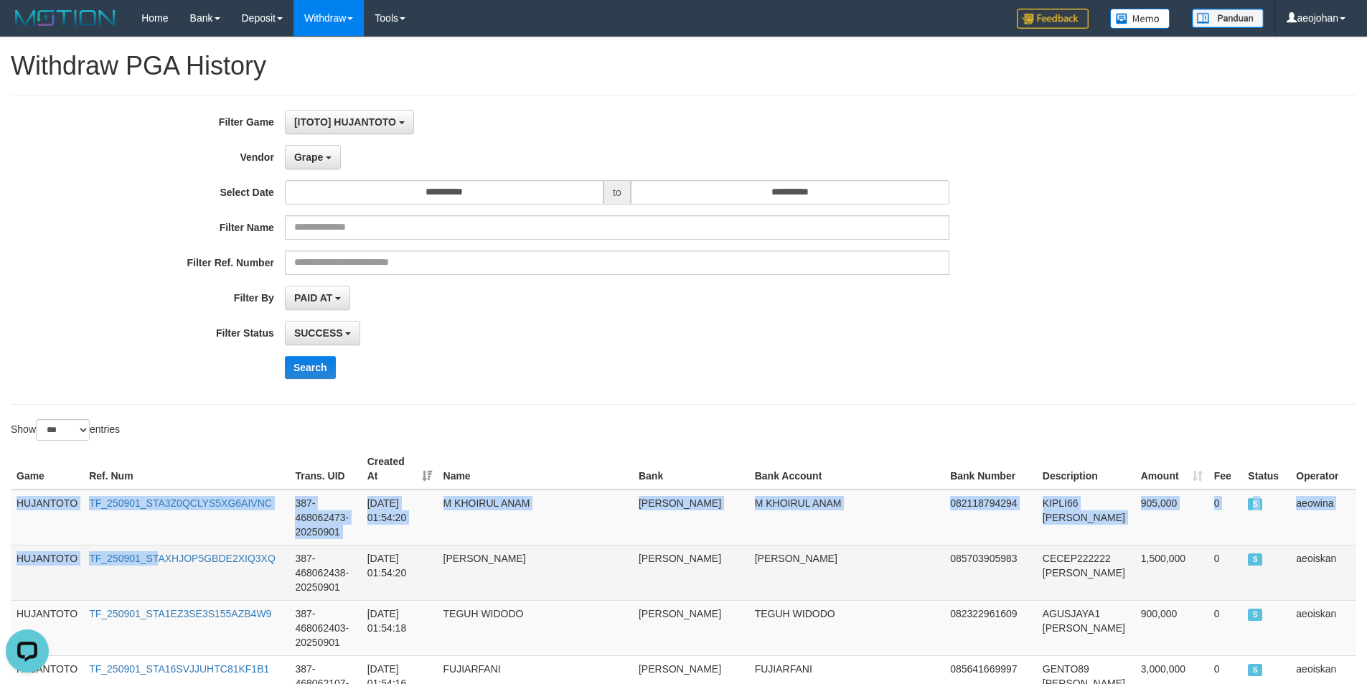
drag, startPoint x: 20, startPoint y: 486, endPoint x: 161, endPoint y: 584, distance: 171.7
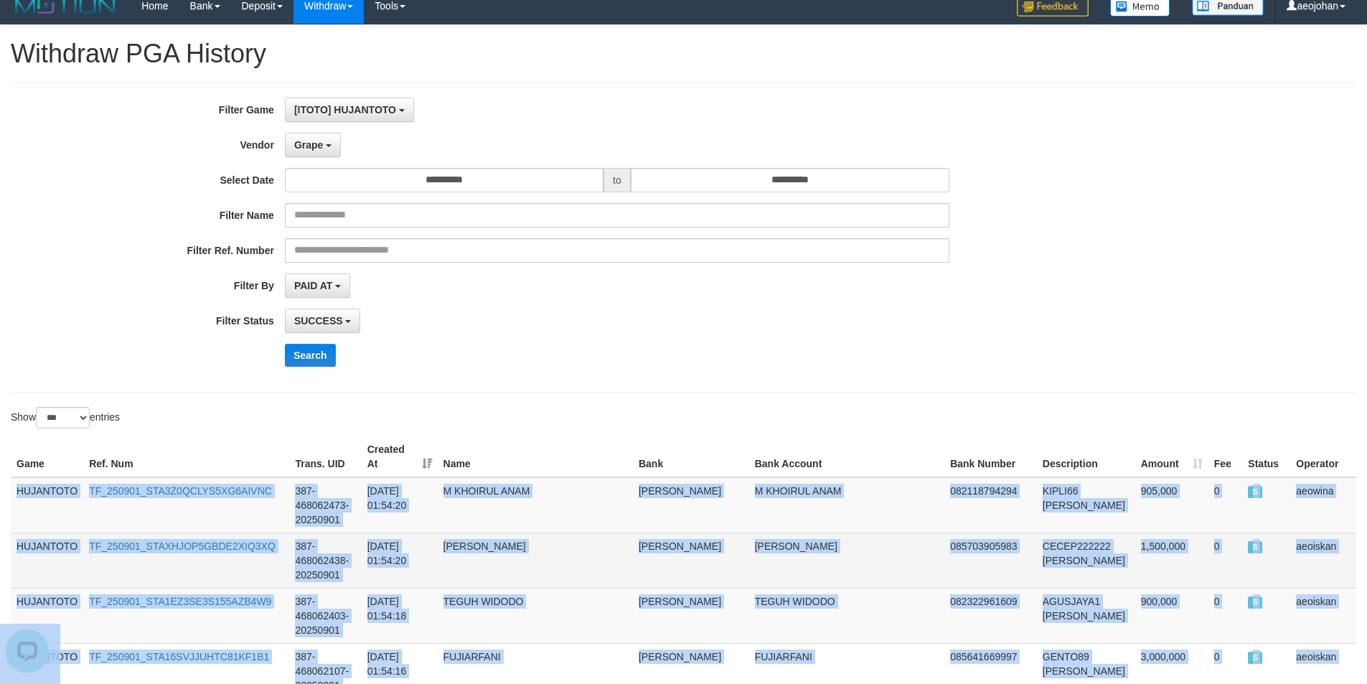
scroll to position [3177, 0]
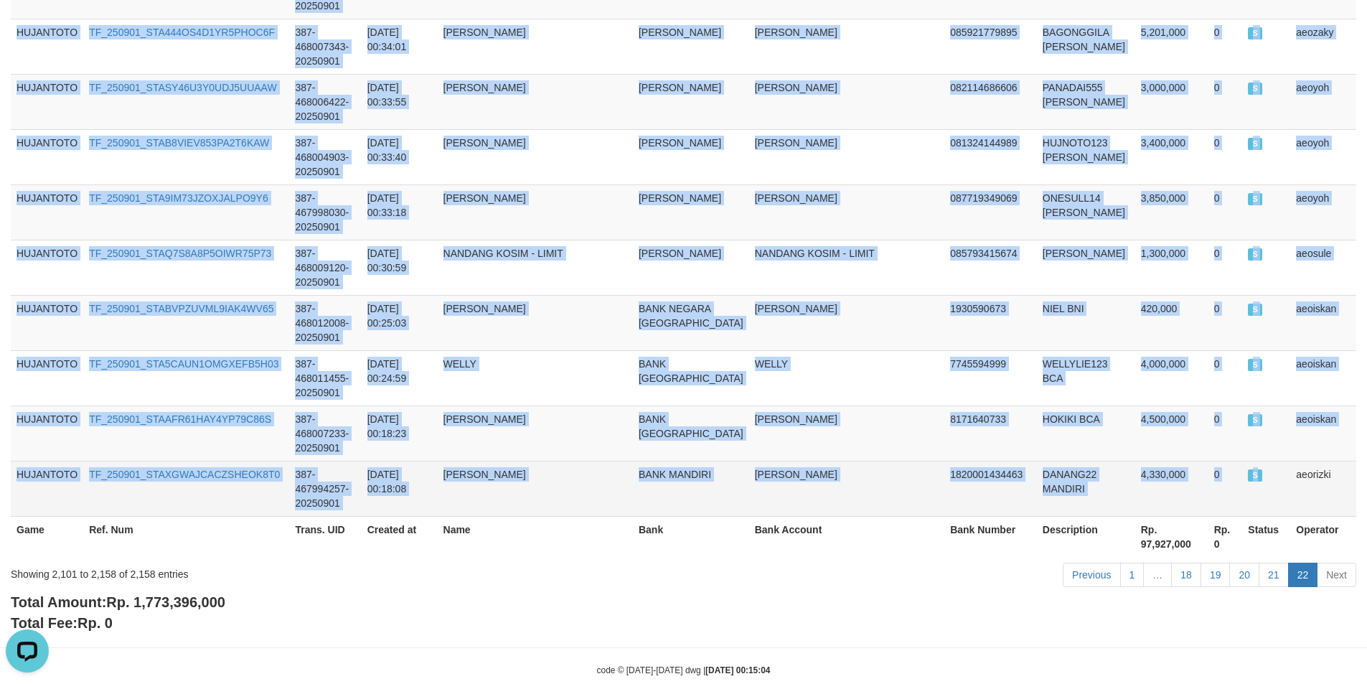
click at [1246, 461] on td "S" at bounding box center [1266, 488] width 48 height 55
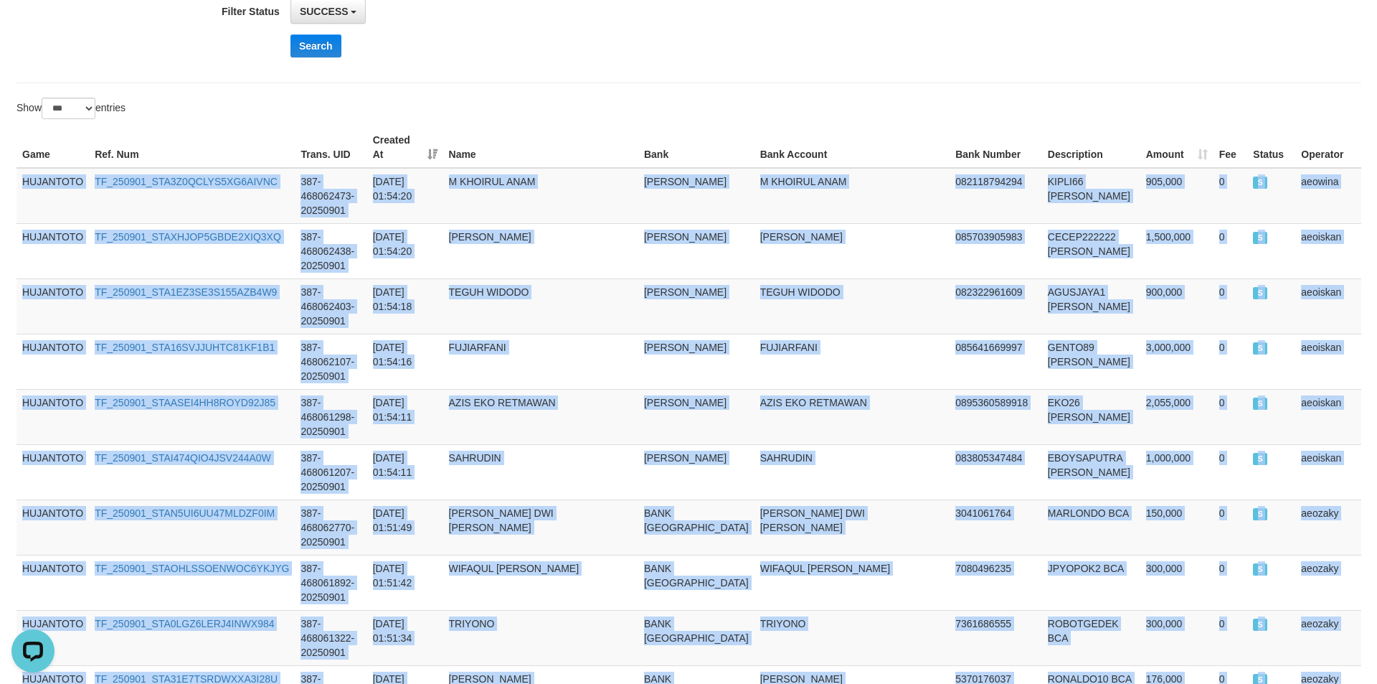
scroll to position [0, 0]
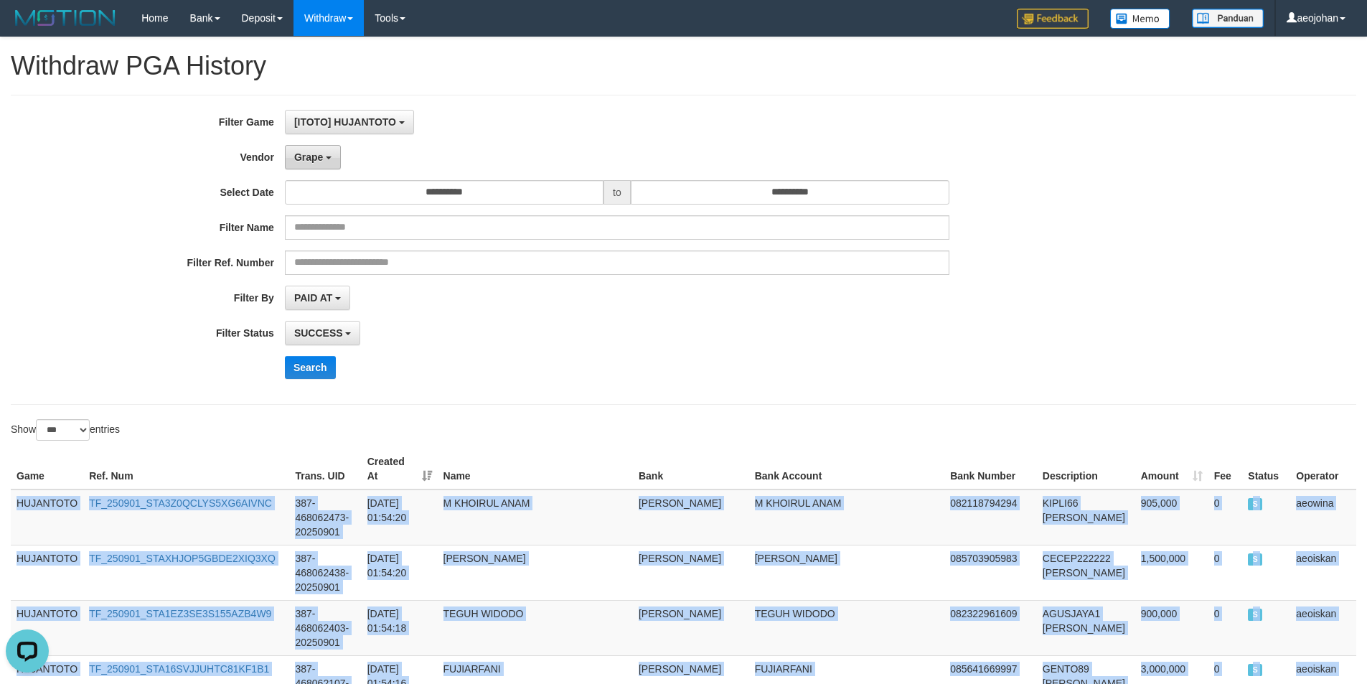
click at [313, 154] on span "Grape" at bounding box center [308, 156] width 29 height 11
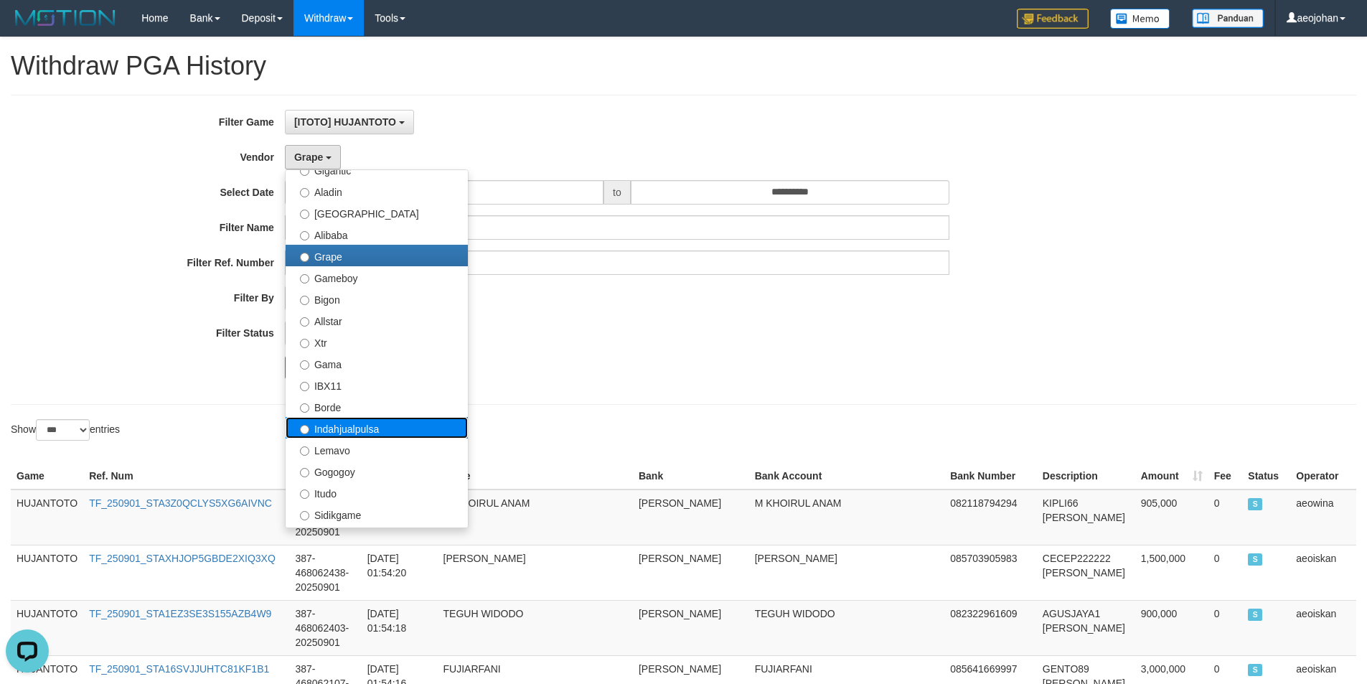
click at [413, 430] on label "Indahjualpulsa" at bounding box center [376, 428] width 182 height 22
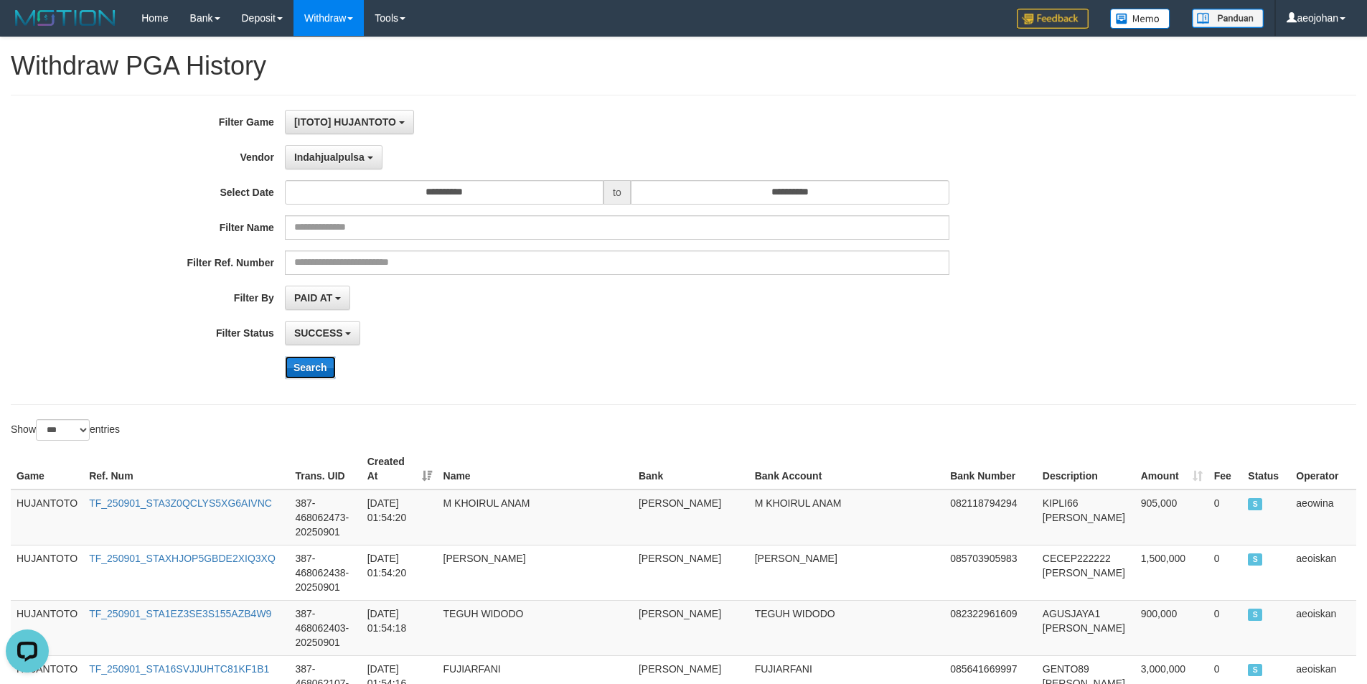
click at [317, 364] on button "Search" at bounding box center [310, 367] width 51 height 23
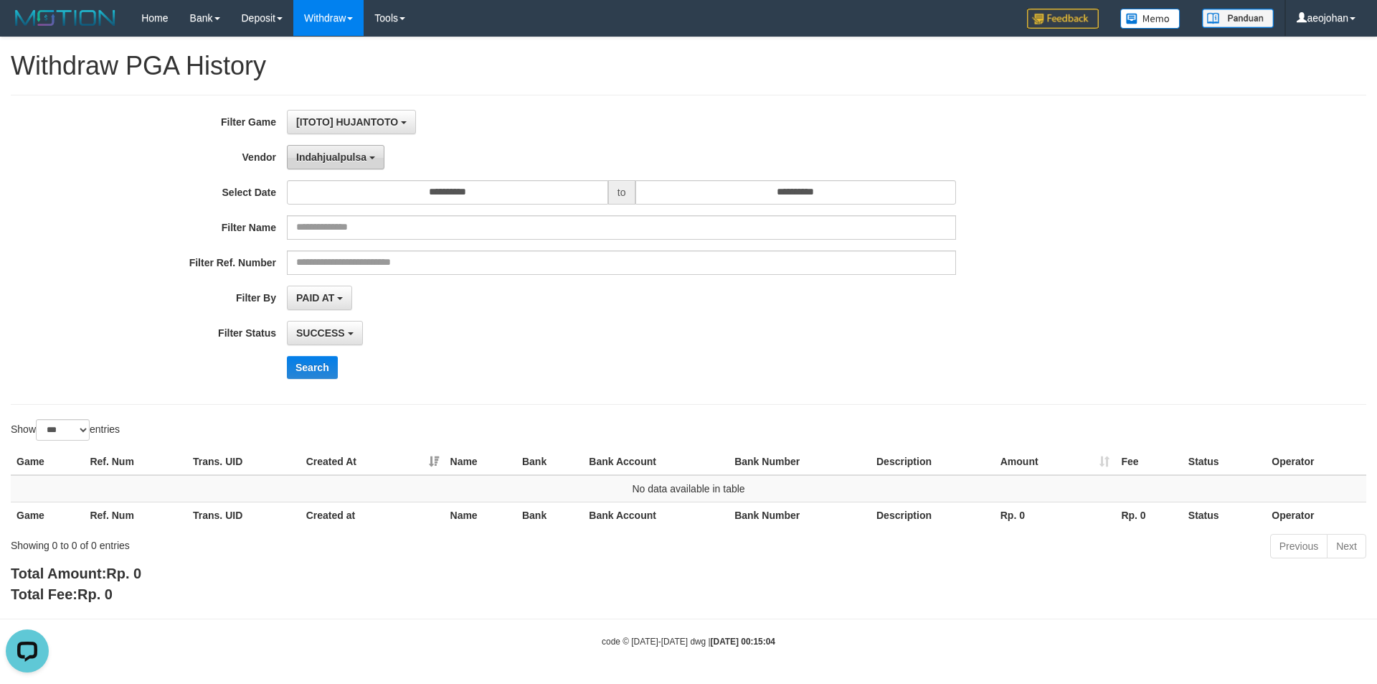
click at [321, 158] on span "Indahjualpulsa" at bounding box center [331, 156] width 70 height 11
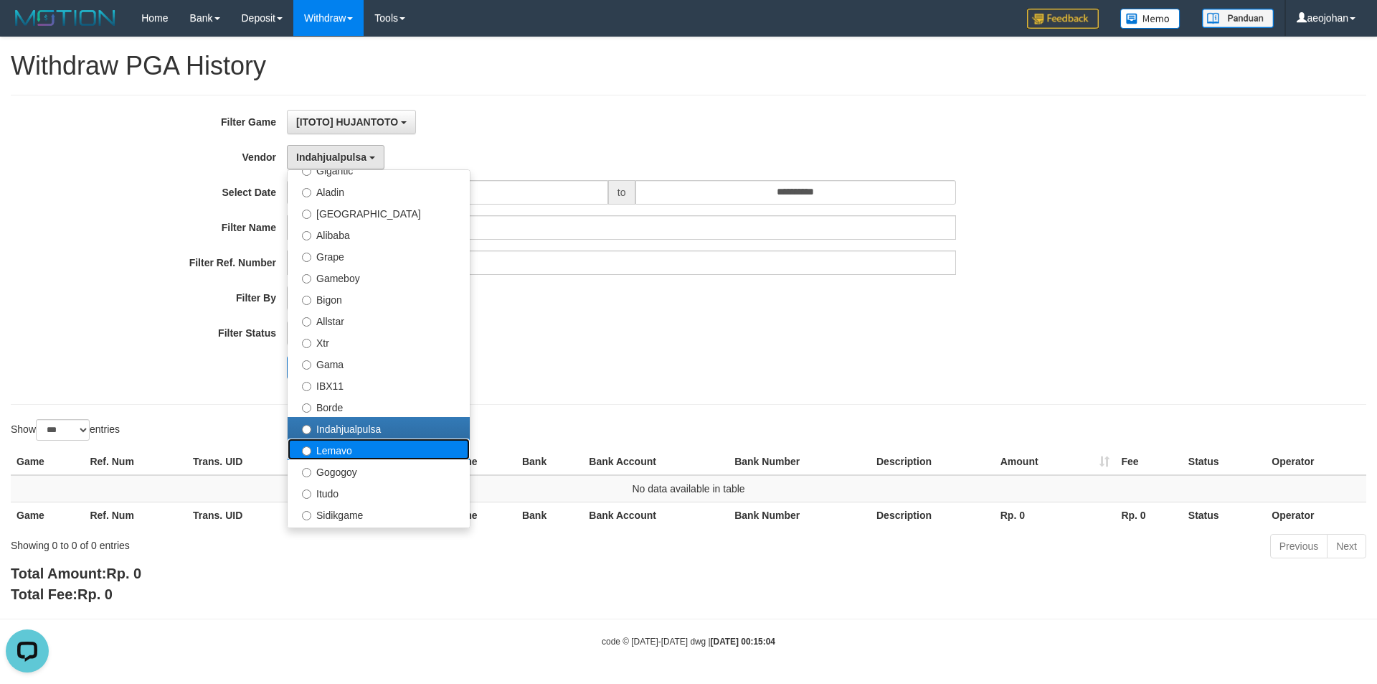
click at [389, 447] on label "Lemavo" at bounding box center [379, 449] width 182 height 22
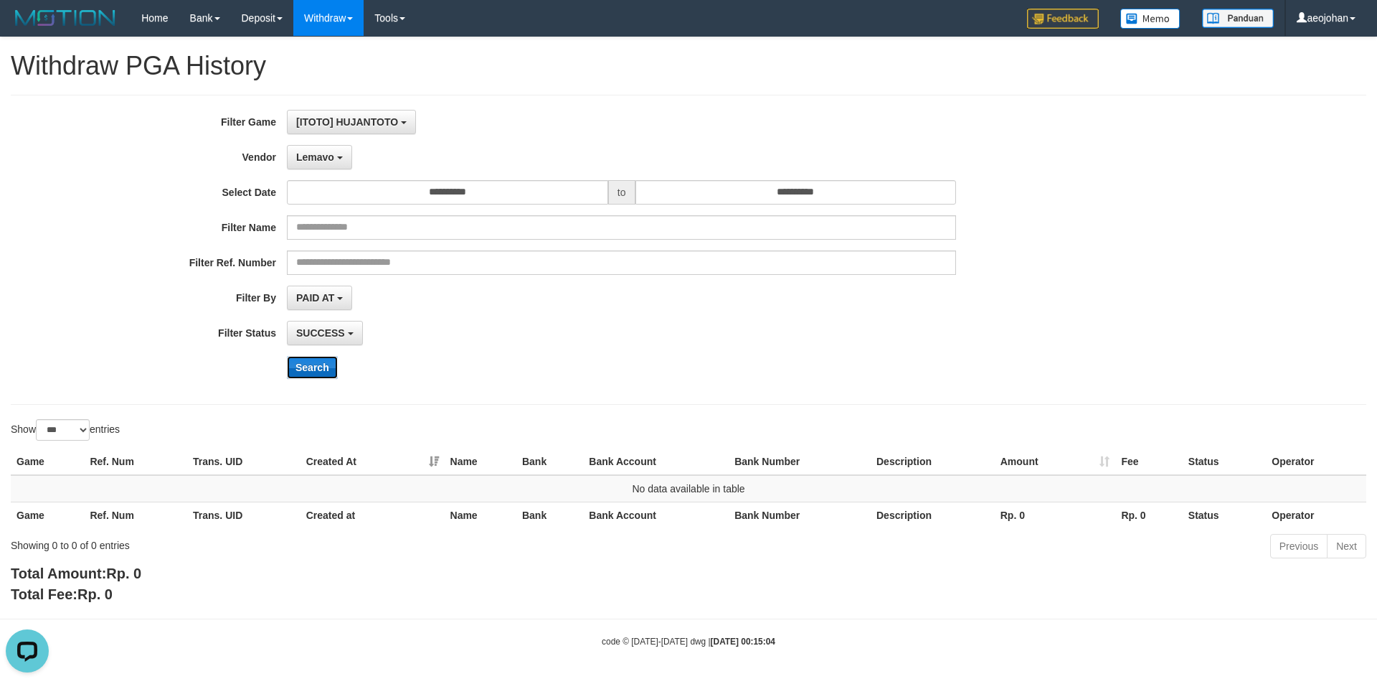
click at [316, 361] on button "Search" at bounding box center [312, 367] width 51 height 23
drag, startPoint x: 308, startPoint y: 151, endPoint x: 386, endPoint y: 264, distance: 137.1
click at [308, 151] on span "Lemavo" at bounding box center [315, 156] width 38 height 11
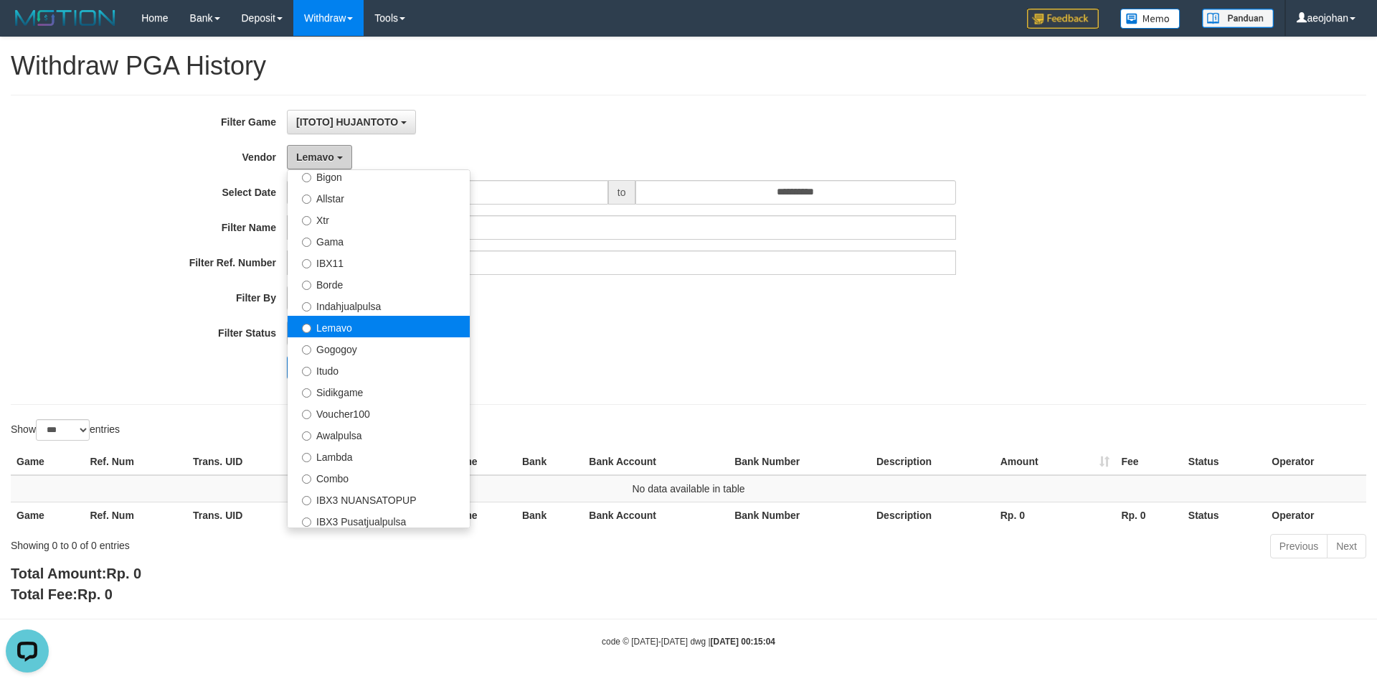
scroll to position [471, 0]
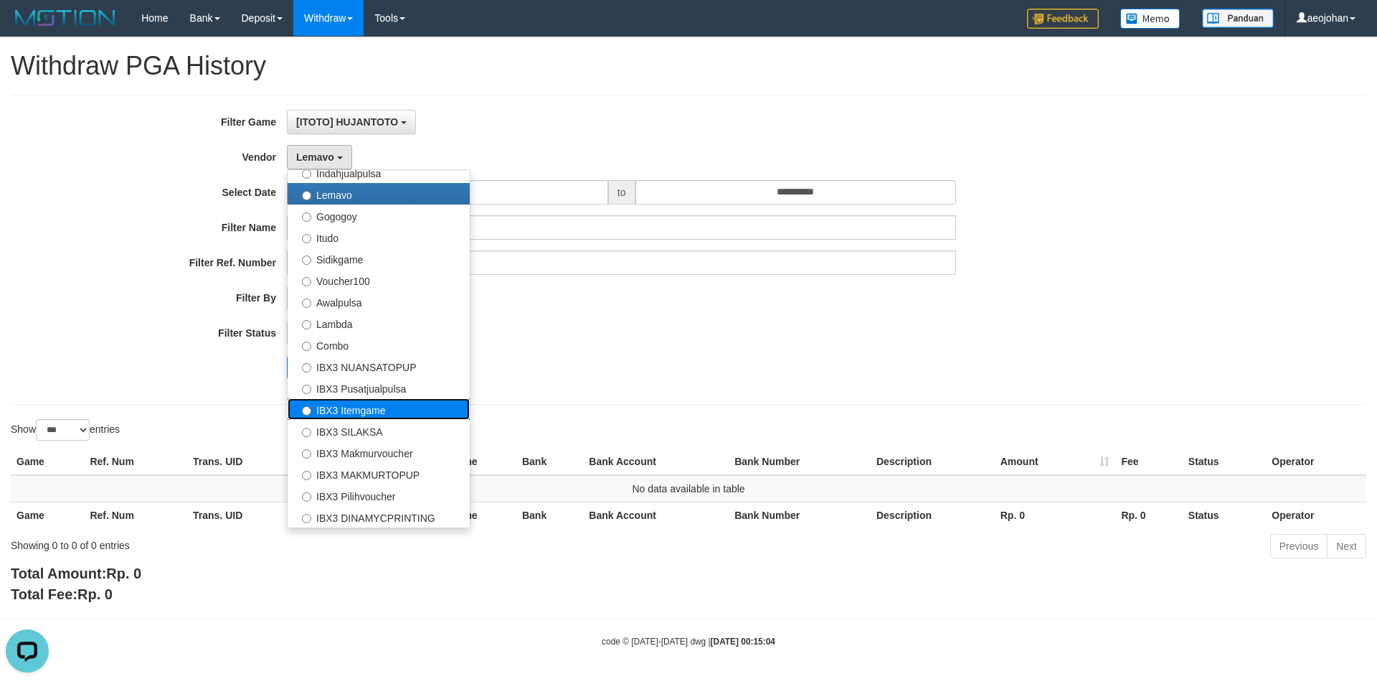
click at [402, 405] on label "IBX3 Itemgame" at bounding box center [379, 409] width 182 height 22
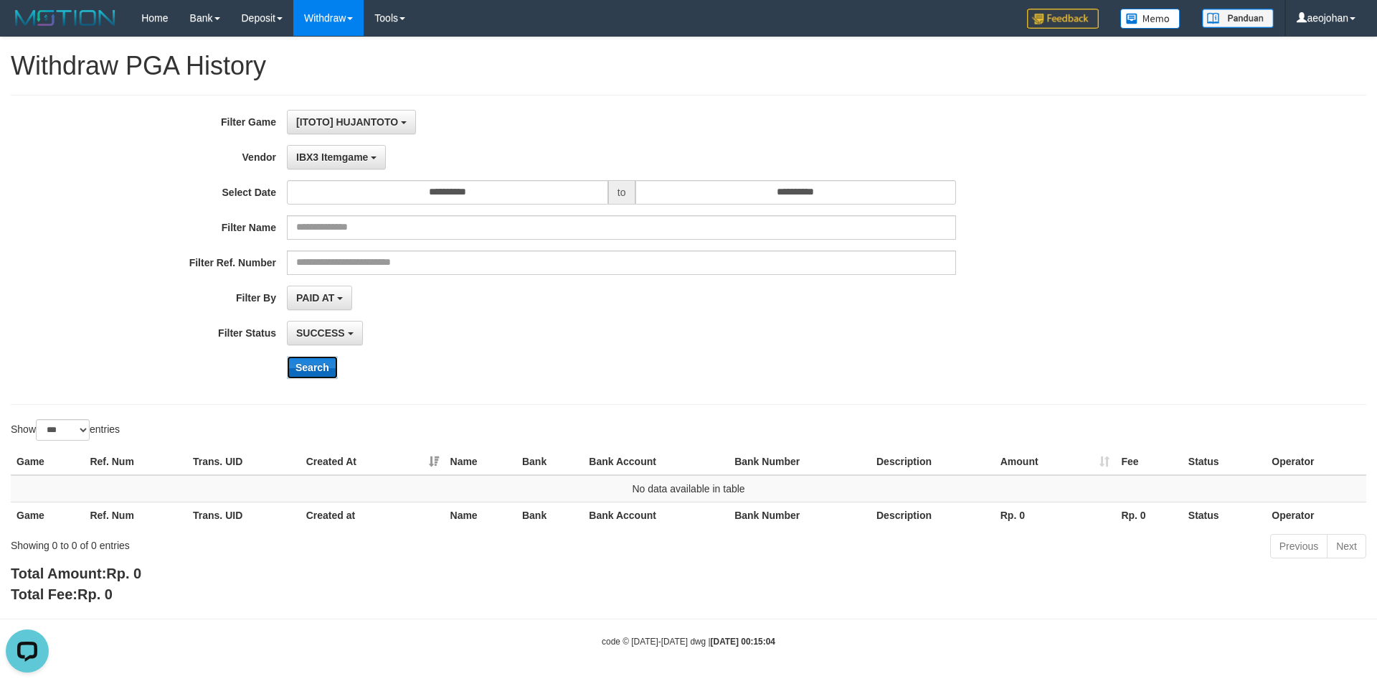
click at [324, 364] on button "Search" at bounding box center [312, 367] width 51 height 23
click at [357, 163] on button "IBX3 Itemgame" at bounding box center [336, 157] width 99 height 24
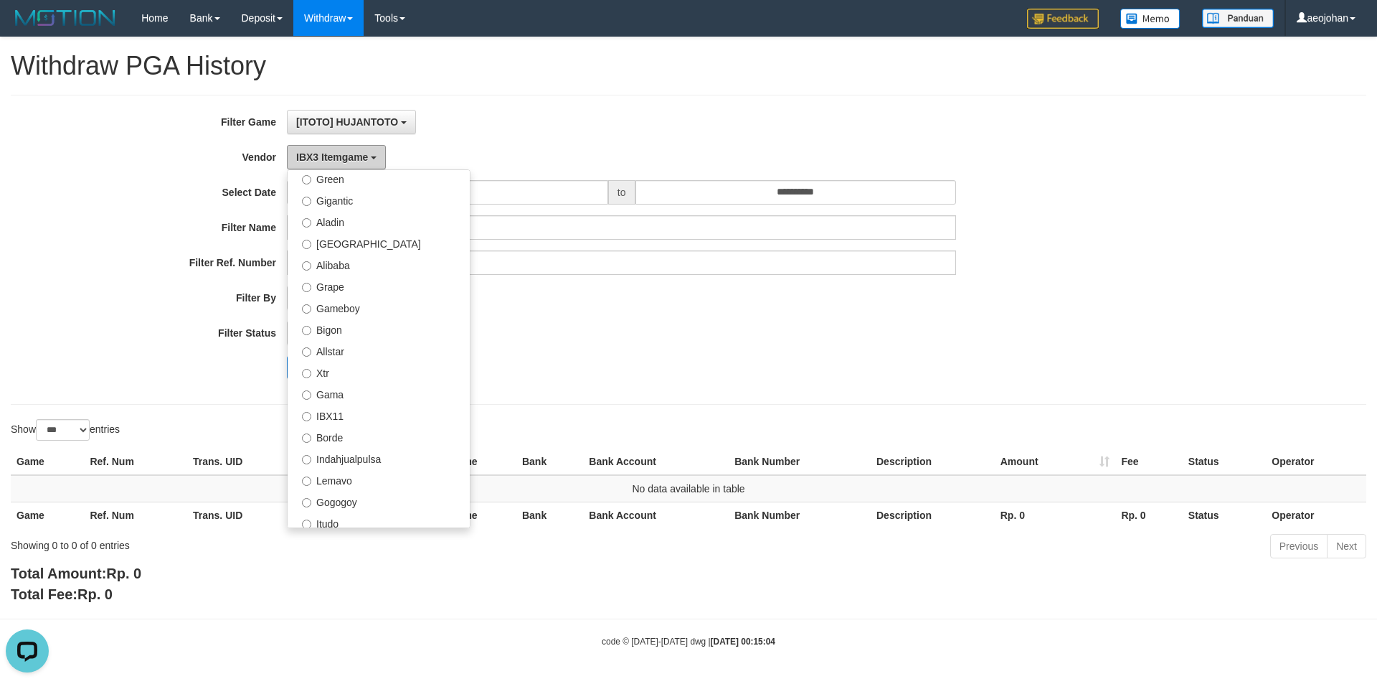
scroll to position [184, 0]
click at [355, 229] on label "Aladin" at bounding box center [379, 223] width 182 height 22
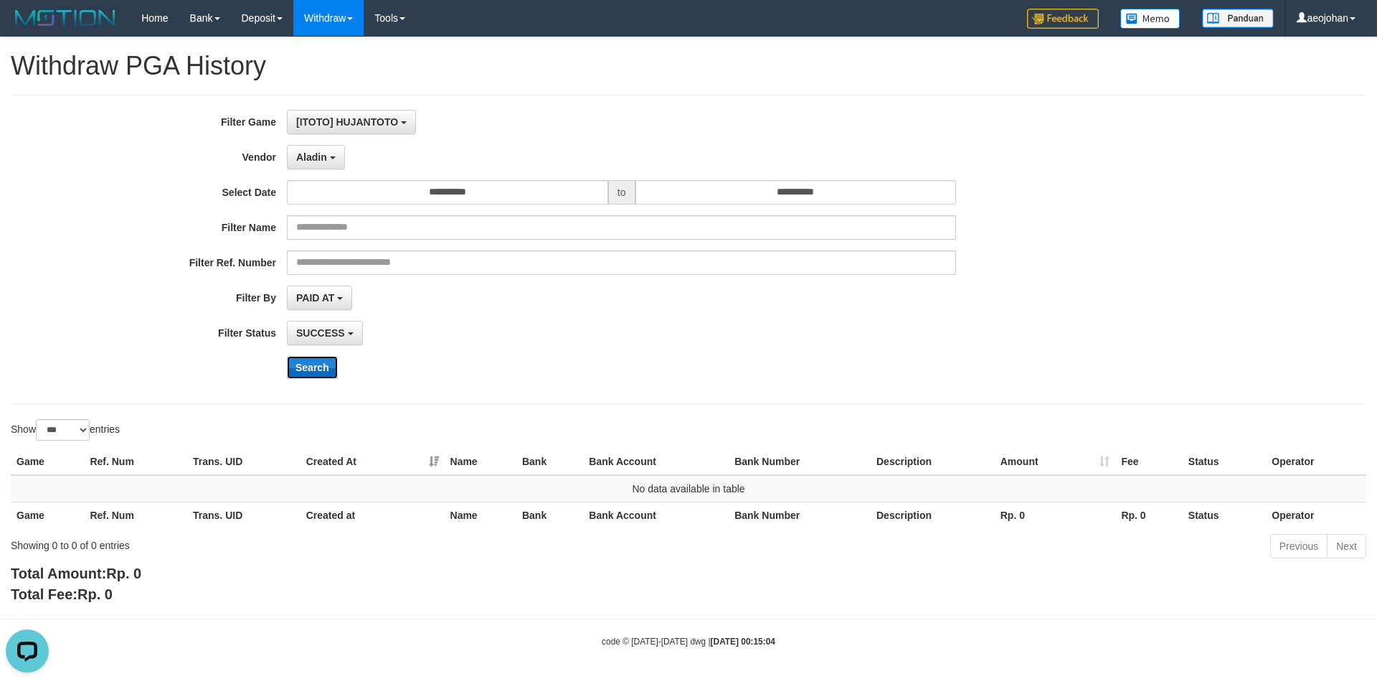
click at [307, 366] on button "Search" at bounding box center [312, 367] width 51 height 23
click at [324, 159] on span "Aladin" at bounding box center [311, 156] width 31 height 11
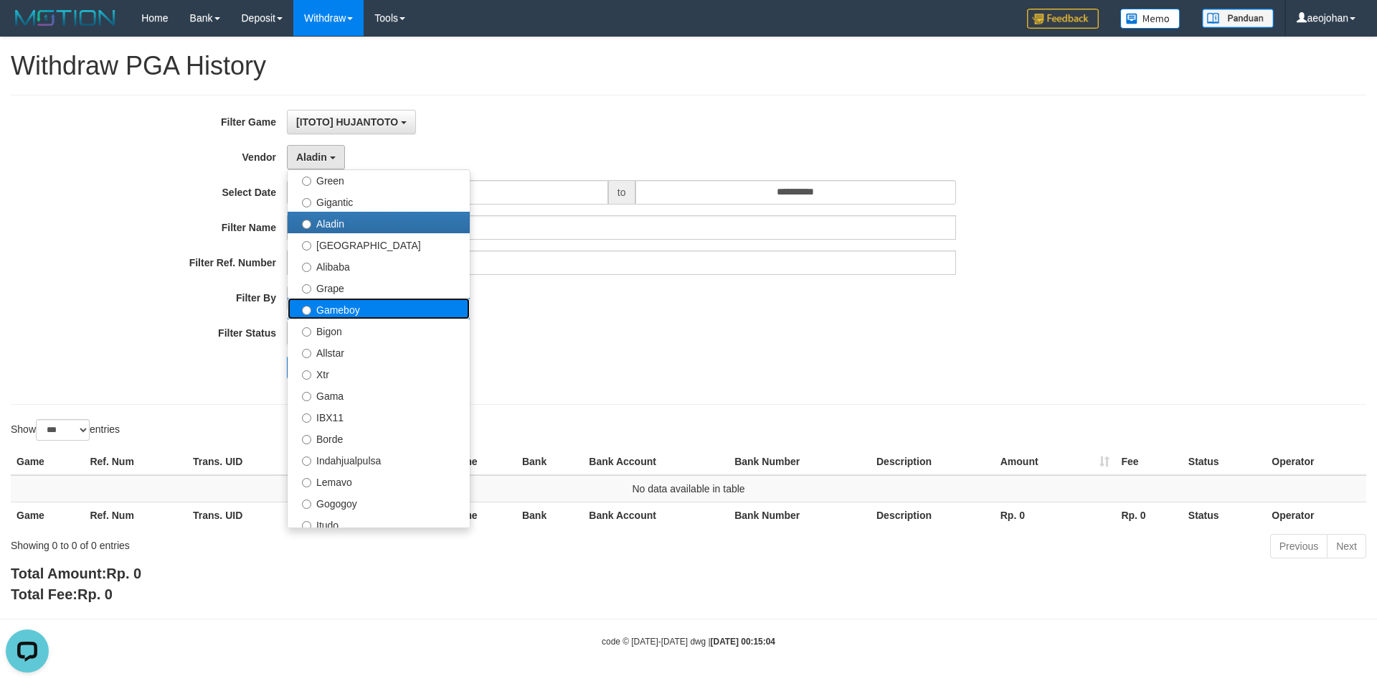
click at [357, 308] on label "Gameboy" at bounding box center [379, 309] width 182 height 22
select select "**********"
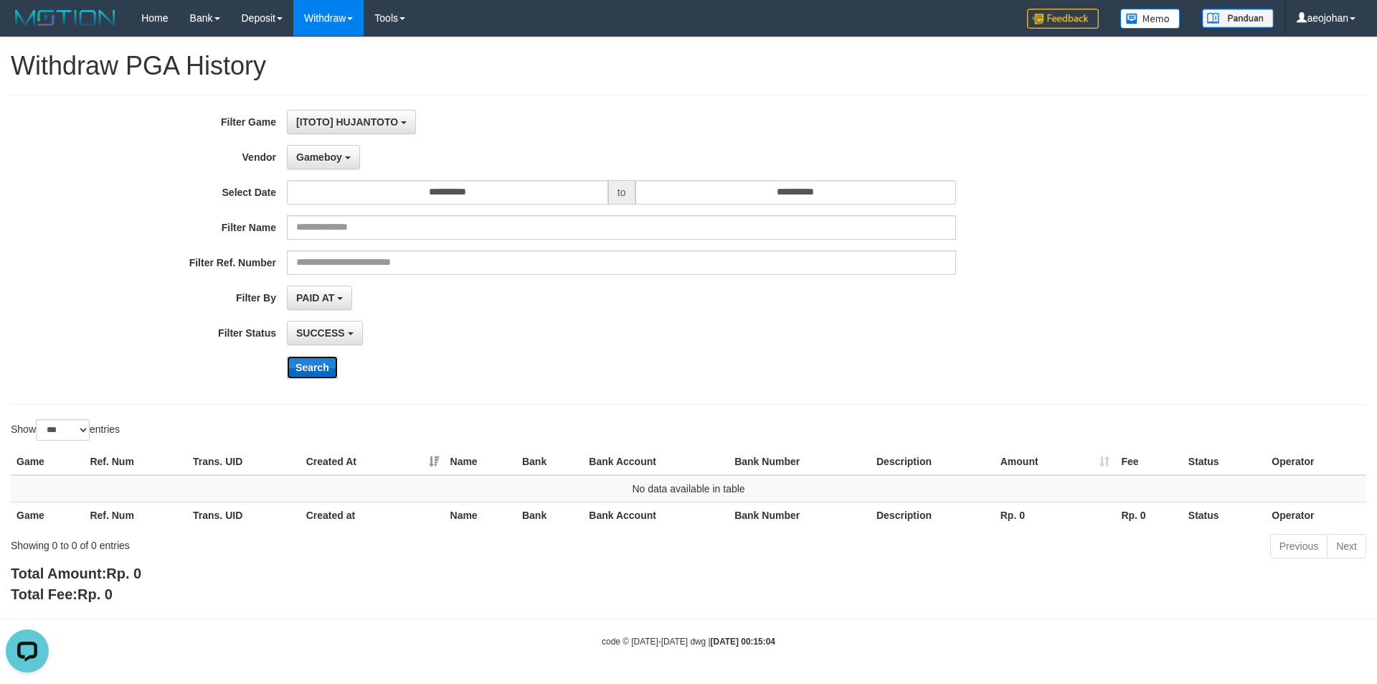
click at [305, 363] on button "Search" at bounding box center [312, 367] width 51 height 23
click at [1333, 82] on link "Log Out" at bounding box center [1308, 81] width 113 height 19
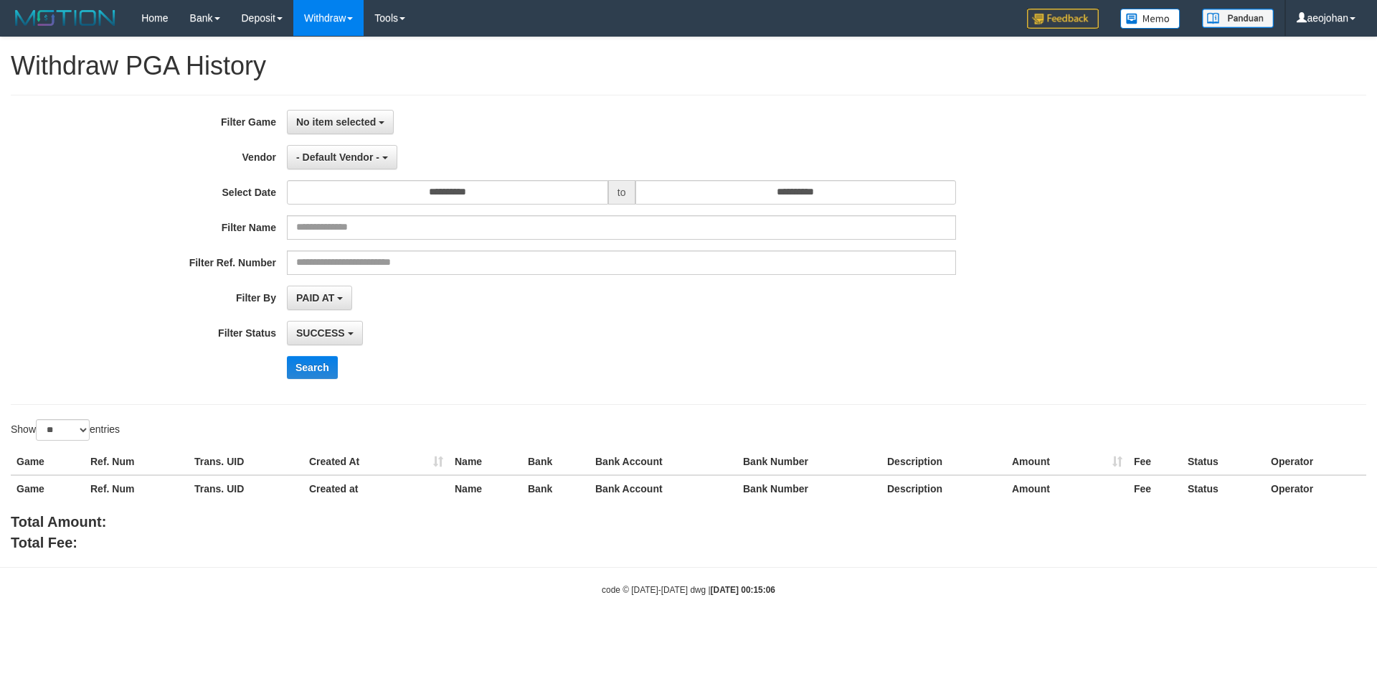
select select
select select "**"
click at [348, 120] on span "No item selected" at bounding box center [336, 121] width 80 height 11
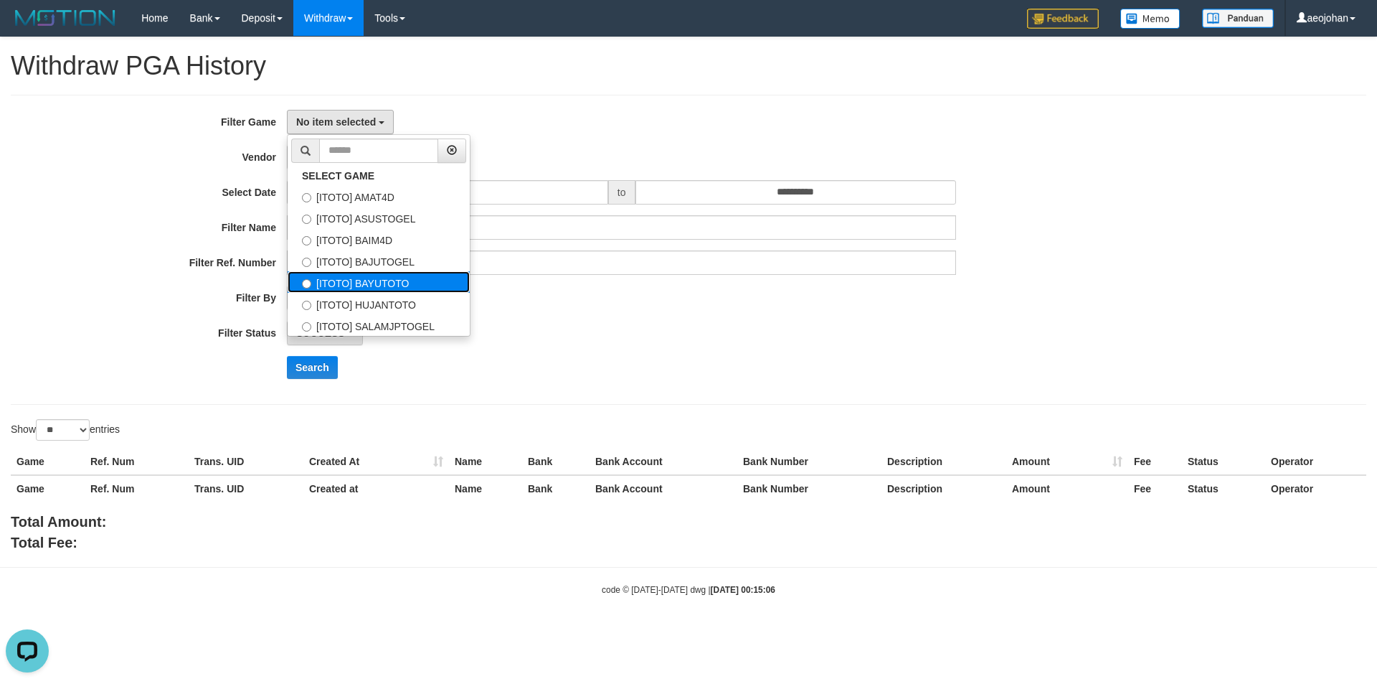
click at [376, 283] on label "[ITOTO] BAYUTOTO" at bounding box center [379, 282] width 182 height 22
select select "***"
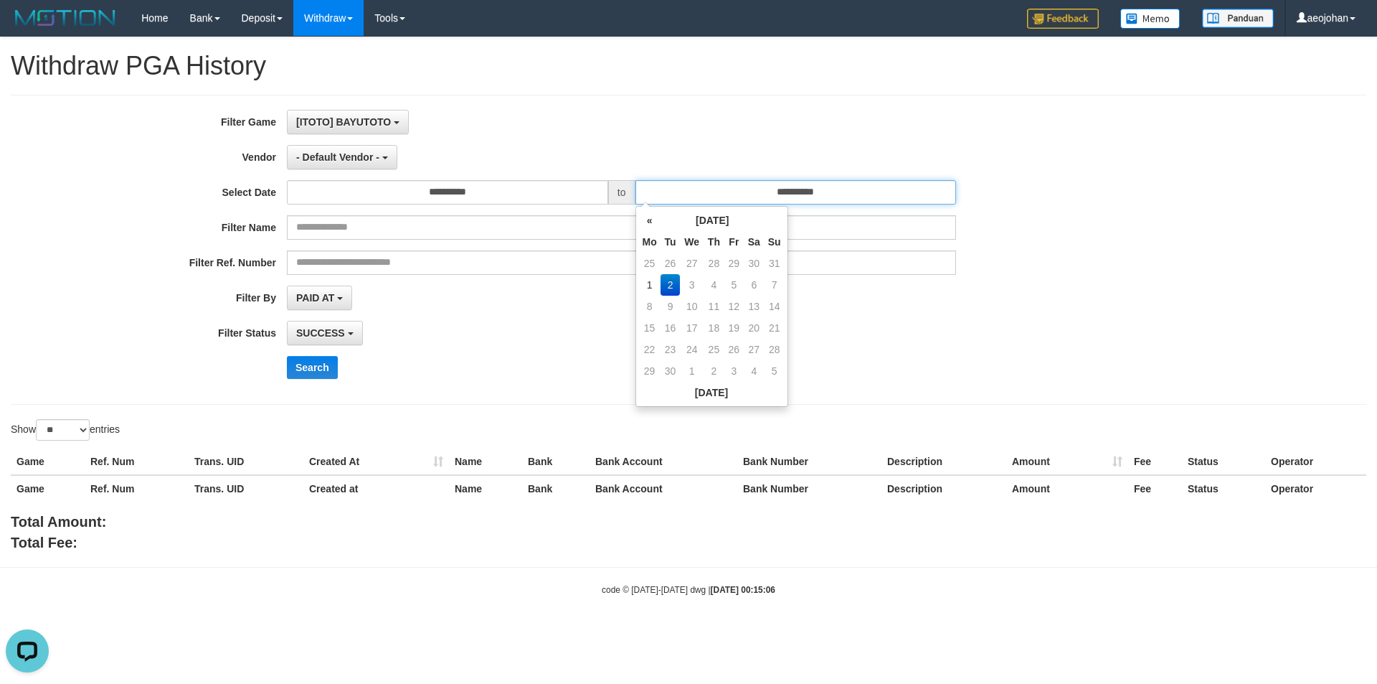
click at [715, 199] on input "**********" at bounding box center [796, 192] width 321 height 24
click at [653, 282] on td "1" at bounding box center [650, 285] width 22 height 22
type input "**********"
click at [609, 98] on div "**********" at bounding box center [689, 250] width 1356 height 310
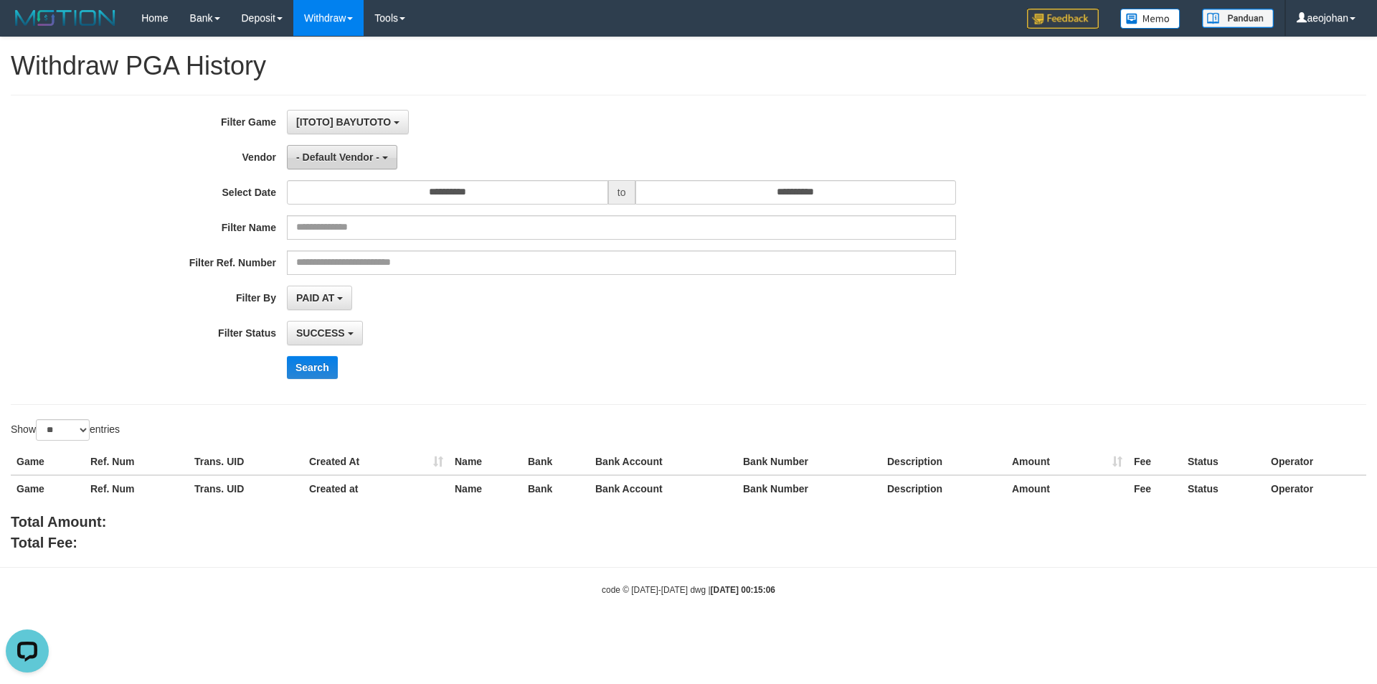
click at [364, 156] on span "- Default Vendor -" at bounding box center [337, 156] width 83 height 11
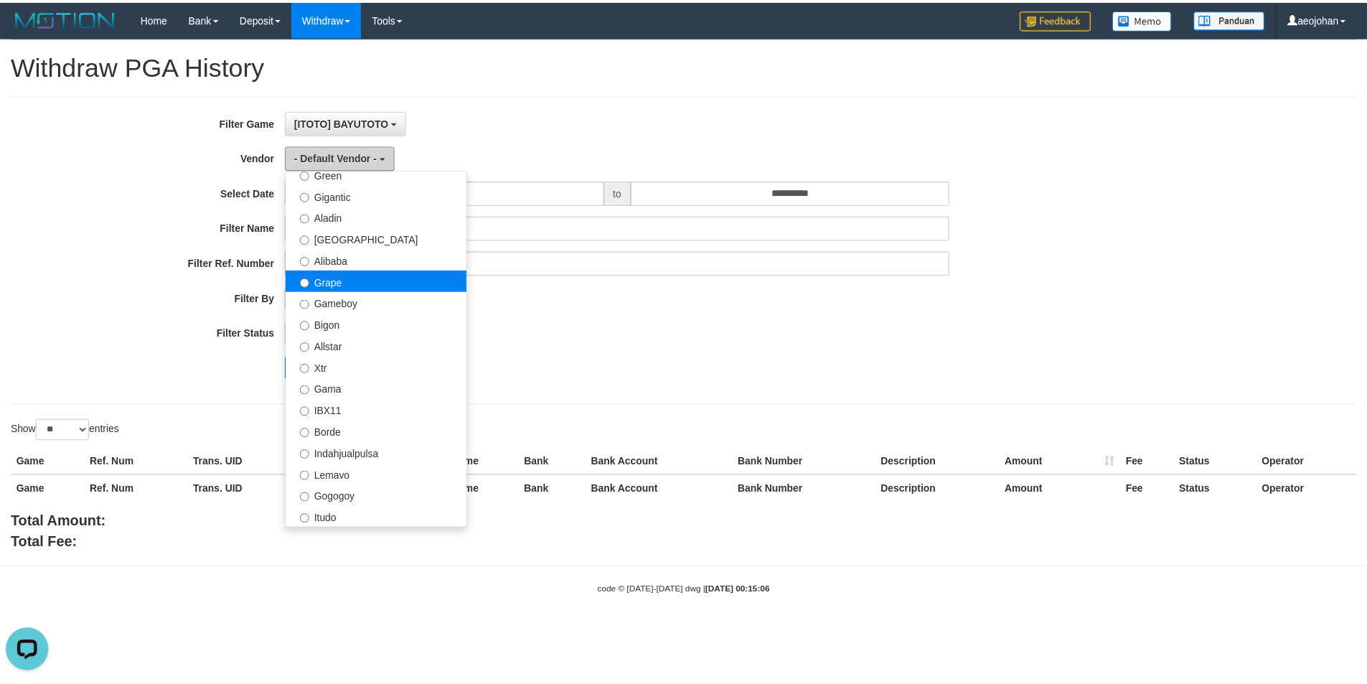
scroll to position [215, 0]
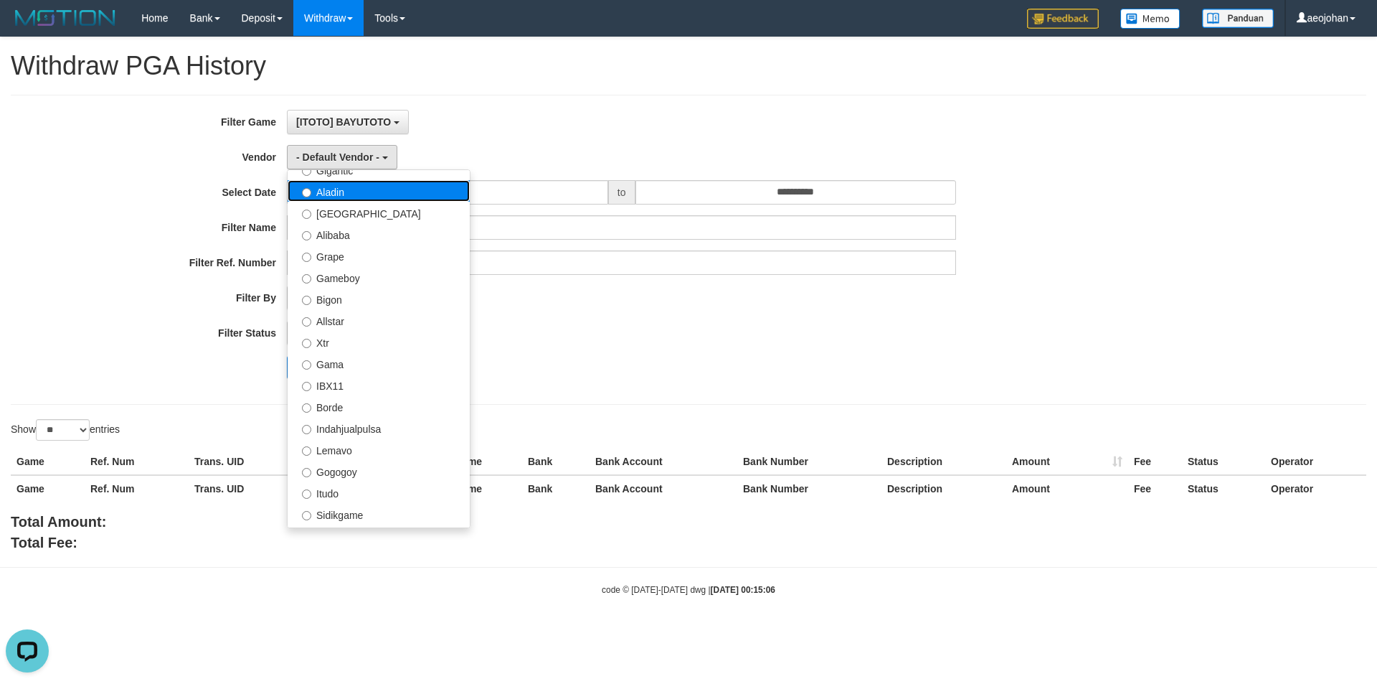
click at [346, 190] on label "Aladin" at bounding box center [379, 191] width 182 height 22
select select "**********"
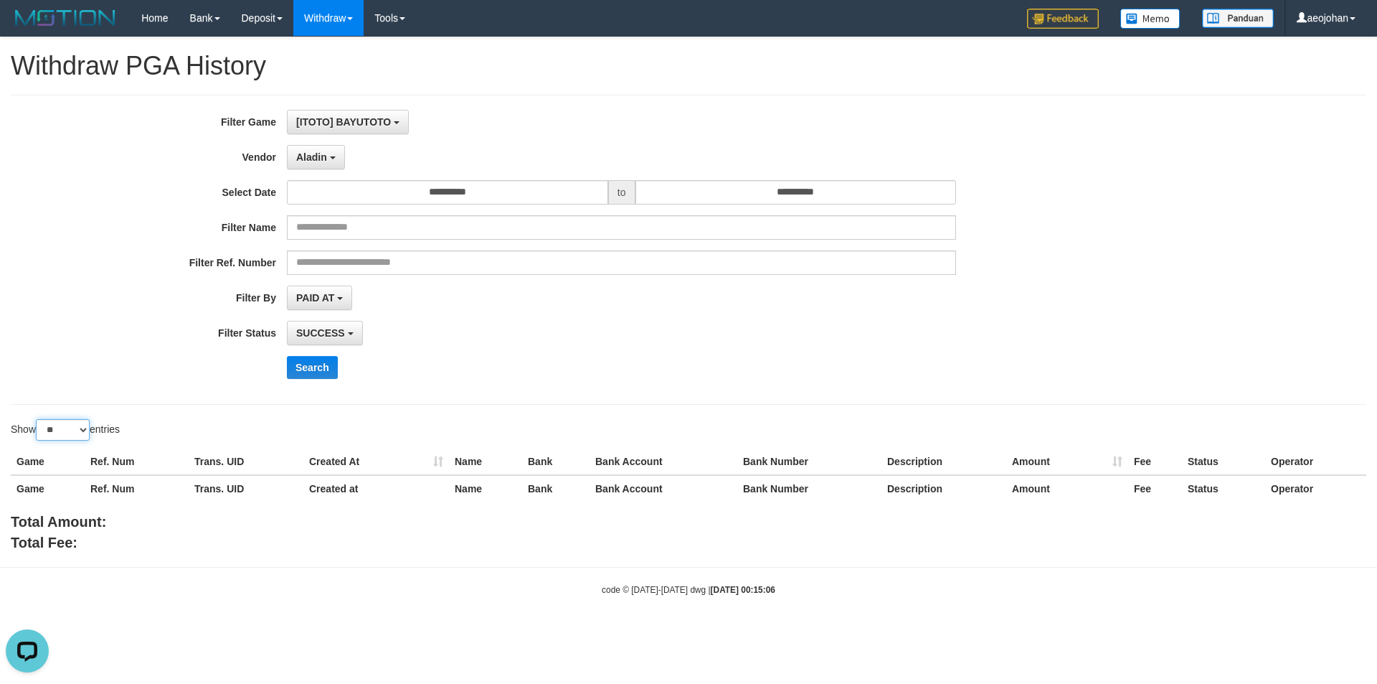
click at [60, 424] on select "** ** ** ***" at bounding box center [63, 430] width 54 height 22
select select "***"
click at [38, 419] on select "** ** ** ***" at bounding box center [63, 430] width 54 height 22
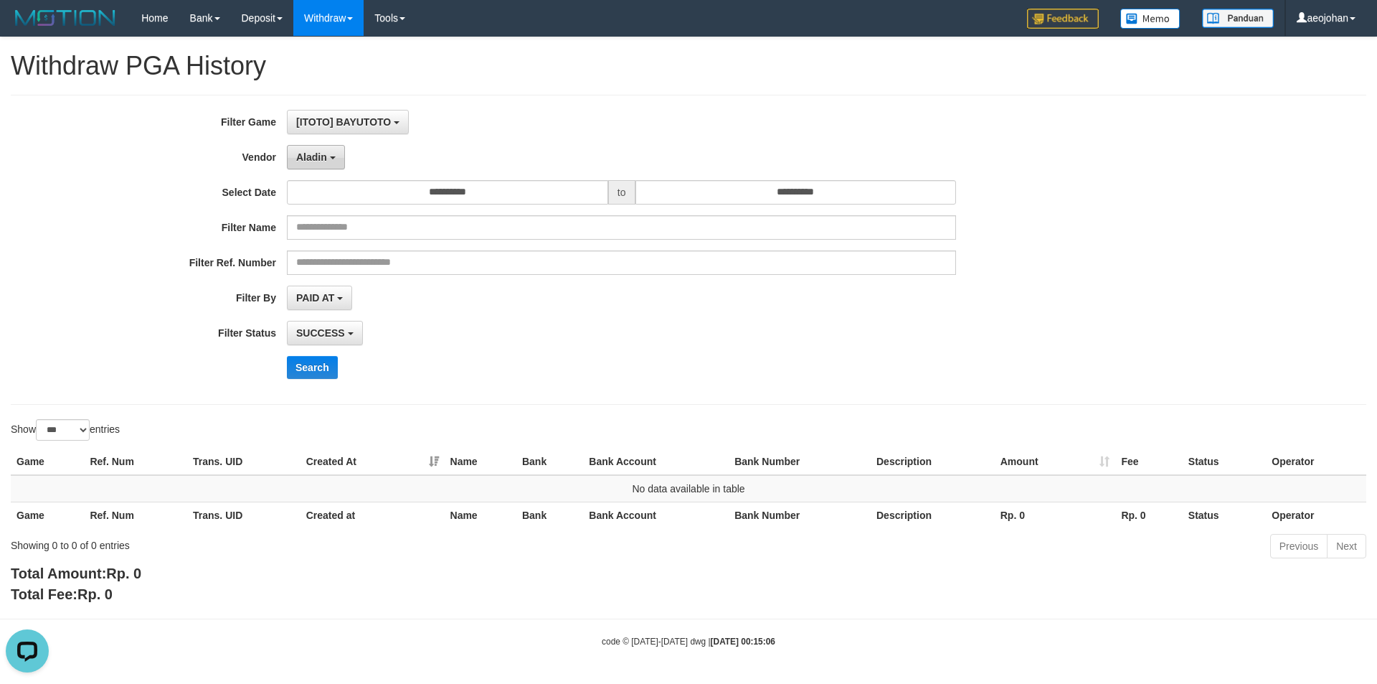
click at [320, 158] on span "Aladin" at bounding box center [311, 156] width 31 height 11
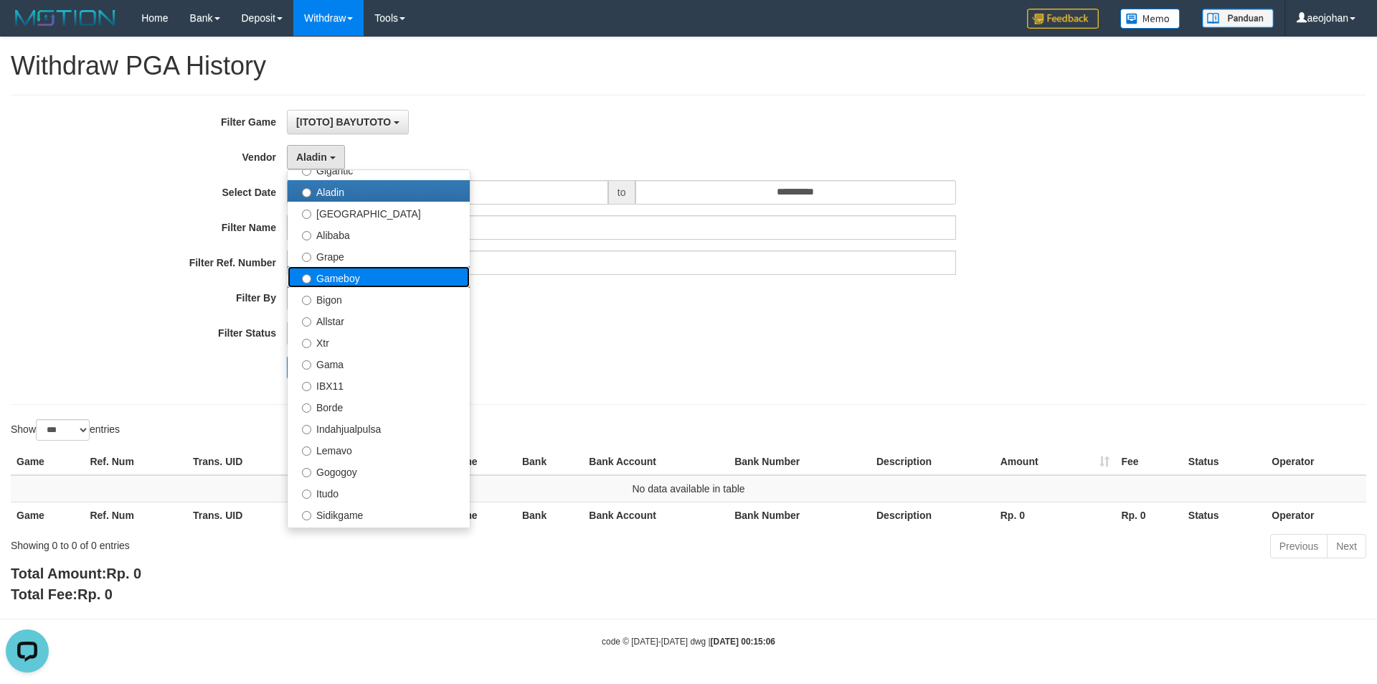
click at [353, 277] on label "Gameboy" at bounding box center [379, 277] width 182 height 22
select select "**********"
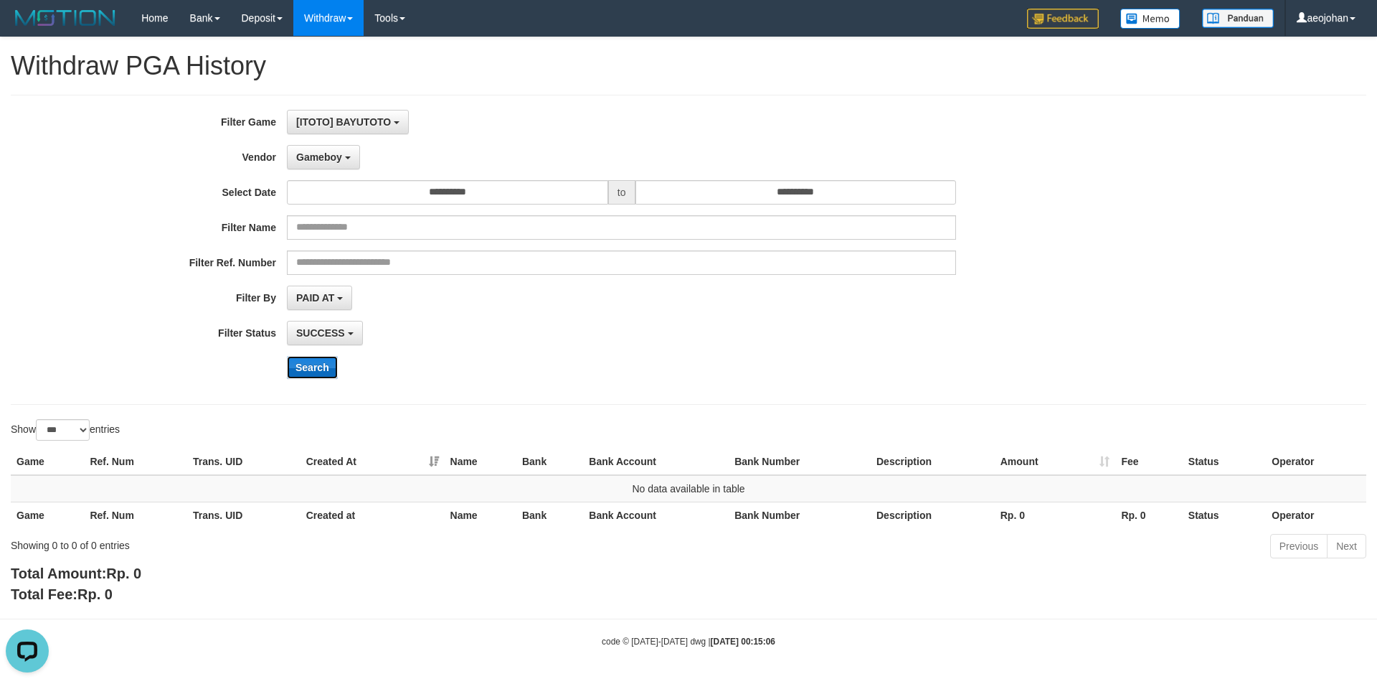
click at [301, 366] on button "Search" at bounding box center [312, 367] width 51 height 23
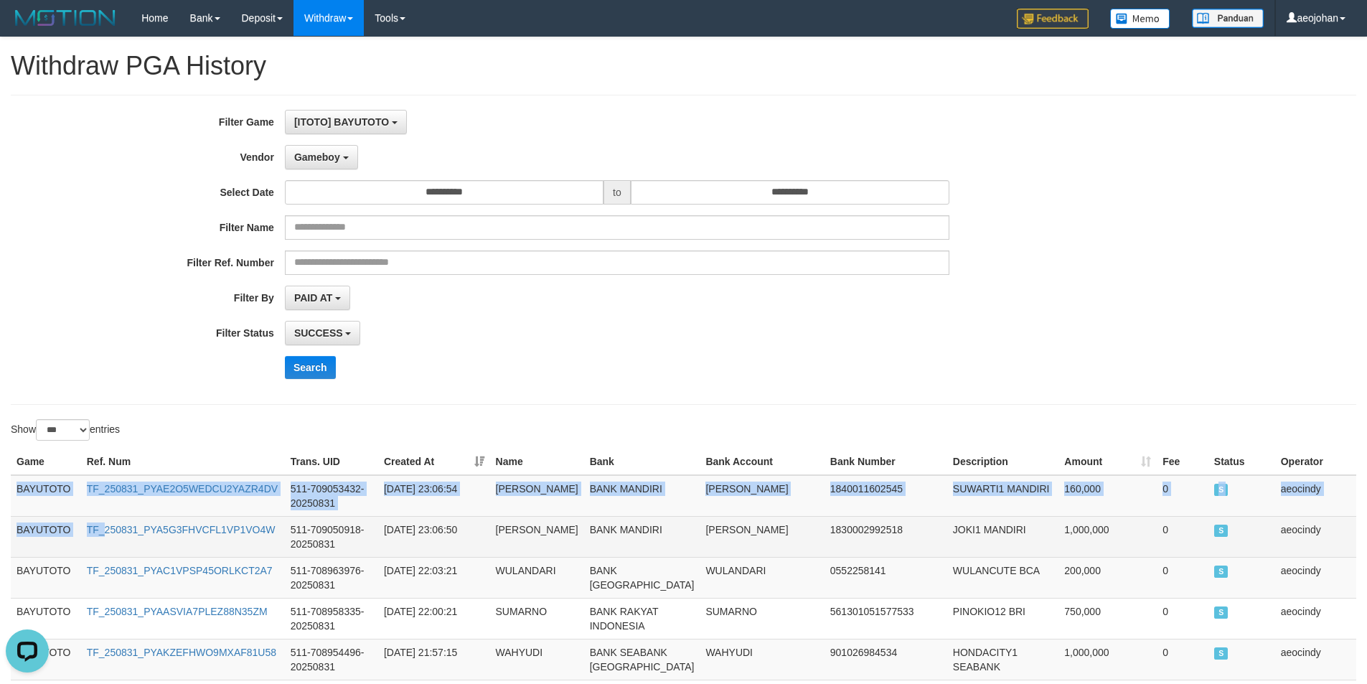
drag, startPoint x: 16, startPoint y: 488, endPoint x: 105, endPoint y: 563, distance: 116.0
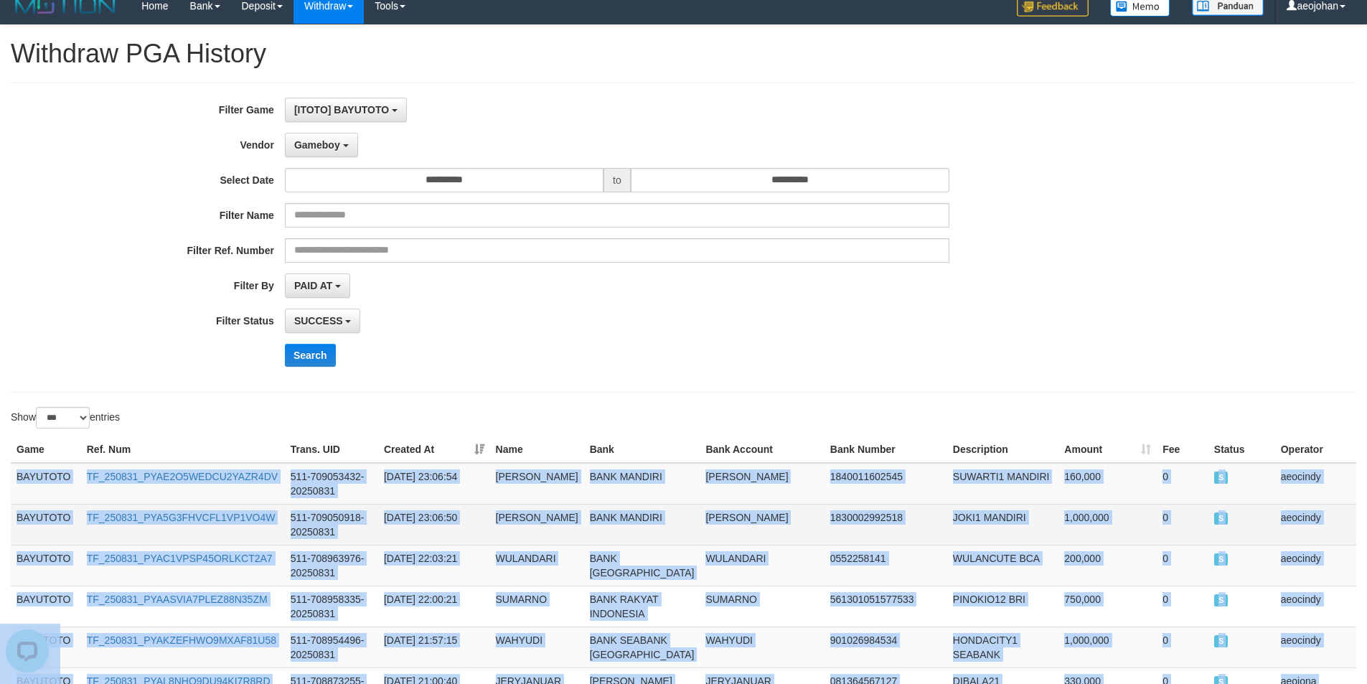
scroll to position [699, 0]
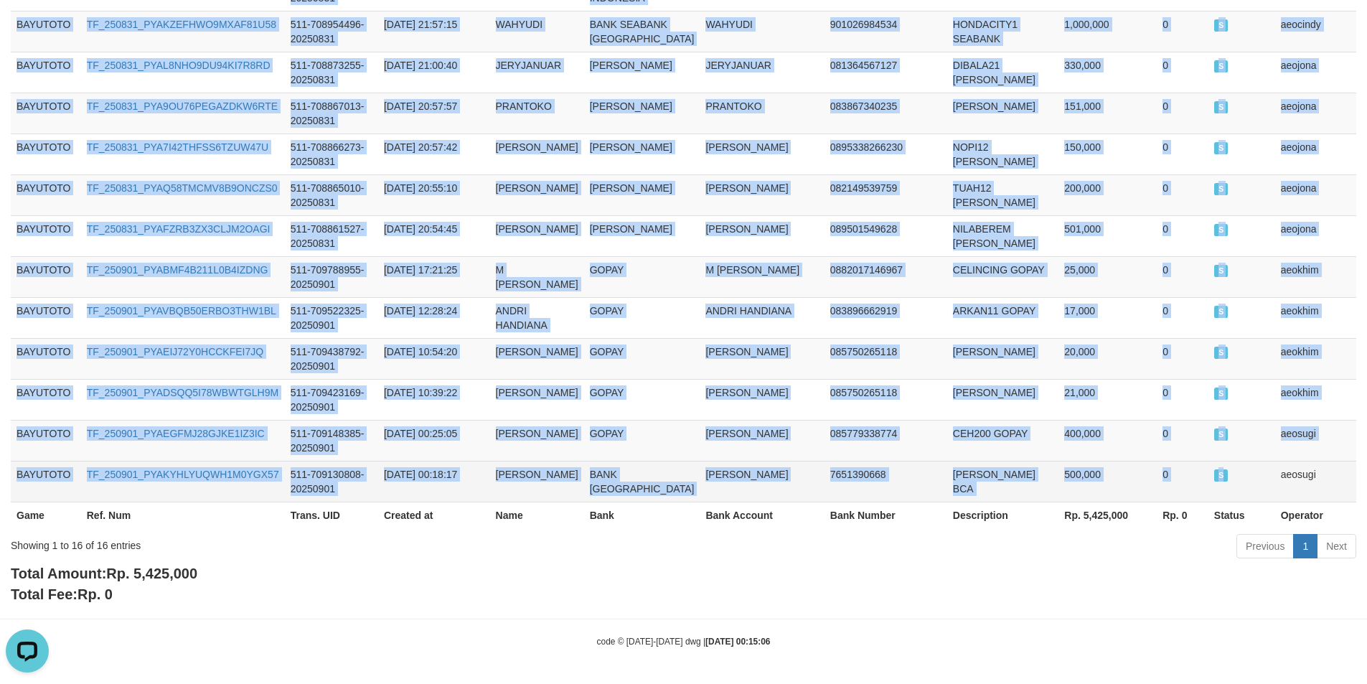
click at [1242, 468] on td "S" at bounding box center [1241, 481] width 67 height 41
copy tbody "BAYUTOTO TF_250831_PYAE2O5WEDCU2YAZR4DV 511-709053432-20250831 2025-08-31 23:06…"
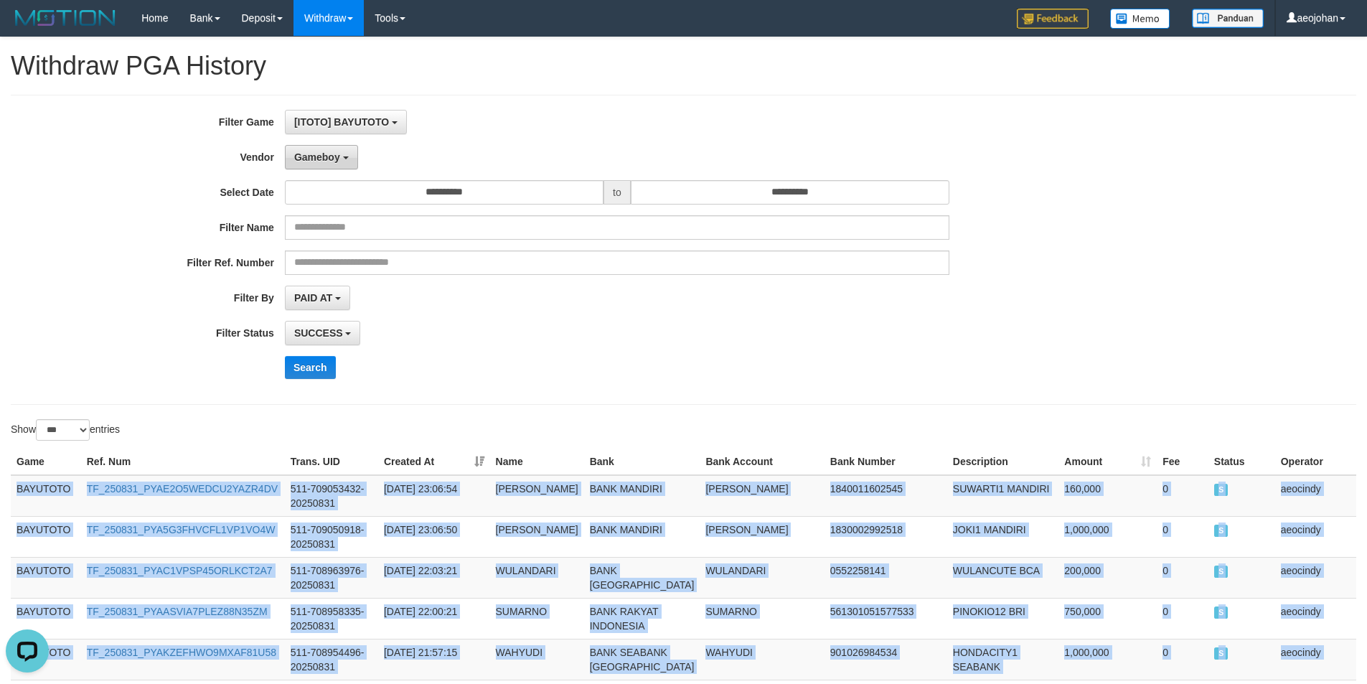
click at [330, 159] on span "Gameboy" at bounding box center [317, 156] width 46 height 11
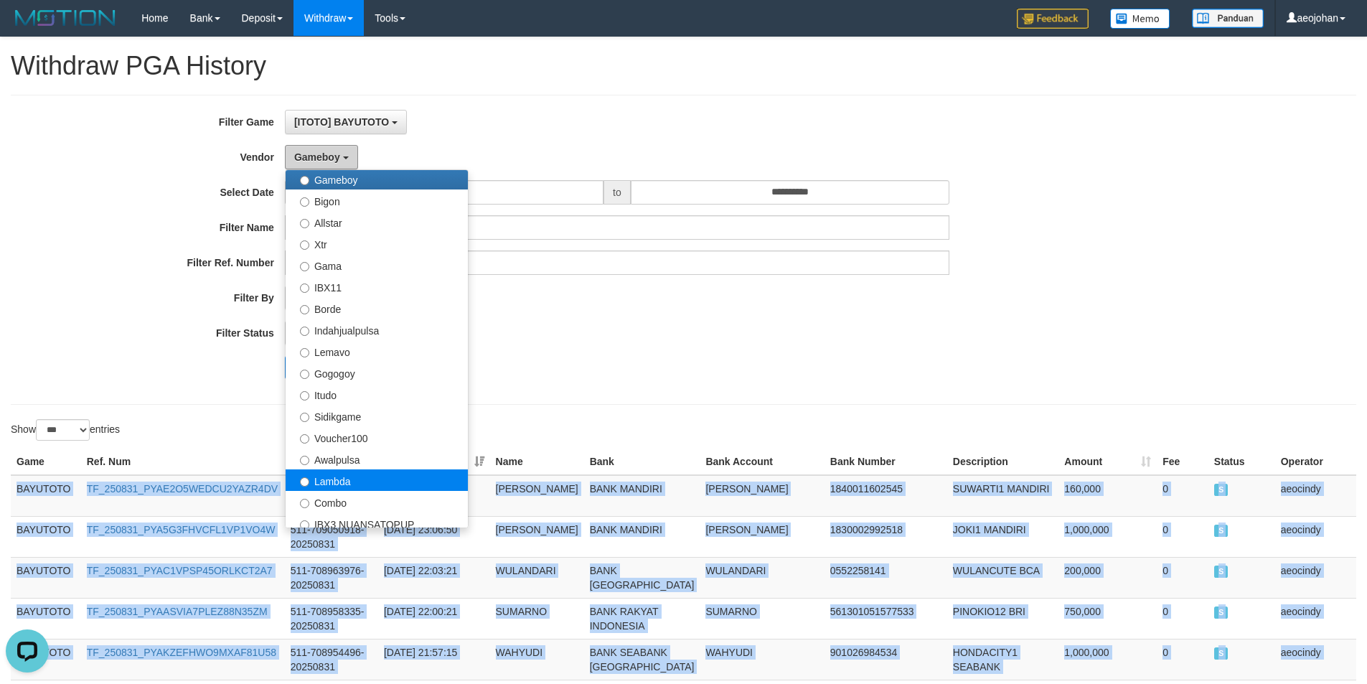
scroll to position [471, 0]
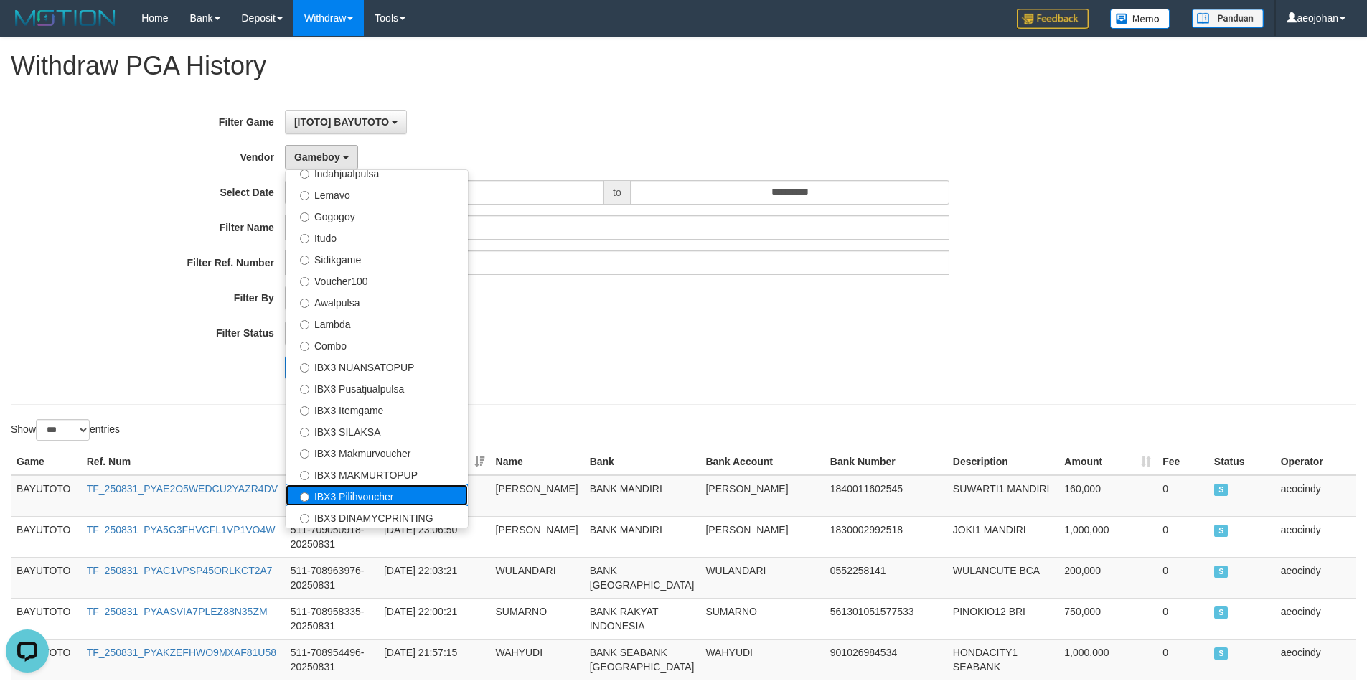
click at [366, 491] on label "IBX3 Pilihvoucher" at bounding box center [376, 495] width 182 height 22
select select "**********"
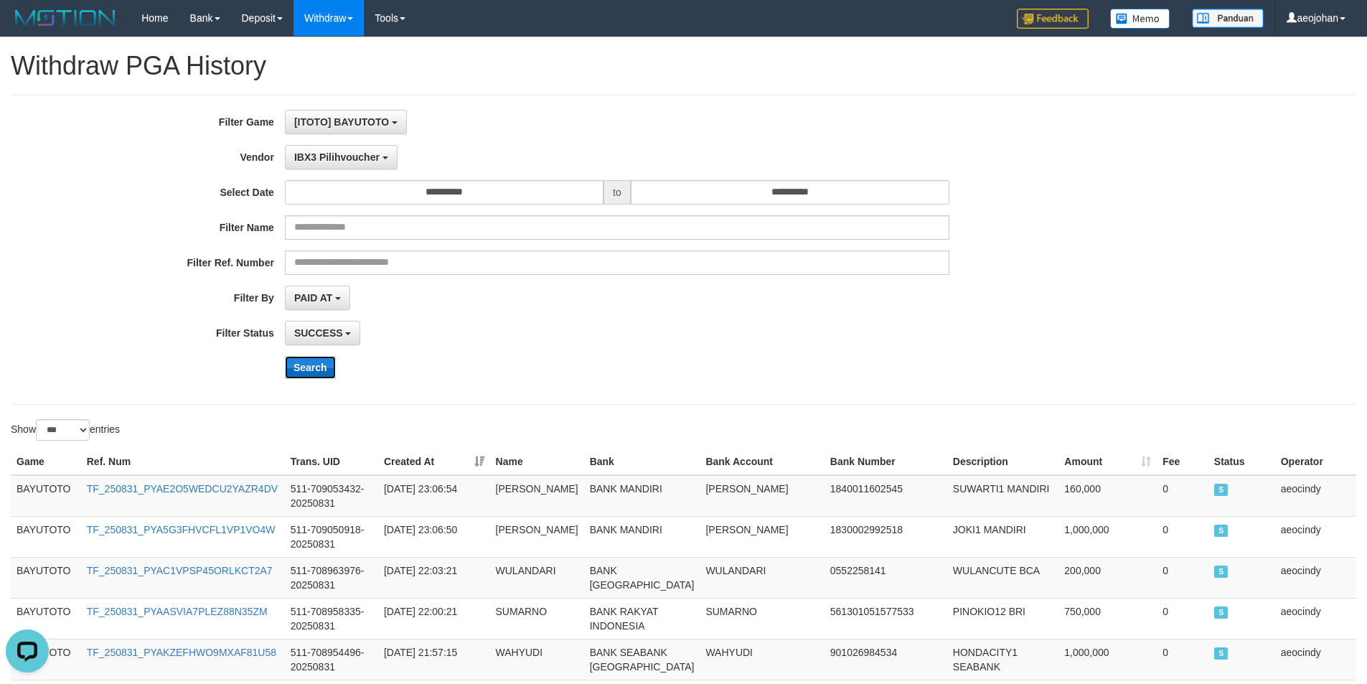
click at [313, 364] on button "Search" at bounding box center [310, 367] width 51 height 23
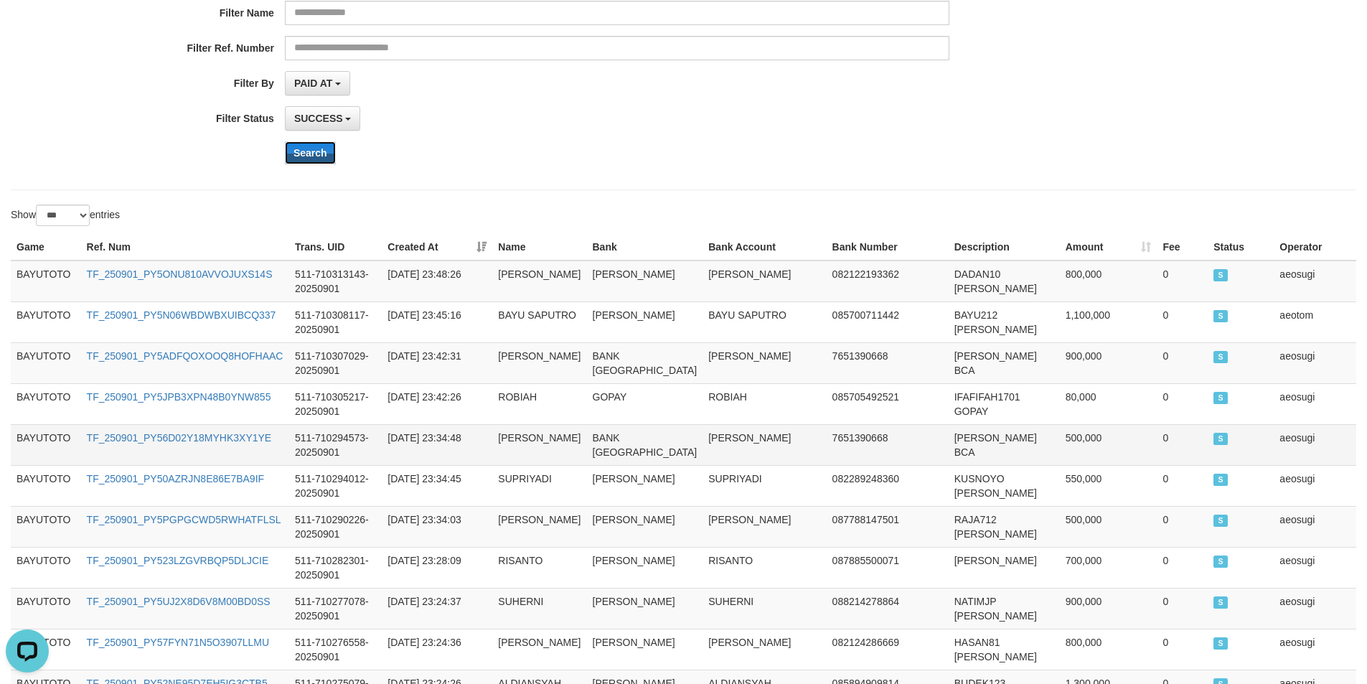
scroll to position [215, 0]
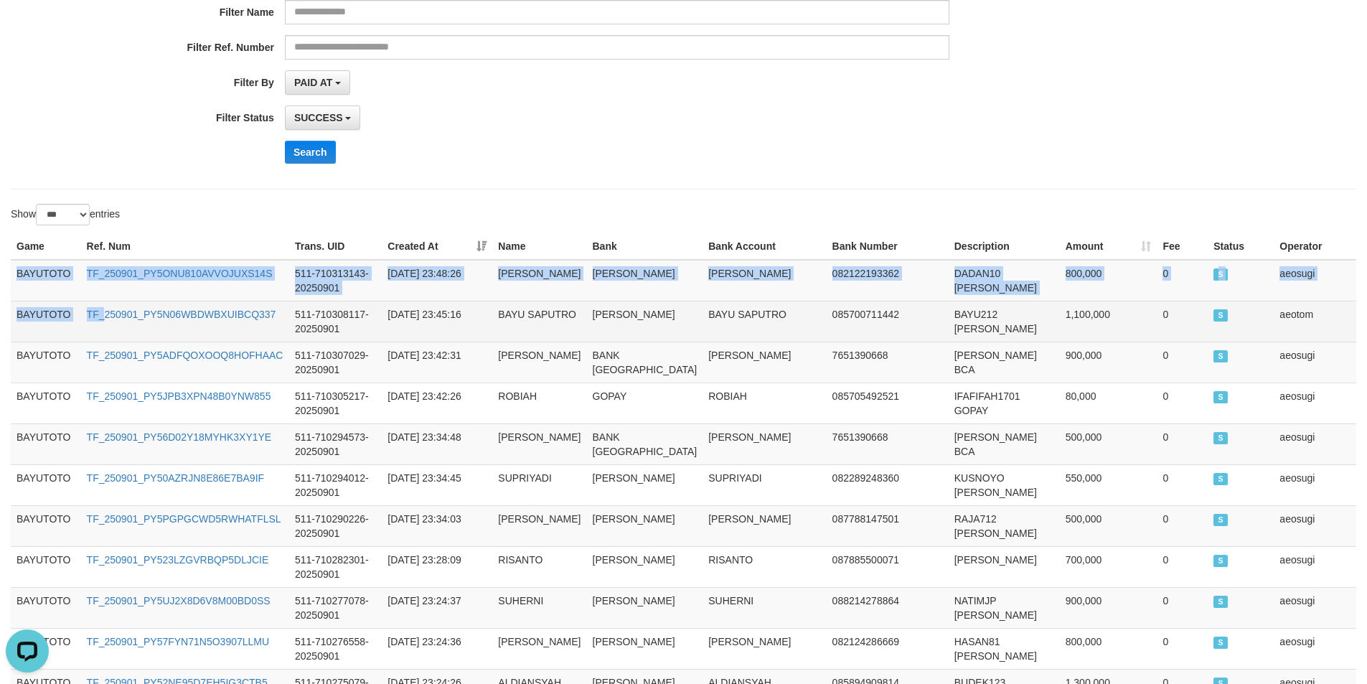
drag, startPoint x: 19, startPoint y: 273, endPoint x: 104, endPoint y: 339, distance: 108.3
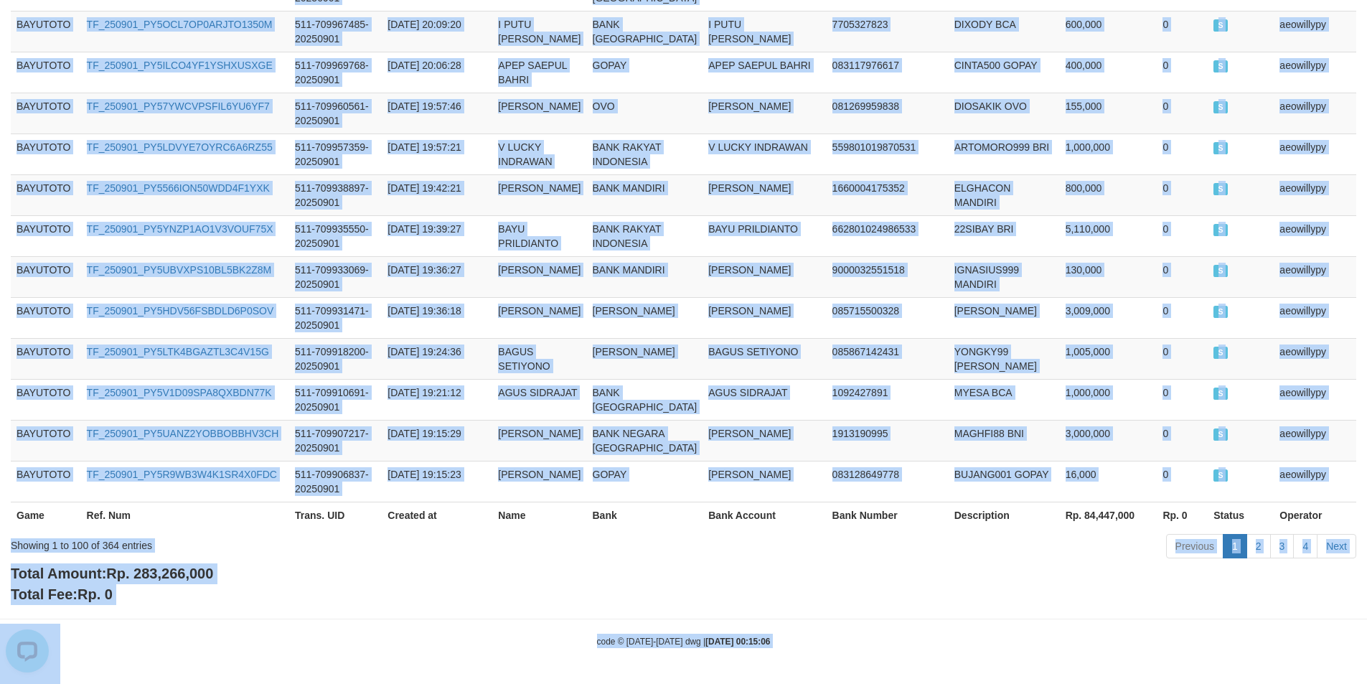
scroll to position [4636, 0]
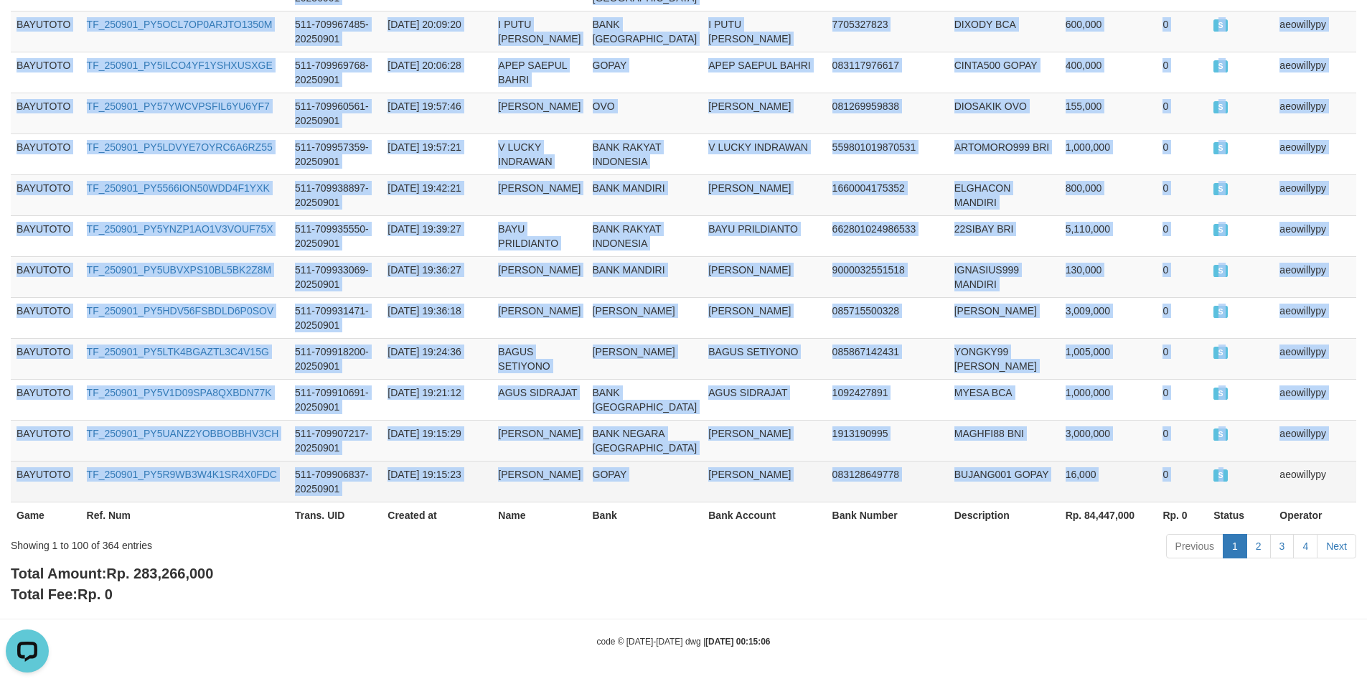
click at [1247, 464] on td "S" at bounding box center [1240, 481] width 66 height 41
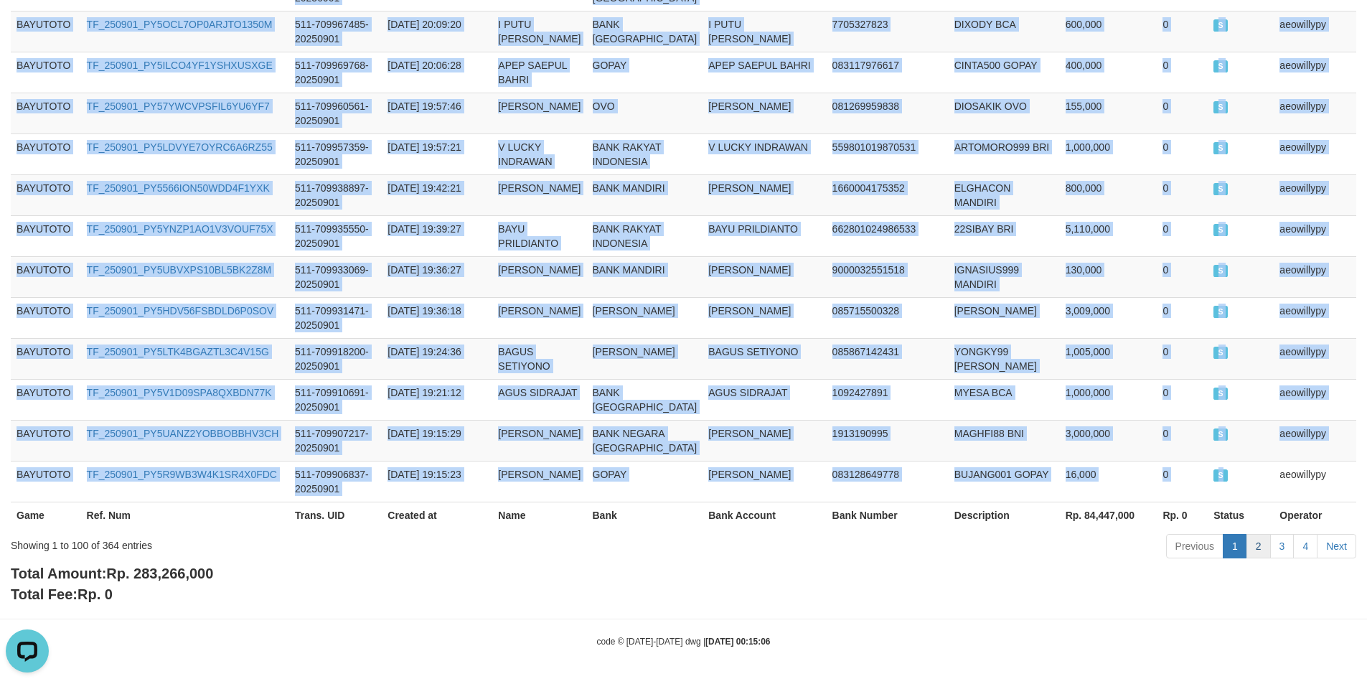
copy tbody "BAYUTOTO TF_250901_PY5ONU810AVVOJUXS14S 511-710313143-20250901 2025-09-01 23:48…"
click at [1254, 549] on link "2" at bounding box center [1258, 546] width 24 height 24
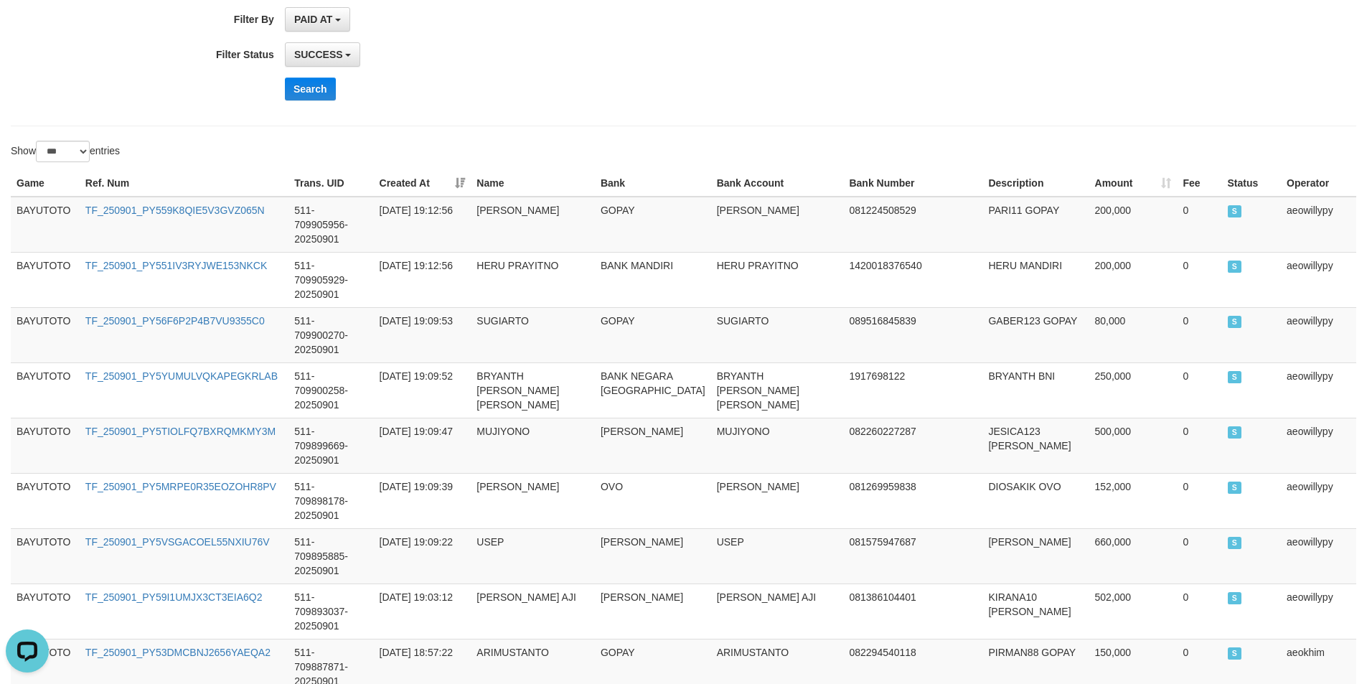
scroll to position [0, 0]
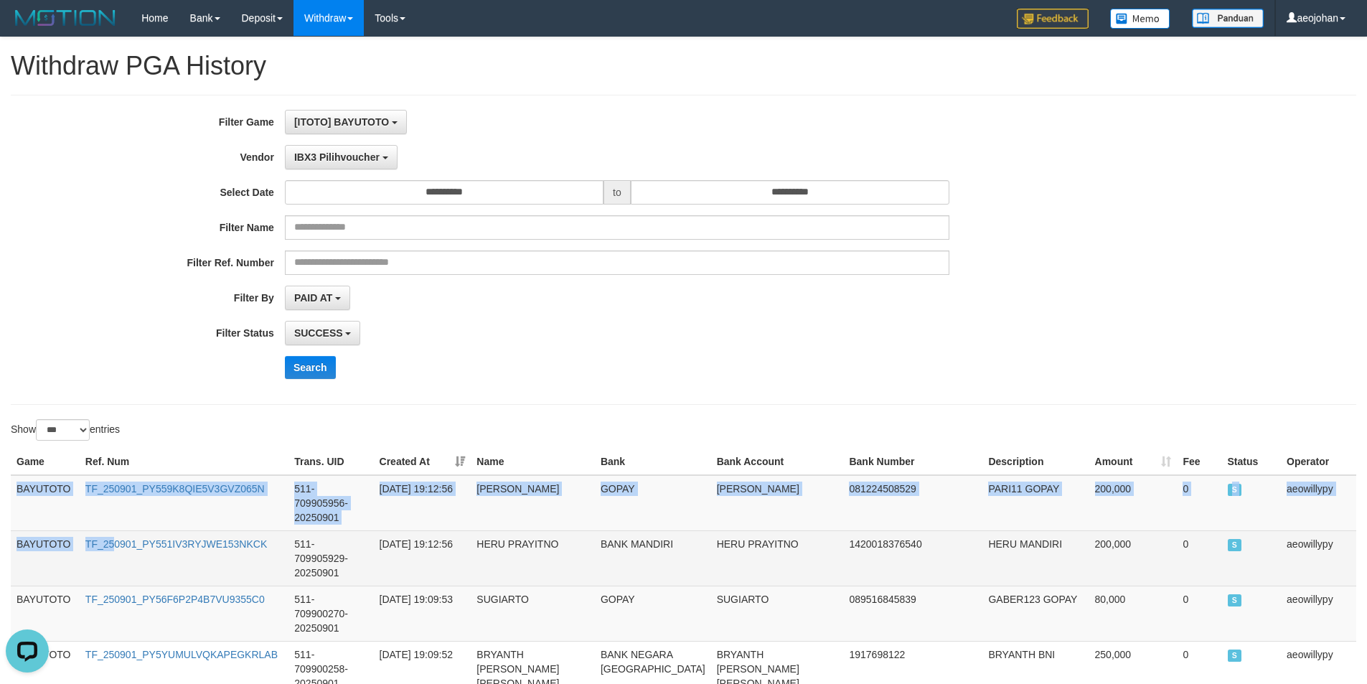
drag, startPoint x: 19, startPoint y: 489, endPoint x: 114, endPoint y: 544, distance: 110.6
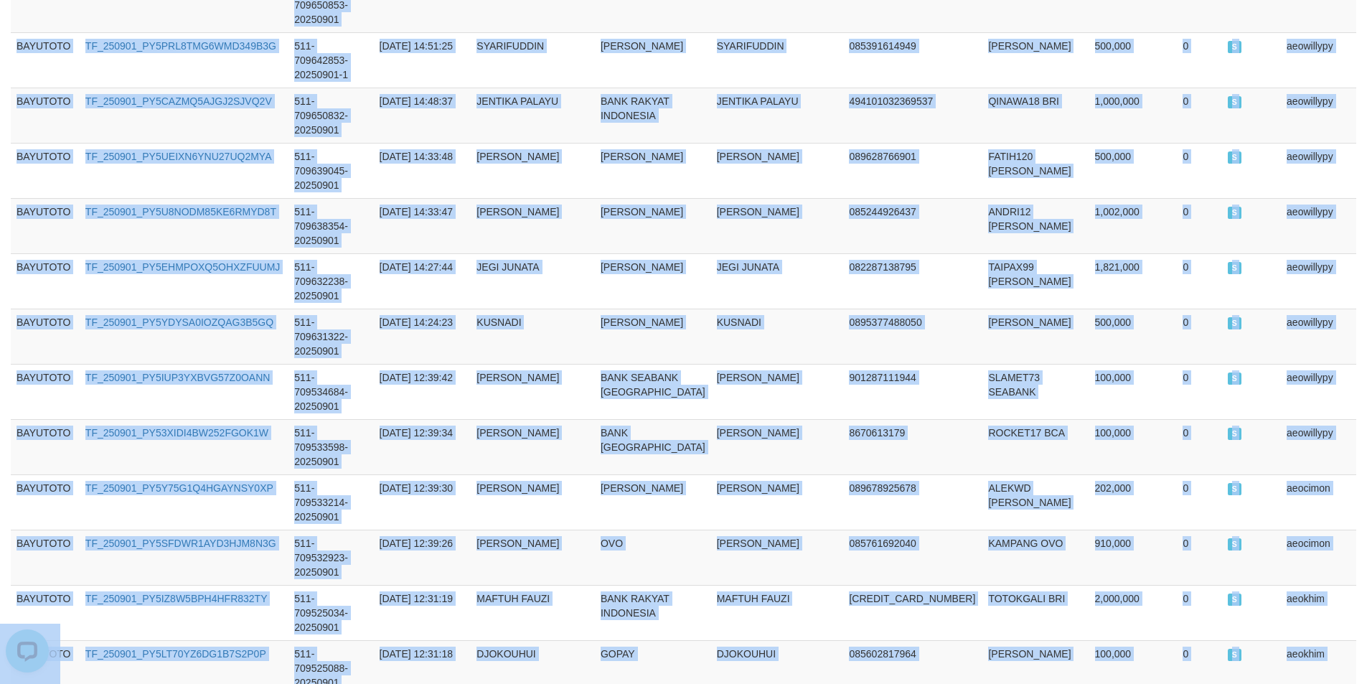
scroll to position [4521, 0]
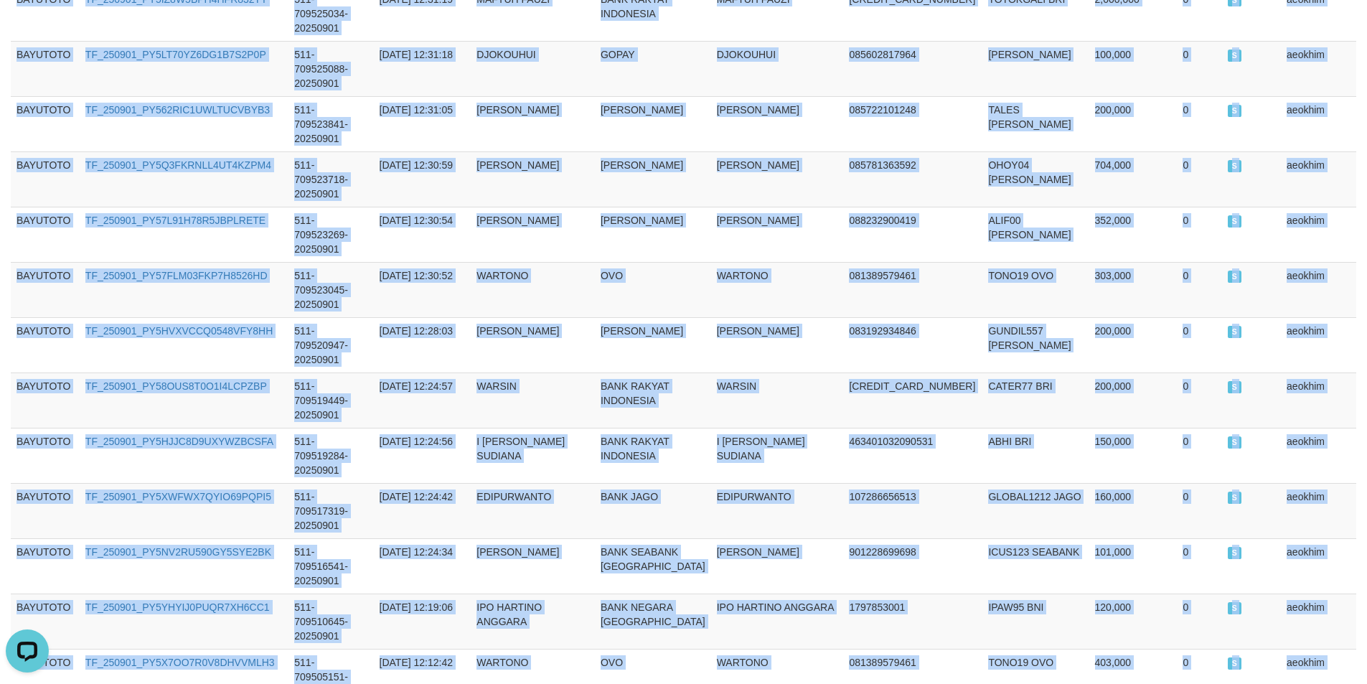
copy tbody "BAYUTOTO TF_250901_PY559K8QIE5V3GVZ065N 511-709905956-20250901 2025-09-01 19:12…"
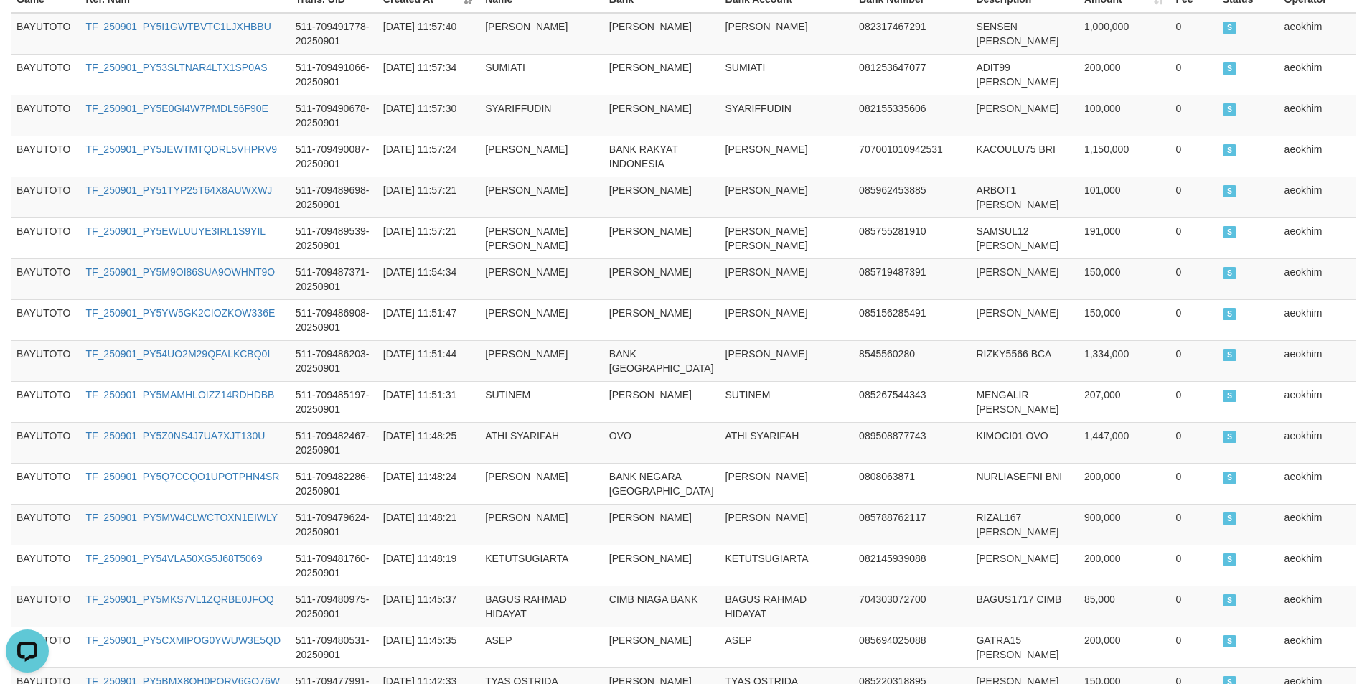
scroll to position [0, 0]
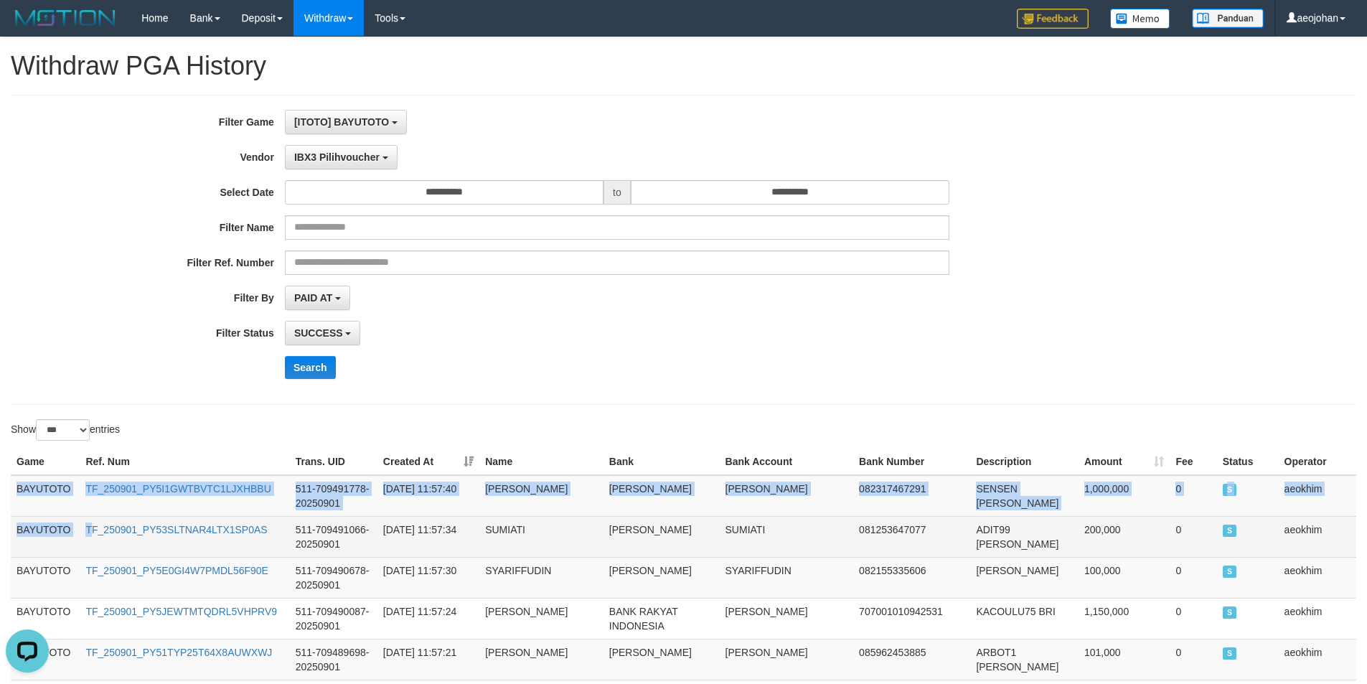
drag, startPoint x: 14, startPoint y: 490, endPoint x: 90, endPoint y: 549, distance: 97.1
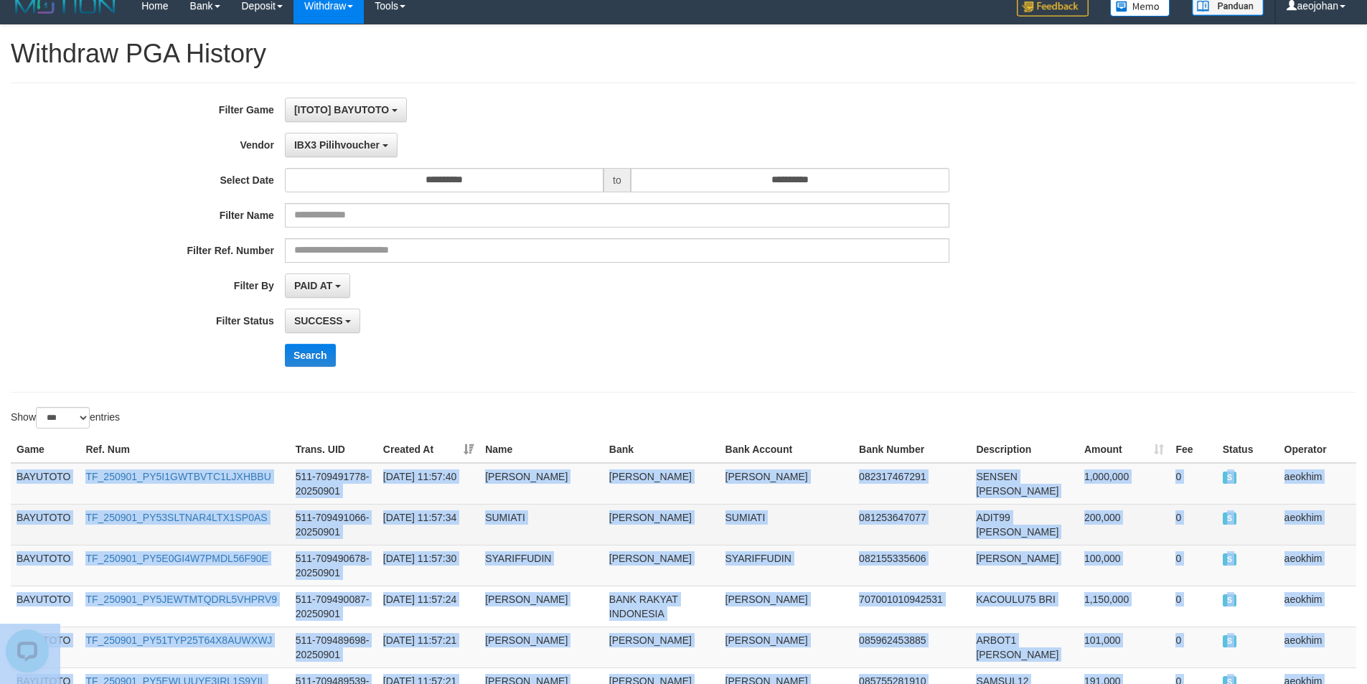
scroll to position [4435, 0]
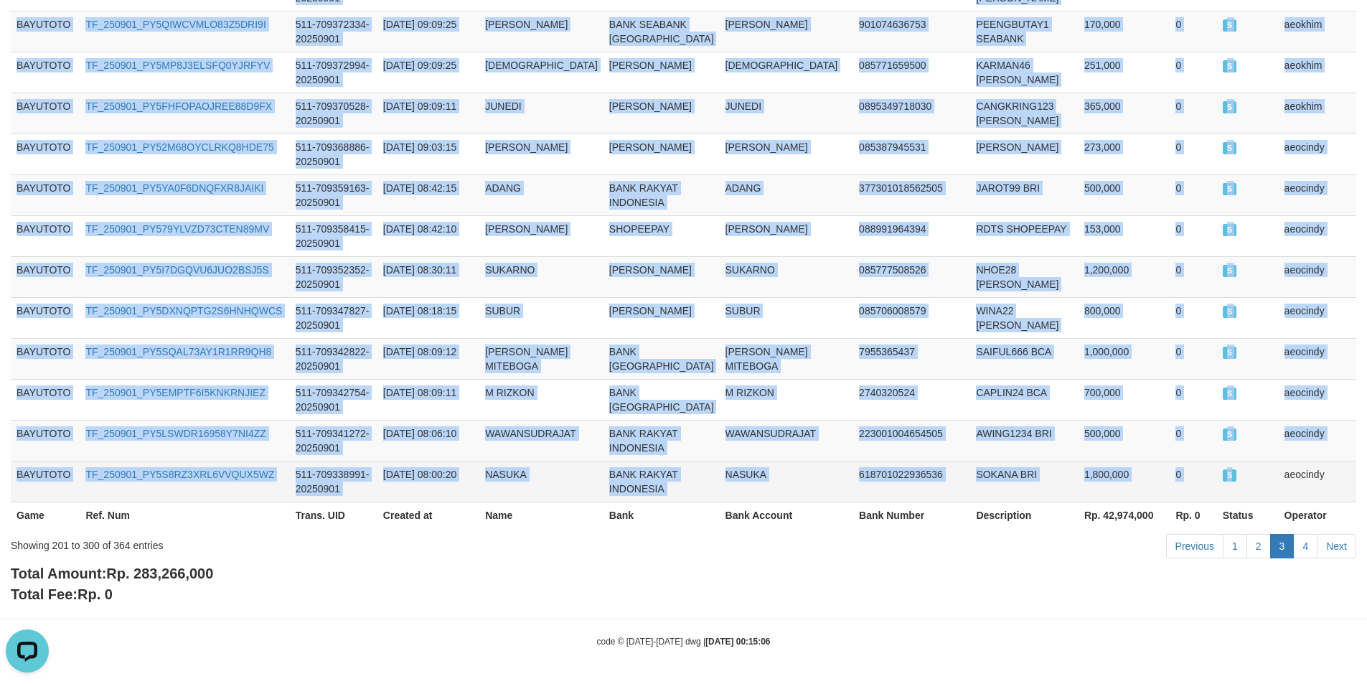
click at [1222, 469] on span "S" at bounding box center [1229, 475] width 14 height 12
copy tbody "BAYUTOTO TF_250901_PY5I1GWTBVTC1LJXHBBU 511-709491778-20250901 2025-09-01 11:57…"
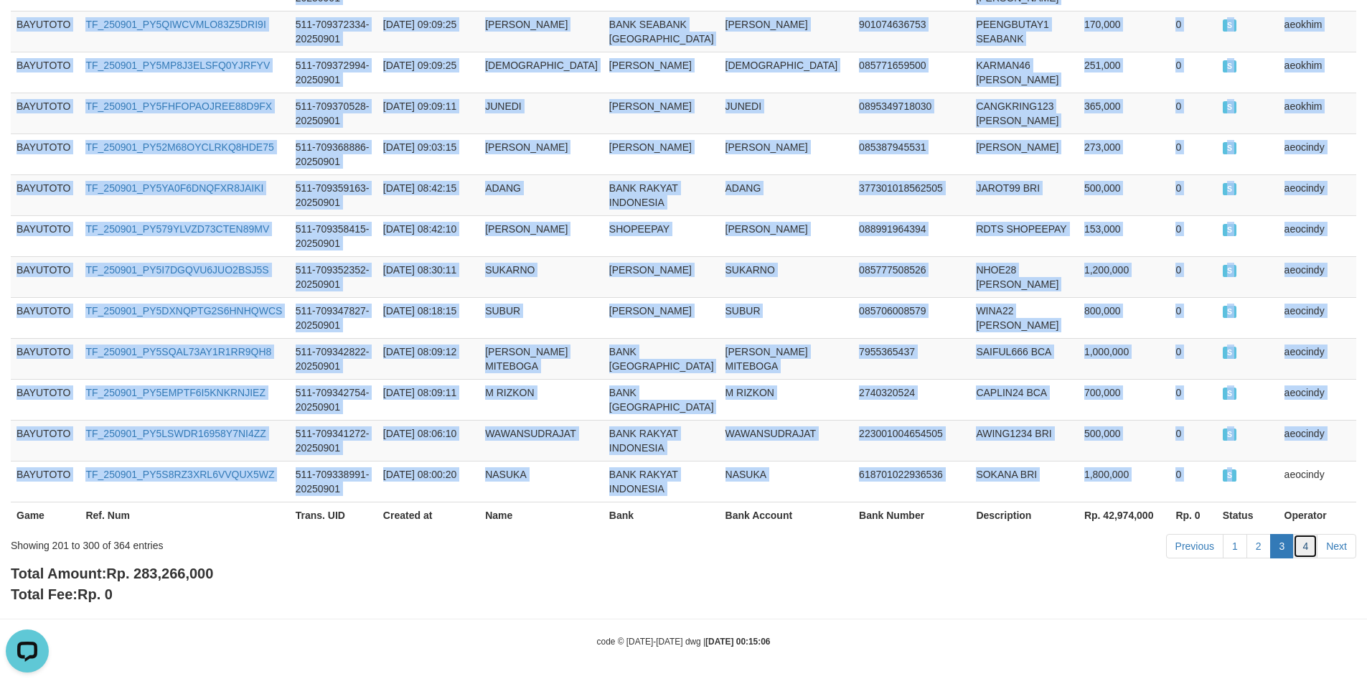
click at [1303, 544] on link "4" at bounding box center [1305, 546] width 24 height 24
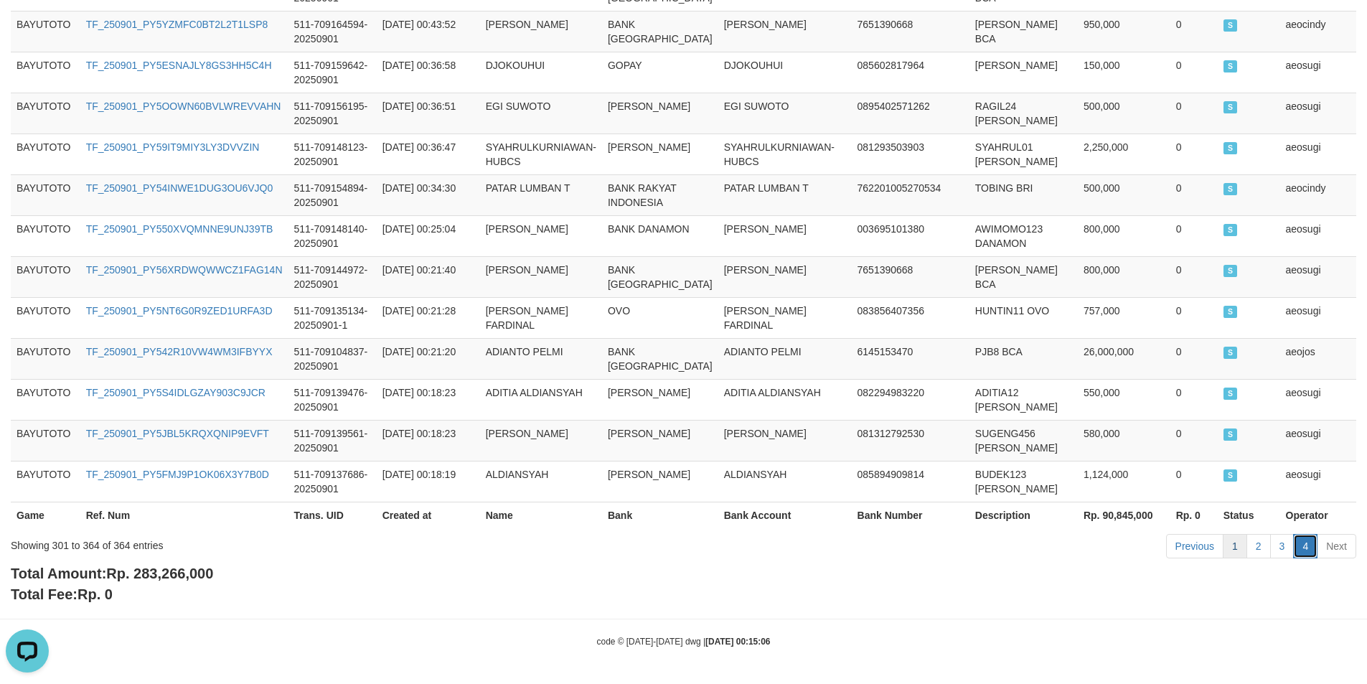
scroll to position [0, 0]
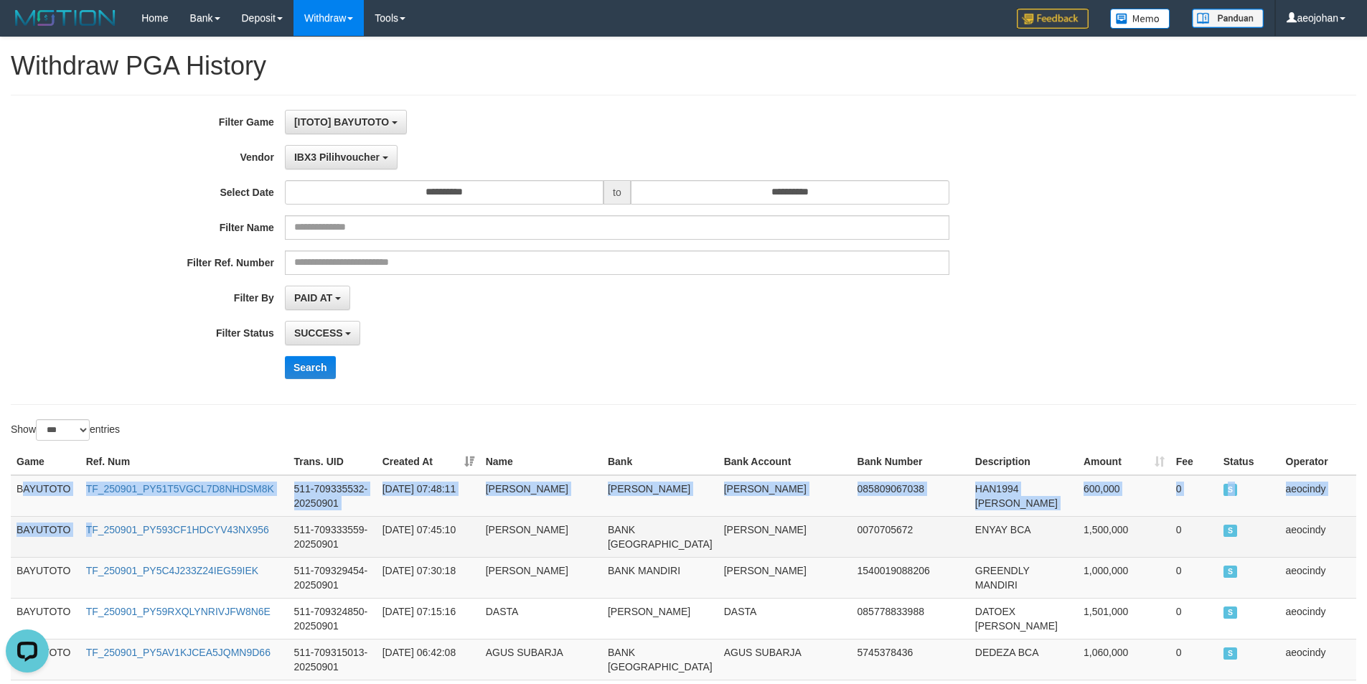
drag, startPoint x: 20, startPoint y: 489, endPoint x: 94, endPoint y: 555, distance: 99.1
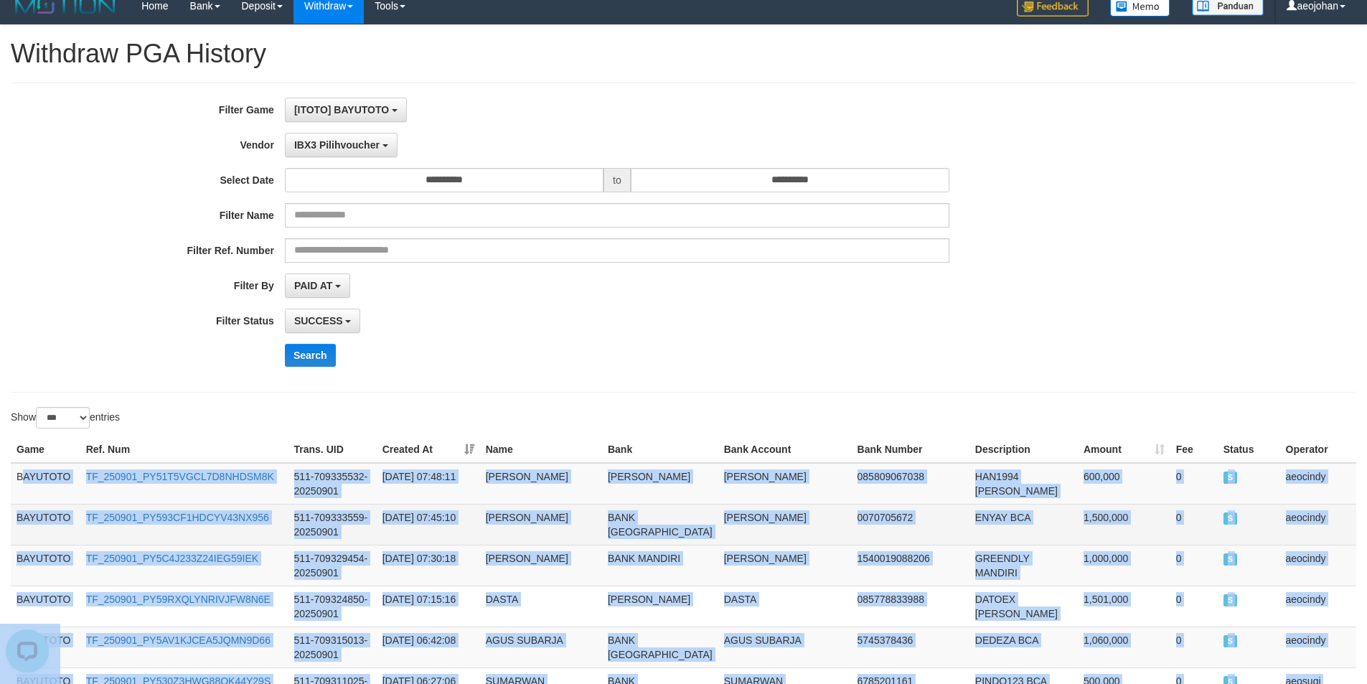
scroll to position [2935, 0]
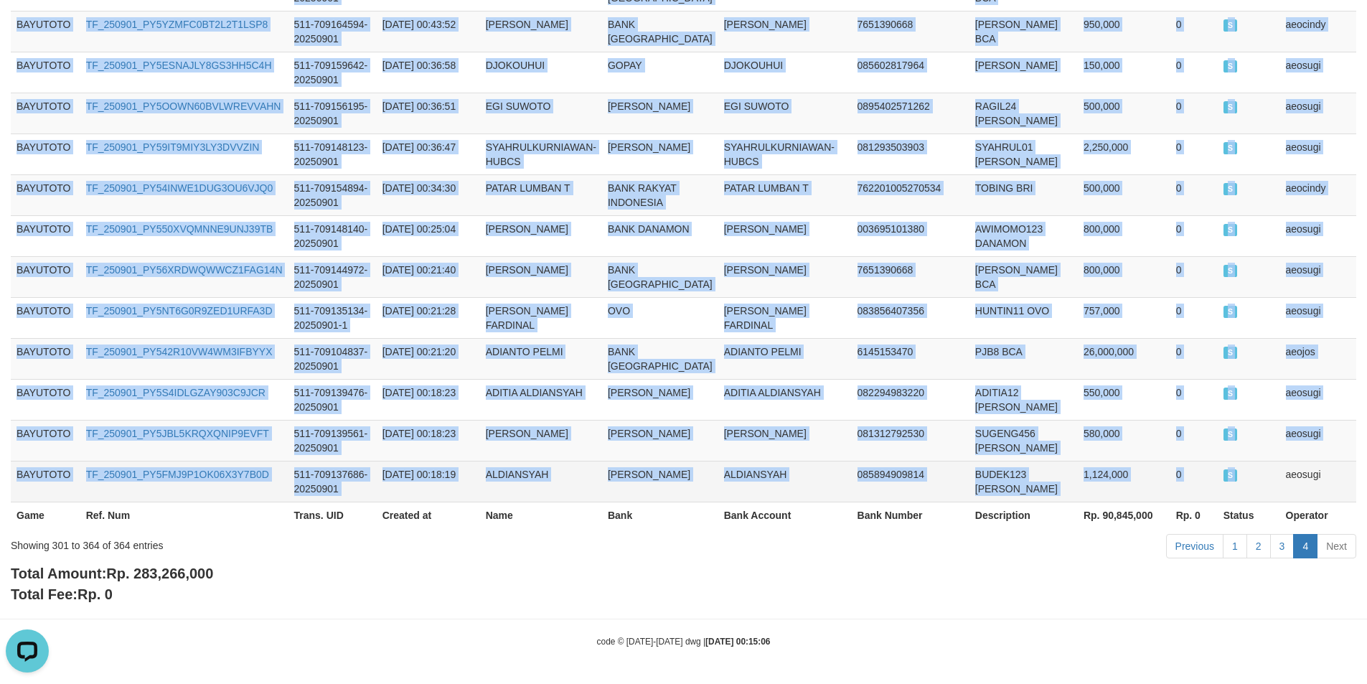
click at [1280, 474] on td "aeosugi" at bounding box center [1318, 481] width 77 height 41
copy tbody "AYUTOTO TF_250901_PY51T5VGCL7D8NHDSM8K 511-709335532-20250901 2025-09-01 07:48:…"
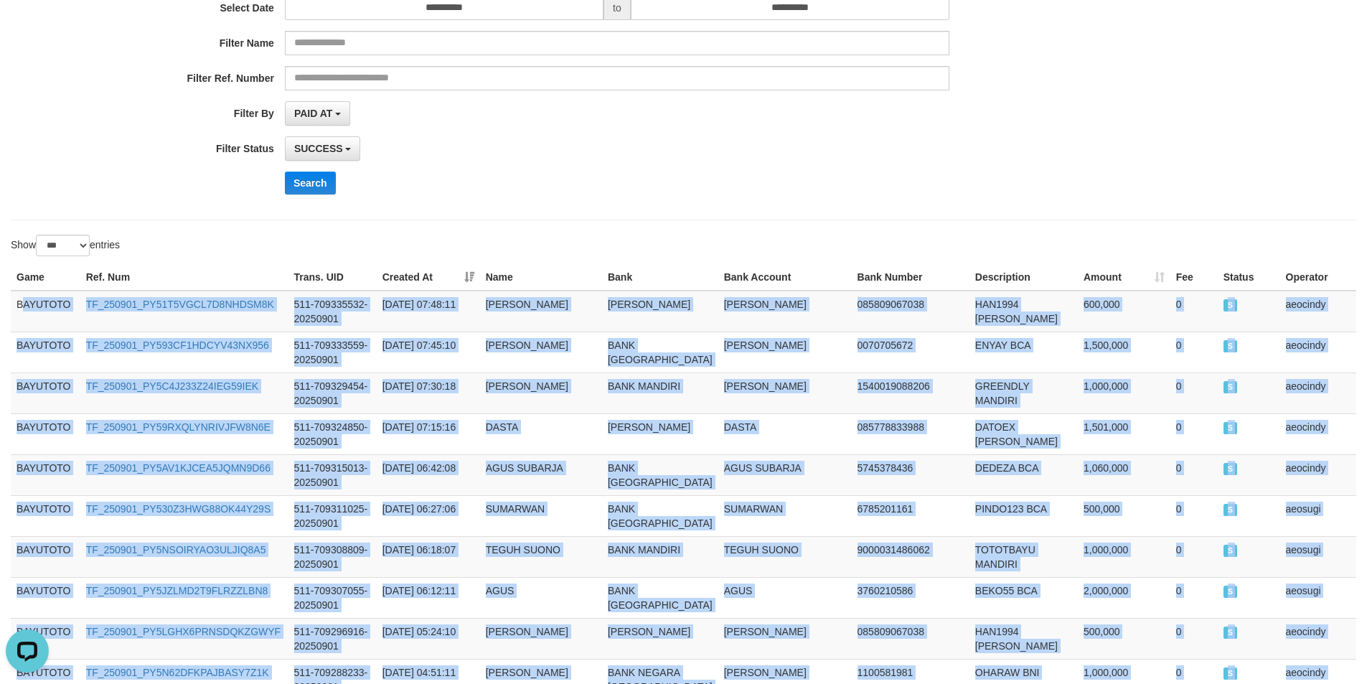
scroll to position [0, 0]
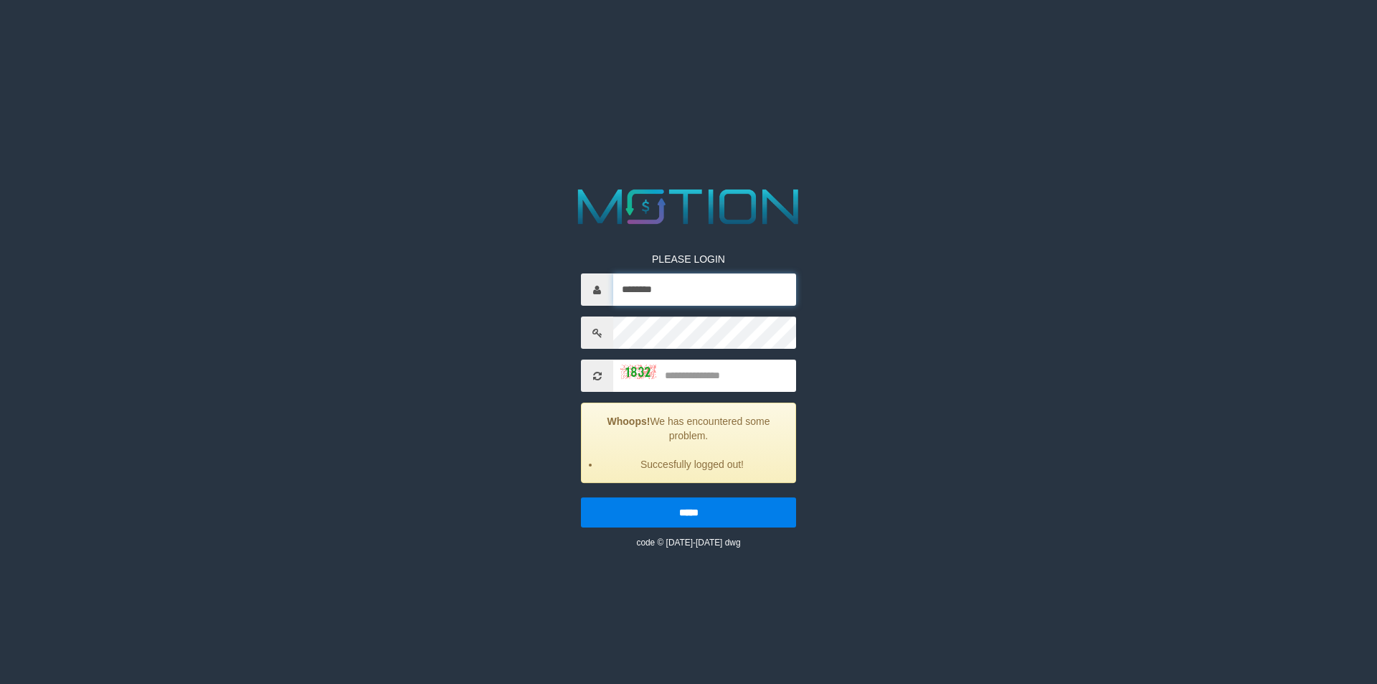
click at [686, 282] on input "********" at bounding box center [704, 289] width 183 height 32
type input "**********"
click at [720, 371] on input "text" at bounding box center [704, 375] width 183 height 32
type input "****"
click at [581, 497] on input "*****" at bounding box center [688, 512] width 215 height 30
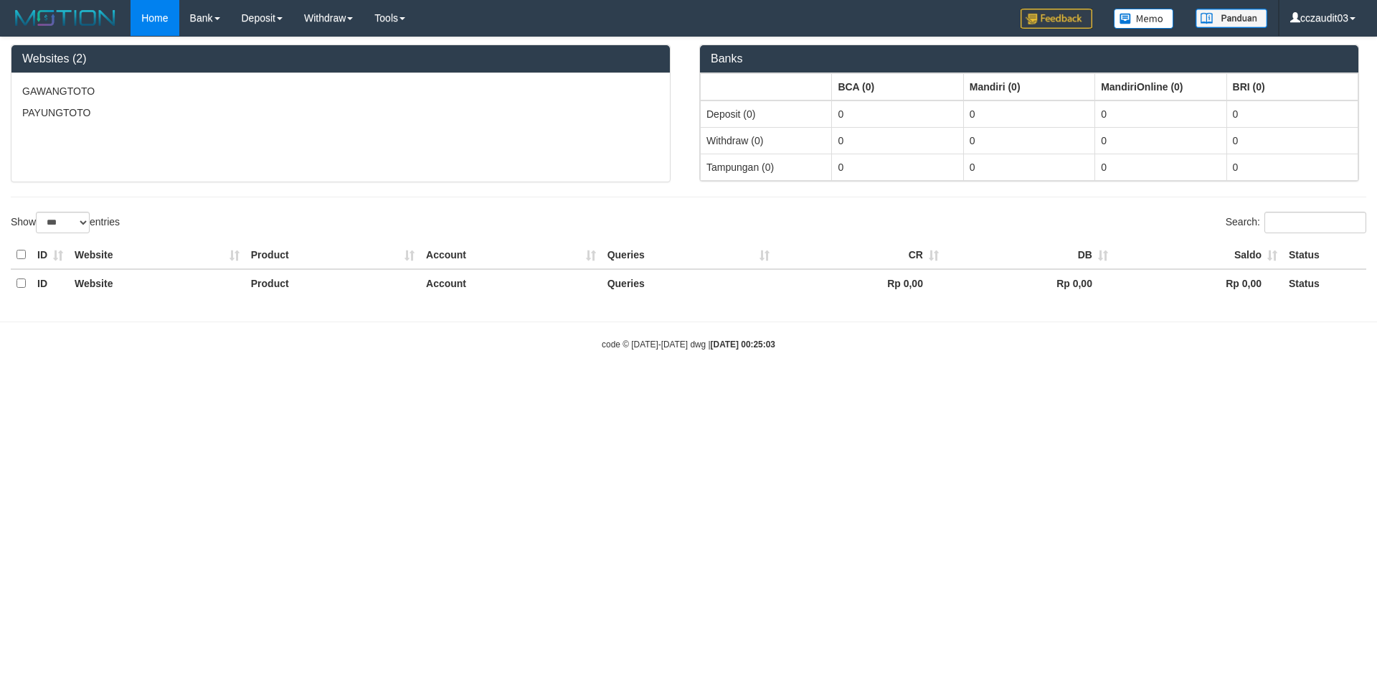
select select "***"
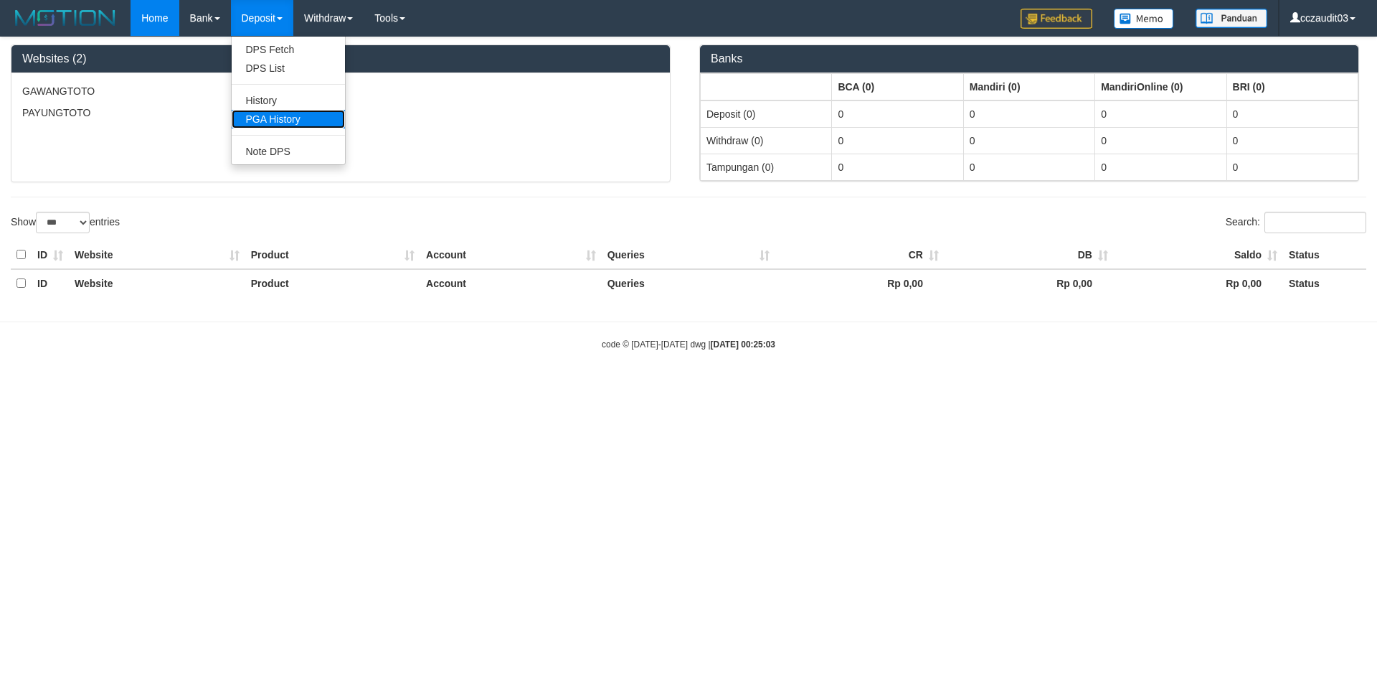
click at [281, 121] on link "PGA History" at bounding box center [288, 119] width 113 height 19
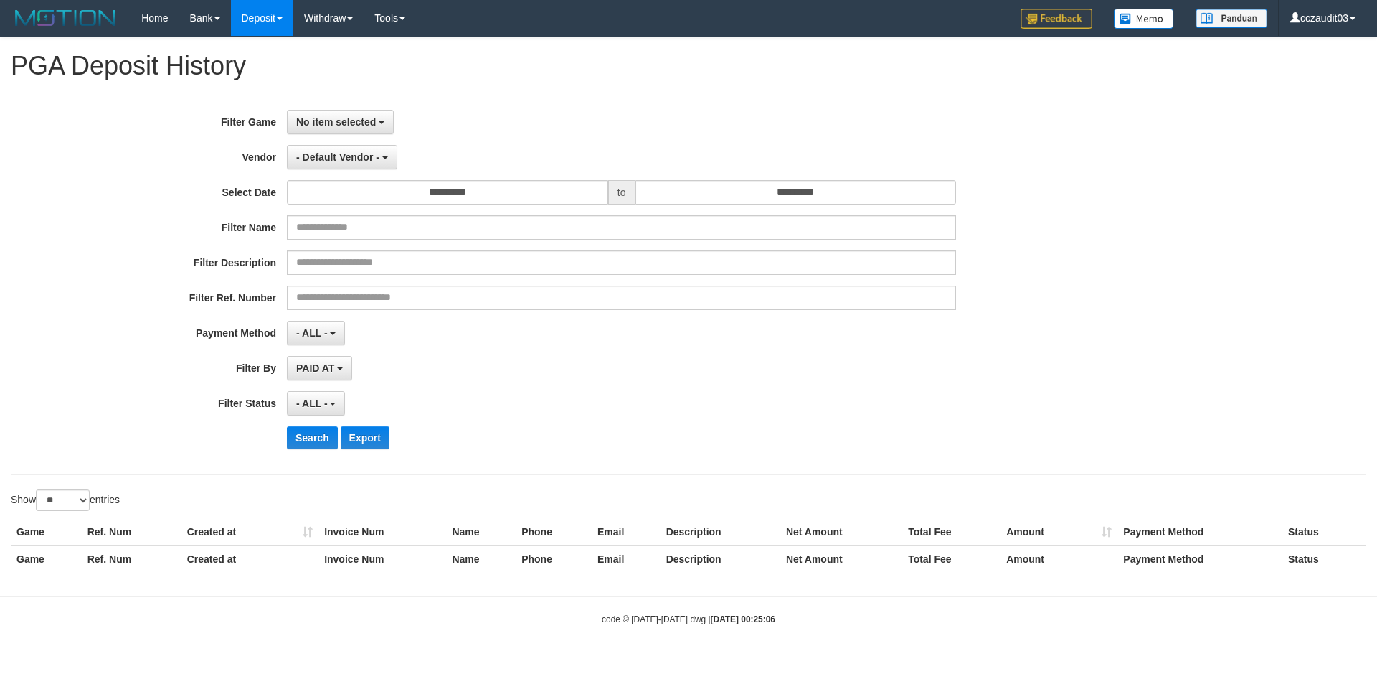
select select
select select "**"
click at [367, 124] on span "No item selected" at bounding box center [336, 121] width 80 height 11
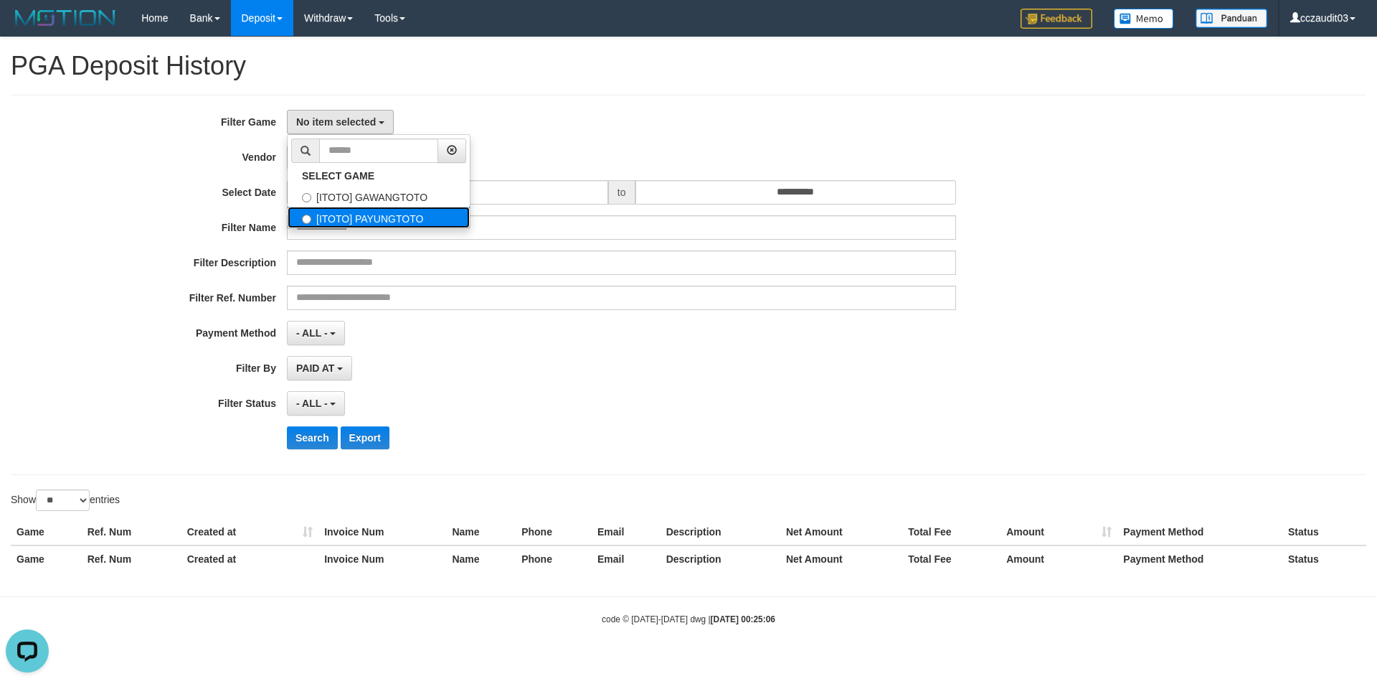
click at [400, 212] on label "[ITOTO] PAYUNGTOTO" at bounding box center [379, 218] width 182 height 22
select select "****"
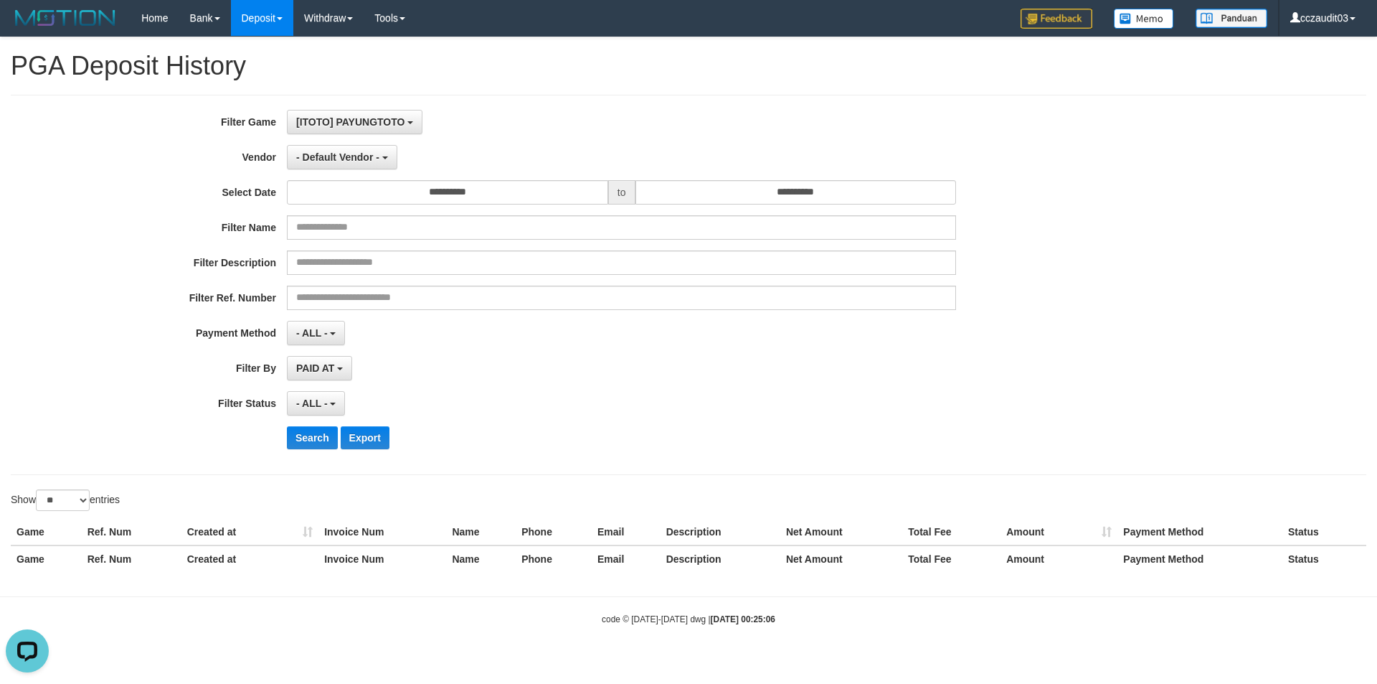
scroll to position [25, 0]
click at [717, 199] on input "**********" at bounding box center [796, 192] width 321 height 24
click at [649, 280] on td "1" at bounding box center [650, 285] width 22 height 22
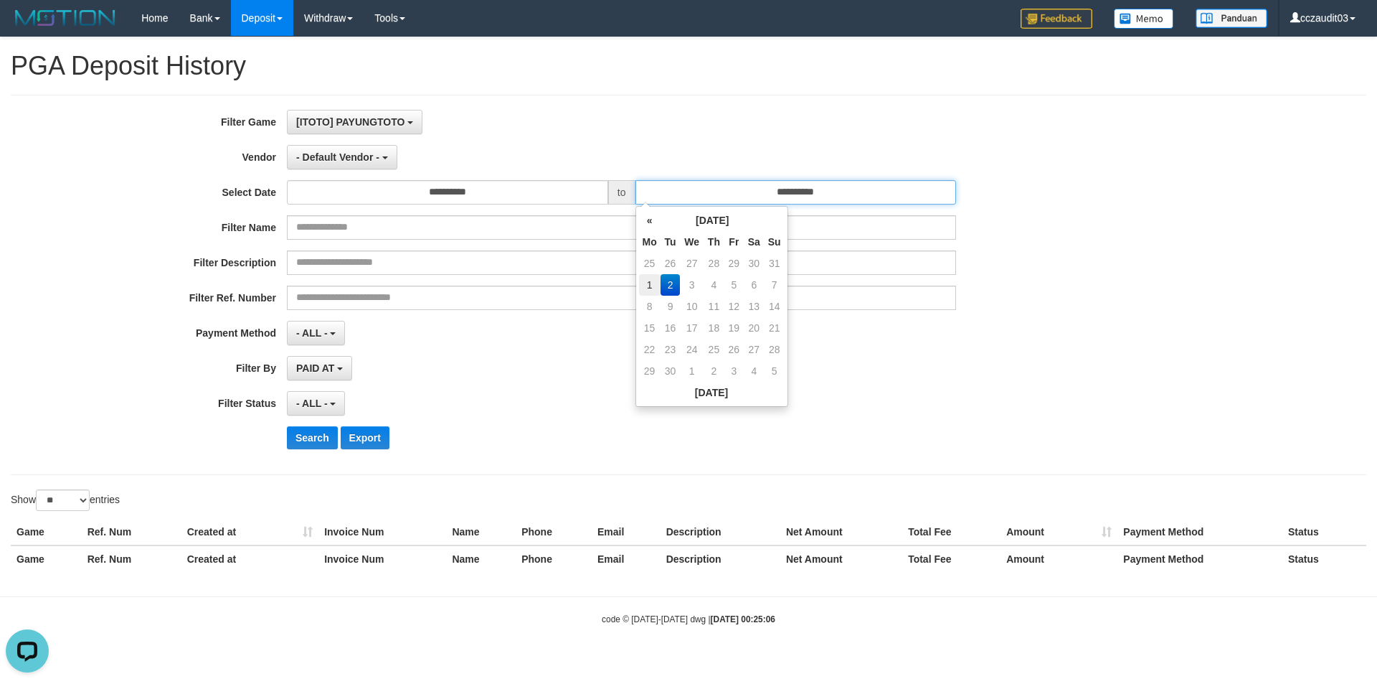
type input "**********"
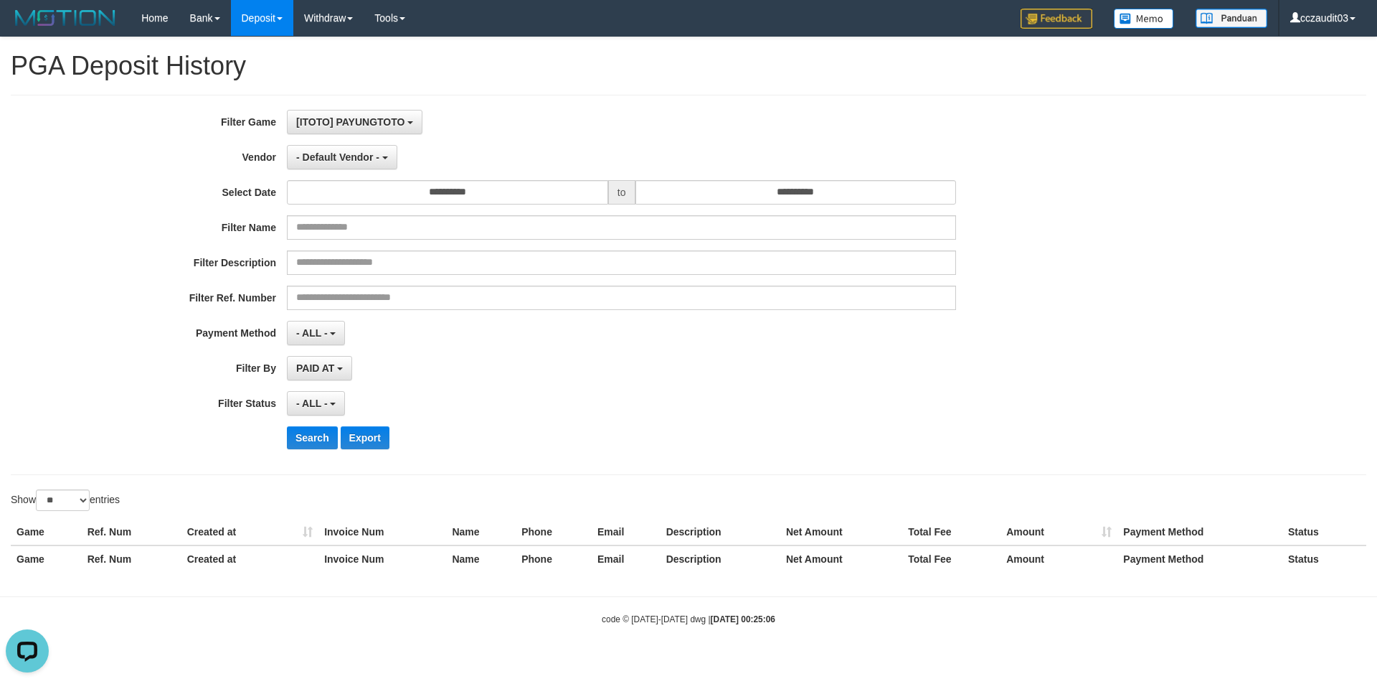
click at [641, 122] on div "[ITOTO] PAYUNGTOTO SELECT GAME [ITOTO] GAWANGTOTO [ITOTO] PAYUNGTOTO" at bounding box center [621, 122] width 669 height 24
click at [325, 156] on span "- Default Vendor -" at bounding box center [337, 156] width 83 height 11
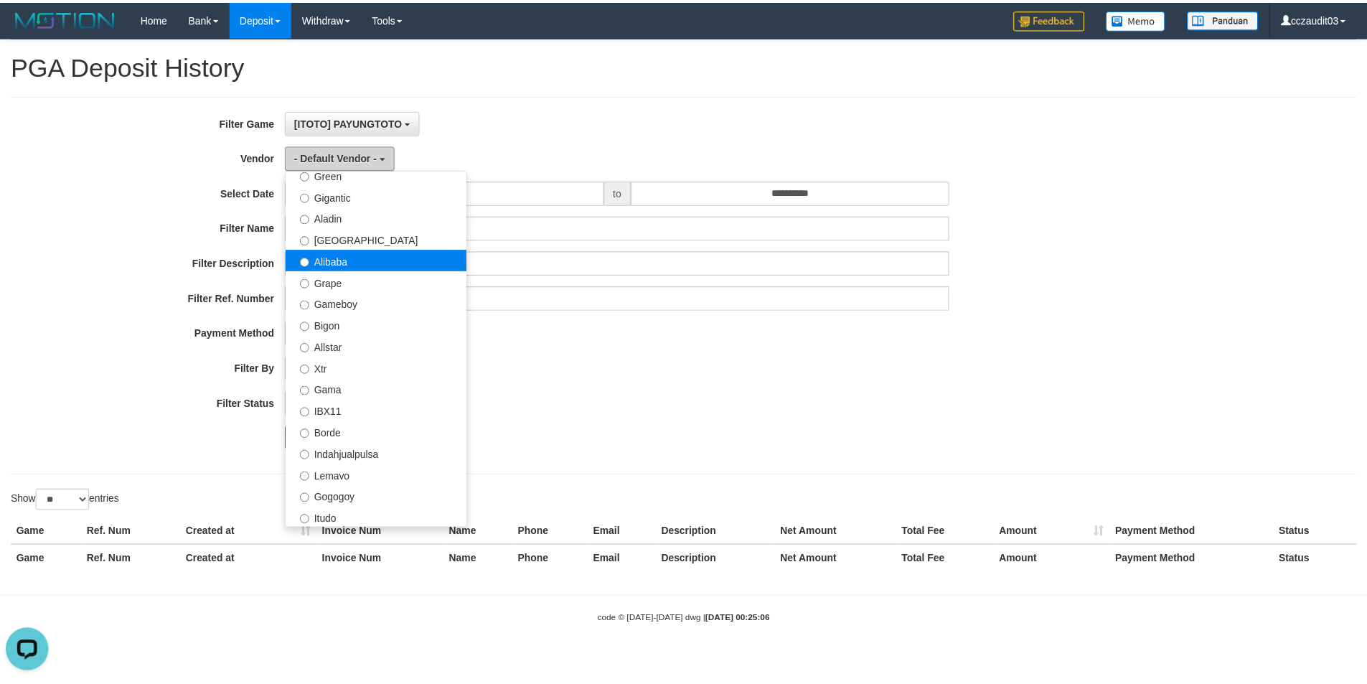
scroll to position [215, 0]
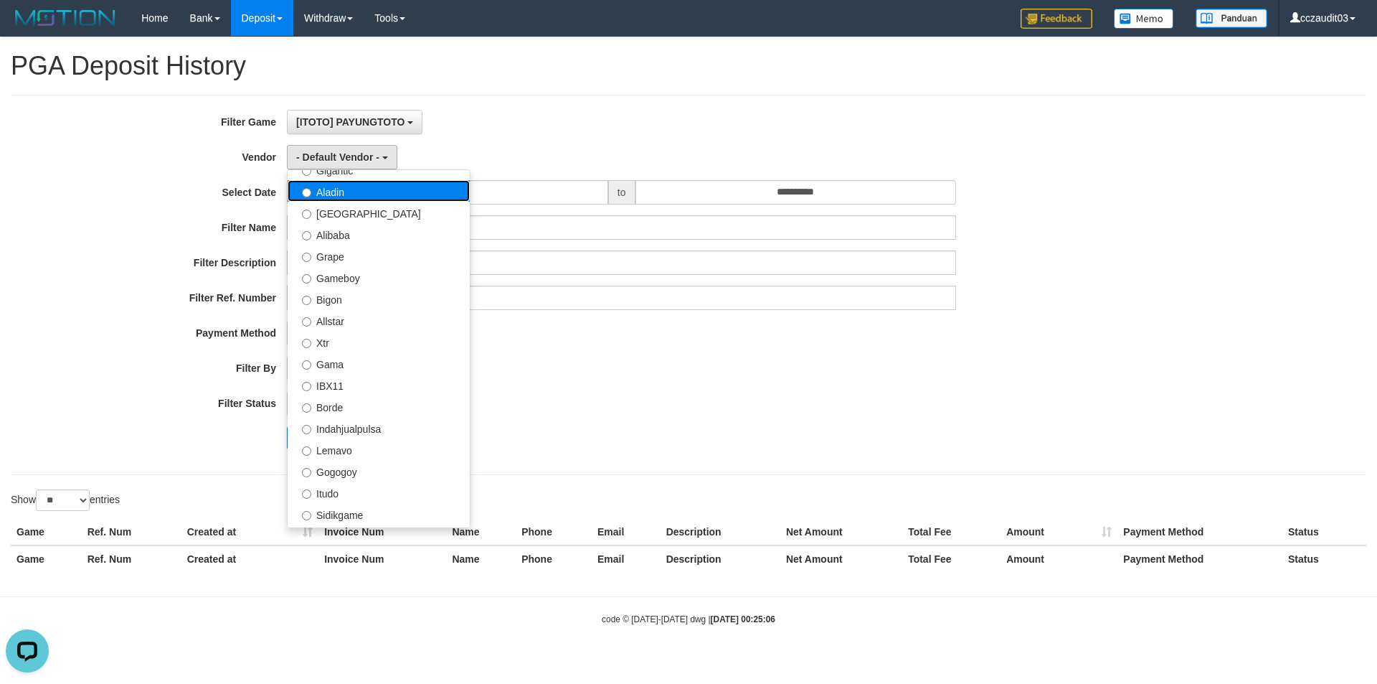
click at [345, 192] on label "Aladin" at bounding box center [379, 191] width 182 height 22
select select "**********"
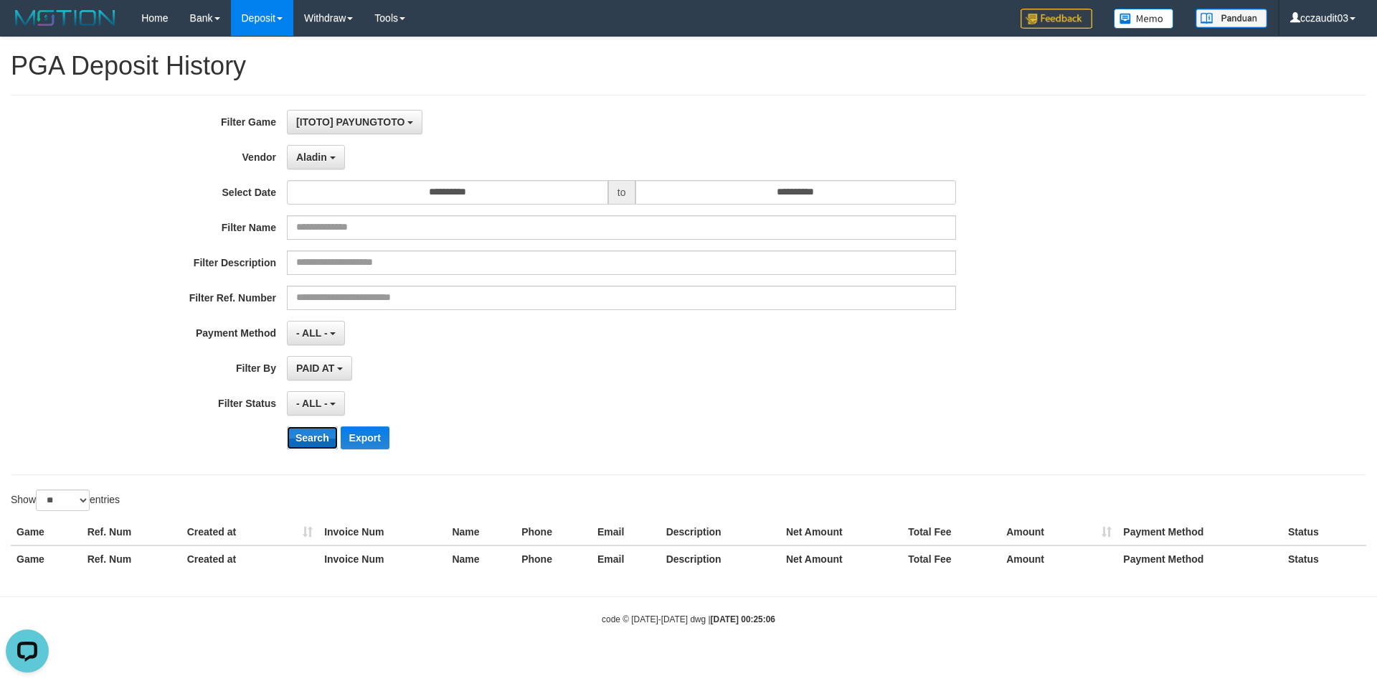
click at [303, 435] on button "Search" at bounding box center [312, 437] width 51 height 23
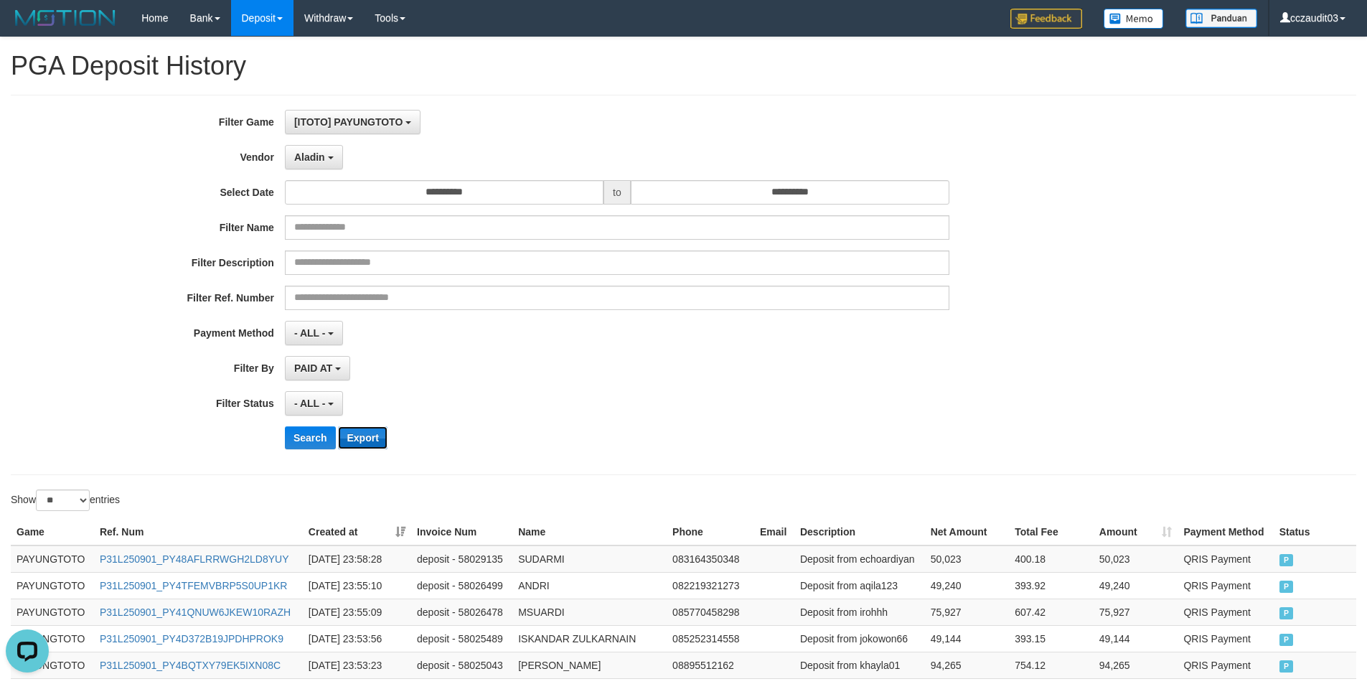
click at [350, 434] on button "Export" at bounding box center [362, 437] width 49 height 23
click at [316, 162] on span "Aladin" at bounding box center [309, 156] width 31 height 11
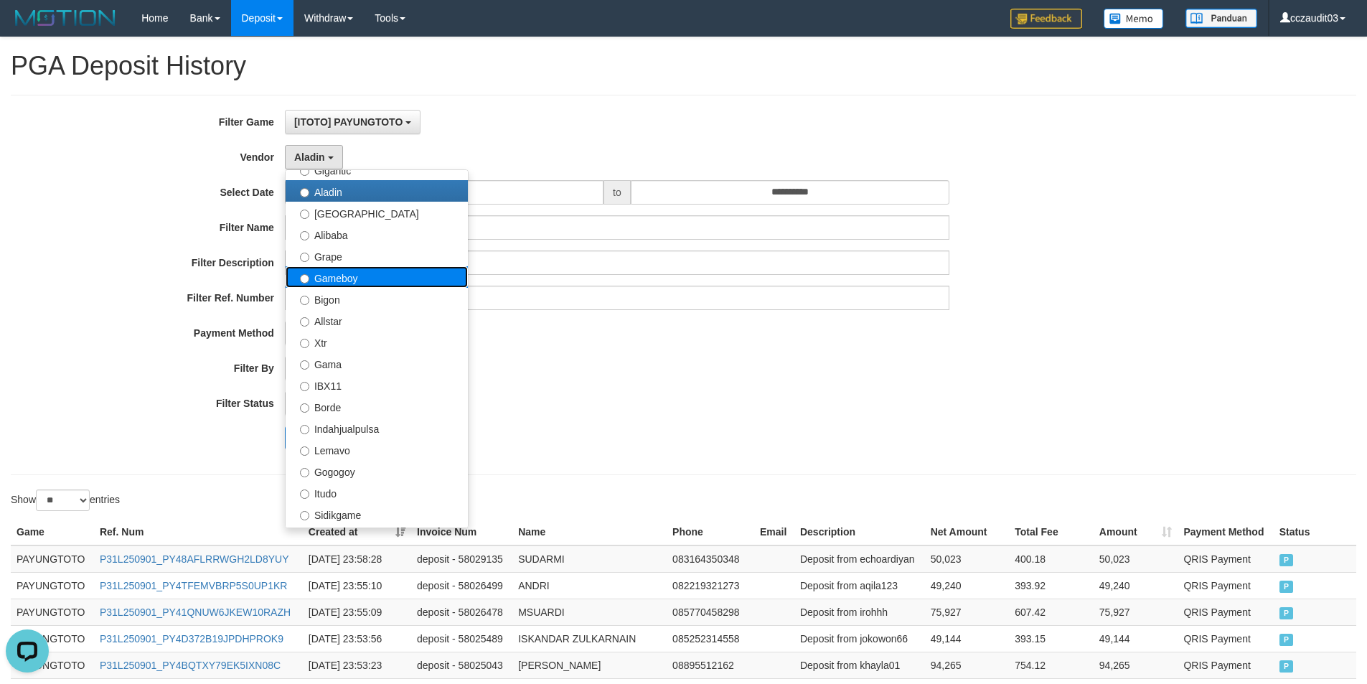
click at [345, 277] on label "Gameboy" at bounding box center [376, 277] width 182 height 22
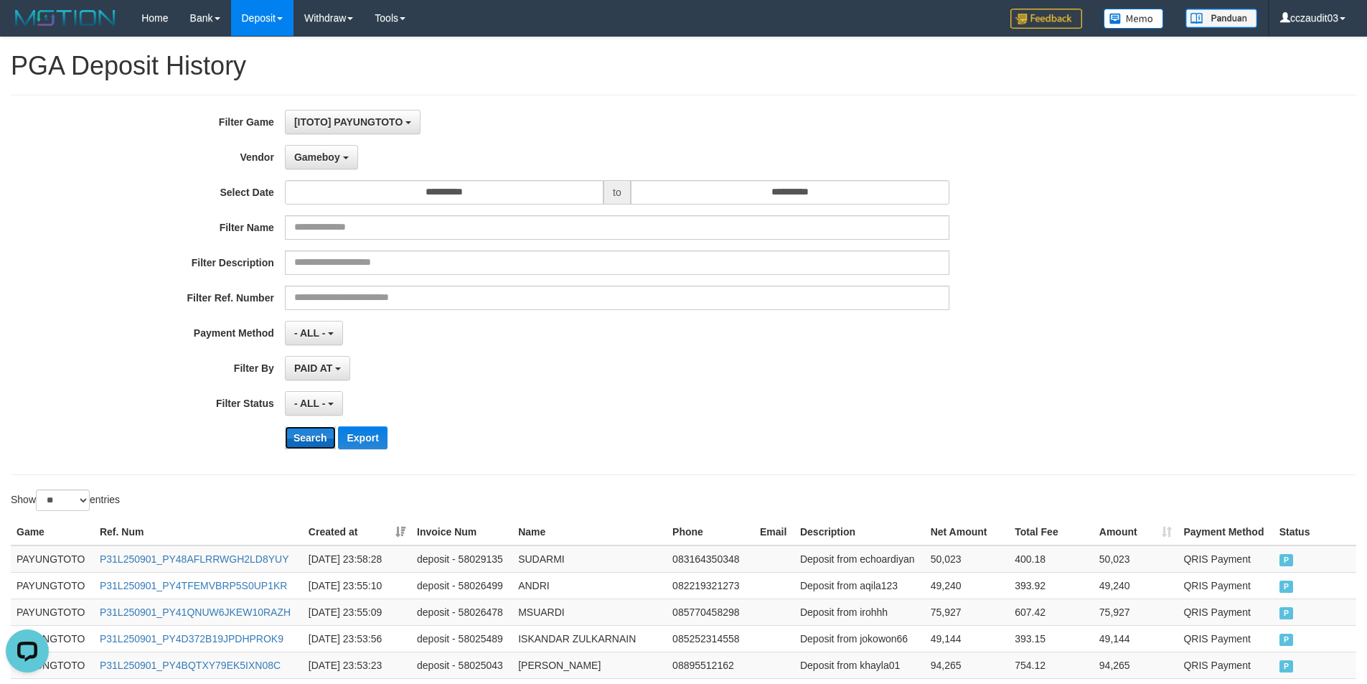
click at [311, 426] on button "Search" at bounding box center [310, 437] width 51 height 23
click at [370, 431] on button "Export" at bounding box center [362, 437] width 49 height 23
click at [347, 159] on b "button" at bounding box center [346, 157] width 6 height 3
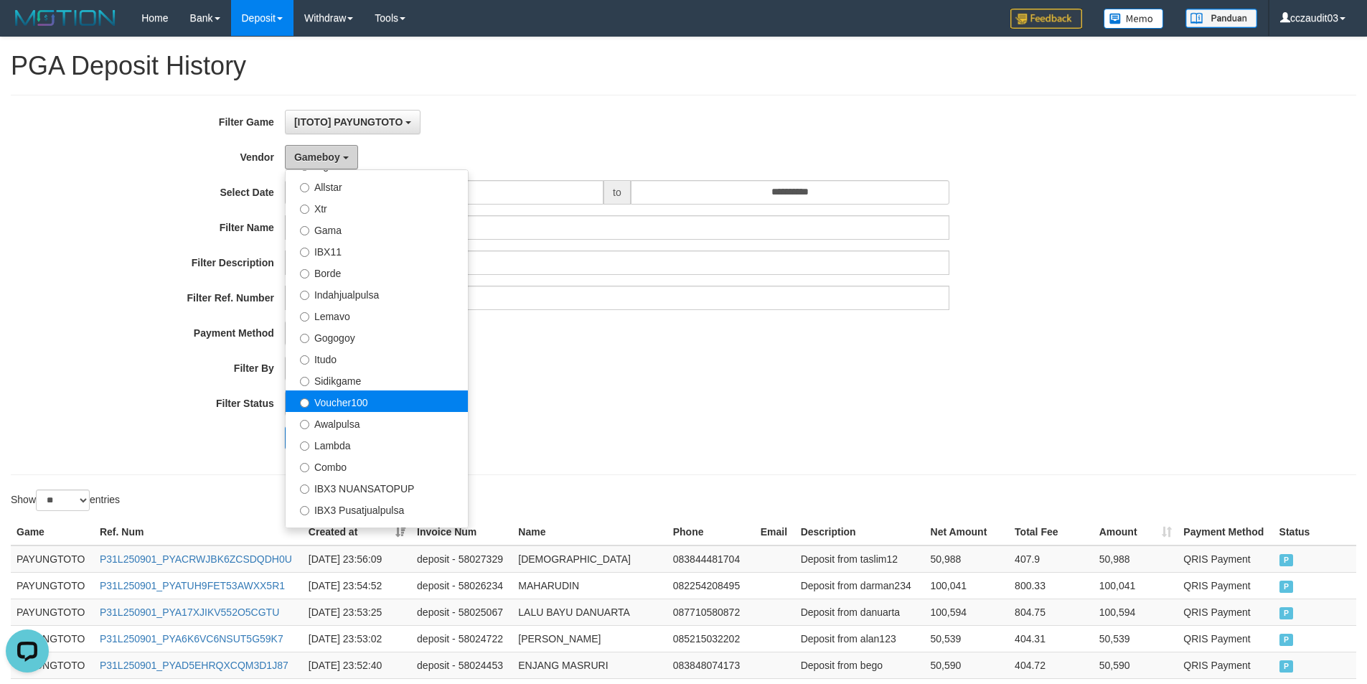
scroll to position [471, 0]
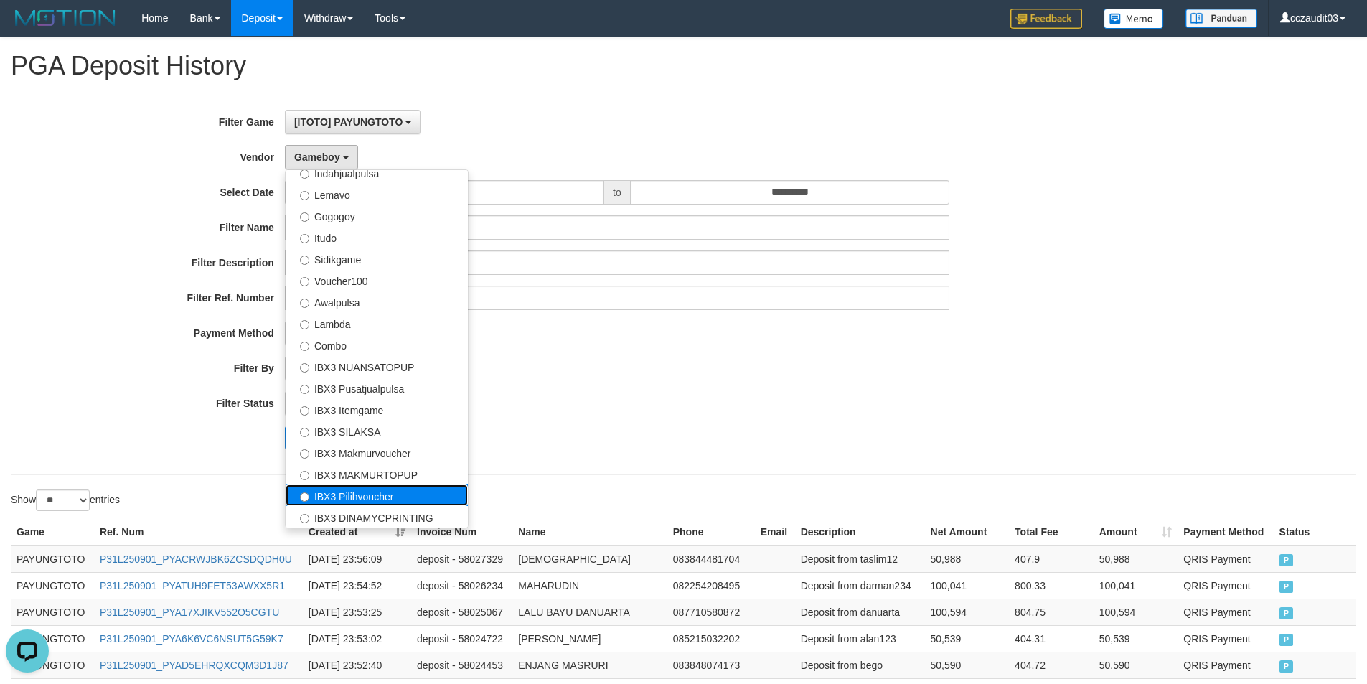
click at [388, 496] on label "IBX3 Pilihvoucher" at bounding box center [376, 495] width 182 height 22
select select "**********"
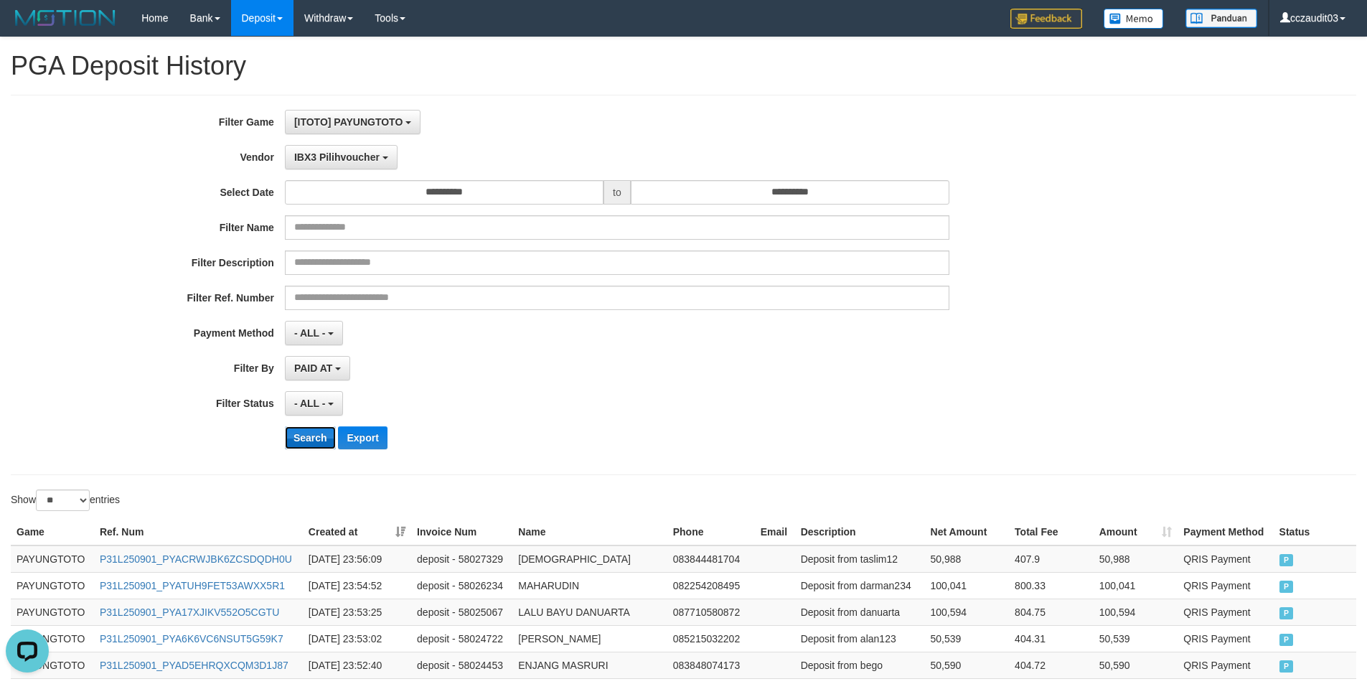
click at [303, 436] on button "Search" at bounding box center [310, 437] width 51 height 23
click at [366, 436] on button "Export" at bounding box center [362, 437] width 49 height 23
click at [355, 118] on span "[ITOTO] PAYUNGTOTO" at bounding box center [348, 121] width 108 height 11
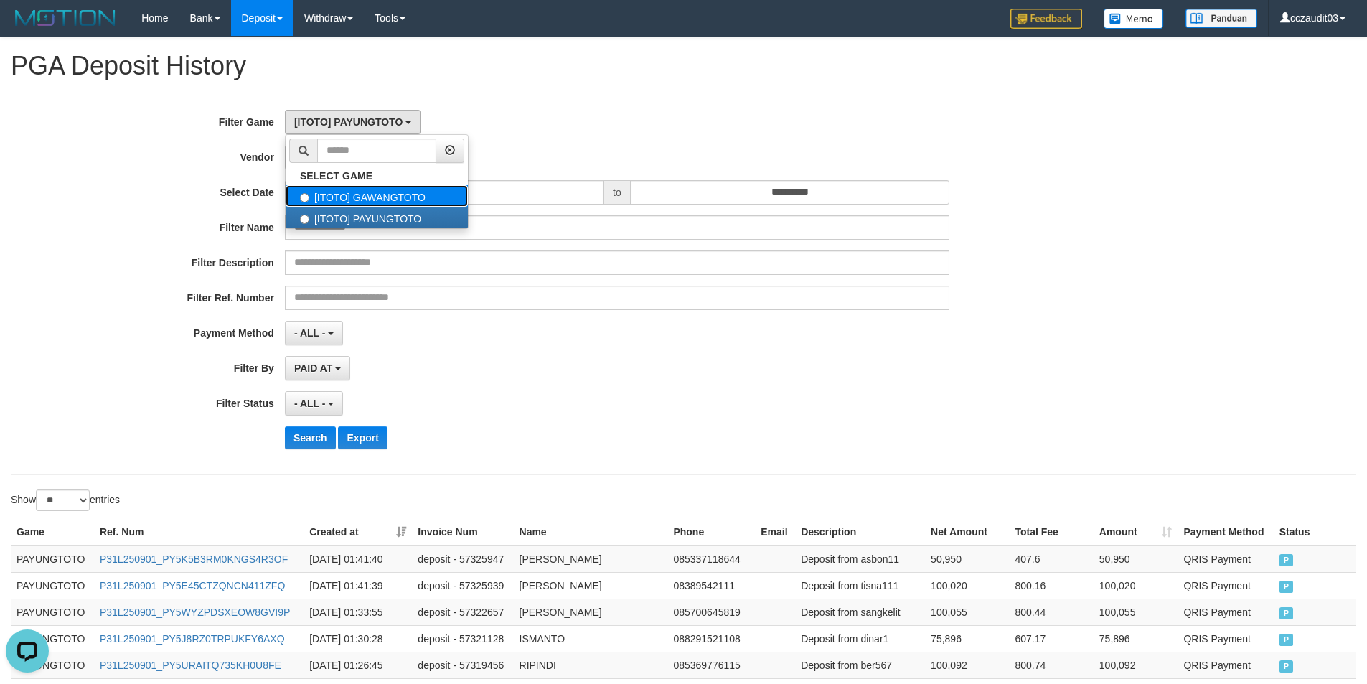
click at [379, 197] on label "[ITOTO] GAWANGTOTO" at bounding box center [376, 196] width 182 height 22
select select "****"
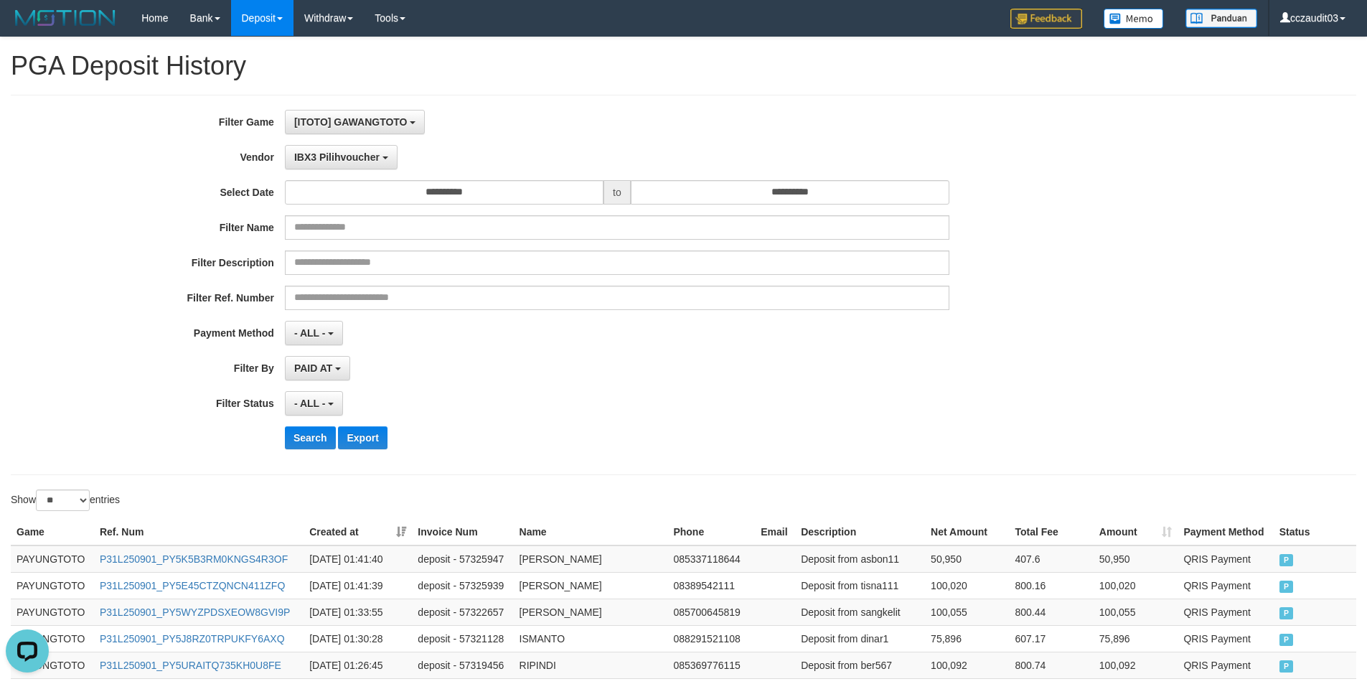
scroll to position [24, 0]
click at [358, 160] on span "IBX3 Pilihvoucher" at bounding box center [336, 156] width 85 height 11
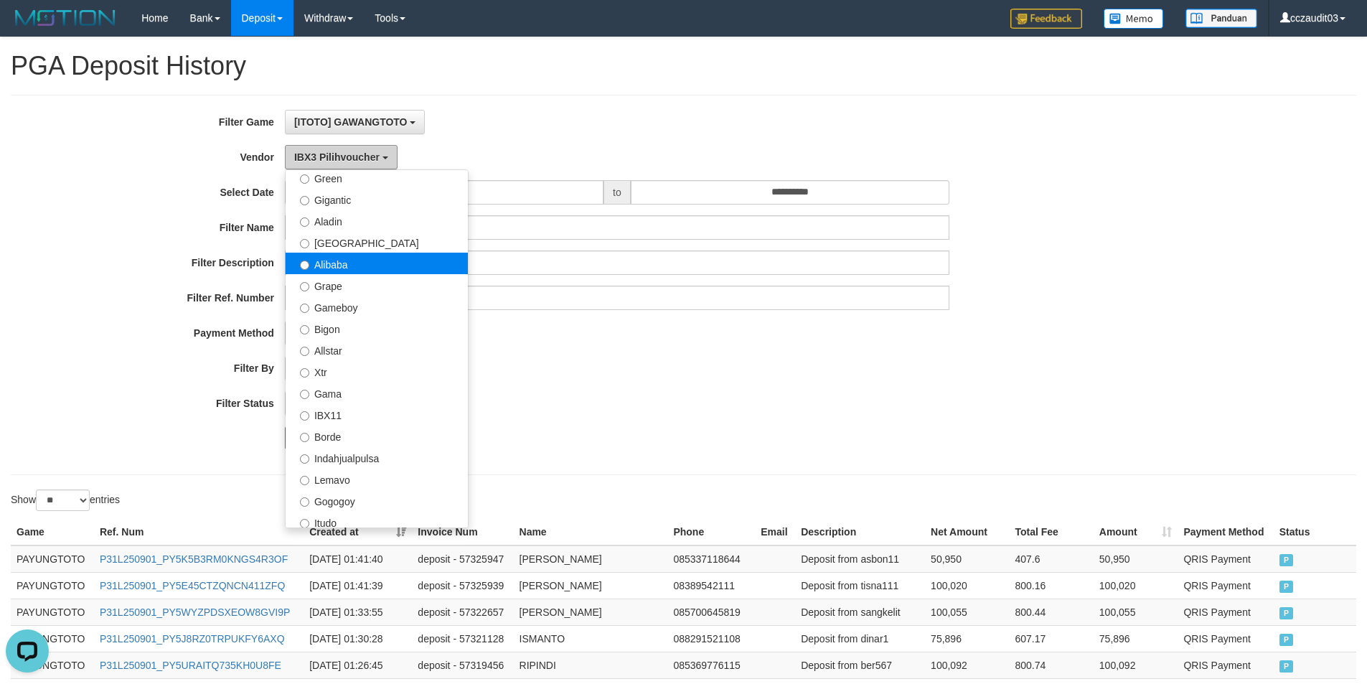
scroll to position [184, 0]
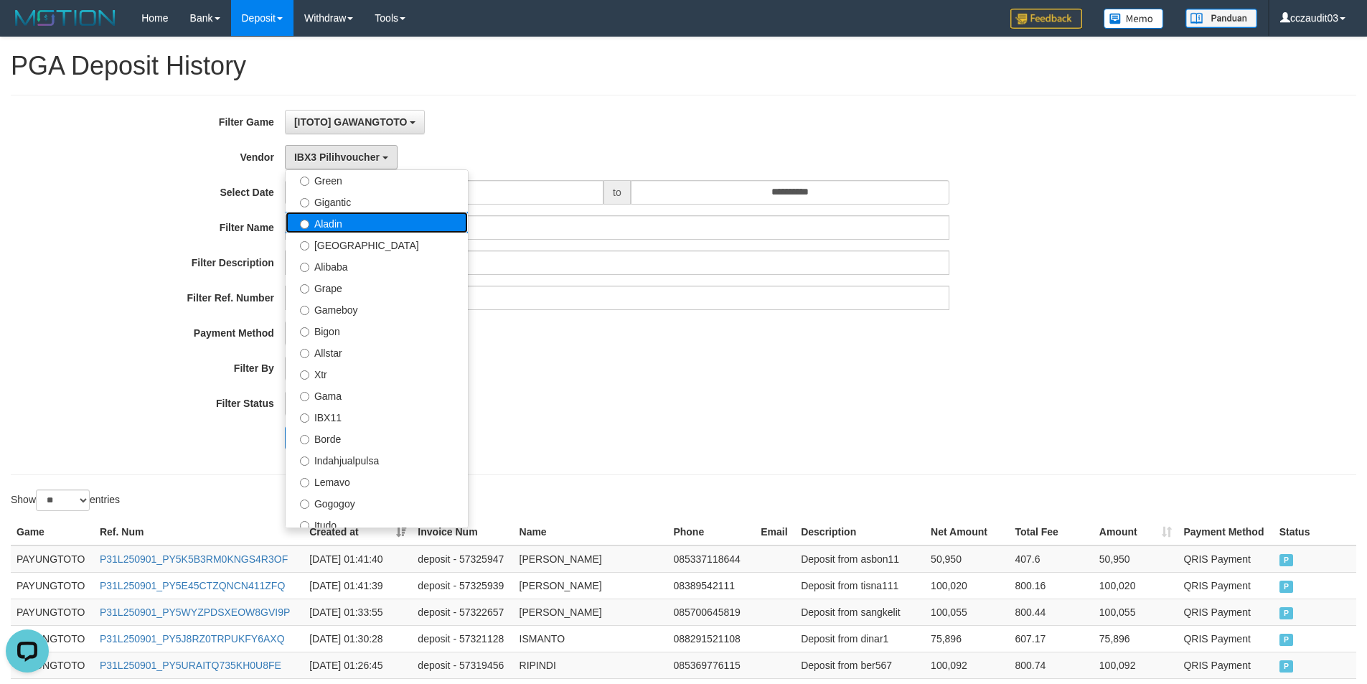
click at [343, 219] on label "Aladin" at bounding box center [376, 223] width 182 height 22
select select "**********"
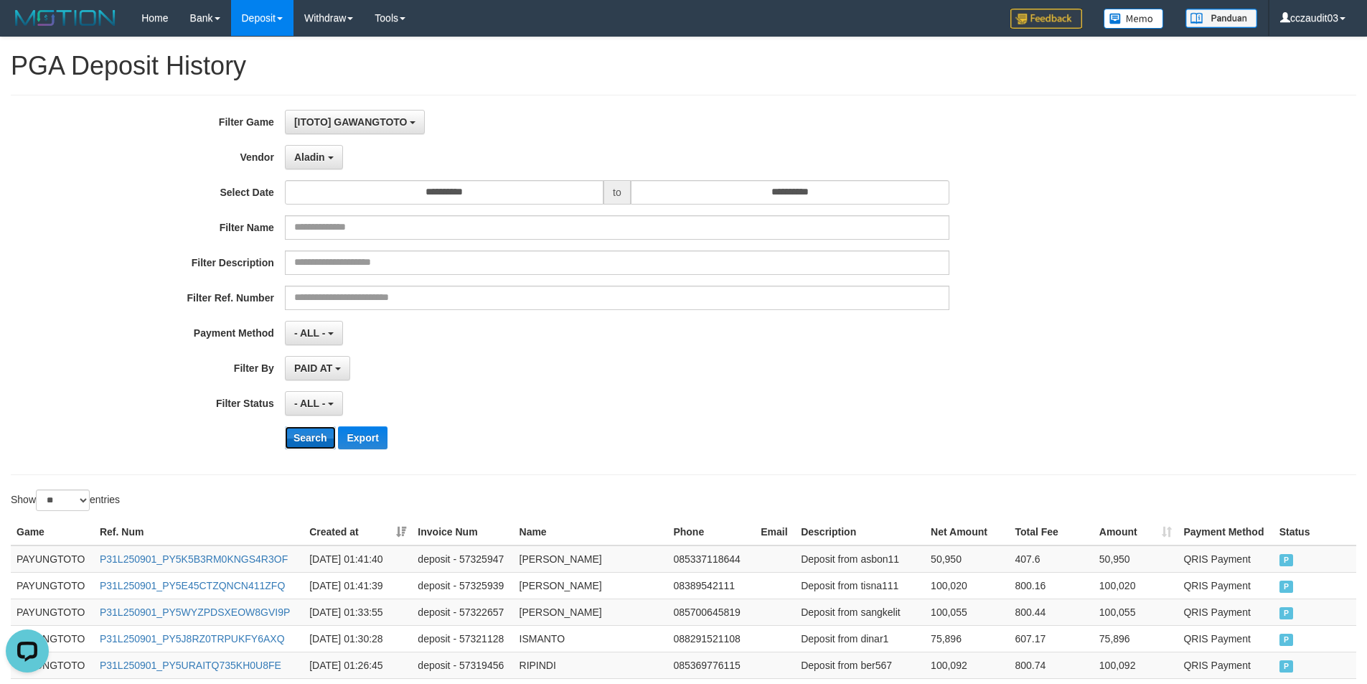
click at [306, 445] on button "Search" at bounding box center [310, 437] width 51 height 23
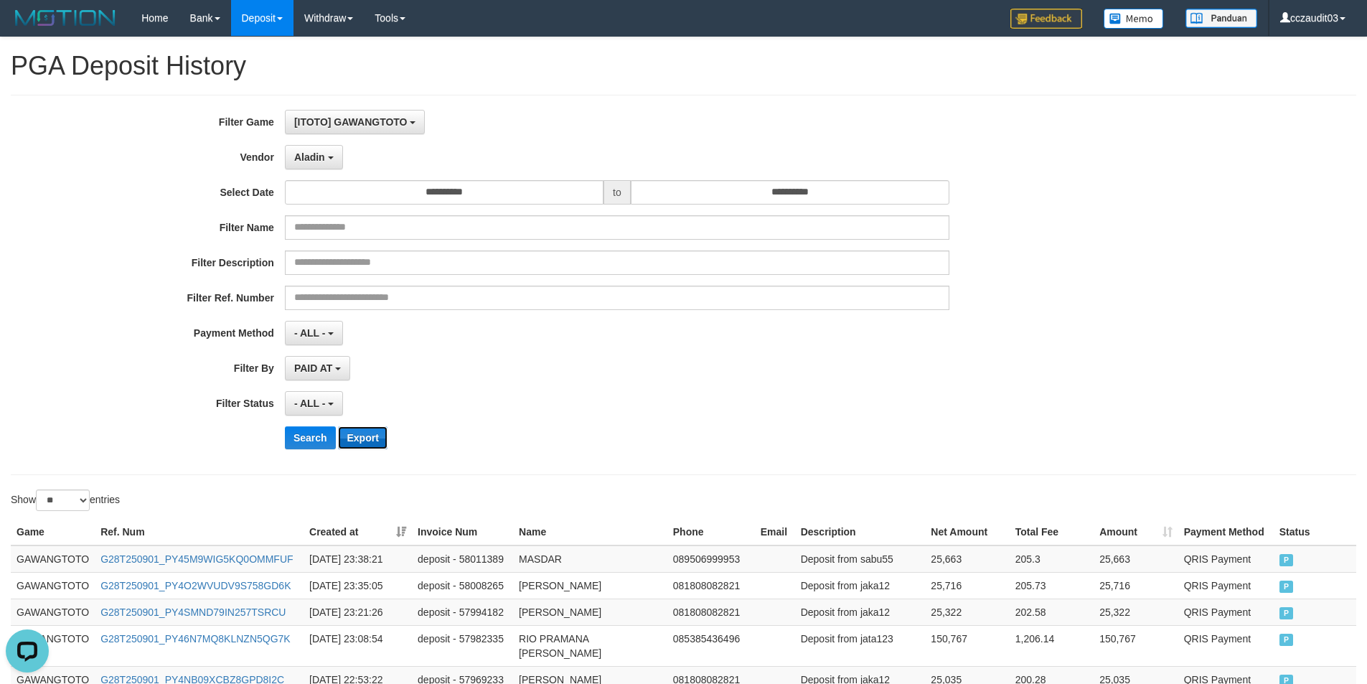
click at [354, 429] on button "Export" at bounding box center [362, 437] width 49 height 23
click at [49, 502] on select "** ** ** ***" at bounding box center [63, 500] width 54 height 22
select select "***"
click at [38, 489] on select "** ** ** ***" at bounding box center [63, 500] width 54 height 22
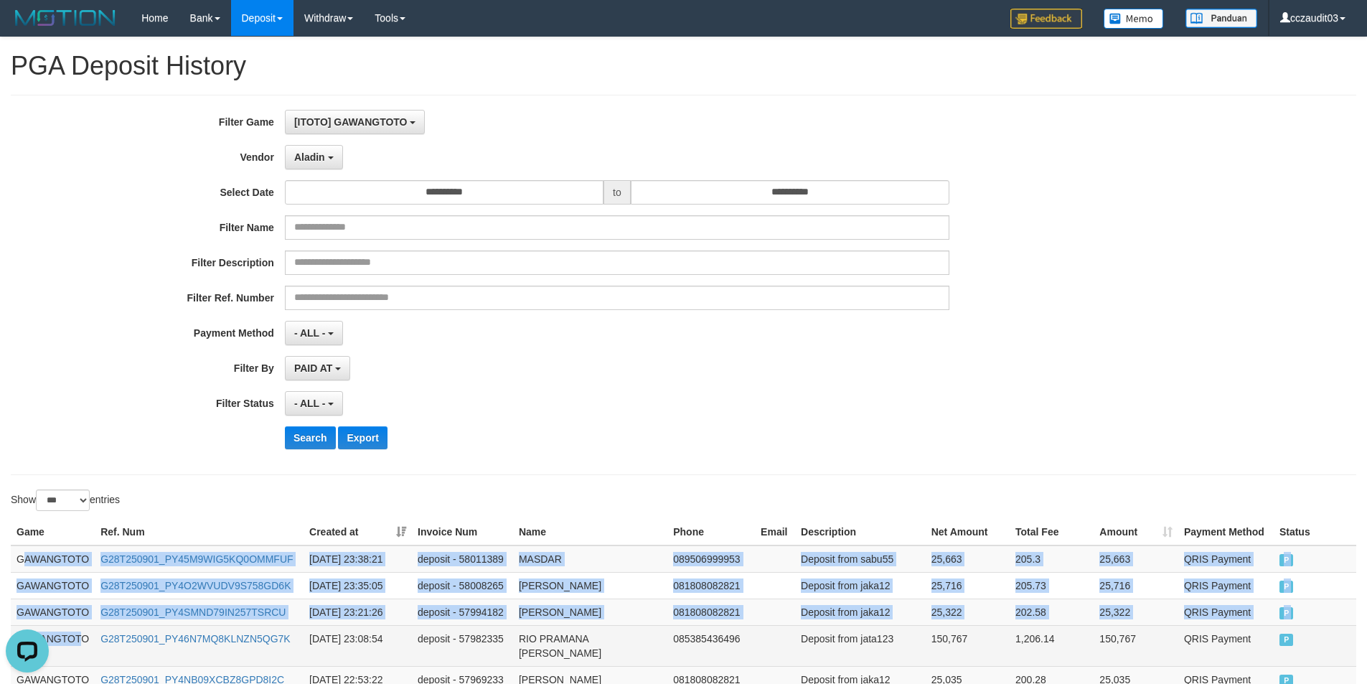
drag, startPoint x: 22, startPoint y: 561, endPoint x: 81, endPoint y: 628, distance: 89.5
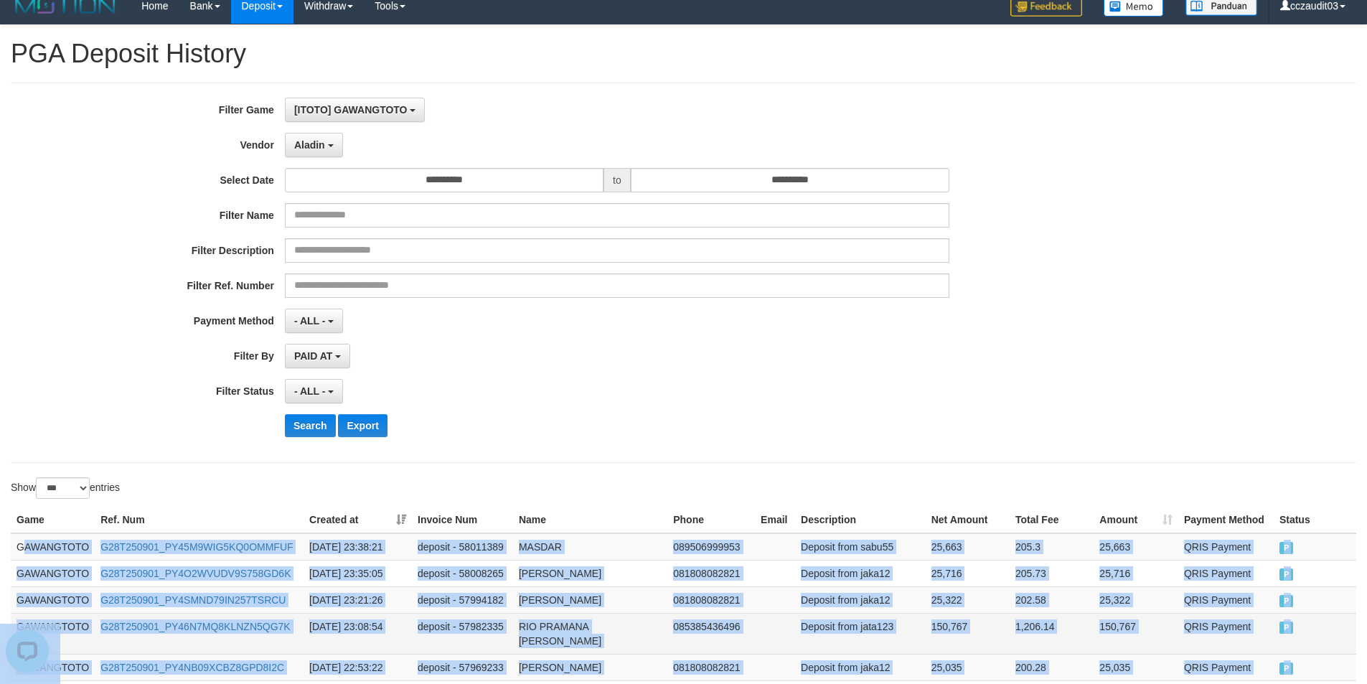
scroll to position [1506, 0]
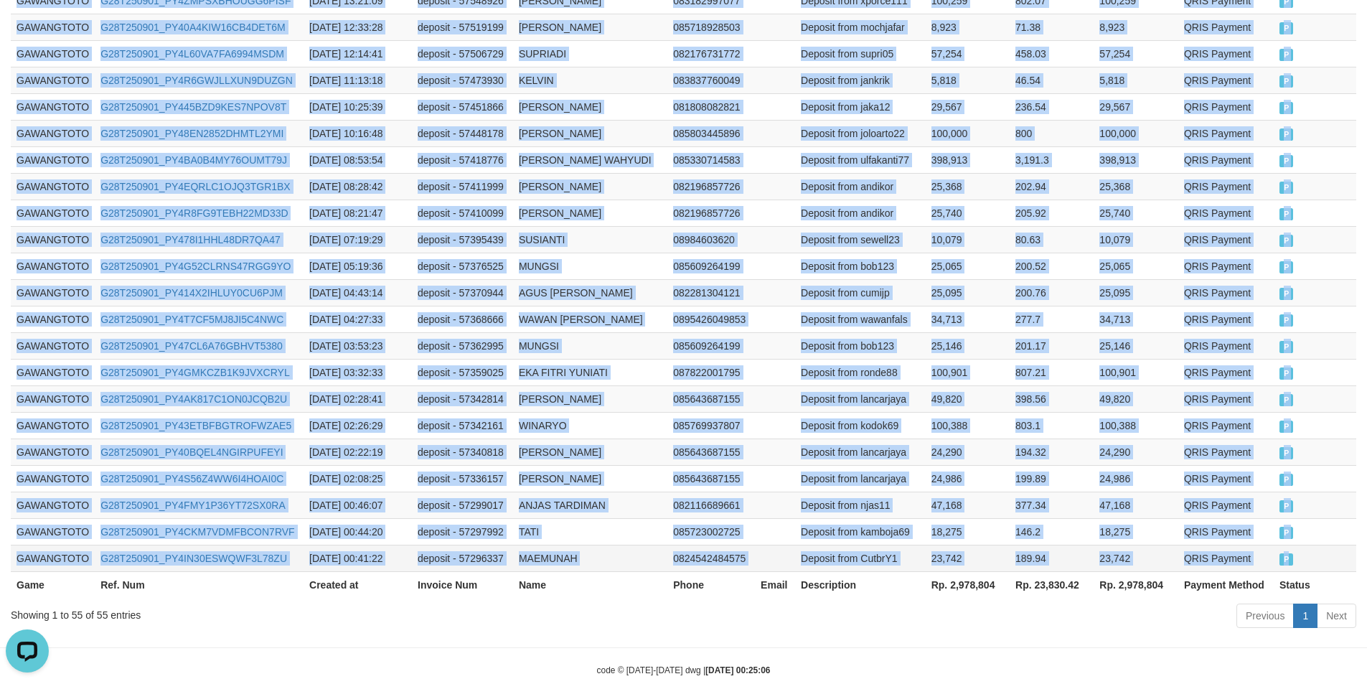
click at [1318, 544] on td "P" at bounding box center [1314, 557] width 82 height 27
copy tbody "AWANGTOTO G28T250901_PY45M9WIG5KQ0OMMFUF 2025-09-01 23:38:21 deposit - 58011389…"
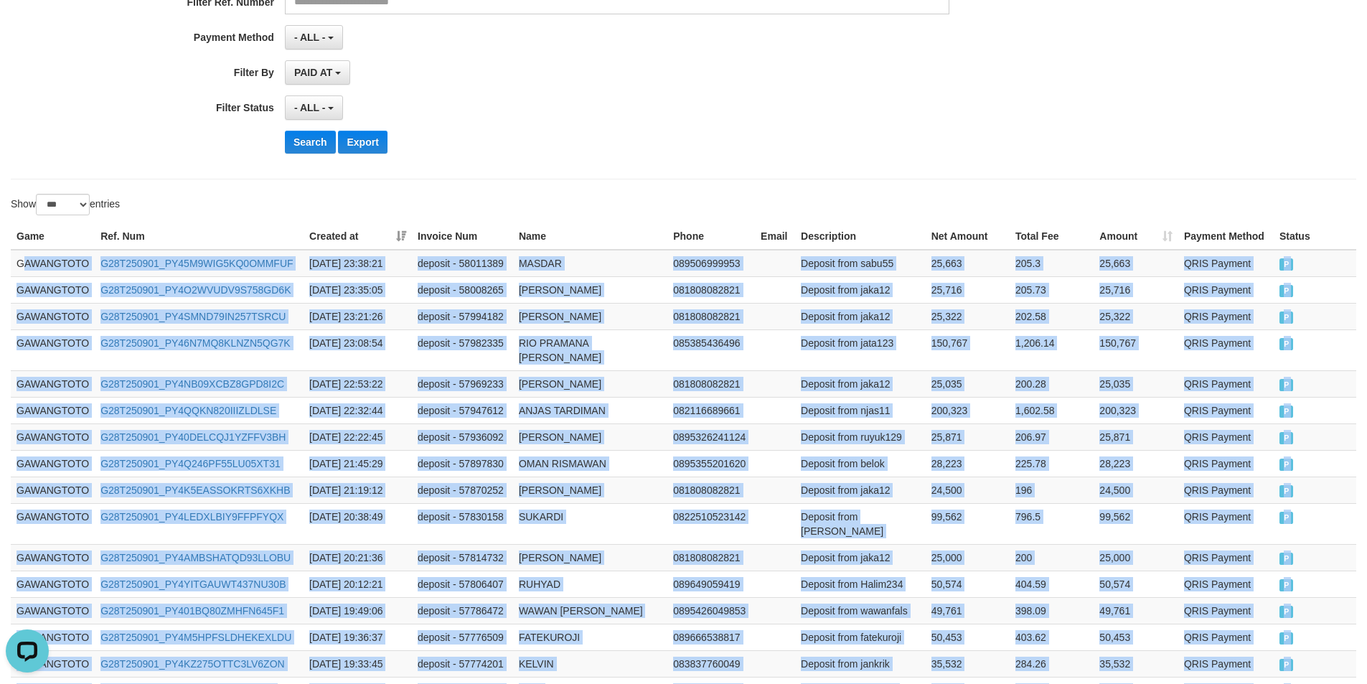
scroll to position [0, 0]
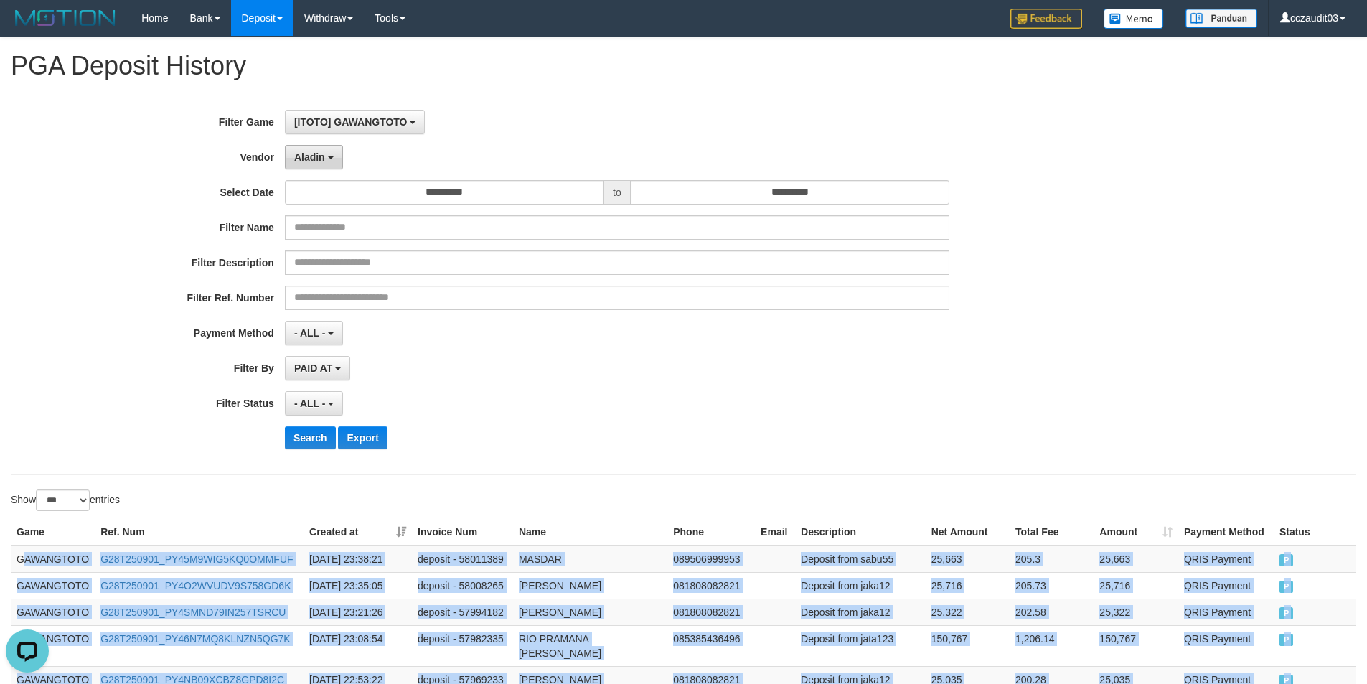
click at [317, 157] on span "Aladin" at bounding box center [309, 156] width 31 height 11
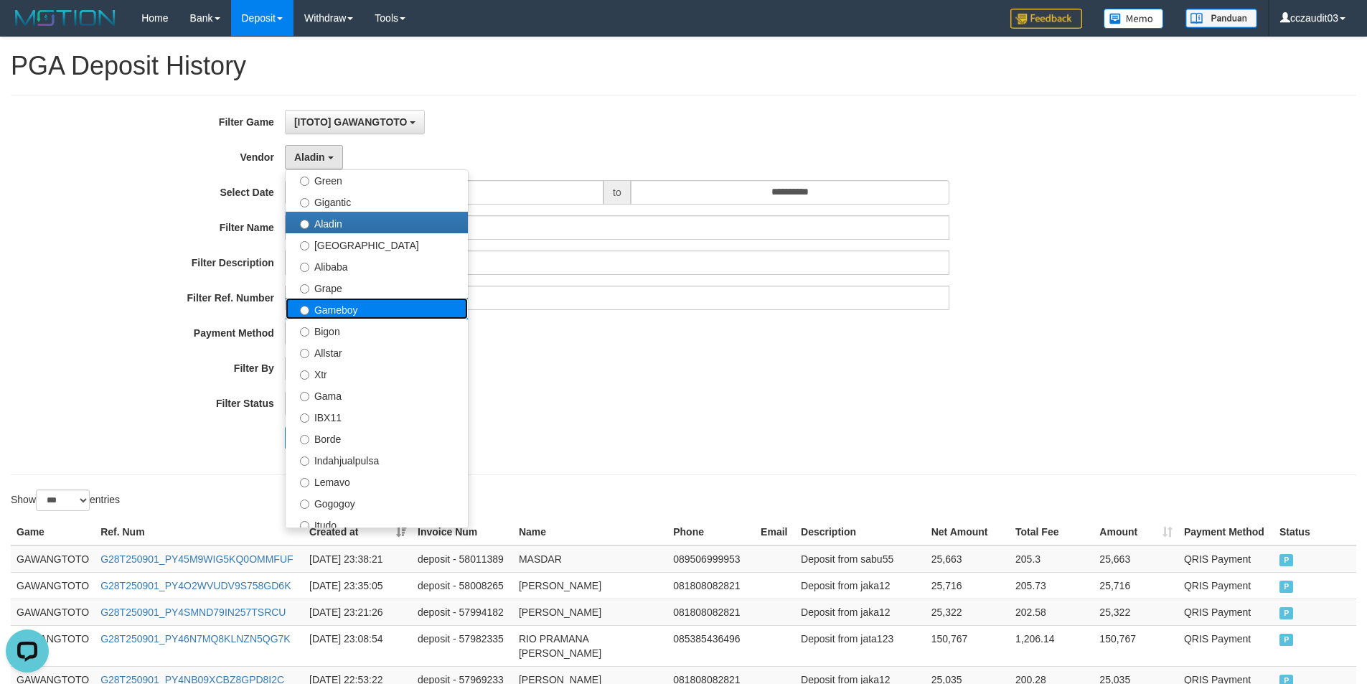
click at [374, 309] on label "Gameboy" at bounding box center [376, 309] width 182 height 22
select select "**********"
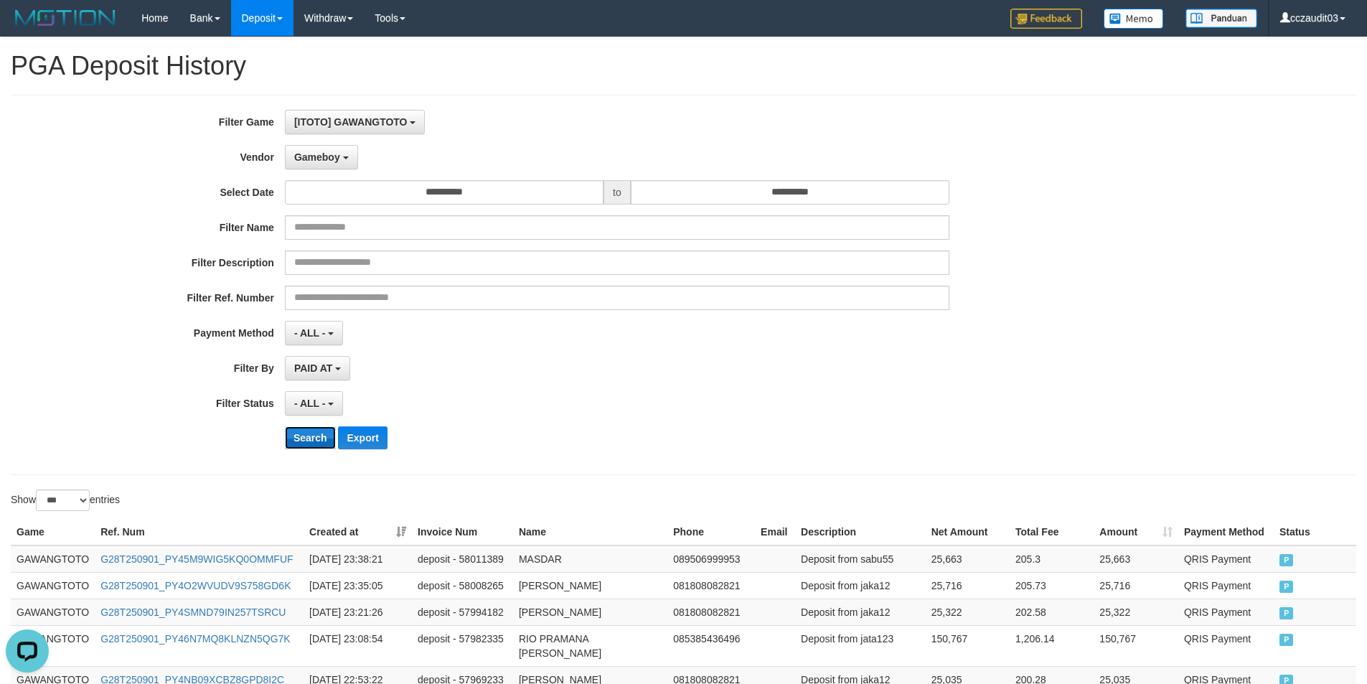
click at [313, 430] on button "Search" at bounding box center [310, 437] width 51 height 23
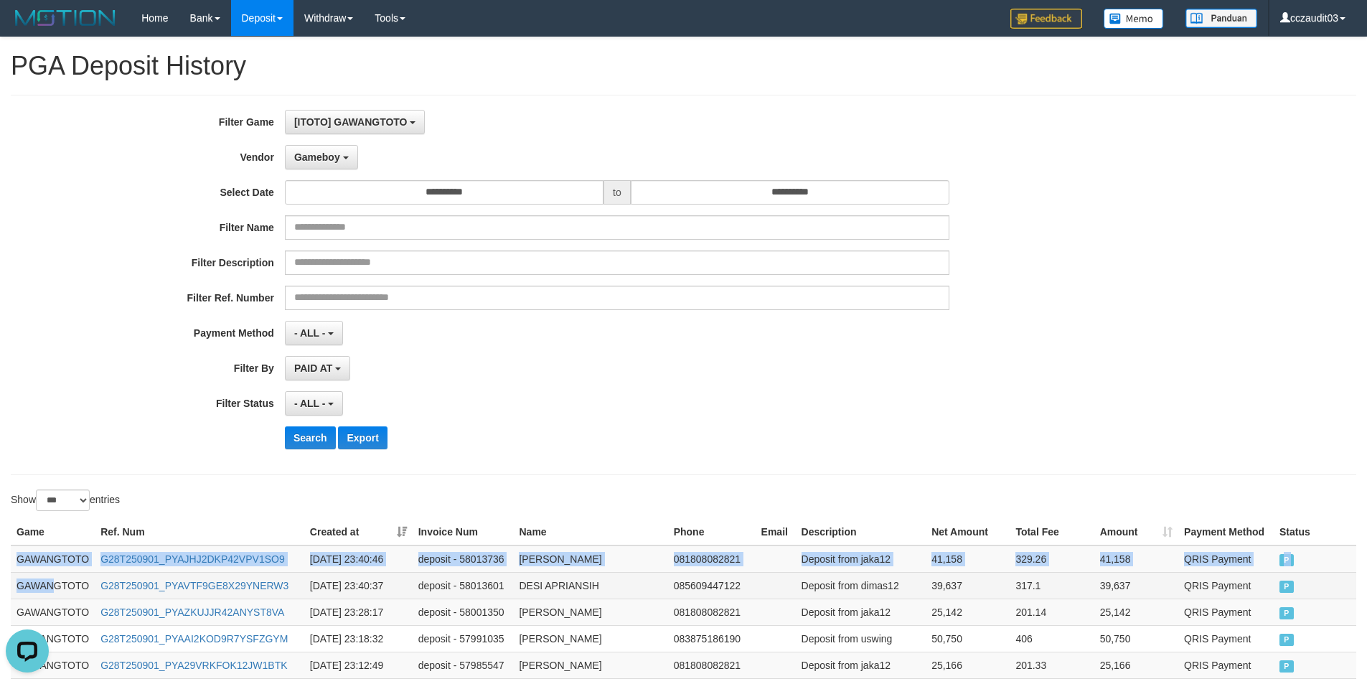
drag, startPoint x: 17, startPoint y: 557, endPoint x: 57, endPoint y: 598, distance: 57.3
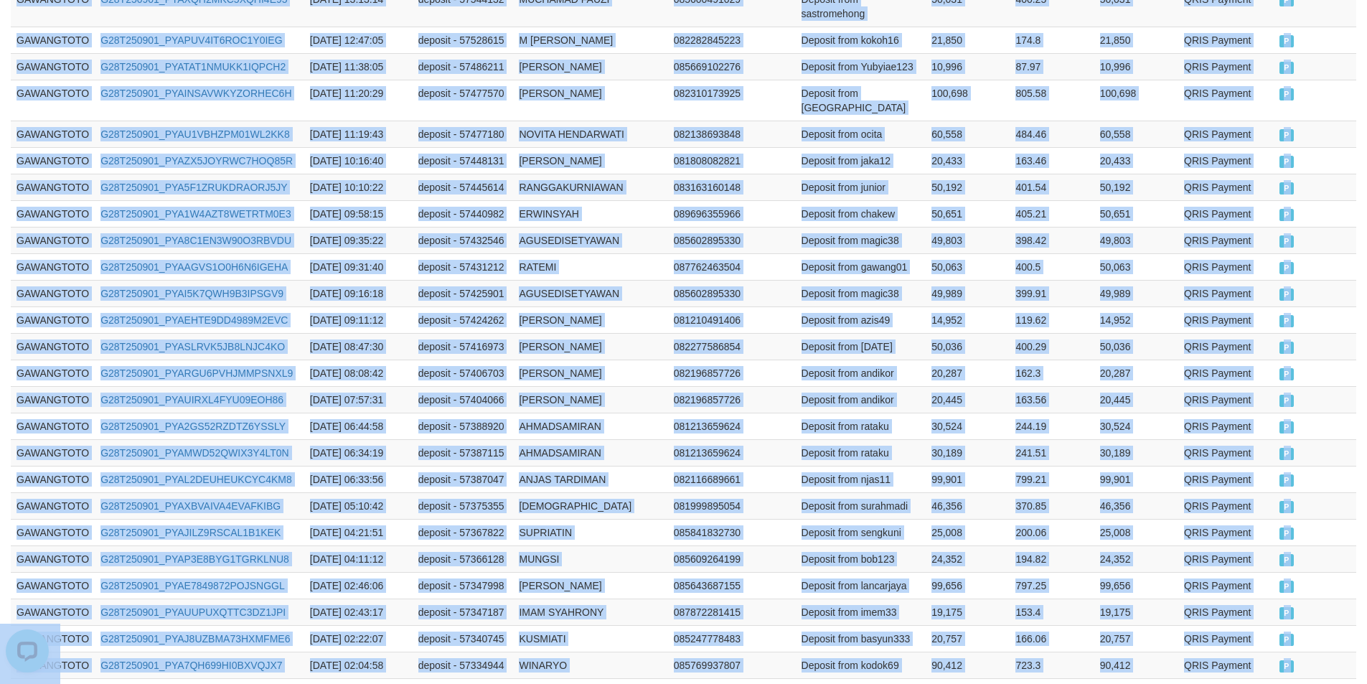
scroll to position [1920, 0]
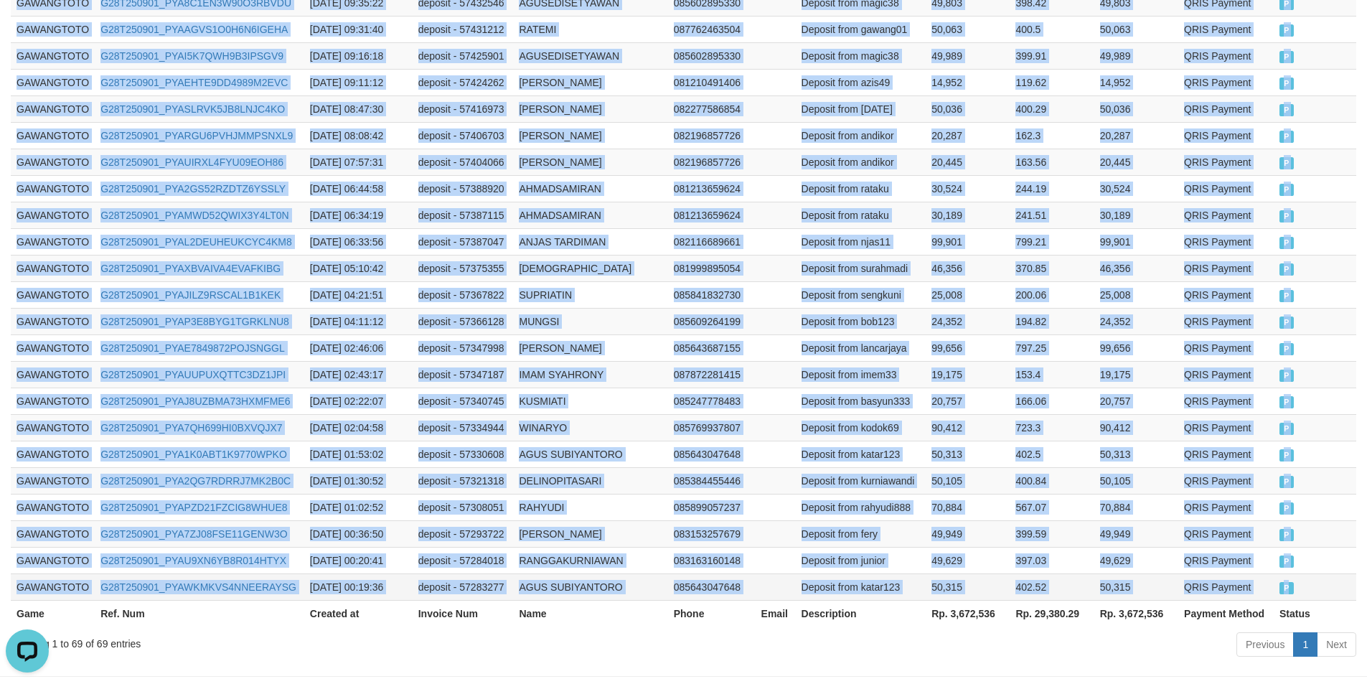
click at [1318, 573] on td "P" at bounding box center [1314, 586] width 82 height 27
copy tbody "GAWANGTOTO G28T250901_PYAJHJ2DKP42VPV1SO9 2025-09-01 23:40:46 deposit - 5801373…"
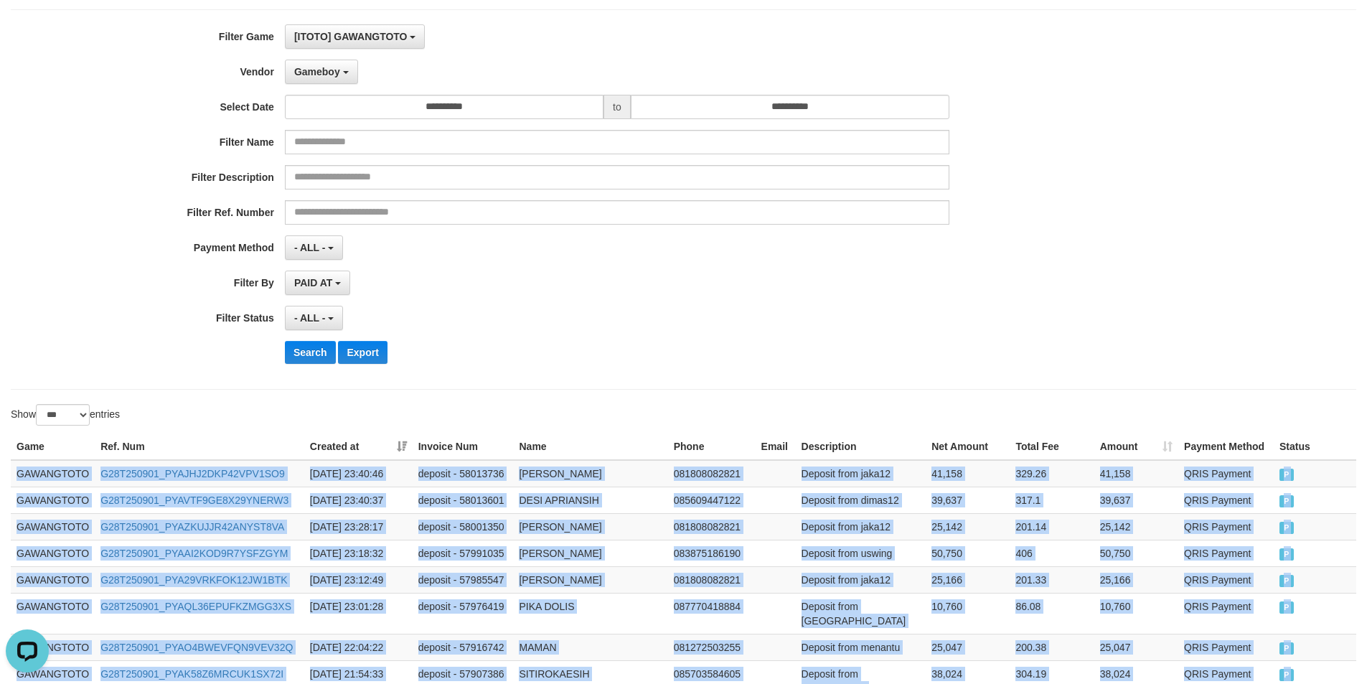
scroll to position [0, 0]
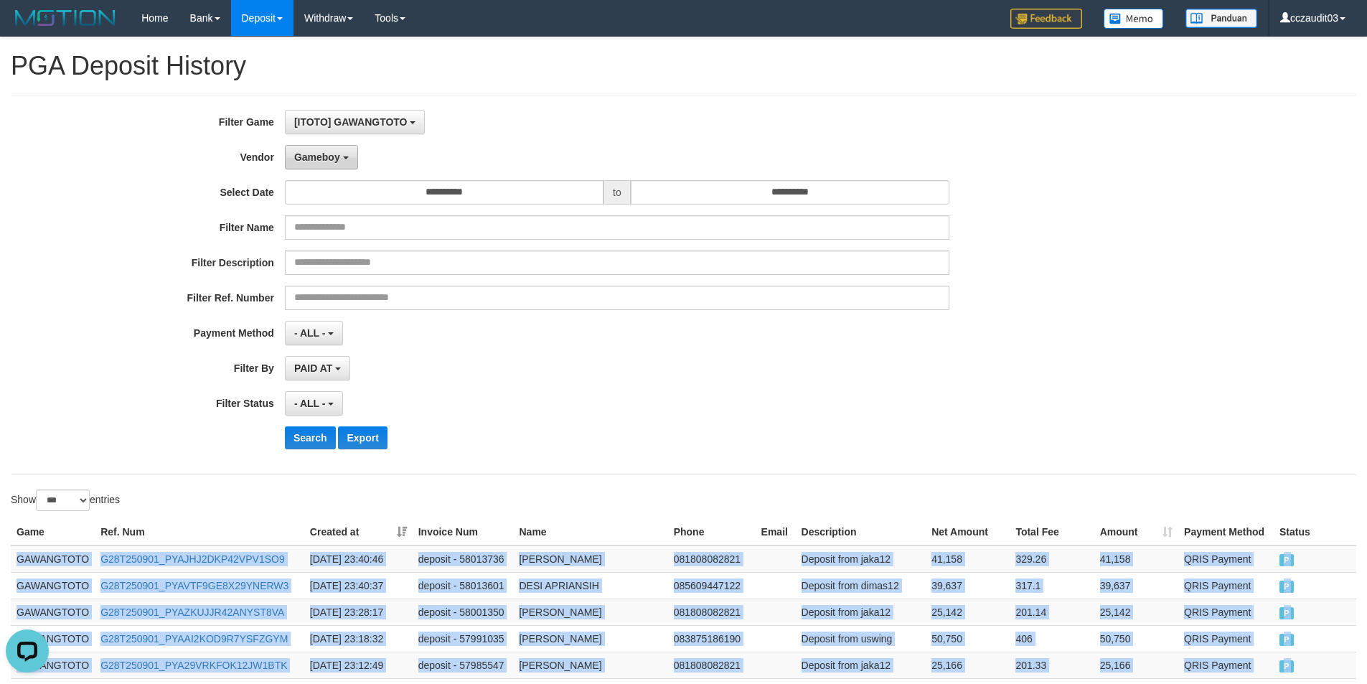
click at [327, 159] on span "Gameboy" at bounding box center [317, 156] width 46 height 11
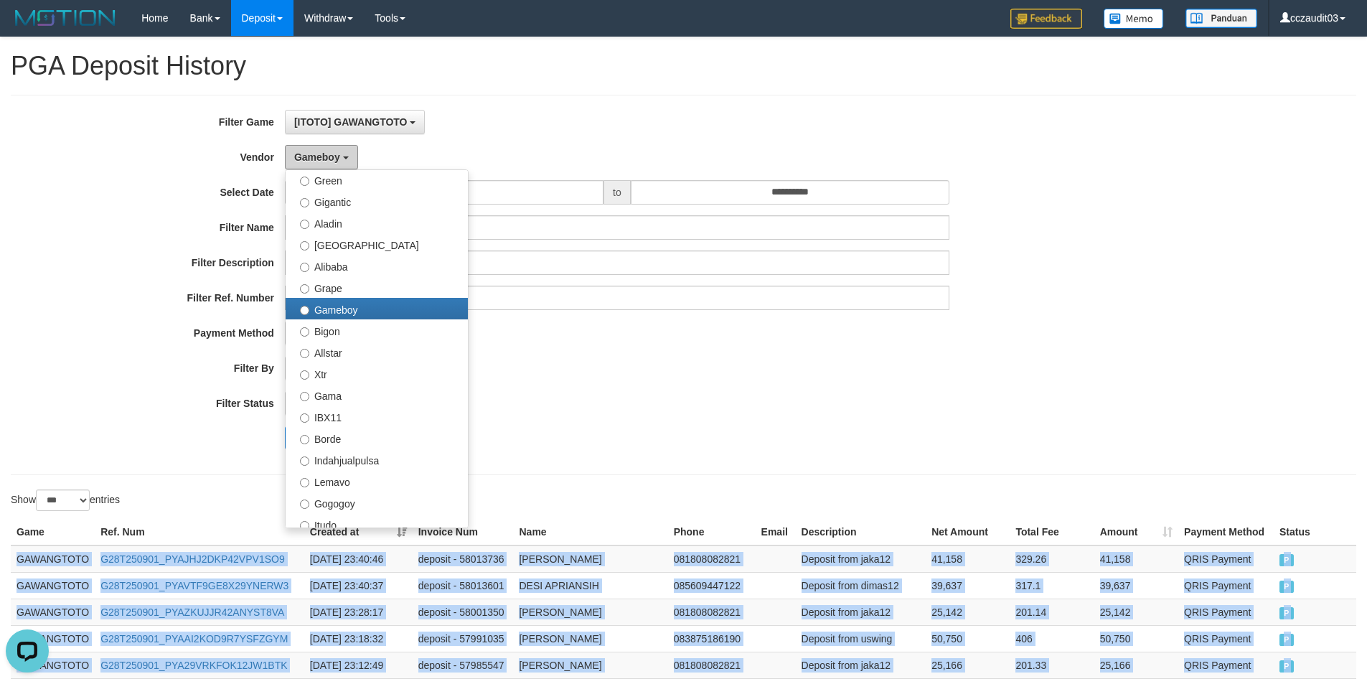
scroll to position [471, 0]
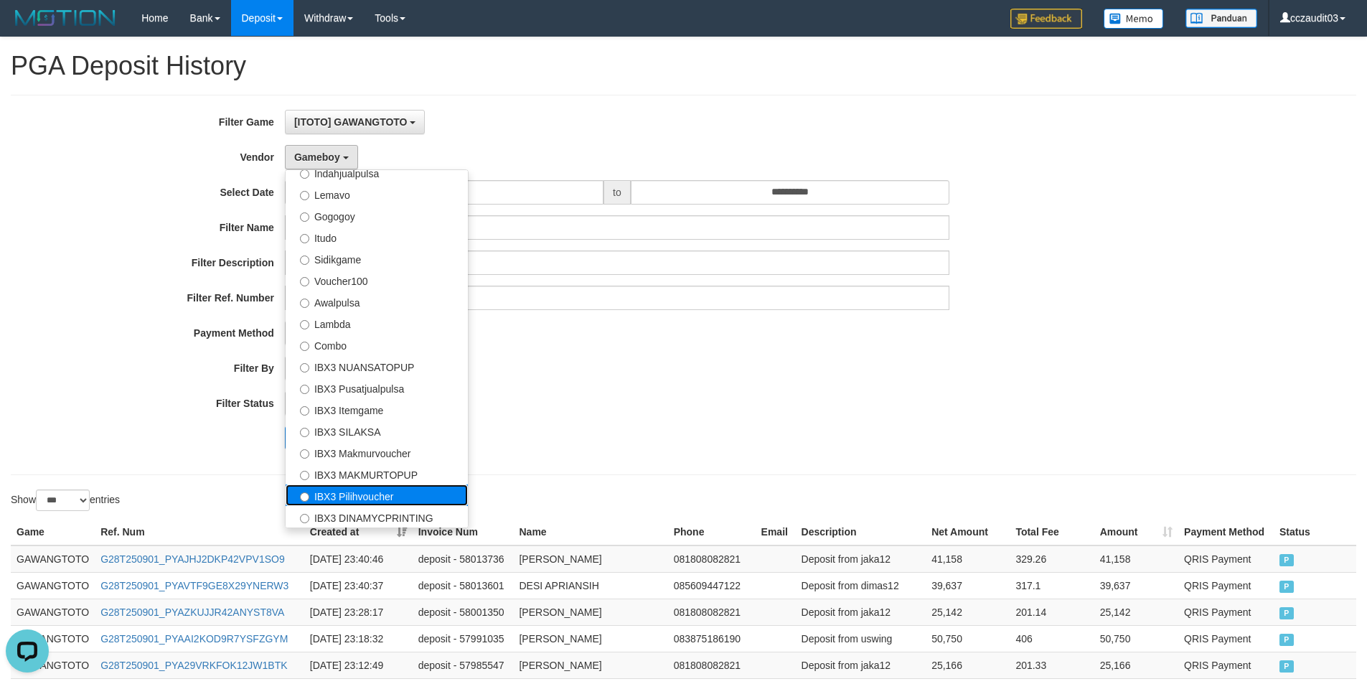
click at [349, 492] on label "IBX3 Pilihvoucher" at bounding box center [376, 495] width 182 height 22
select select "**********"
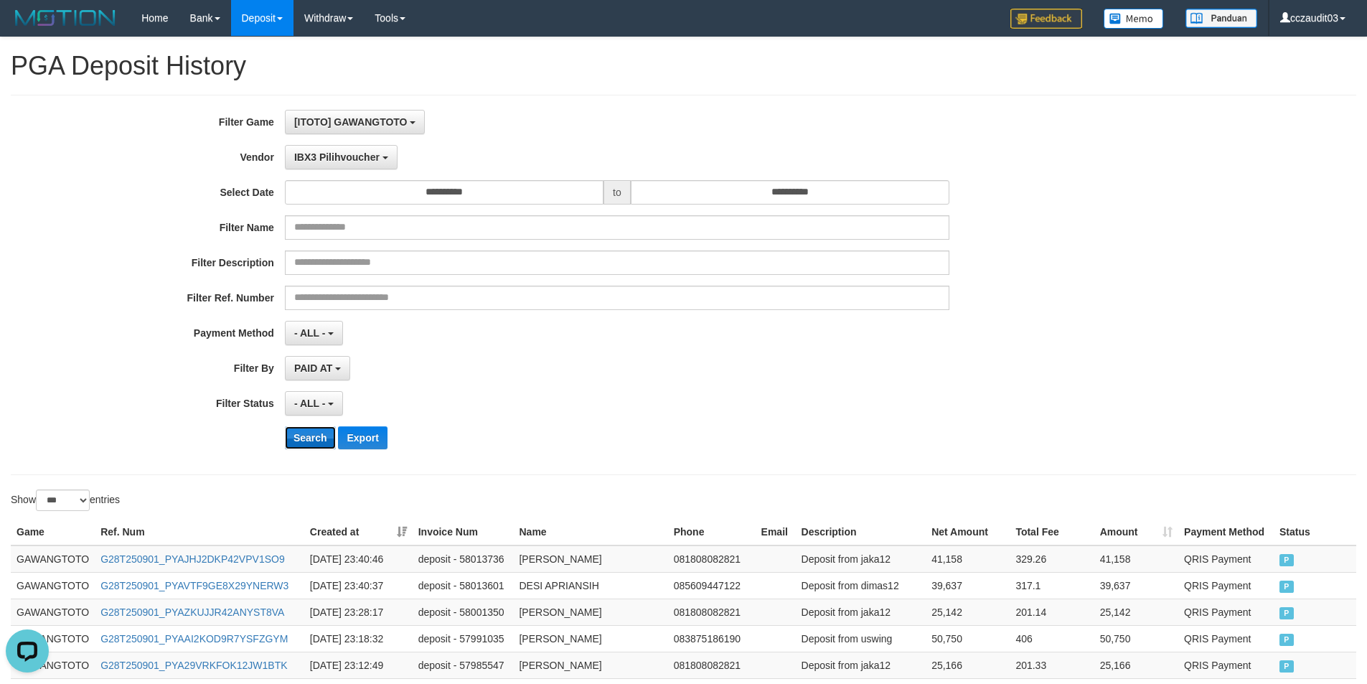
click at [301, 432] on button "Search" at bounding box center [310, 437] width 51 height 23
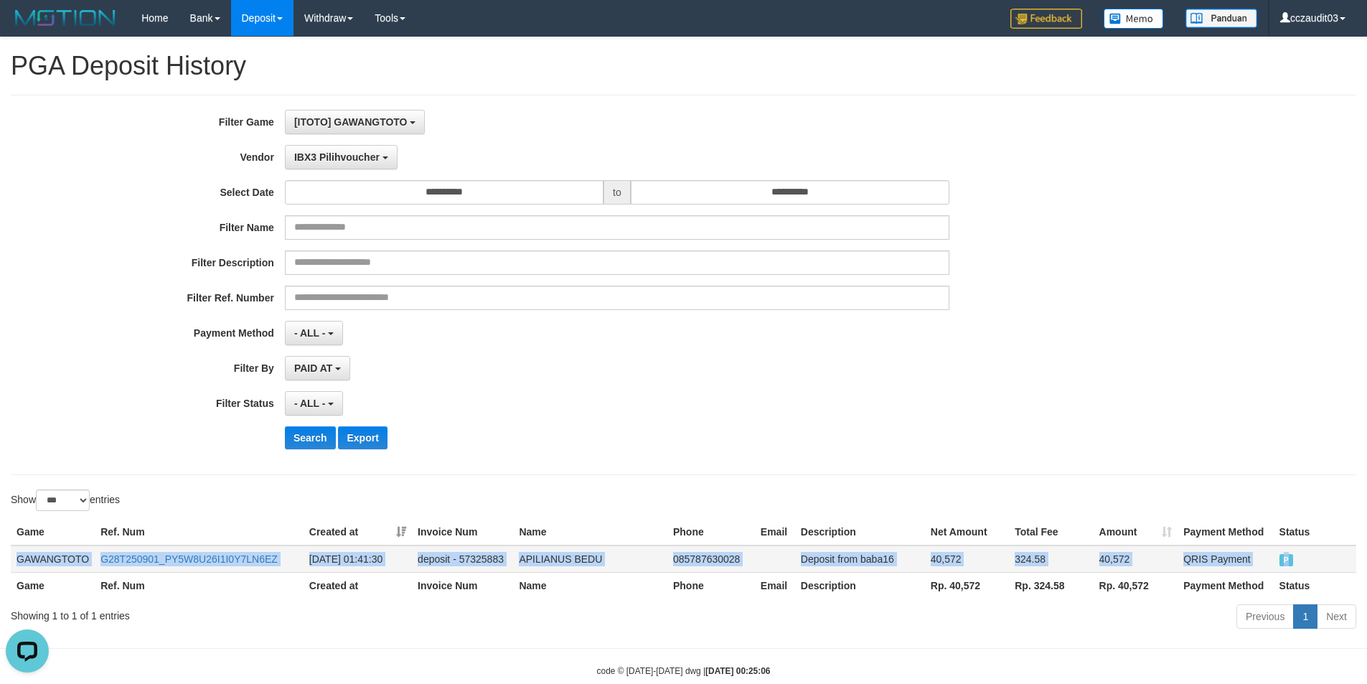
drag, startPoint x: 19, startPoint y: 556, endPoint x: 1322, endPoint y: 564, distance: 1303.4
click at [1322, 564] on tr "GAWANGTOTO G28T250901_PY5W8U26I1I0Y7LN6EZ 2025-09-01 01:41:30 deposit - 5732588…" at bounding box center [683, 558] width 1345 height 27
copy tr "GAWANGTOTO G28T250901_PY5W8U26I1I0Y7LN6EZ 2025-09-01 01:41:30 deposit - 5732588…"
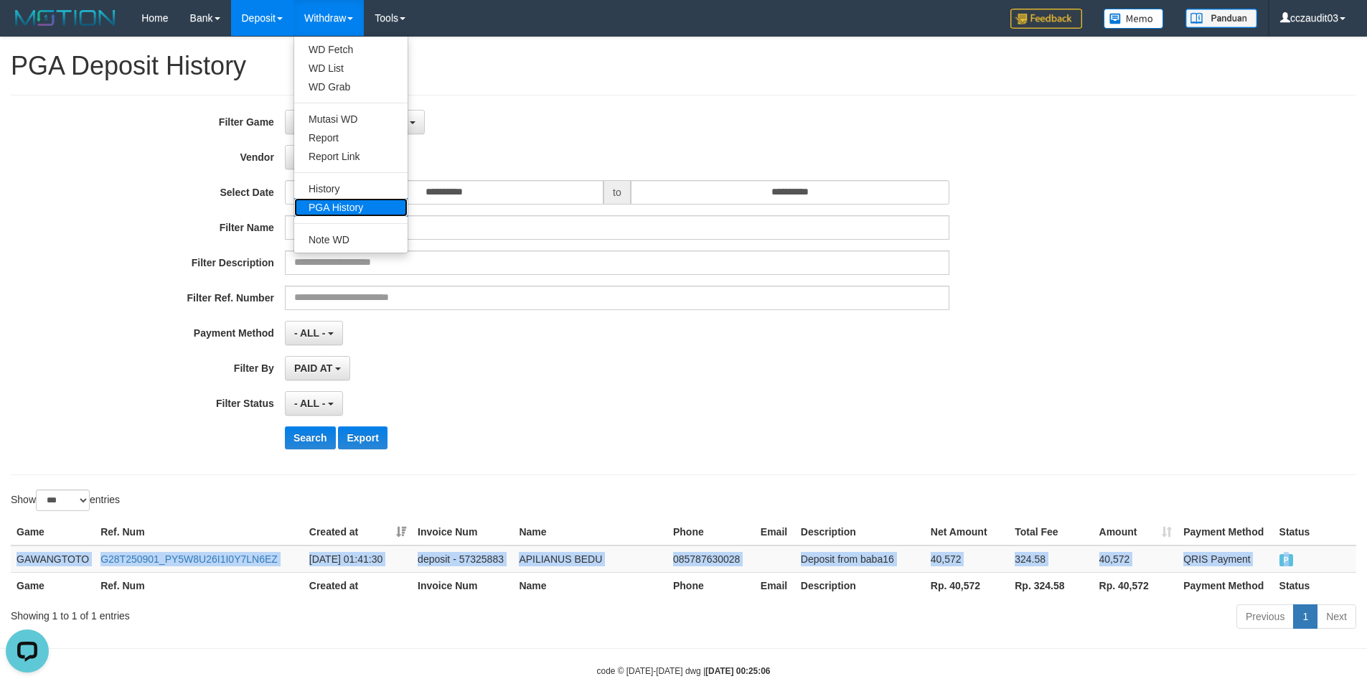
click at [345, 205] on link "PGA History" at bounding box center [350, 207] width 113 height 19
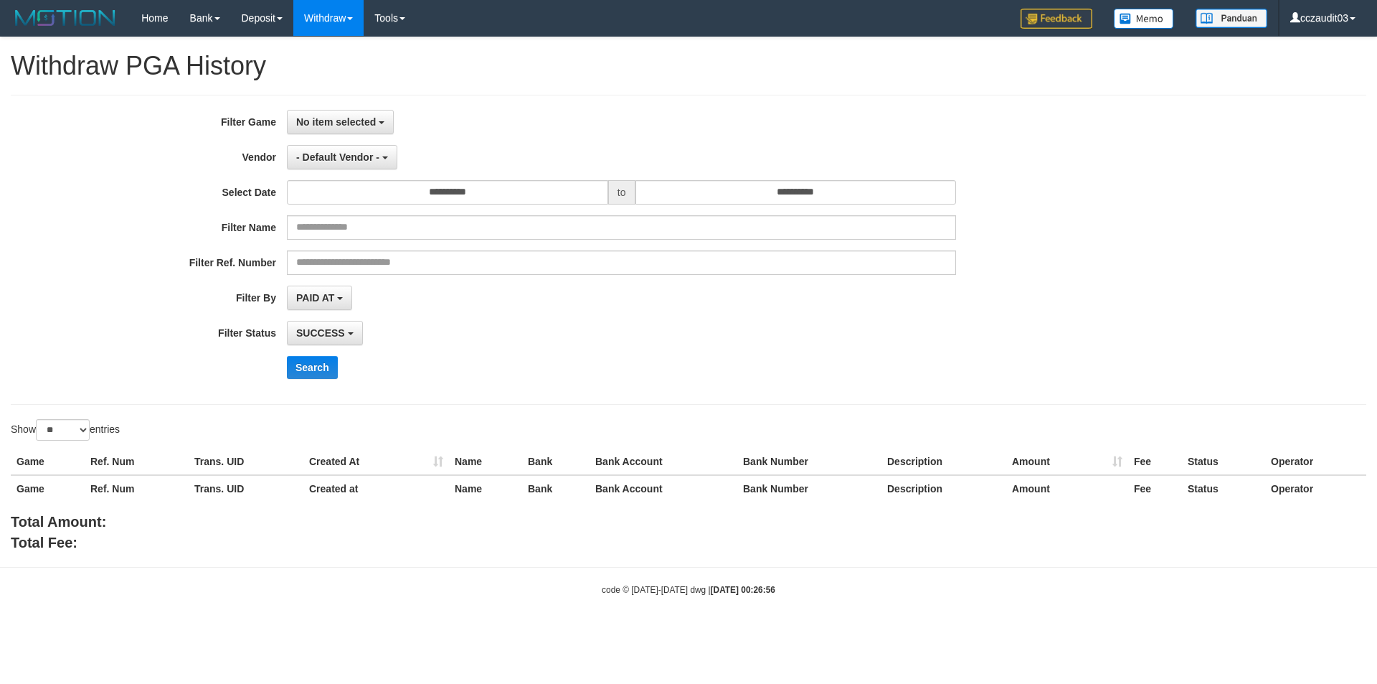
select select
select select "**"
click at [372, 126] on span "No item selected" at bounding box center [336, 121] width 80 height 11
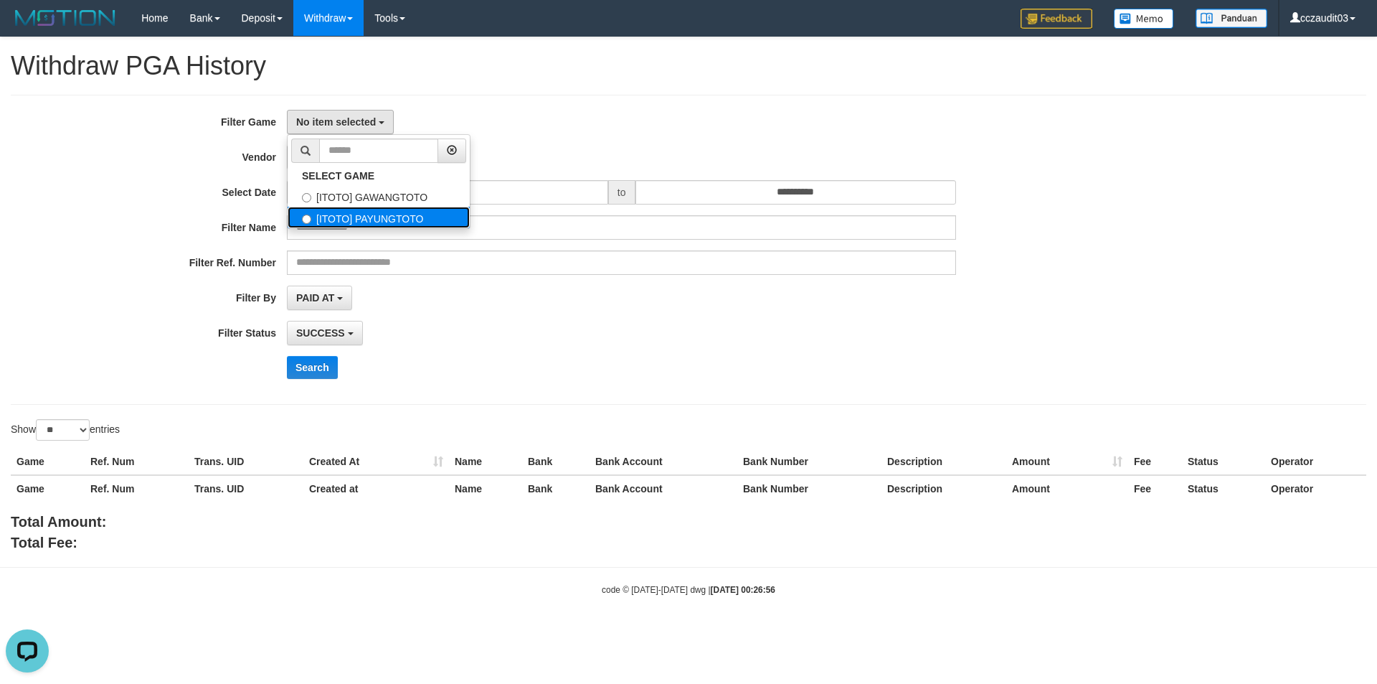
click at [404, 211] on label "[ITOTO] PAYUNGTOTO" at bounding box center [379, 218] width 182 height 22
select select "****"
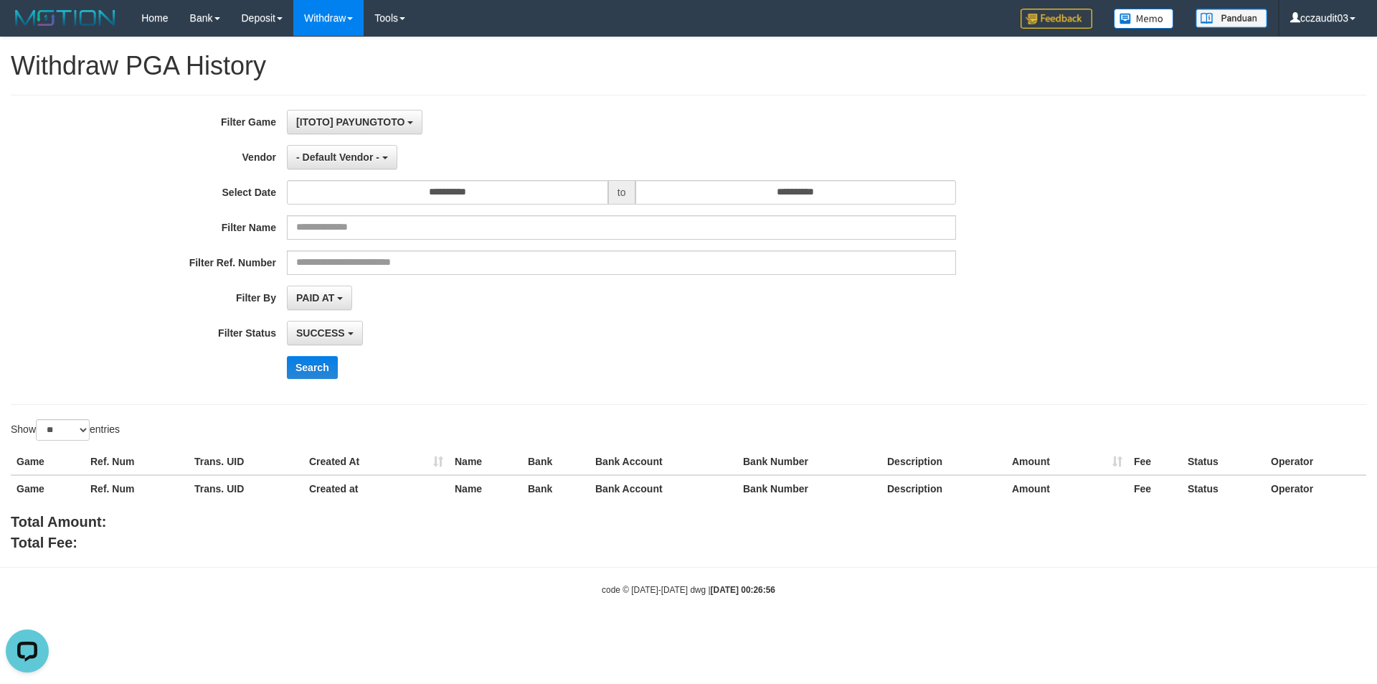
scroll to position [25, 0]
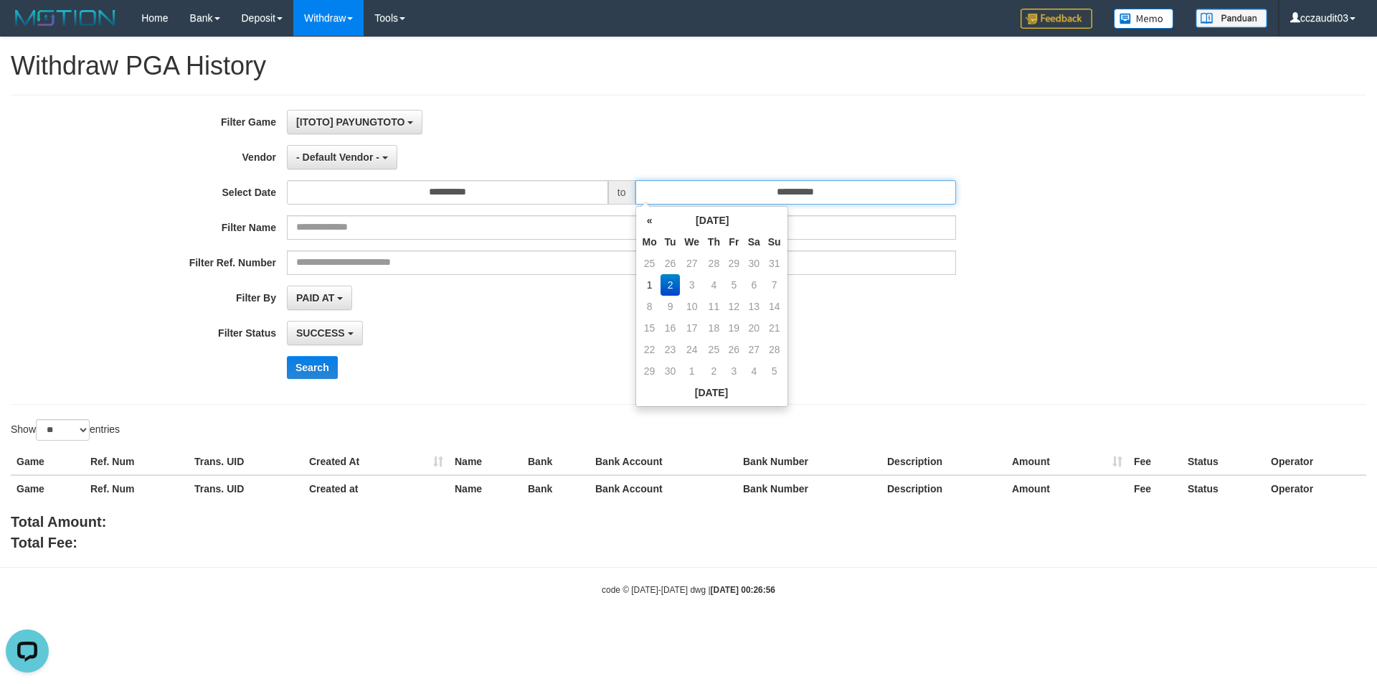
click at [679, 196] on input "**********" at bounding box center [796, 192] width 321 height 24
click at [652, 281] on td "1" at bounding box center [650, 285] width 22 height 22
type input "**********"
click at [632, 113] on div "[ITOTO] PAYUNGTOTO SELECT GAME [ITOTO] GAWANGTOTO [ITOTO] PAYUNGTOTO" at bounding box center [621, 122] width 669 height 24
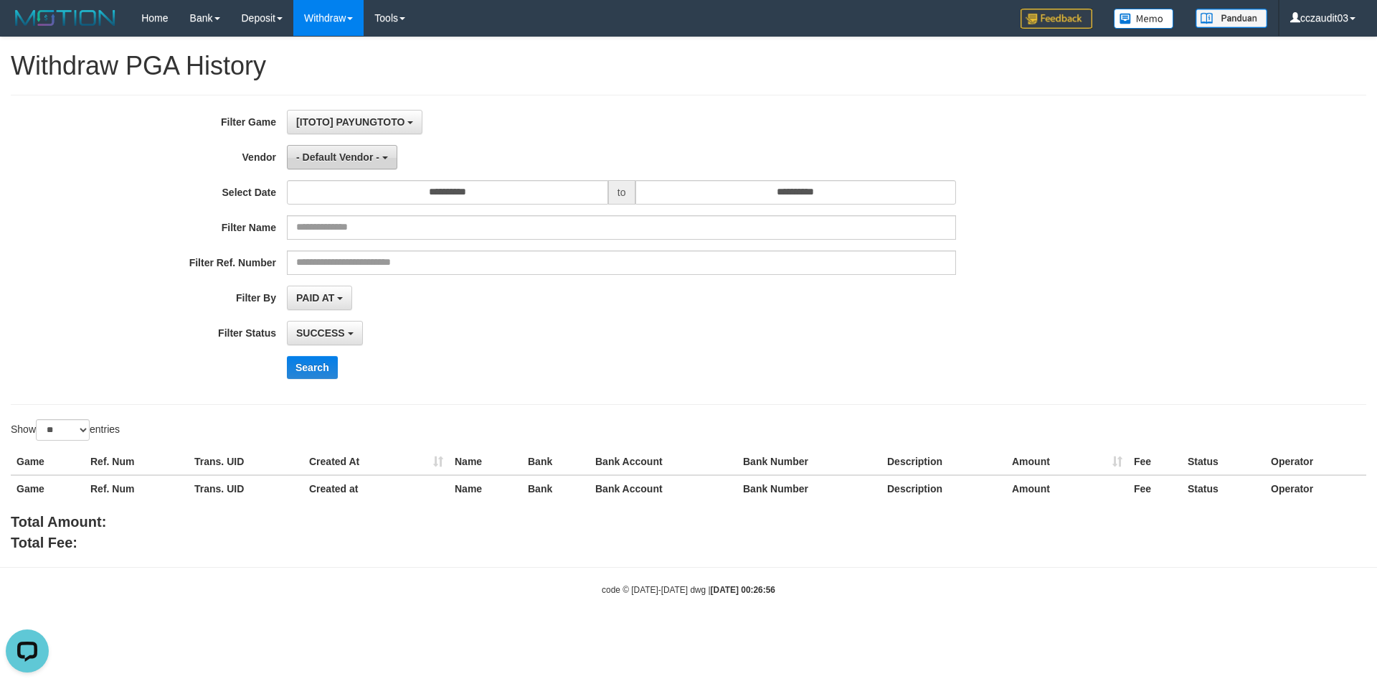
click at [338, 159] on span "- Default Vendor -" at bounding box center [337, 156] width 83 height 11
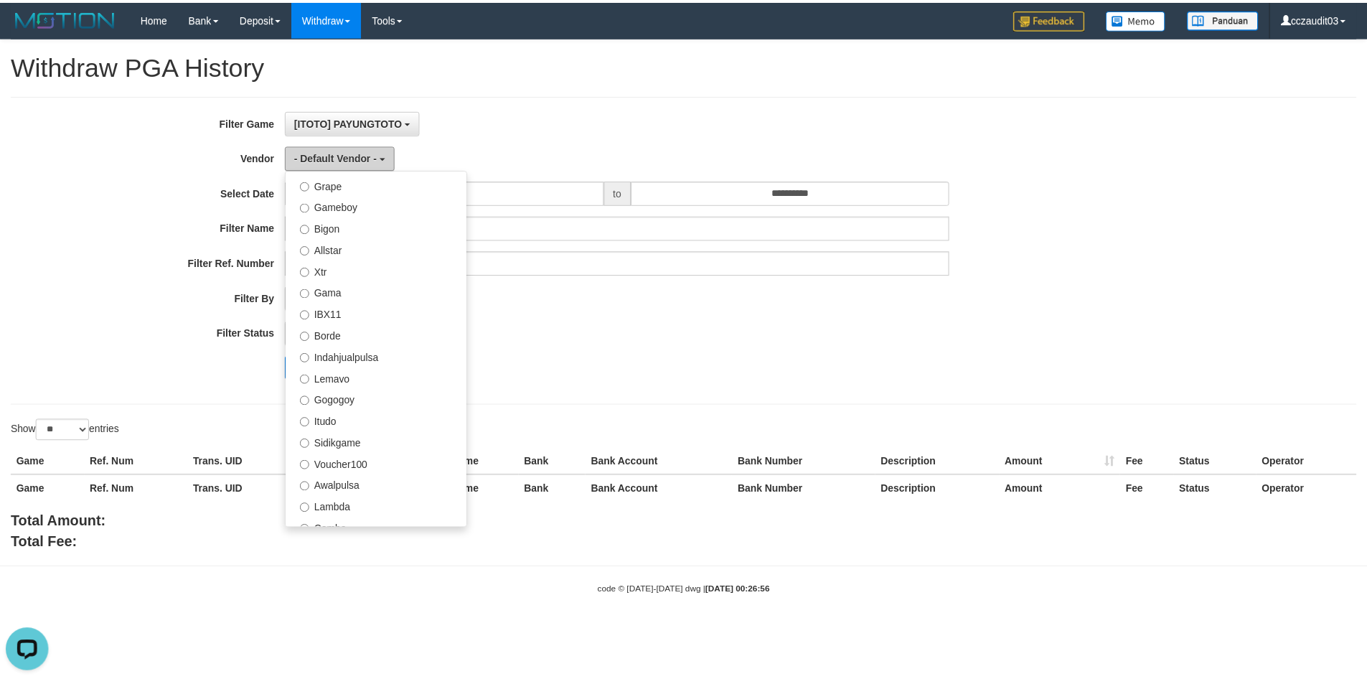
scroll to position [215, 0]
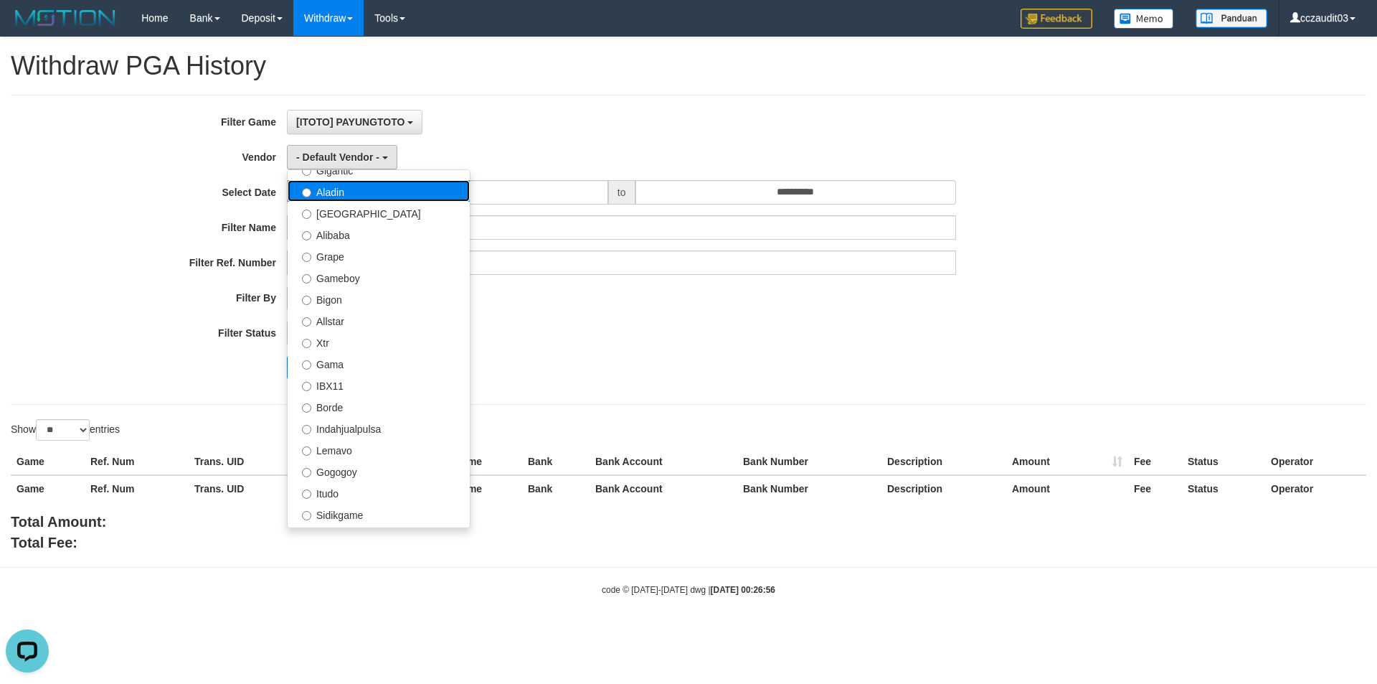
click at [336, 192] on label "Aladin" at bounding box center [379, 191] width 182 height 22
select select "**********"
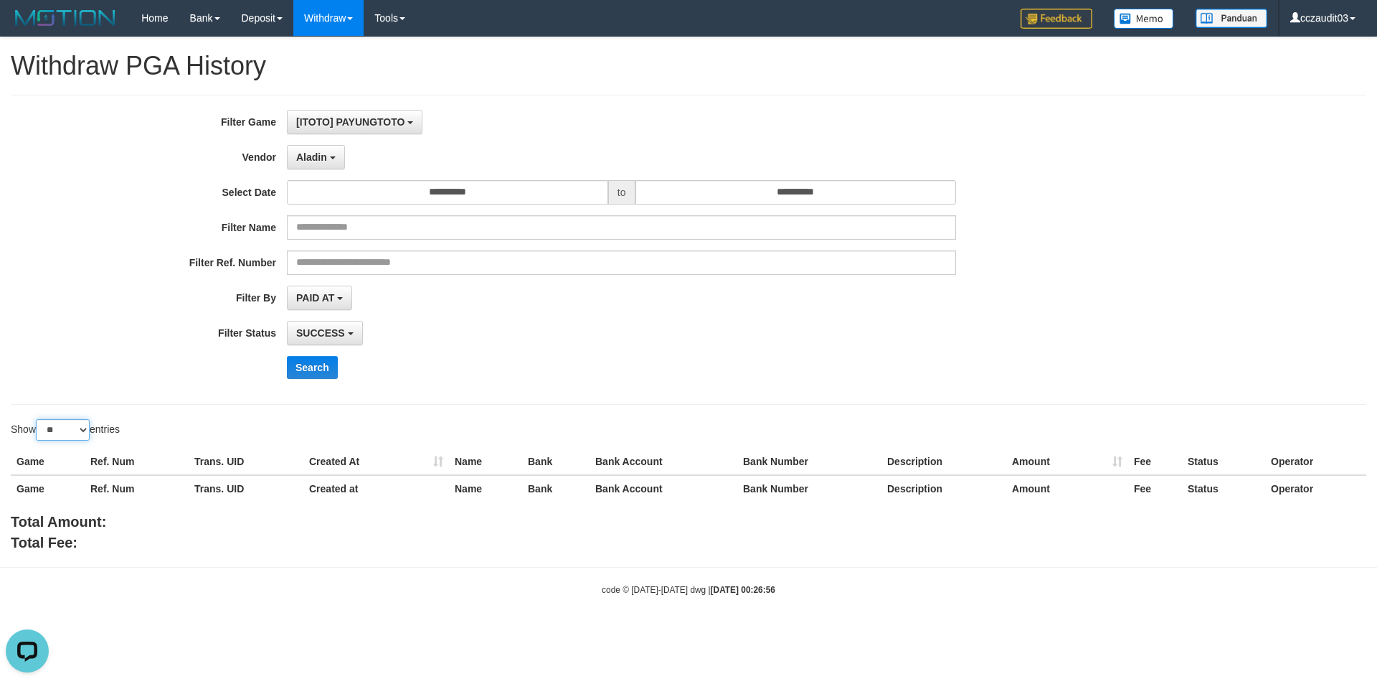
drag, startPoint x: 81, startPoint y: 428, endPoint x: 80, endPoint y: 438, distance: 10.8
click at [81, 428] on select "** ** ** ***" at bounding box center [63, 430] width 54 height 22
select select "***"
click at [38, 419] on select "** ** ** ***" at bounding box center [63, 430] width 54 height 22
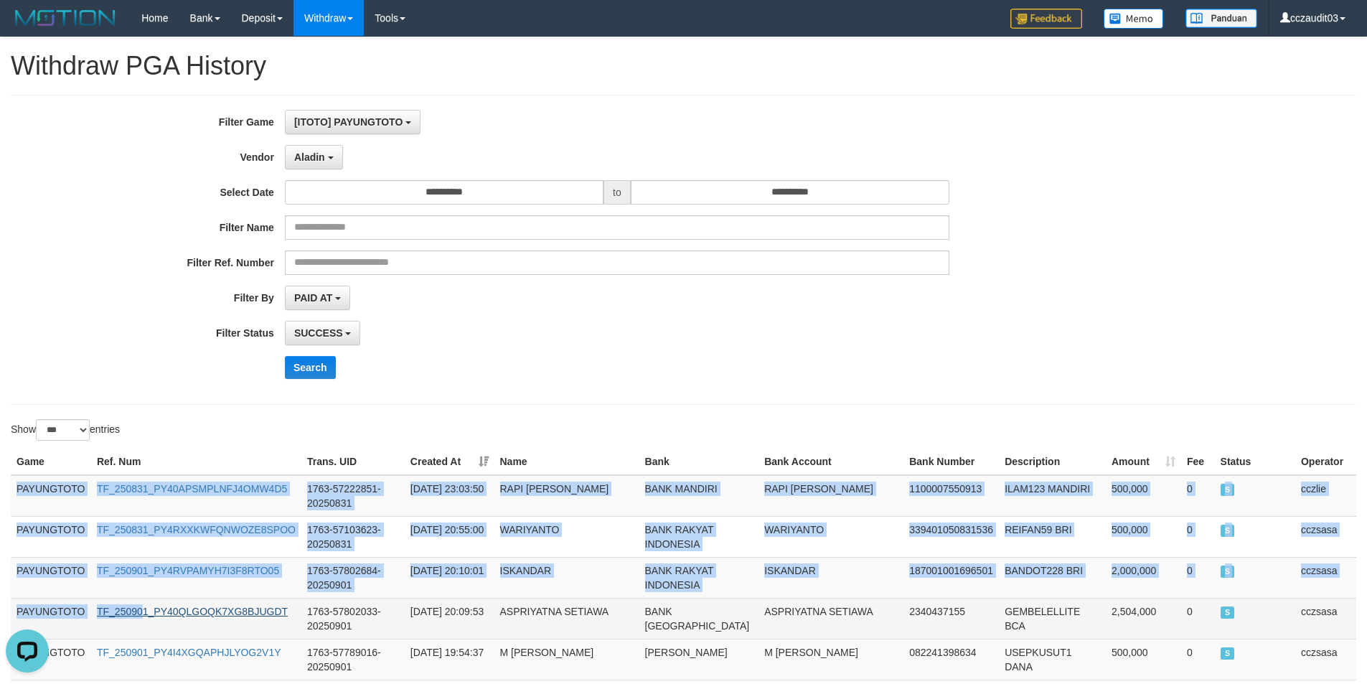
drag, startPoint x: 19, startPoint y: 489, endPoint x: 146, endPoint y: 610, distance: 175.6
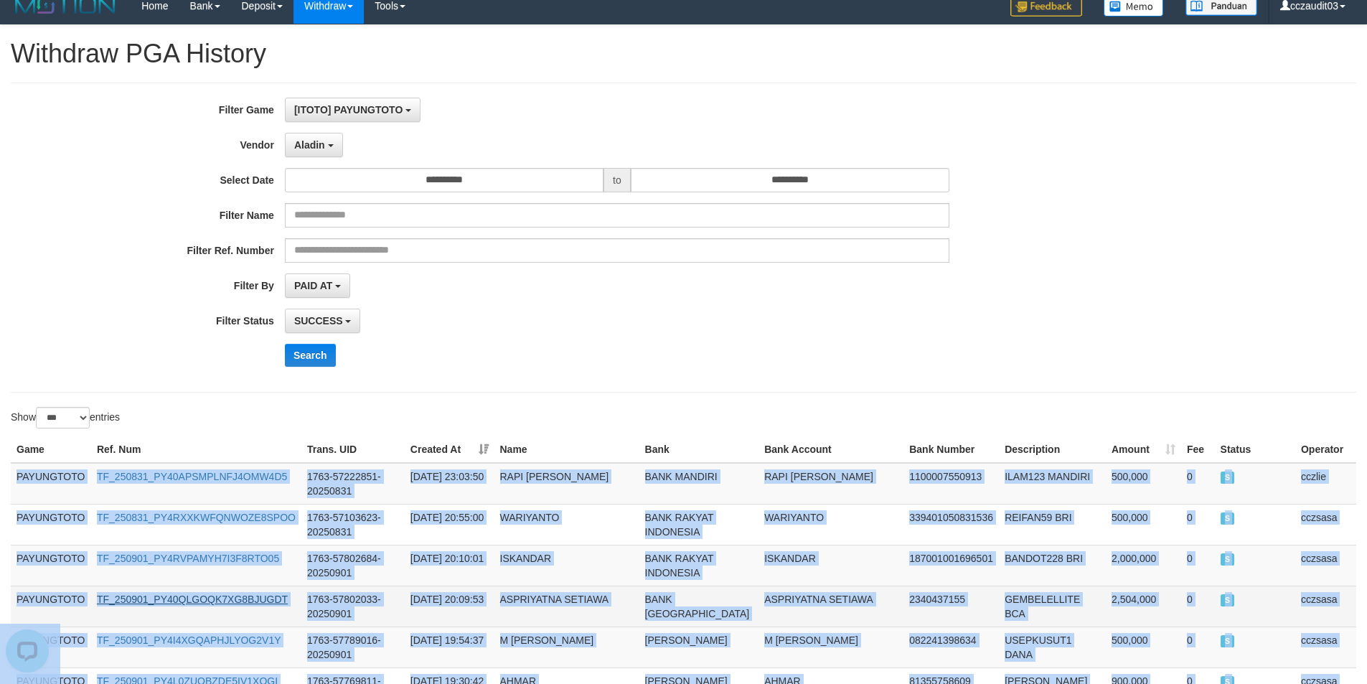
scroll to position [4077, 0]
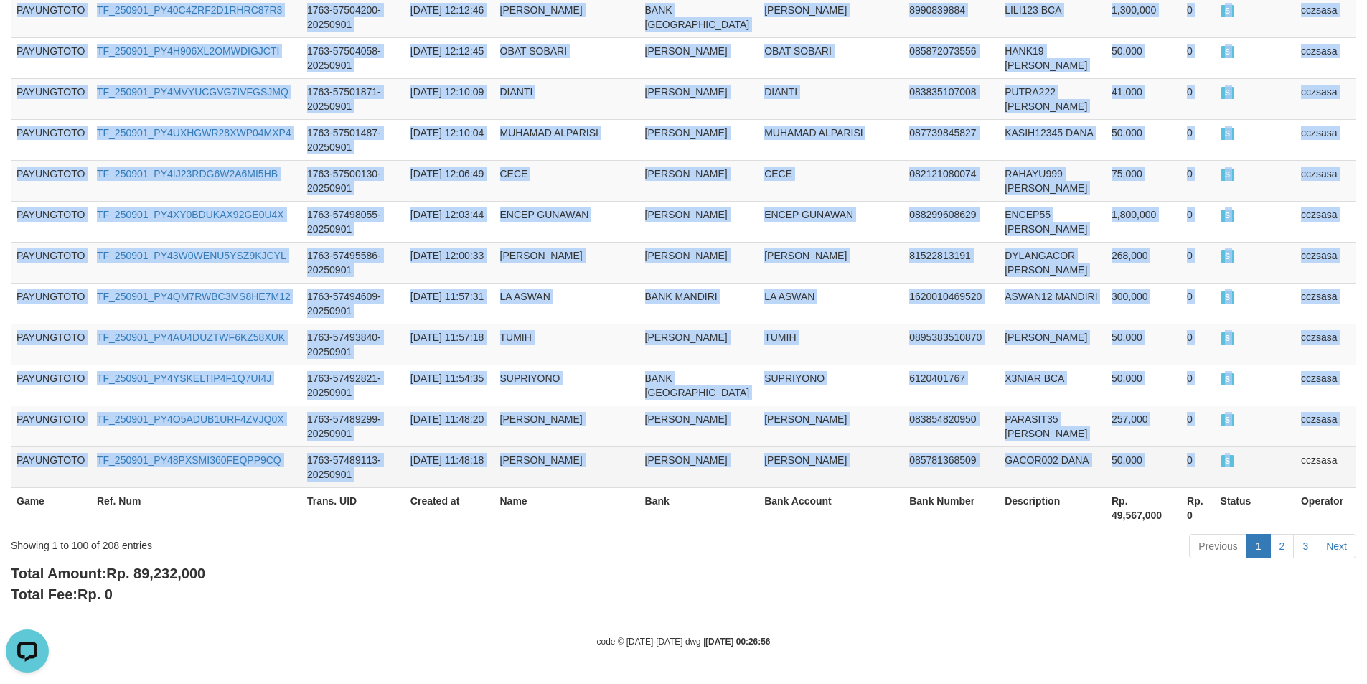
click at [1255, 463] on td "S" at bounding box center [1254, 466] width 80 height 41
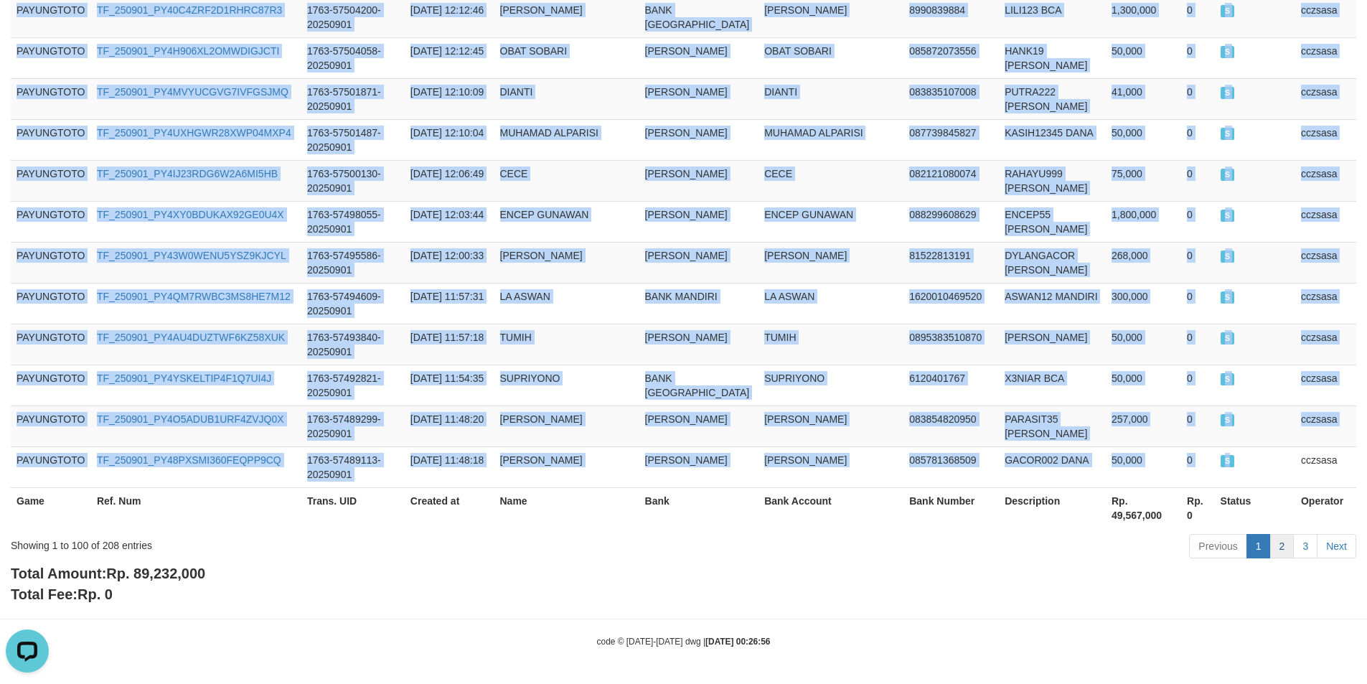
copy tbody "PAYUNGTOTO TF_250831_PY40APSMPLNFJ4OMW4D5 1763-57222851-20250831 [DATE] 23:03:5…"
click at [1275, 542] on link "2" at bounding box center [1282, 546] width 24 height 24
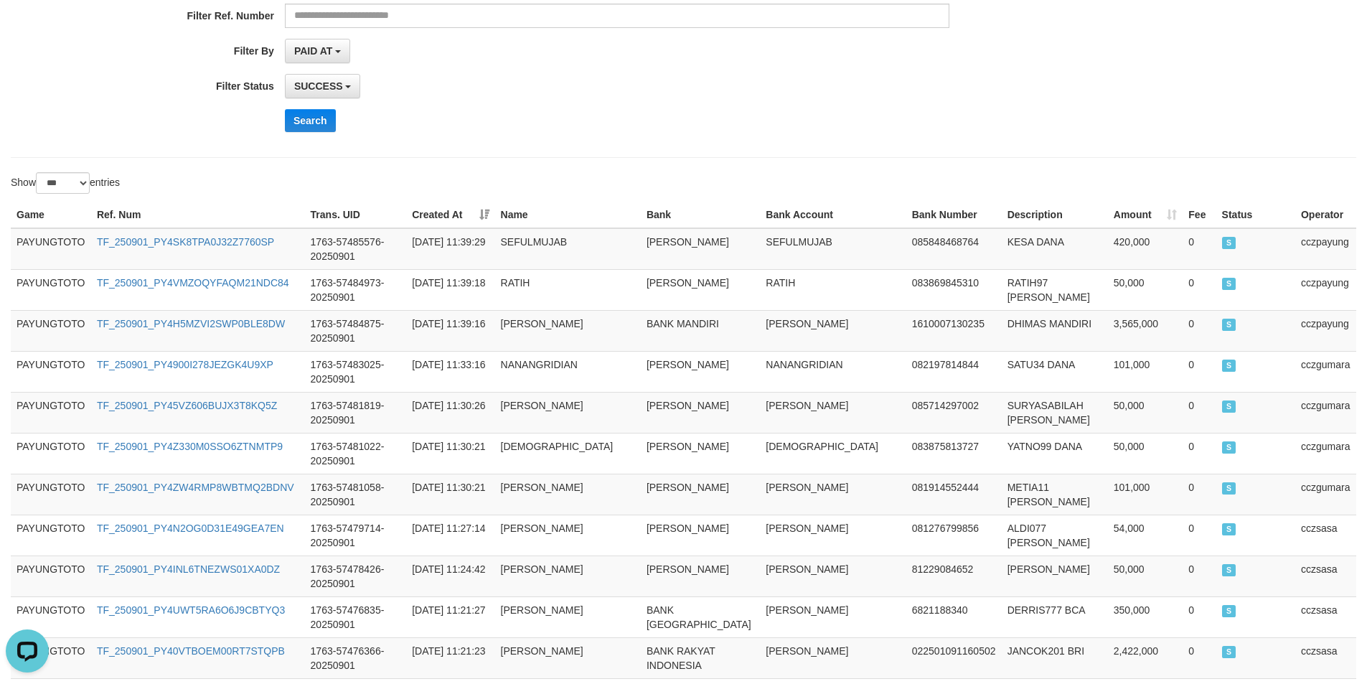
scroll to position [0, 0]
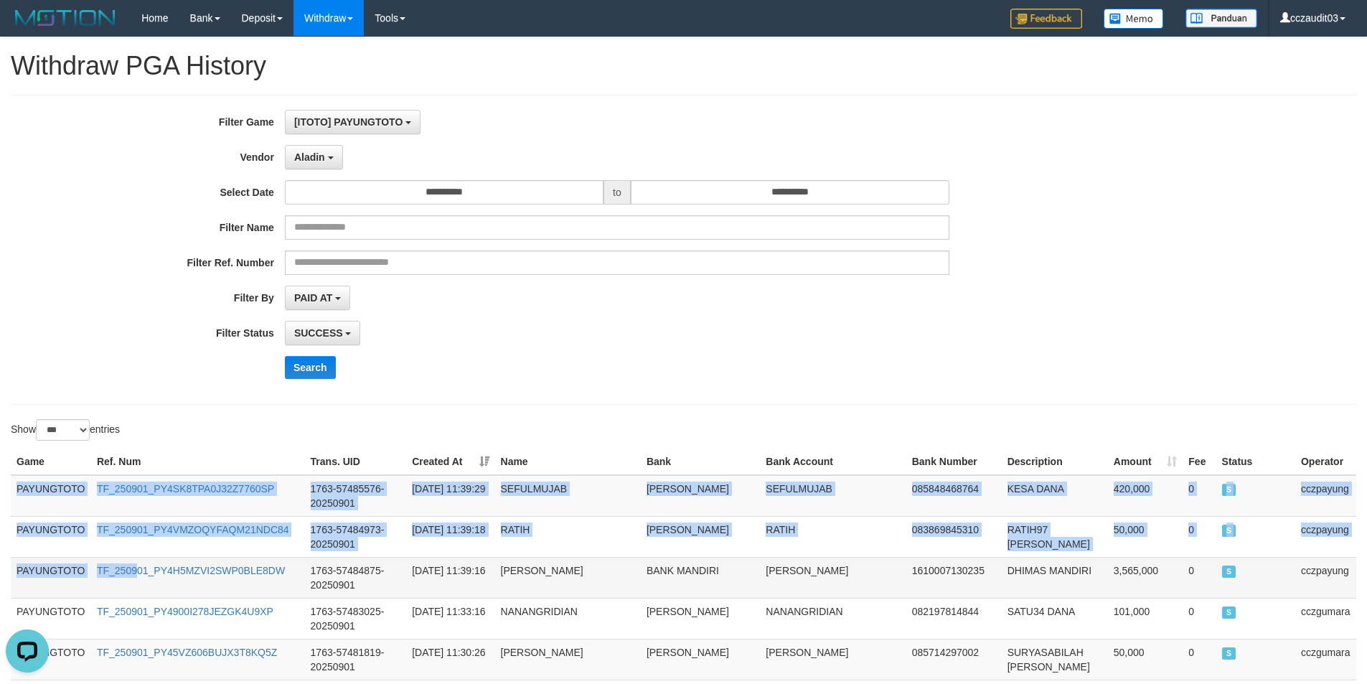
drag, startPoint x: 16, startPoint y: 489, endPoint x: 138, endPoint y: 581, distance: 152.6
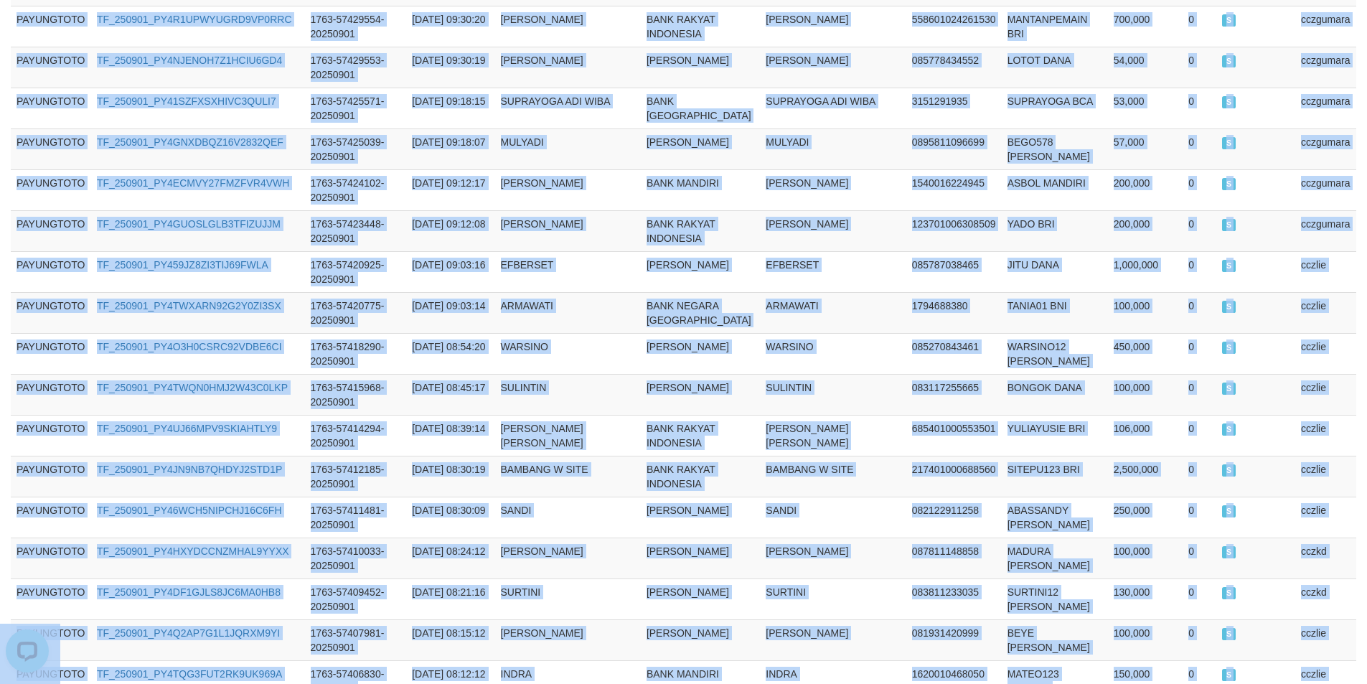
scroll to position [4077, 0]
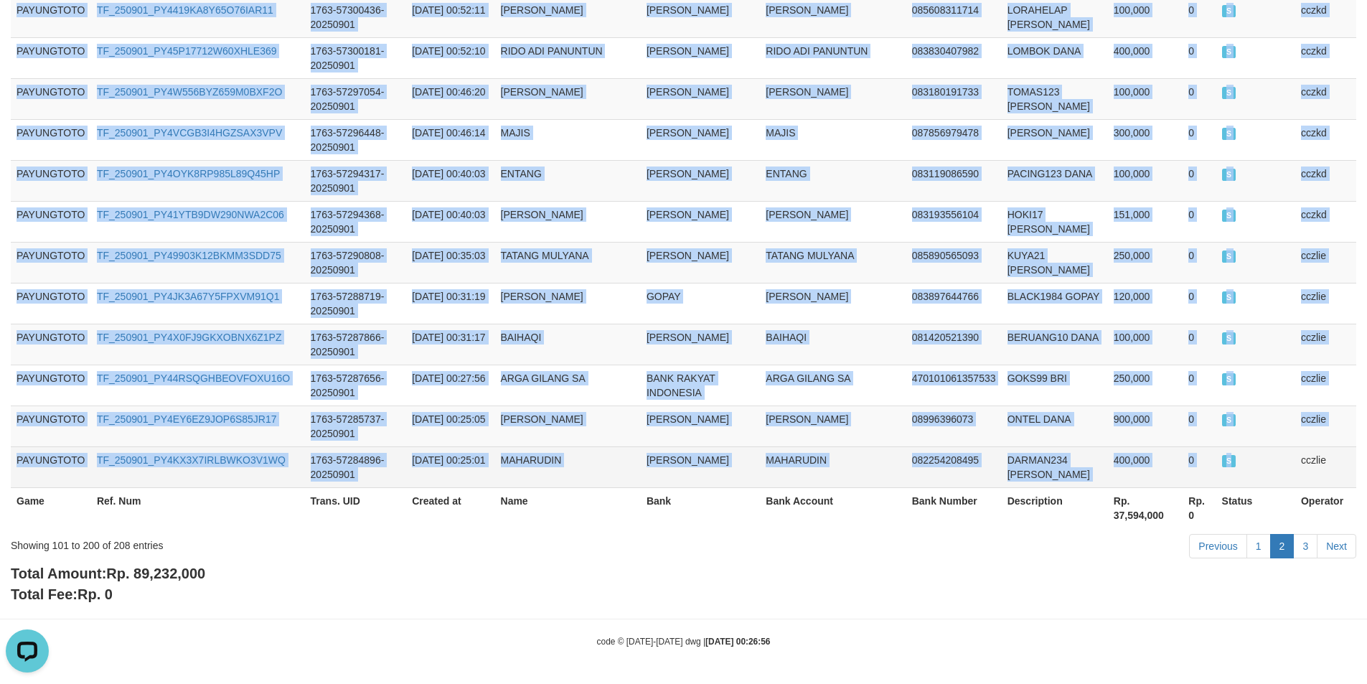
drag, startPoint x: 1245, startPoint y: 470, endPoint x: 1241, endPoint y: 453, distance: 17.1
click at [1246, 470] on td "S" at bounding box center [1255, 466] width 79 height 41
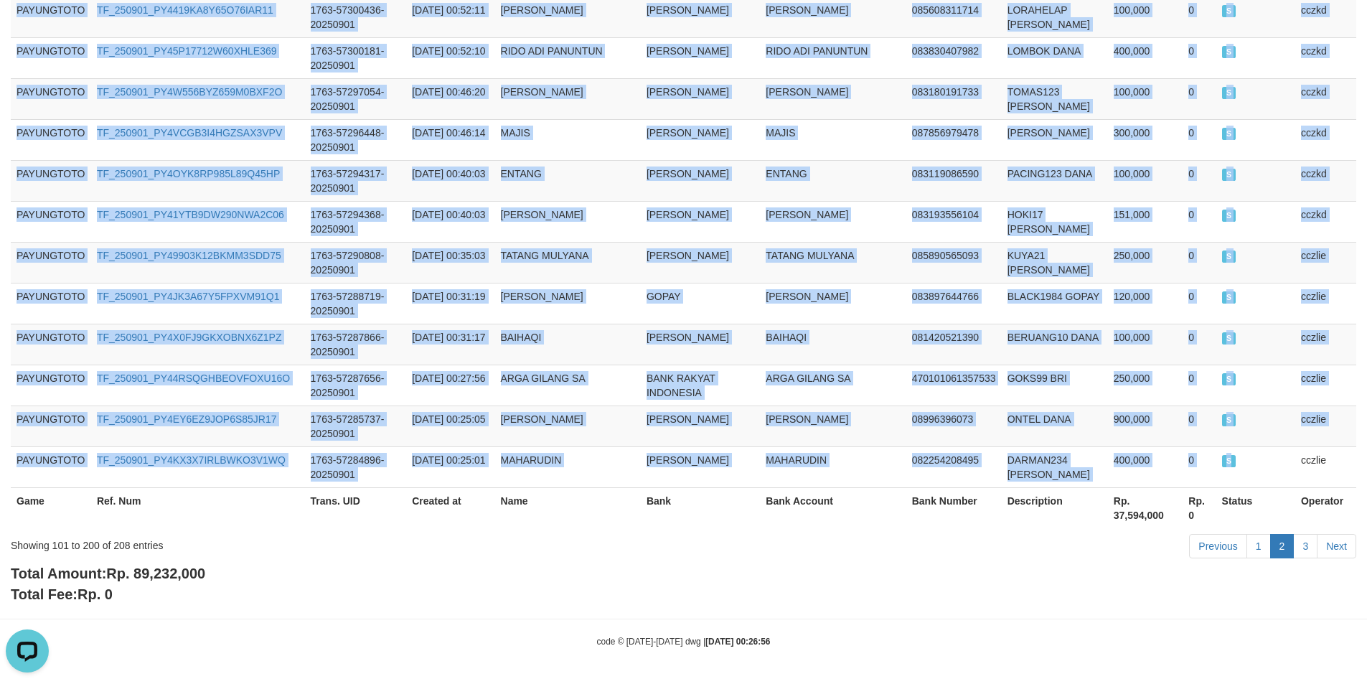
copy tbody "PAYUNGTOTO TF_250901_PY4SK8TPA0J32Z7760SP 1763-57485576-20250901 [DATE] 11:39:2…"
click at [1305, 540] on link "3" at bounding box center [1305, 546] width 24 height 24
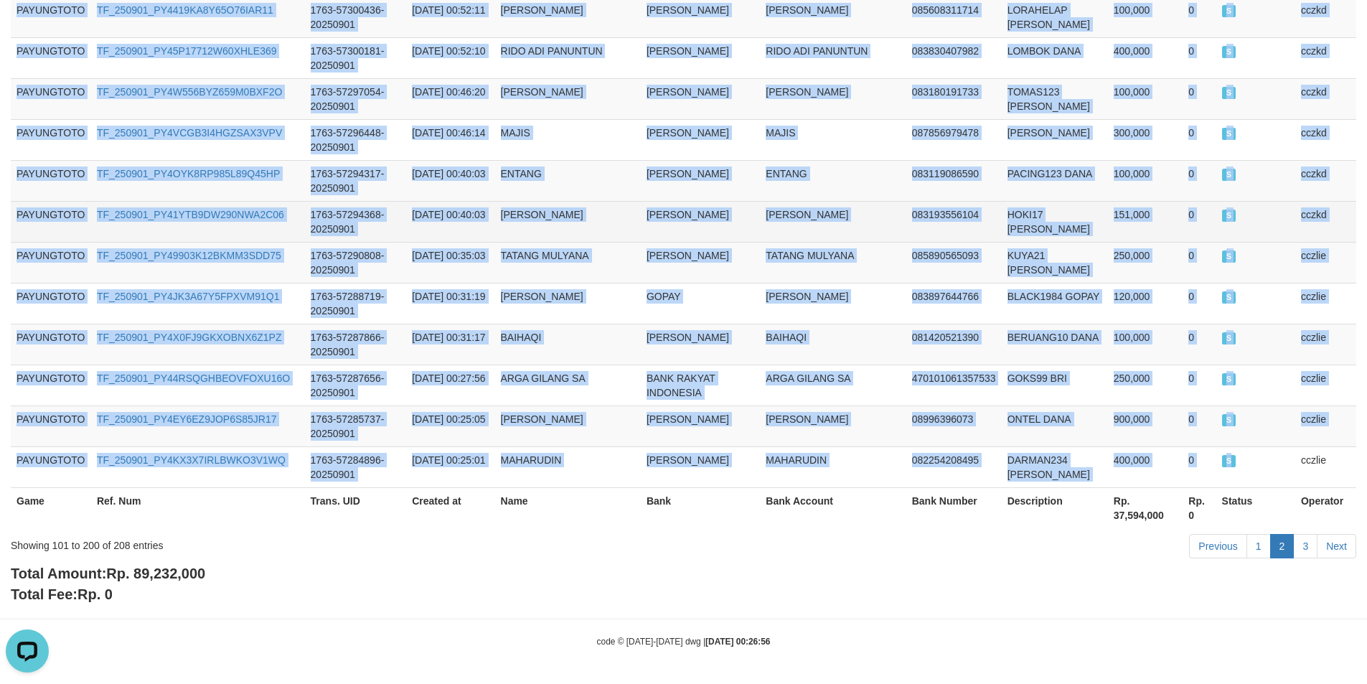
scroll to position [315, 0]
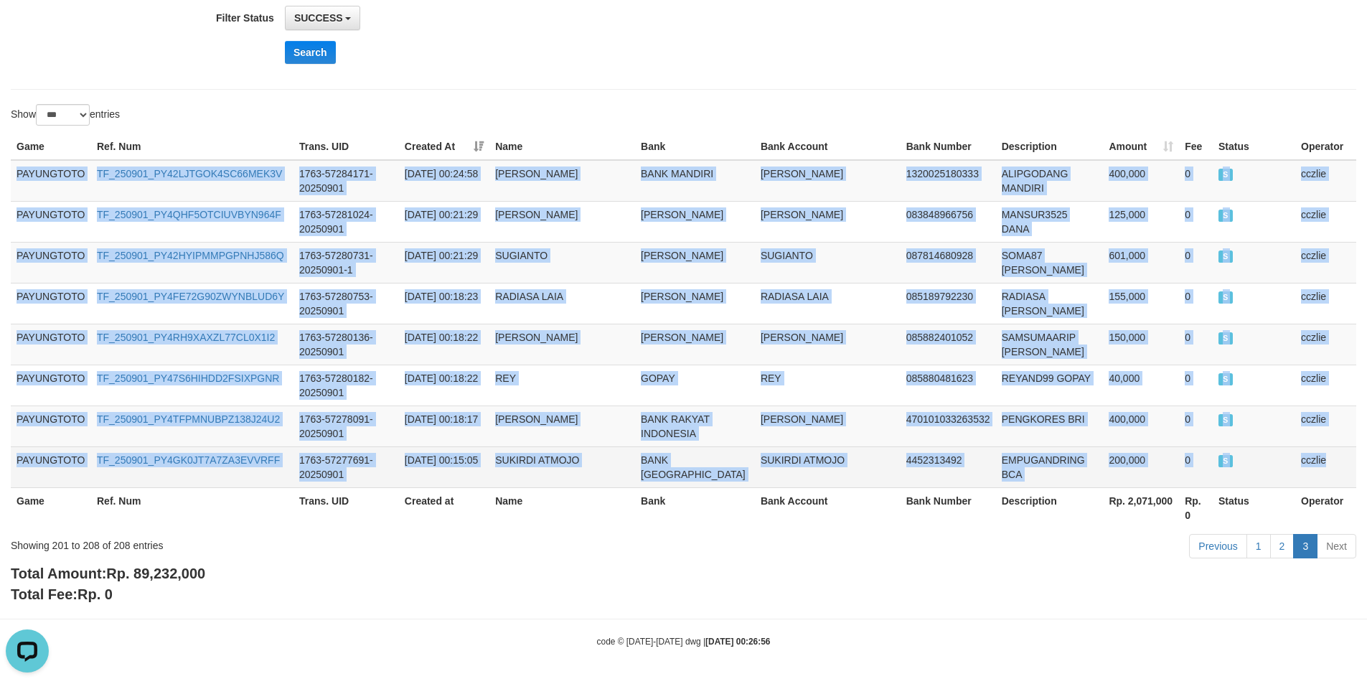
drag, startPoint x: 19, startPoint y: 173, endPoint x: 1341, endPoint y: 456, distance: 1352.1
click at [1341, 456] on tbody "PAYUNGTOTO TF_250901_PY42LJTGOK4SC66MEK3V 1763-57284171-20250901 [DATE] 00:24:5…" at bounding box center [683, 324] width 1345 height 328
copy tbody "PAYUNGTOTO TF_250901_PY42LJTGOK4SC66MEK3V 1763-57284171-20250901 [DATE] 00:24:5…"
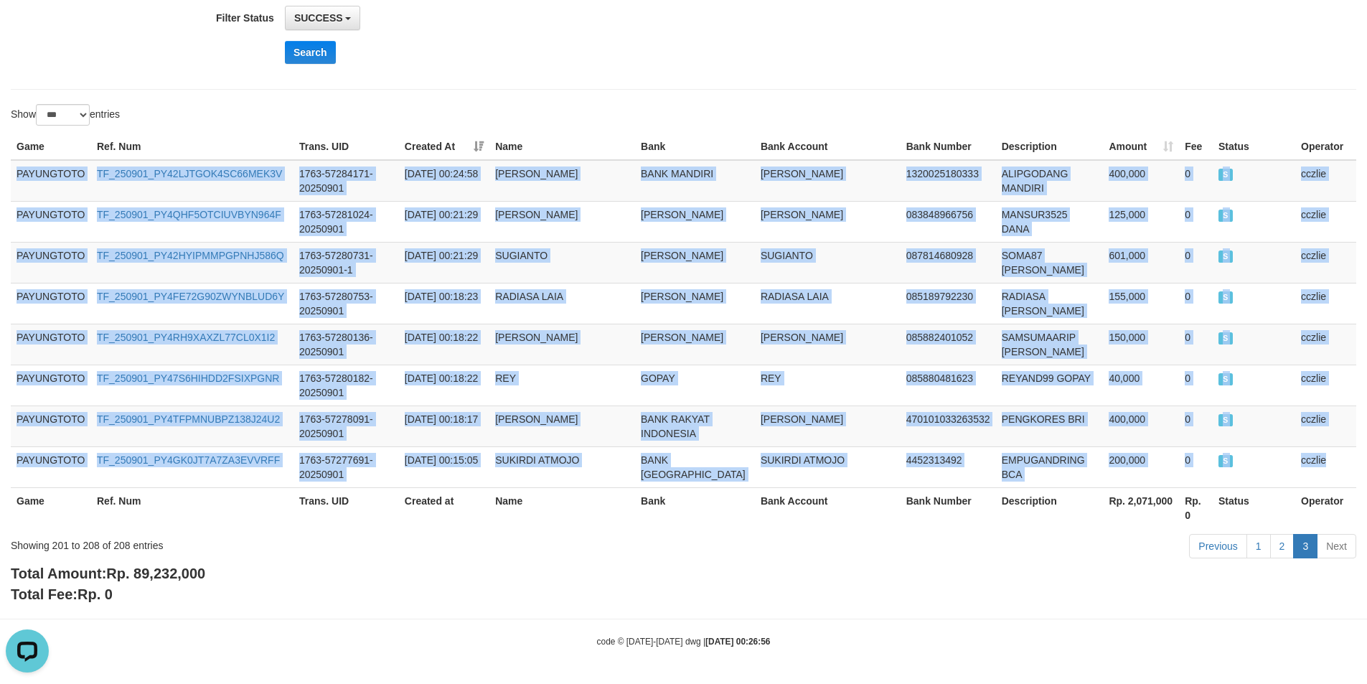
scroll to position [28, 0]
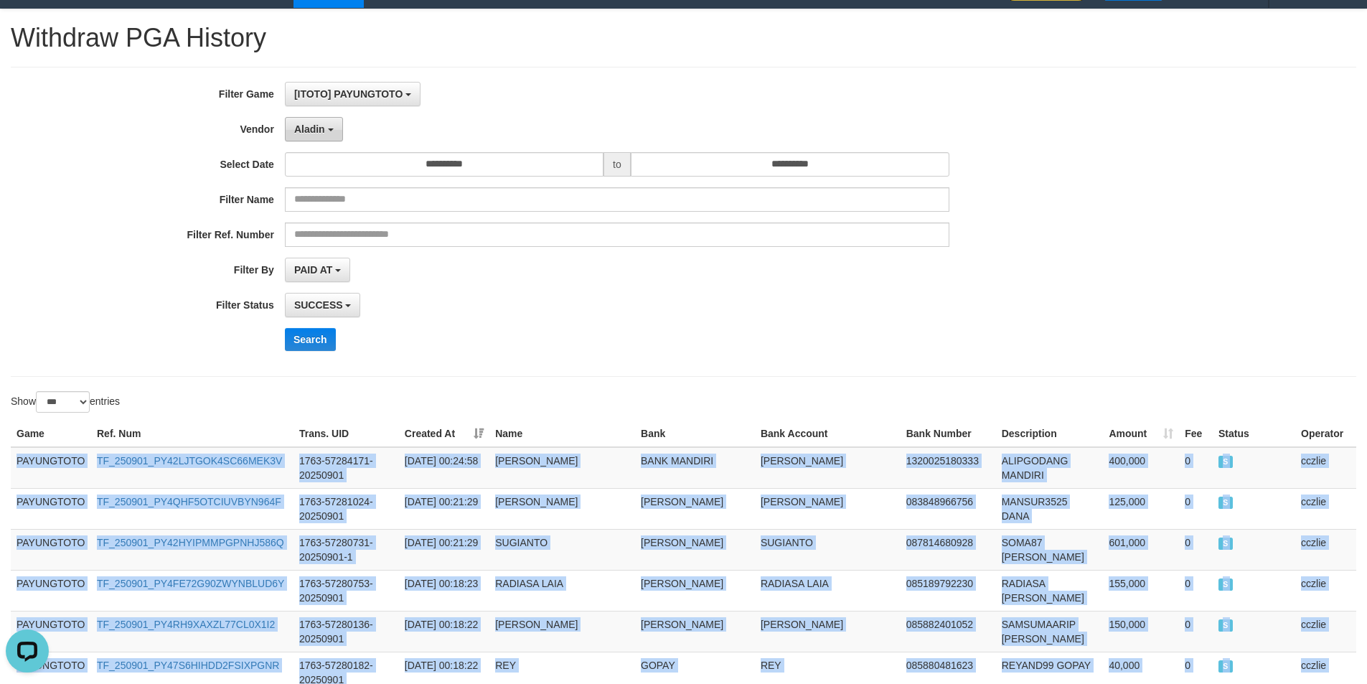
click at [317, 131] on span "Aladin" at bounding box center [309, 128] width 31 height 11
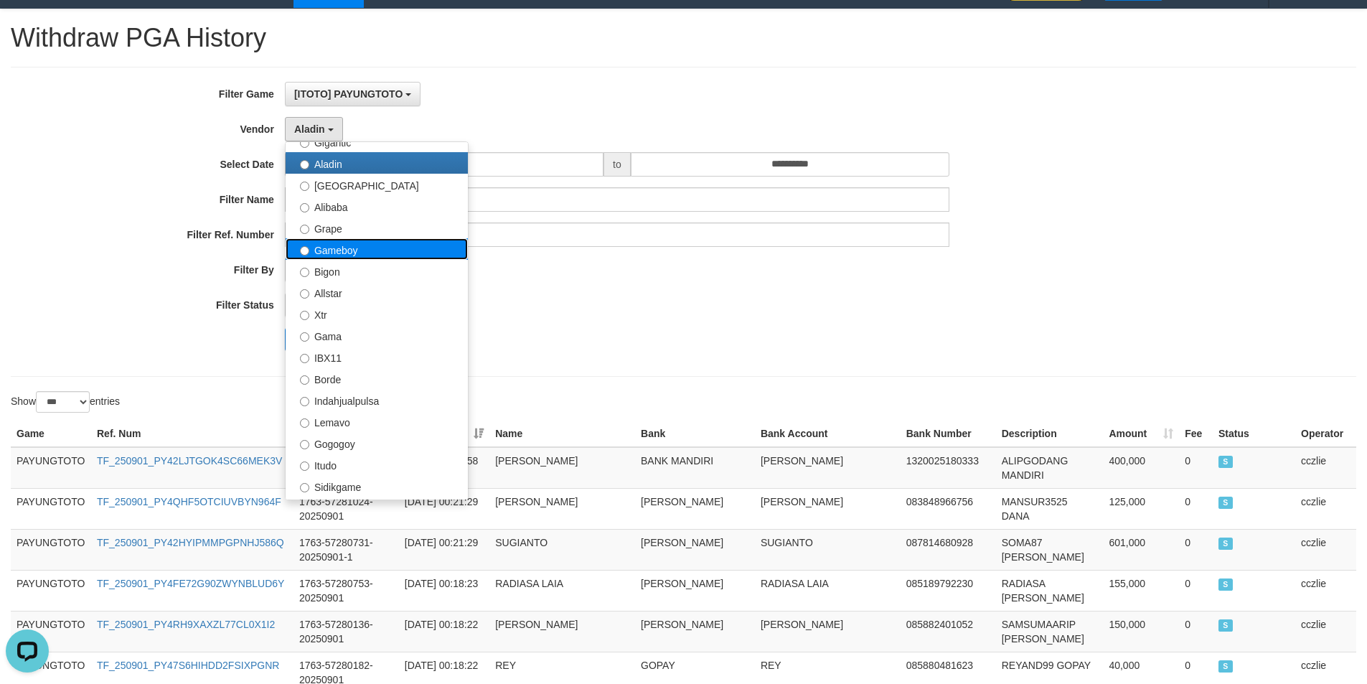
click at [357, 250] on label "Gameboy" at bounding box center [376, 249] width 182 height 22
select select "**********"
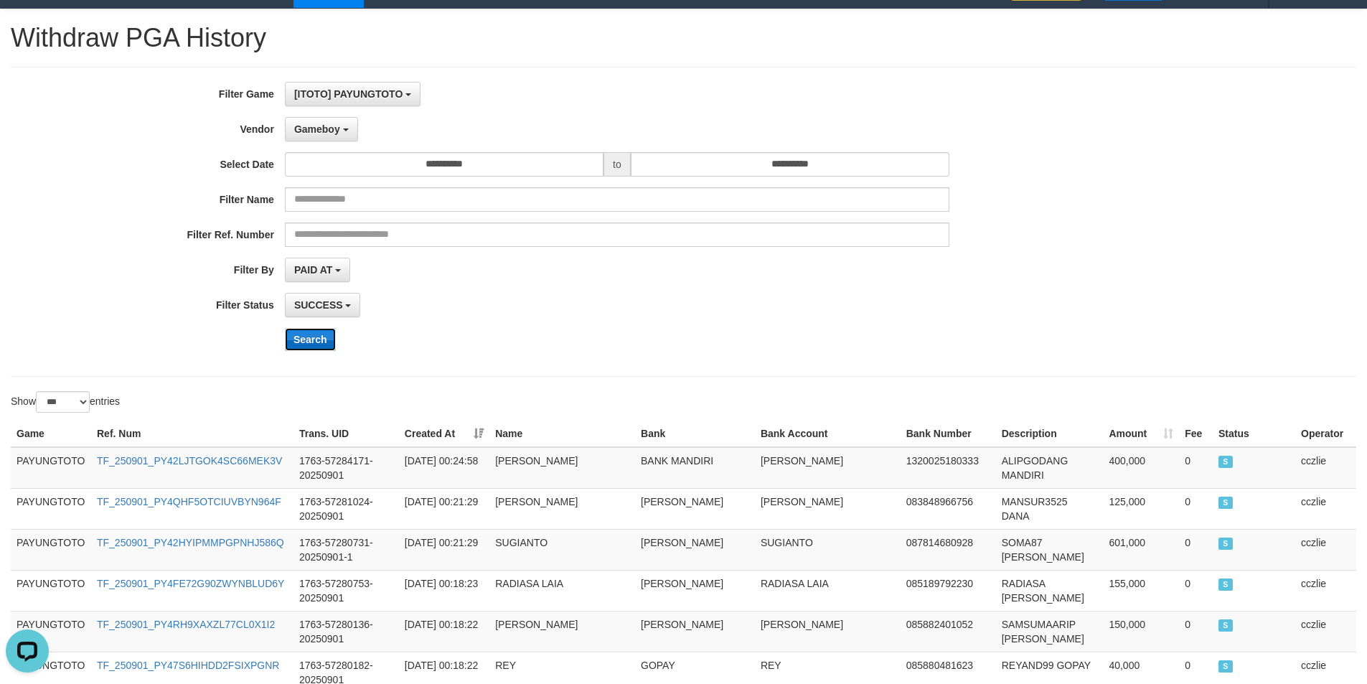
click at [303, 334] on button "Search" at bounding box center [310, 339] width 51 height 23
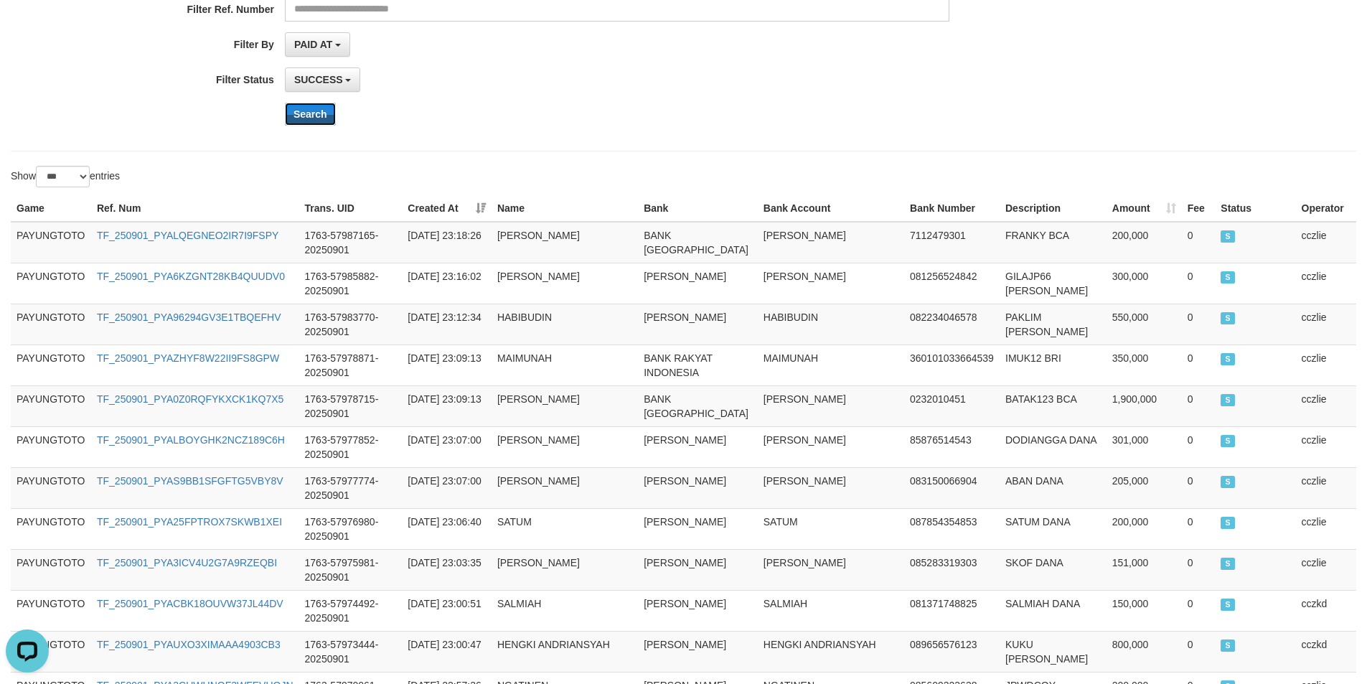
scroll to position [100, 0]
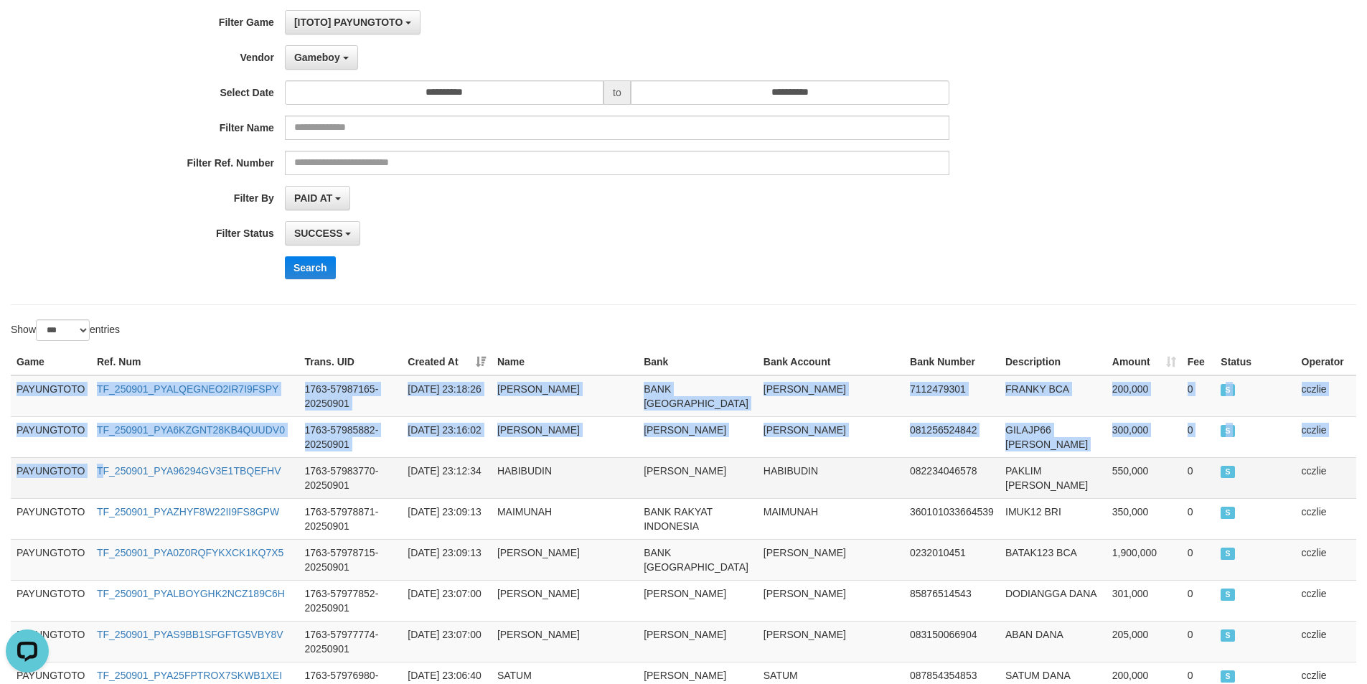
drag, startPoint x: 16, startPoint y: 389, endPoint x: 105, endPoint y: 489, distance: 133.7
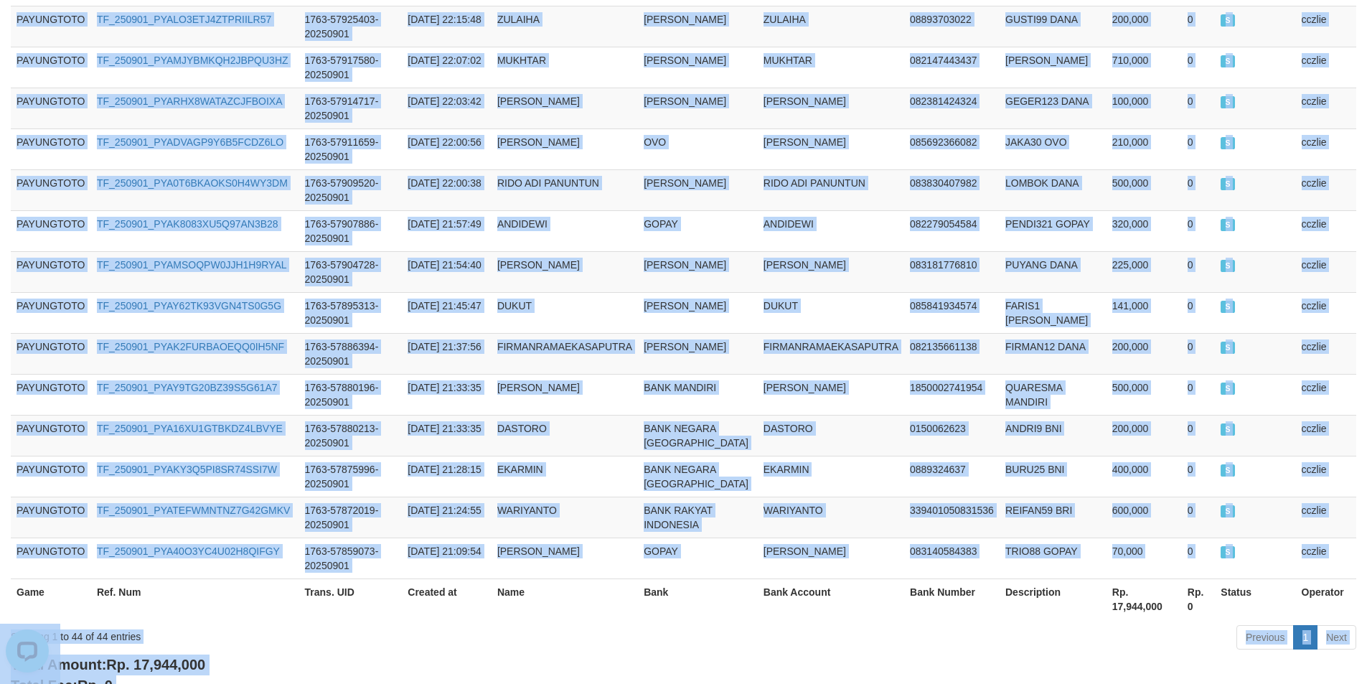
scroll to position [1787, 0]
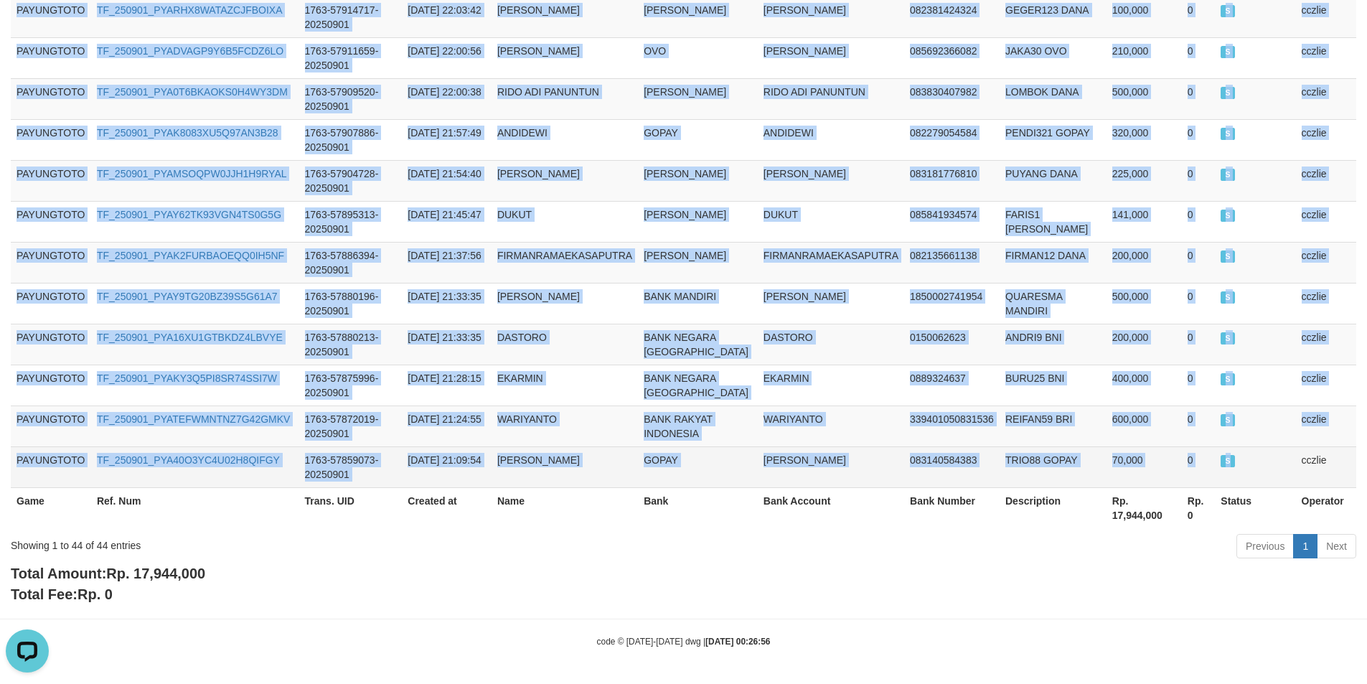
click at [1240, 453] on td "S" at bounding box center [1254, 466] width 80 height 41
copy tbody "PAYUNGTOTO TF_250901_PYALQEGNEO2IR7I9FSPY 1763-57987165-20250901 [DATE] 23:18:2…"
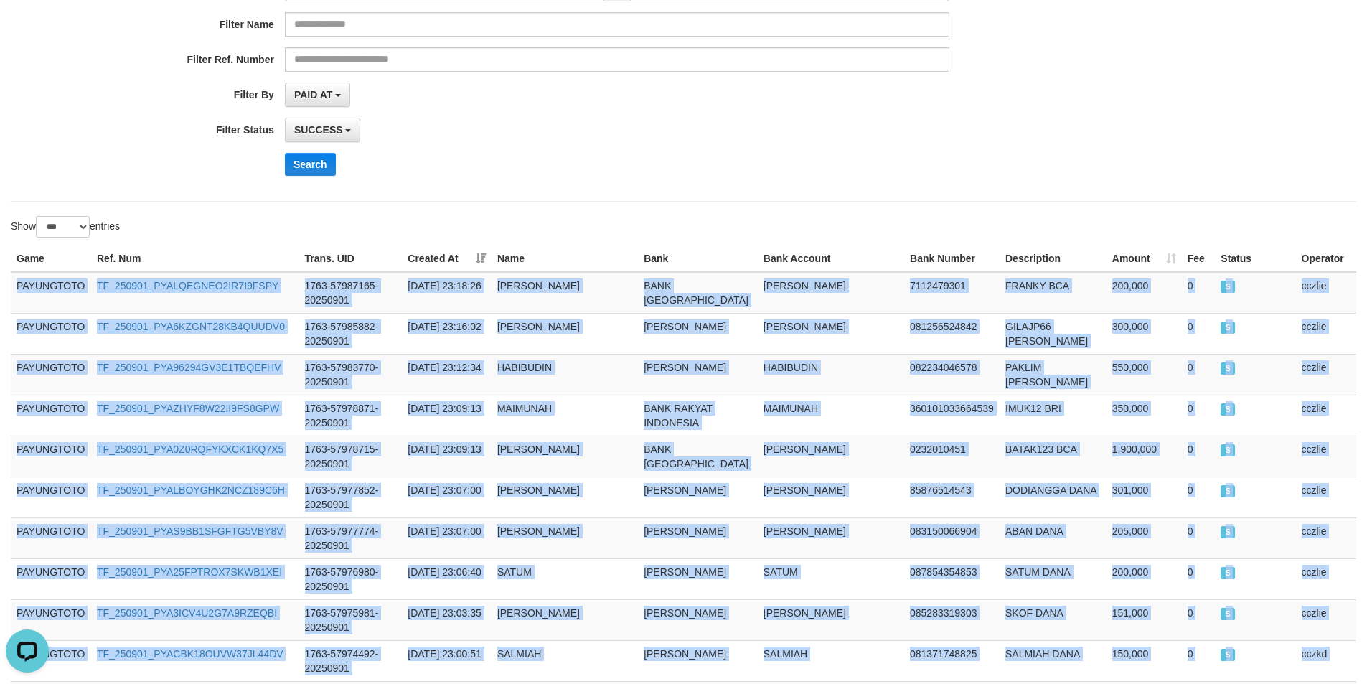
scroll to position [0, 0]
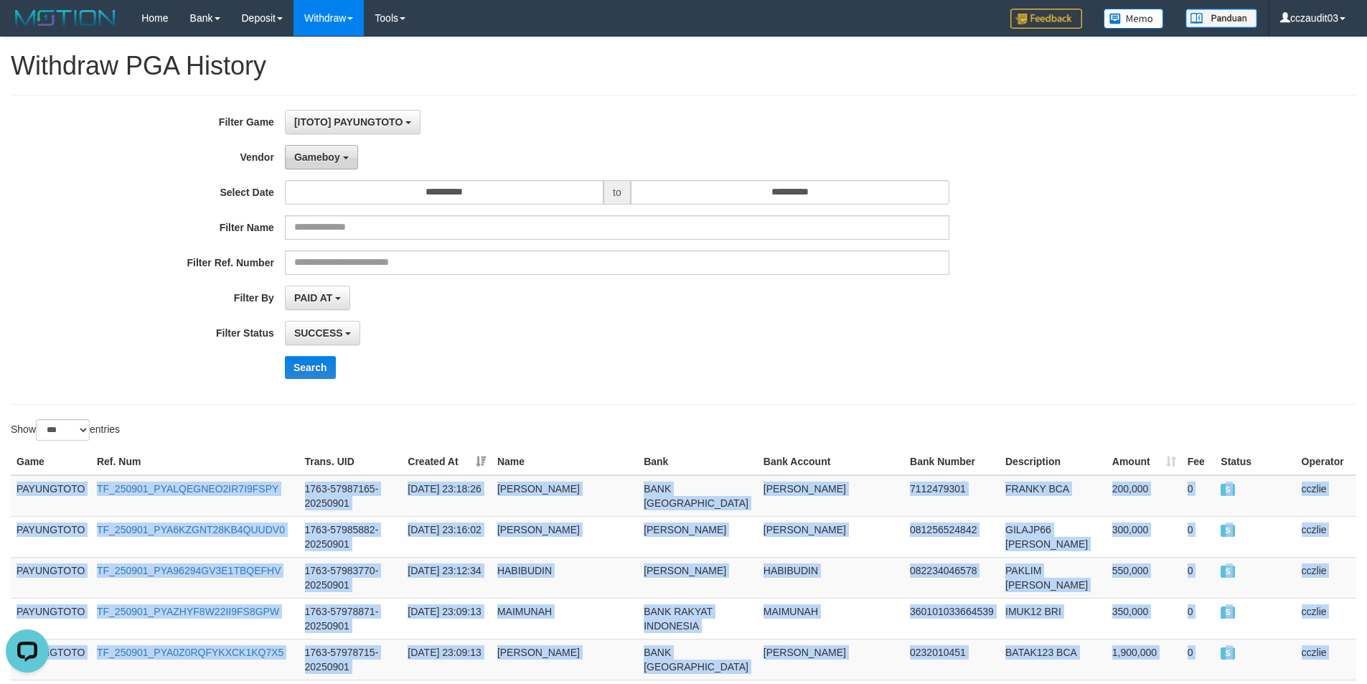
click at [327, 154] on span "Gameboy" at bounding box center [317, 156] width 46 height 11
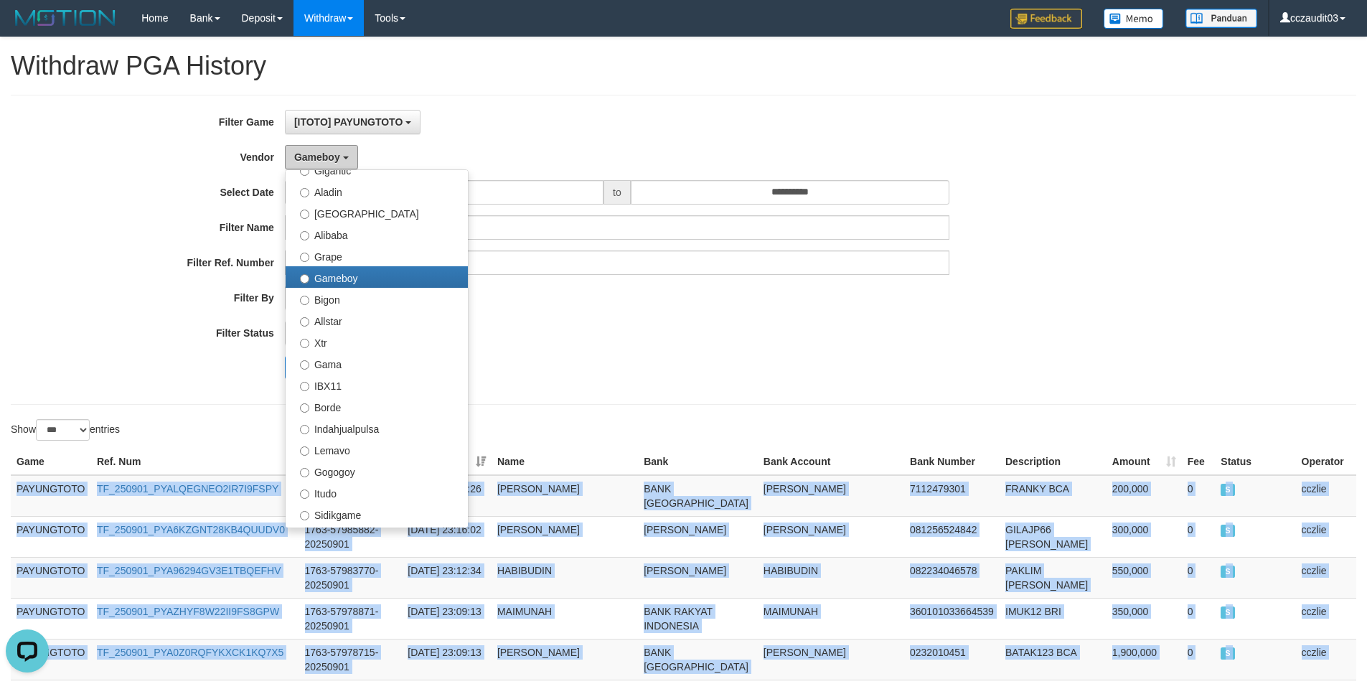
scroll to position [471, 0]
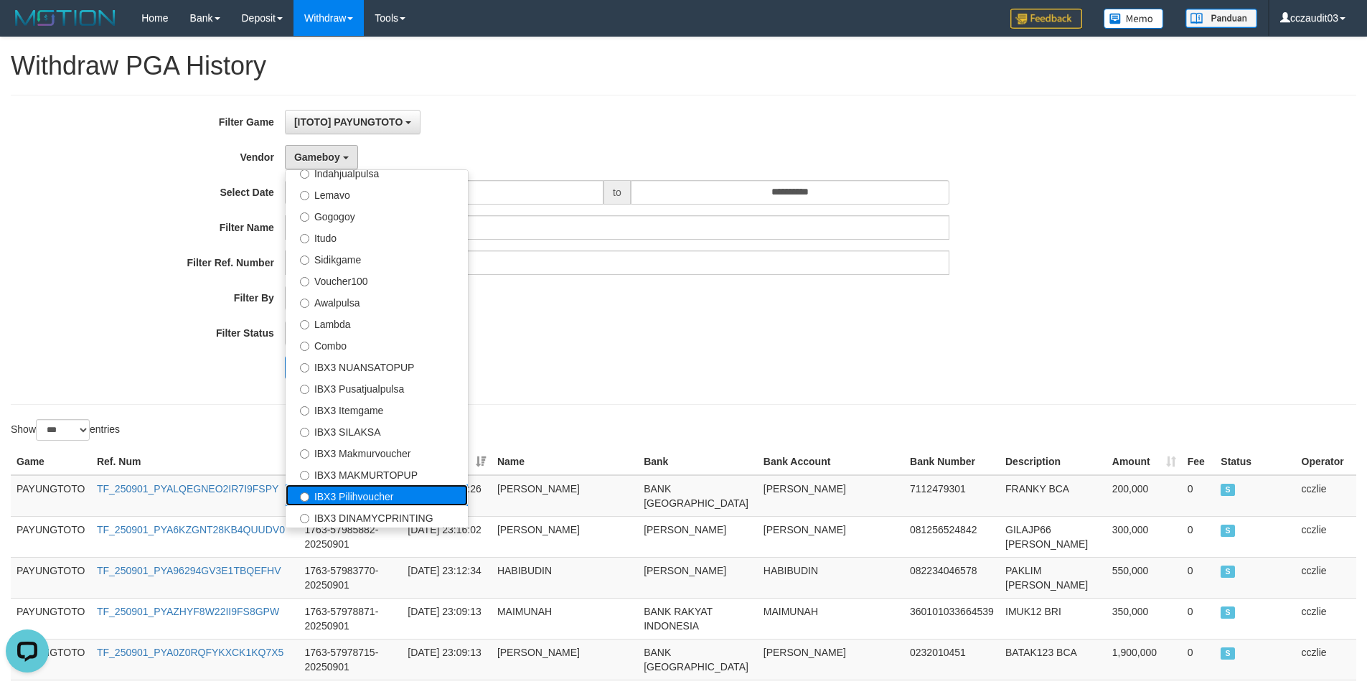
click at [384, 492] on label "IBX3 Pilihvoucher" at bounding box center [376, 495] width 182 height 22
select select "**********"
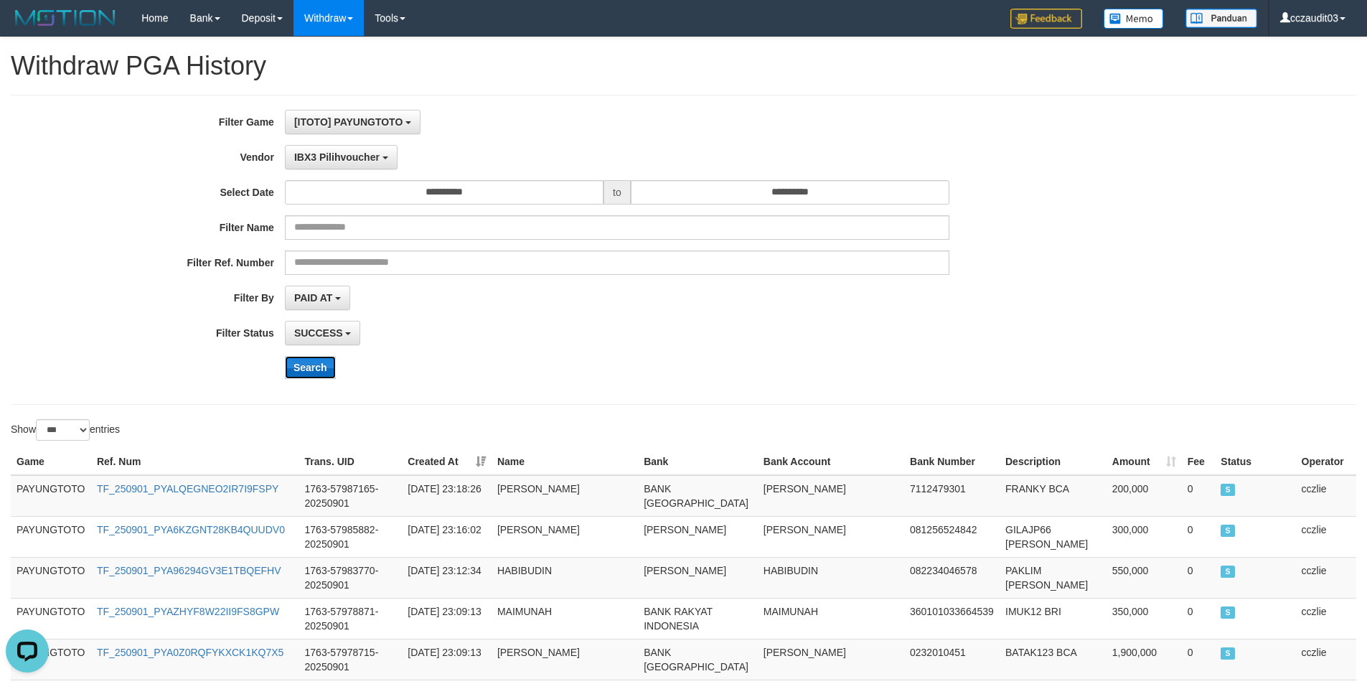
click at [304, 369] on button "Search" at bounding box center [310, 367] width 51 height 23
